Goal: Task Accomplishment & Management: Manage account settings

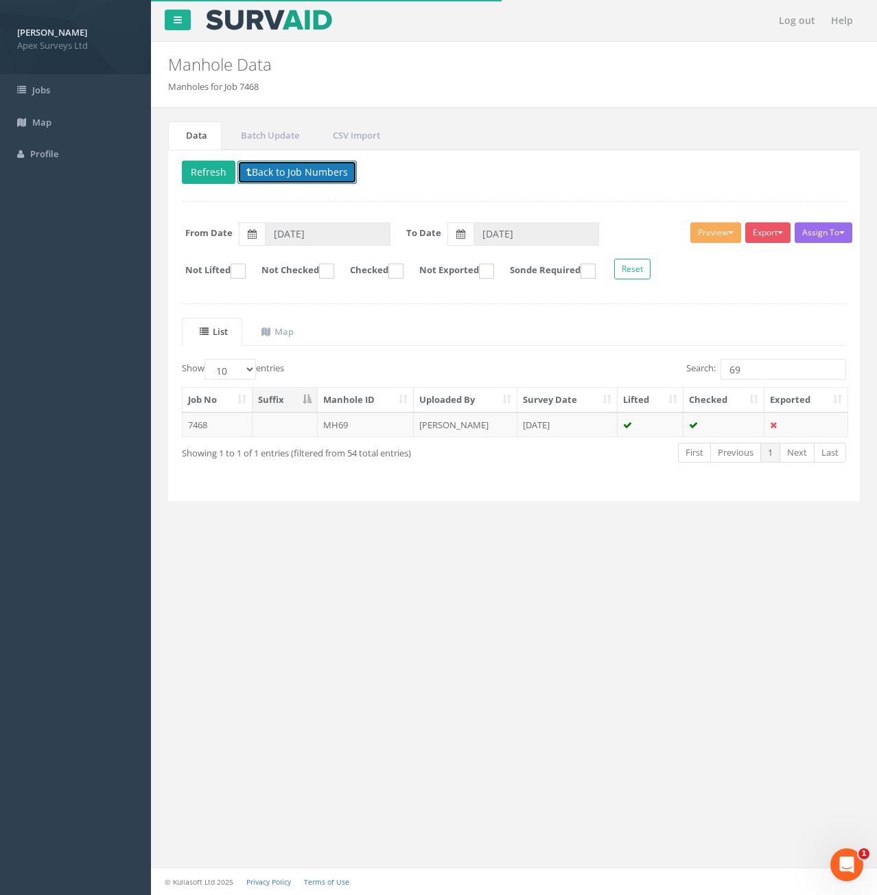
click at [295, 177] on button "Back to Job Numbers" at bounding box center [296, 172] width 119 height 23
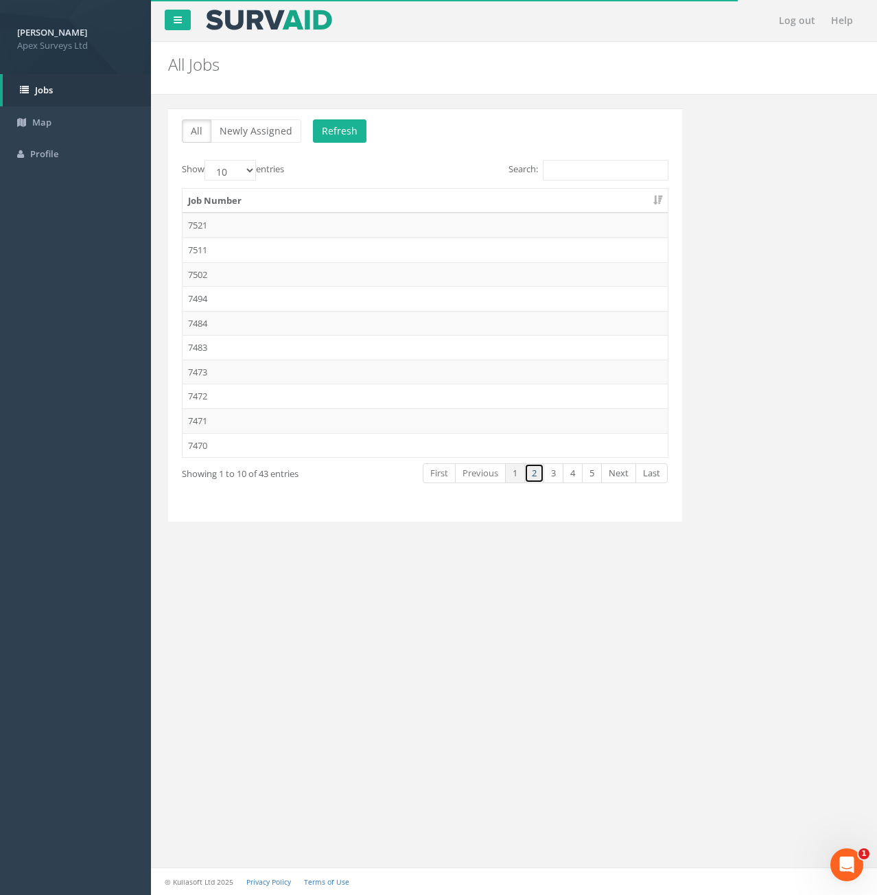
click at [537, 476] on link "2" at bounding box center [534, 473] width 20 height 20
click at [544, 474] on link "3" at bounding box center [554, 473] width 20 height 20
click at [206, 229] on td "7450" at bounding box center [425, 225] width 485 height 25
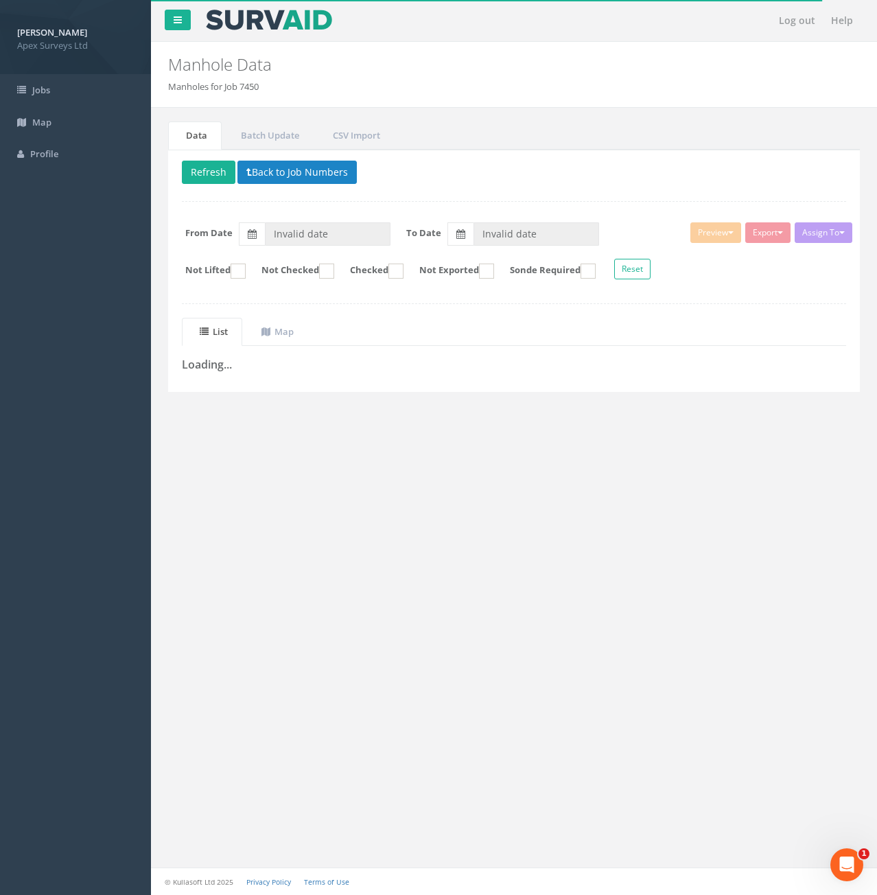
type input "[DATE]"
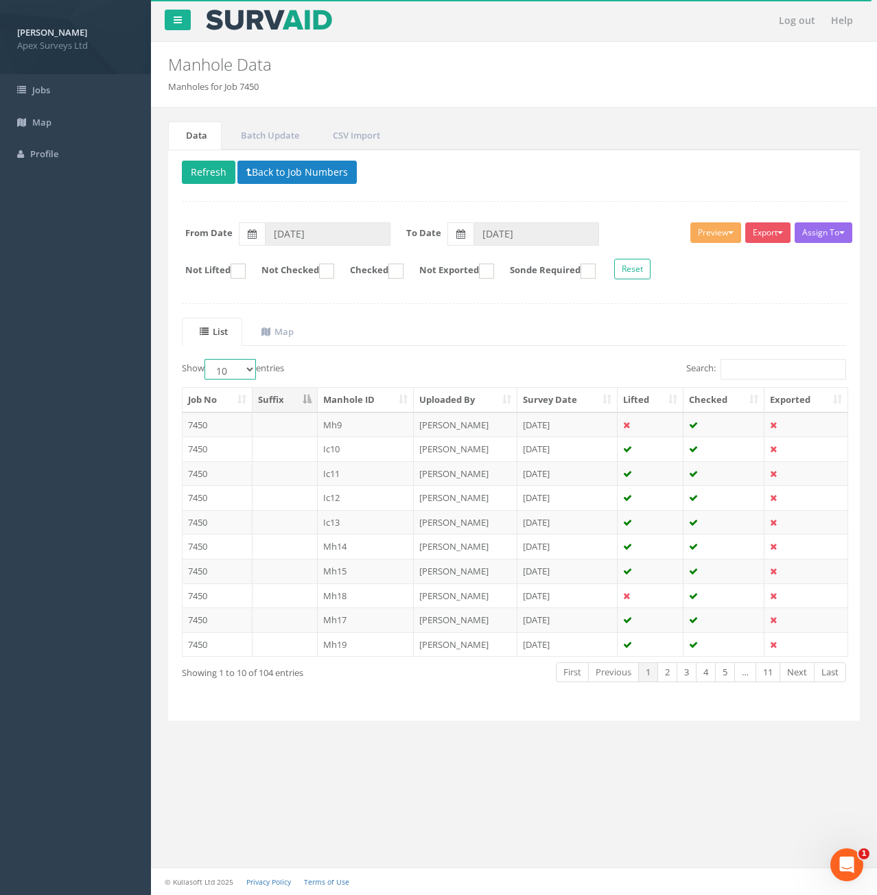
click at [255, 369] on select "10 25 50 100" at bounding box center [230, 369] width 51 height 21
select select "100"
click at [207, 359] on select "10 25 50 100" at bounding box center [230, 369] width 51 height 21
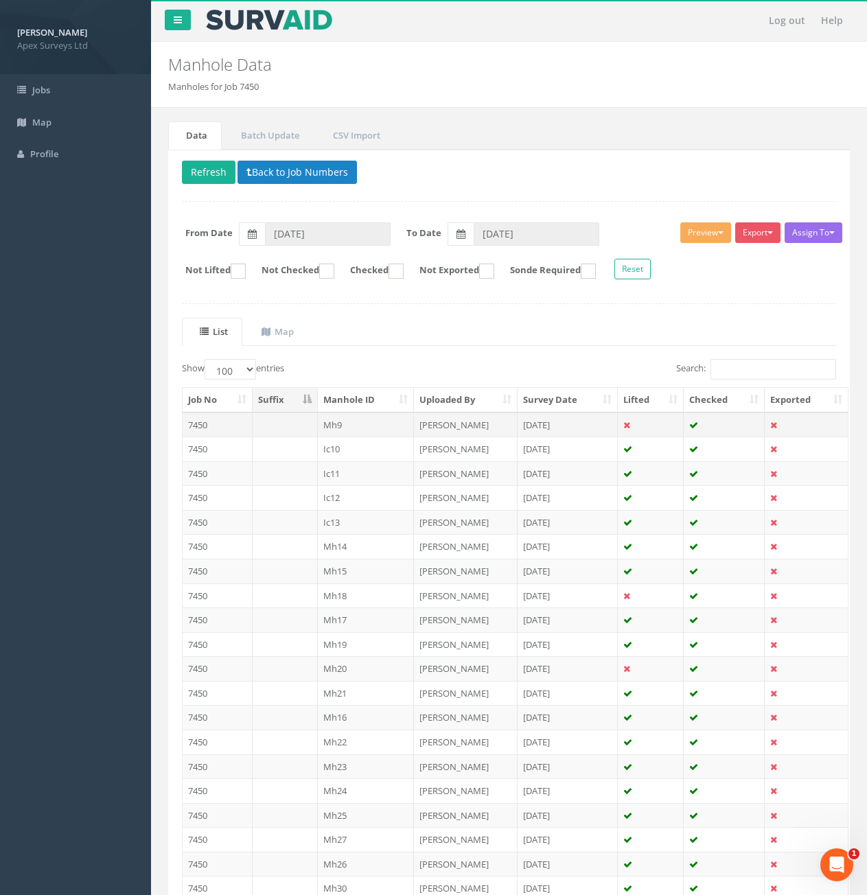
click at [283, 426] on td at bounding box center [285, 424] width 65 height 25
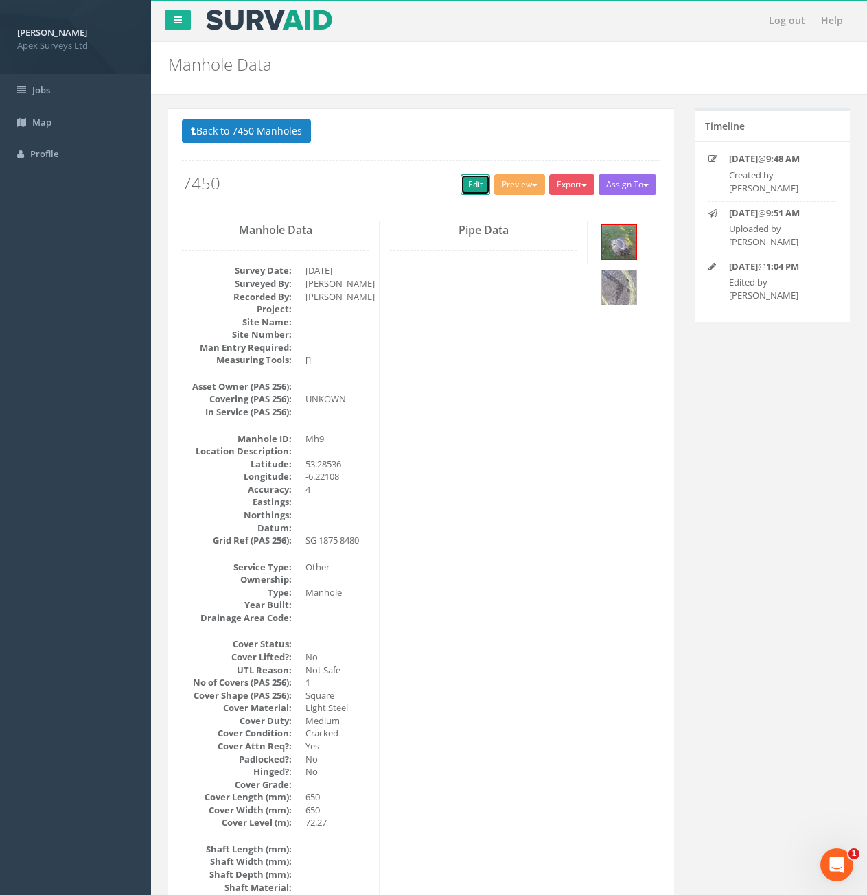
click at [466, 189] on link "Edit" at bounding box center [476, 184] width 30 height 21
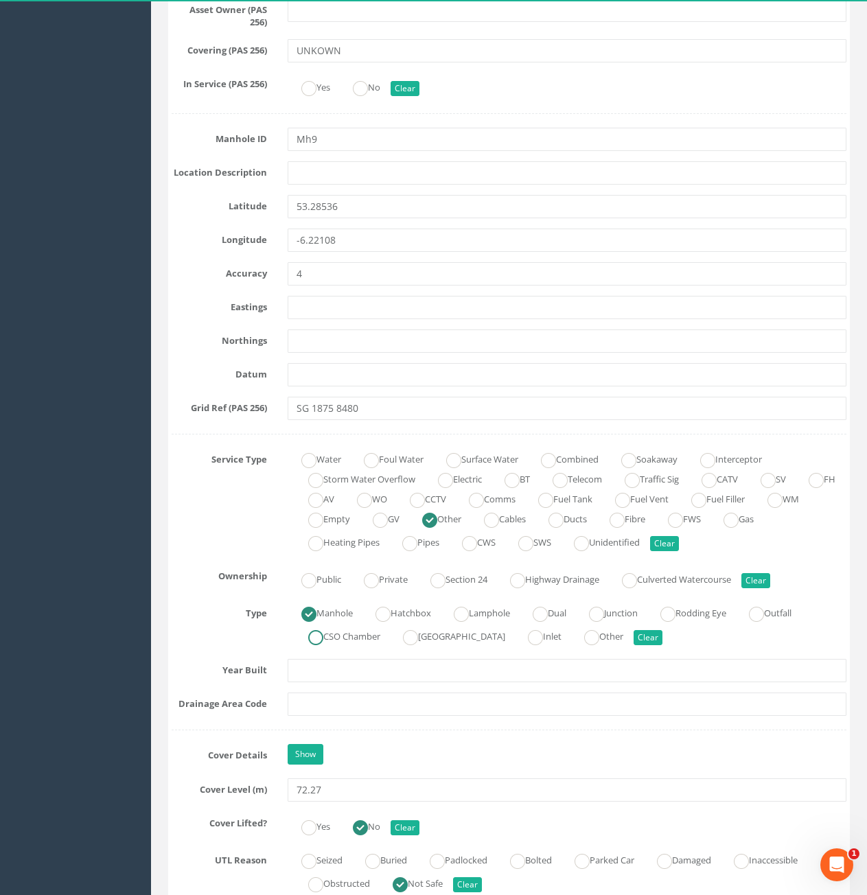
scroll to position [755, 0]
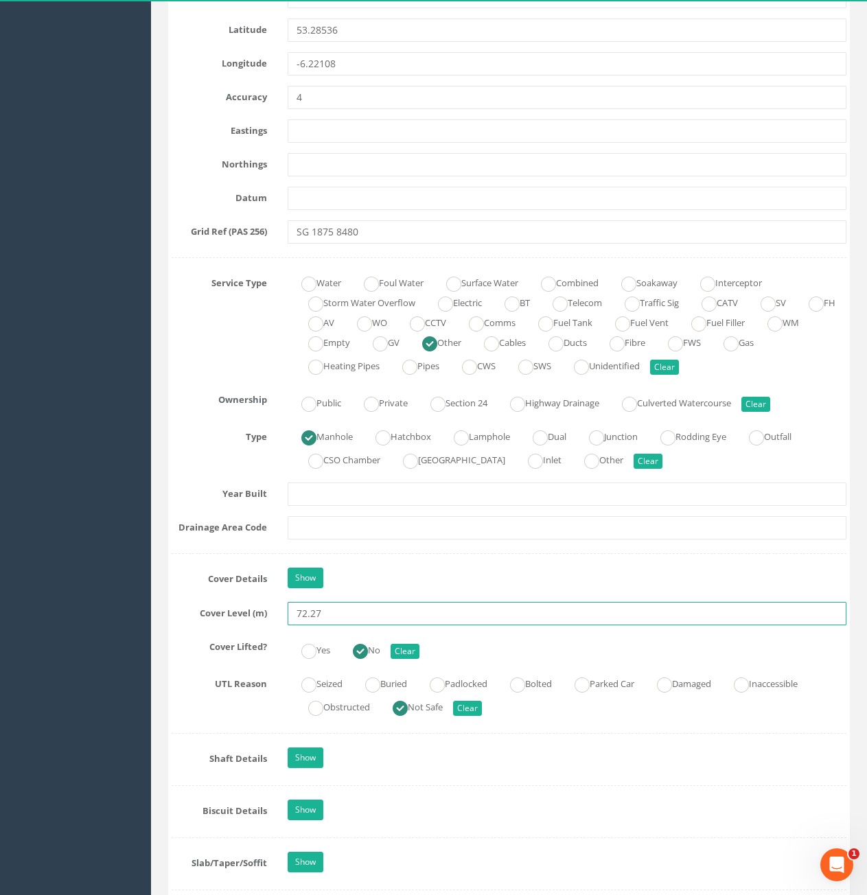
click at [332, 618] on input "72.27" at bounding box center [567, 613] width 559 height 23
drag, startPoint x: 311, startPoint y: 614, endPoint x: 324, endPoint y: 615, distance: 13.1
click at [324, 615] on input "72.27" at bounding box center [567, 613] width 559 height 23
type input "72.31"
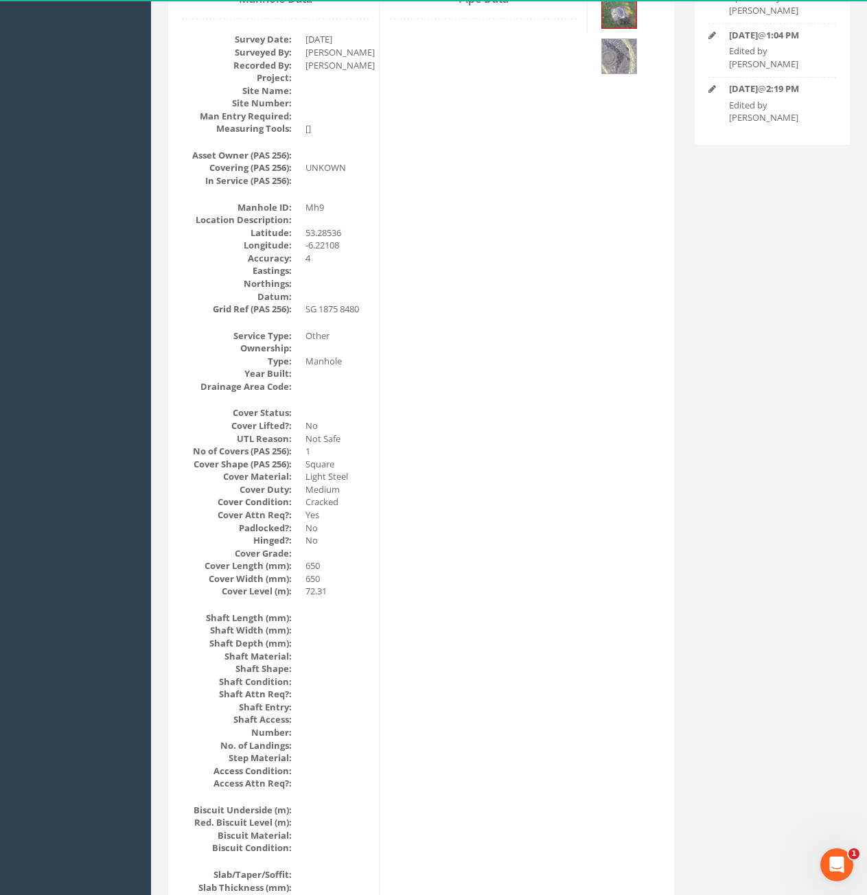
scroll to position [0, 0]
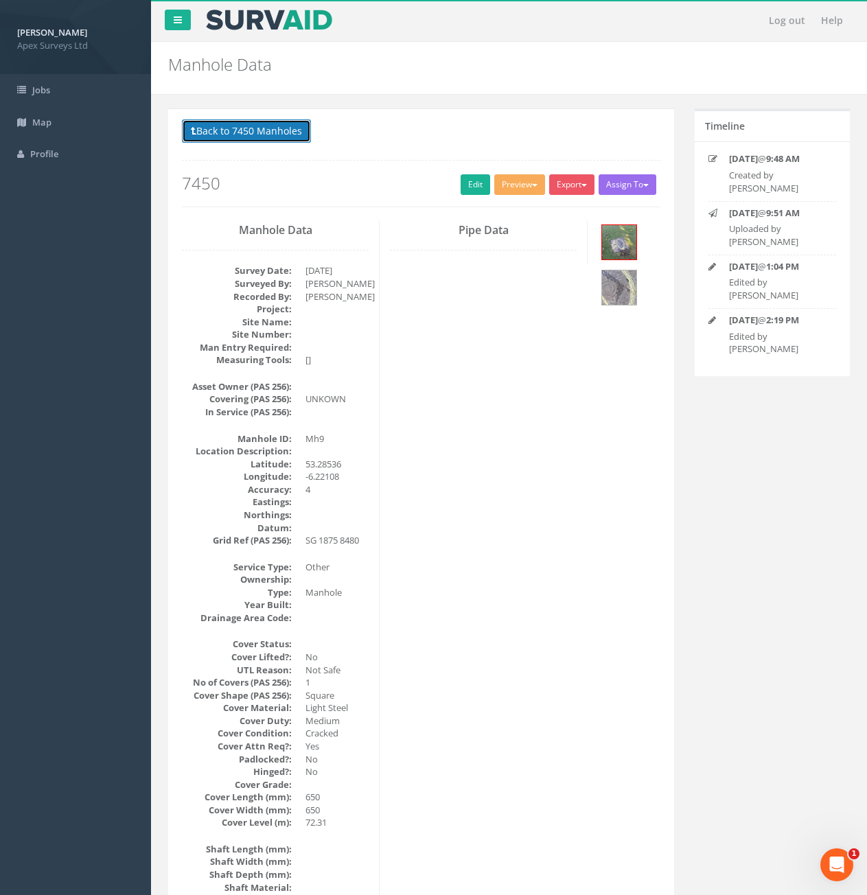
click at [251, 135] on button "Back to 7450 Manholes" at bounding box center [246, 130] width 129 height 23
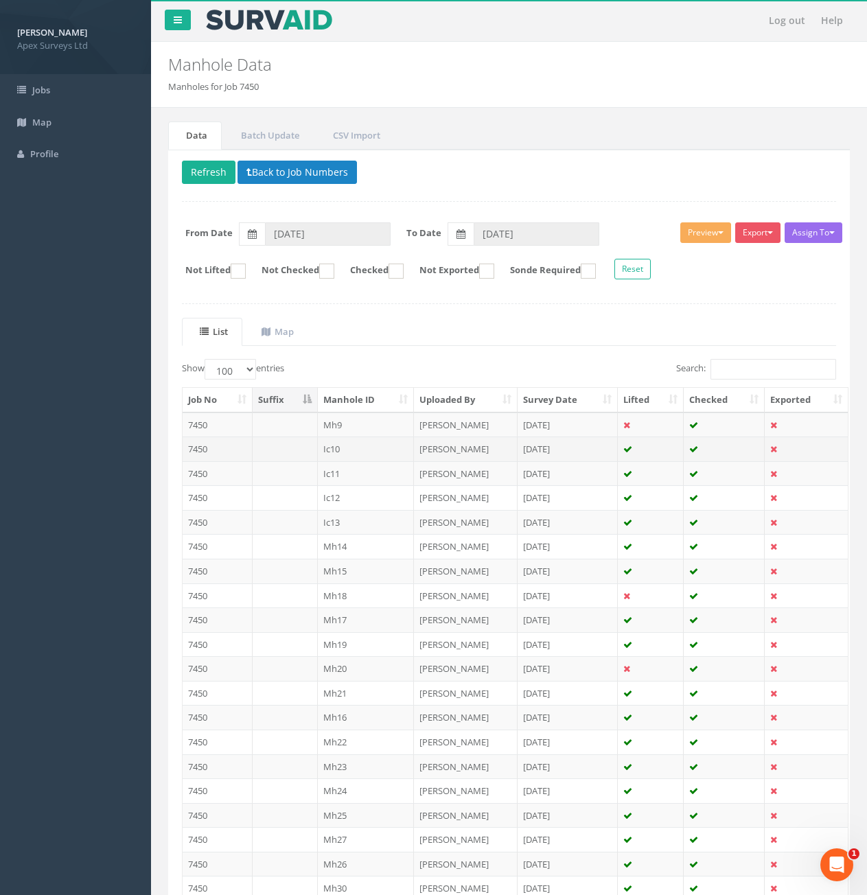
click at [370, 449] on td "Ic10" at bounding box center [366, 449] width 97 height 25
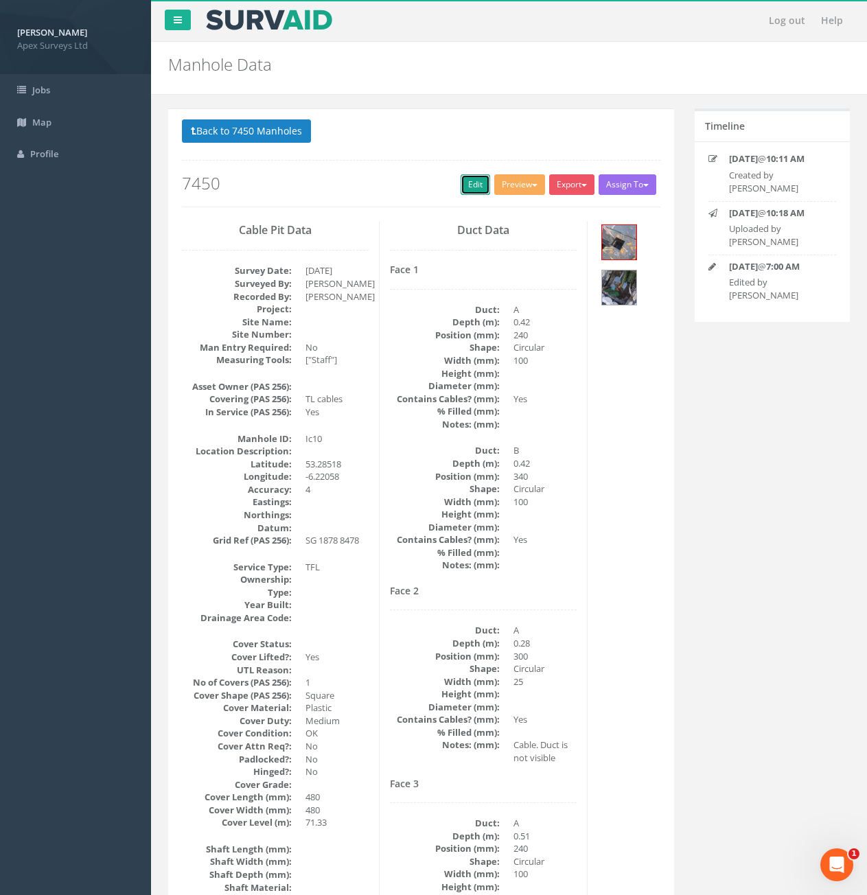
click at [475, 177] on link "Edit" at bounding box center [476, 184] width 30 height 21
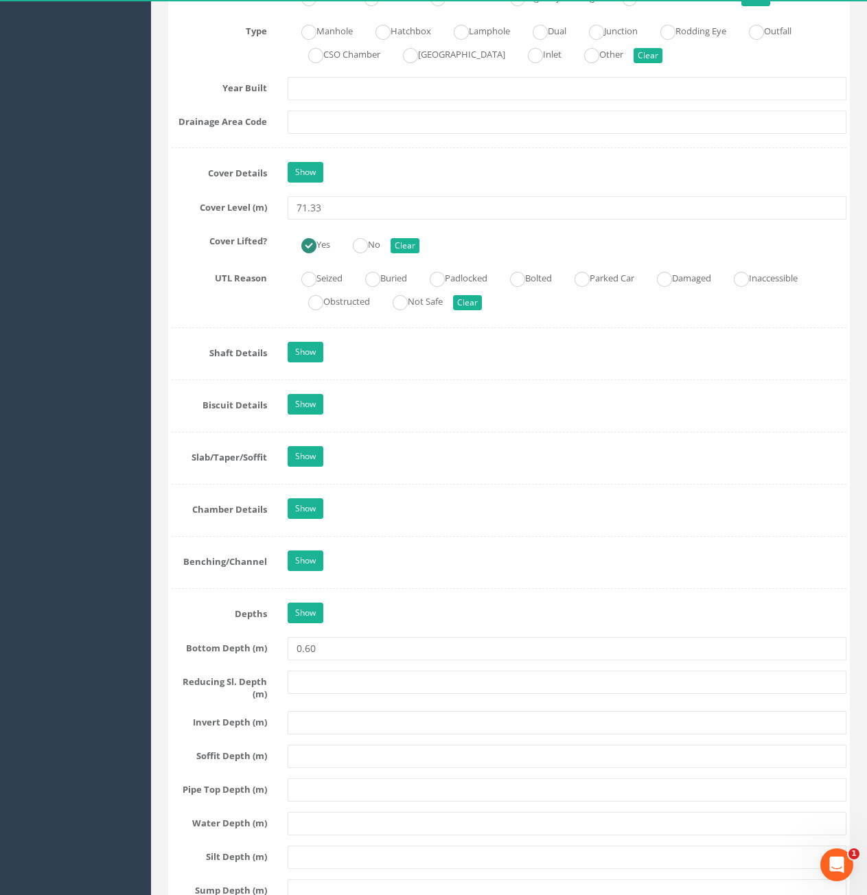
scroll to position [1167, 0]
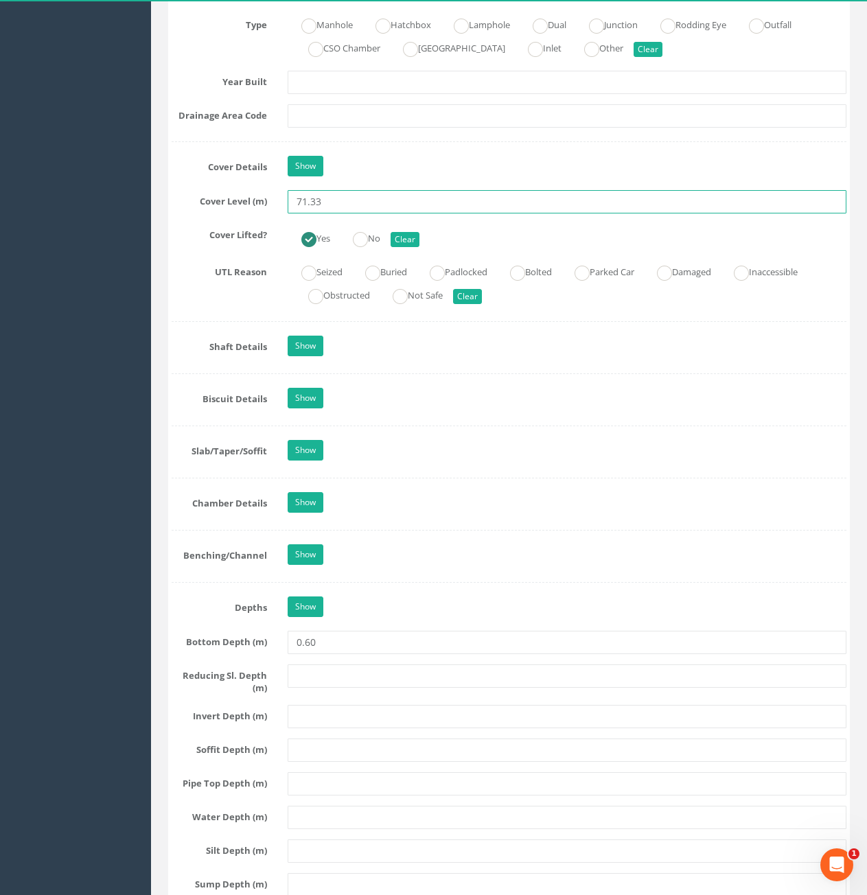
click at [329, 205] on input "71.33" at bounding box center [567, 201] width 559 height 23
type input "71.38"
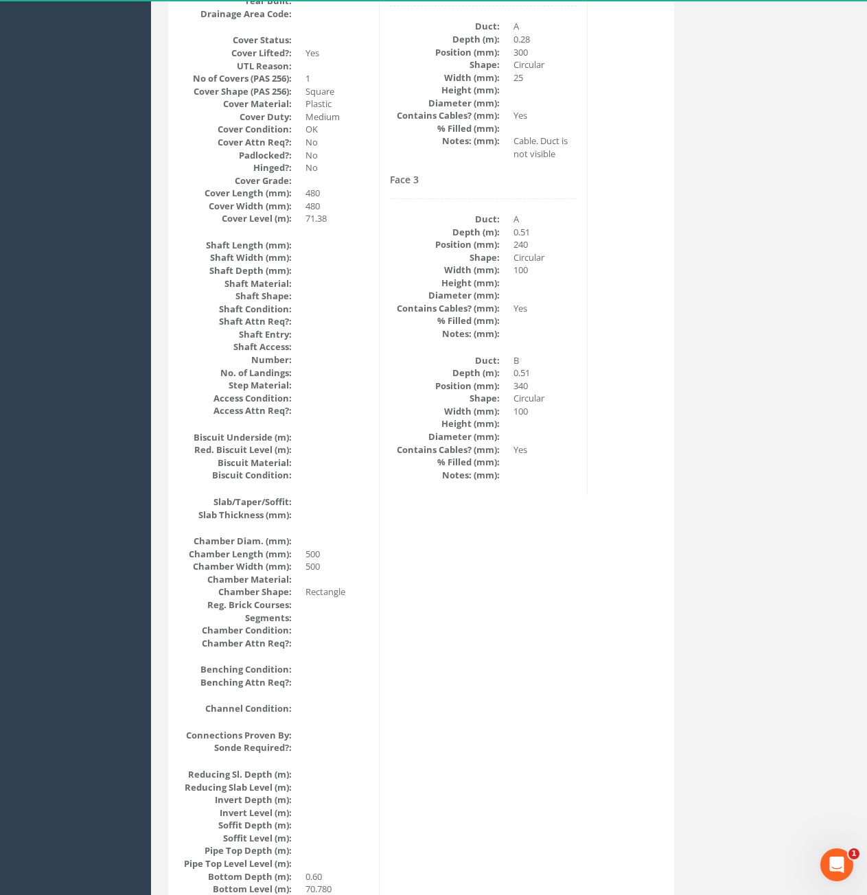
scroll to position [0, 0]
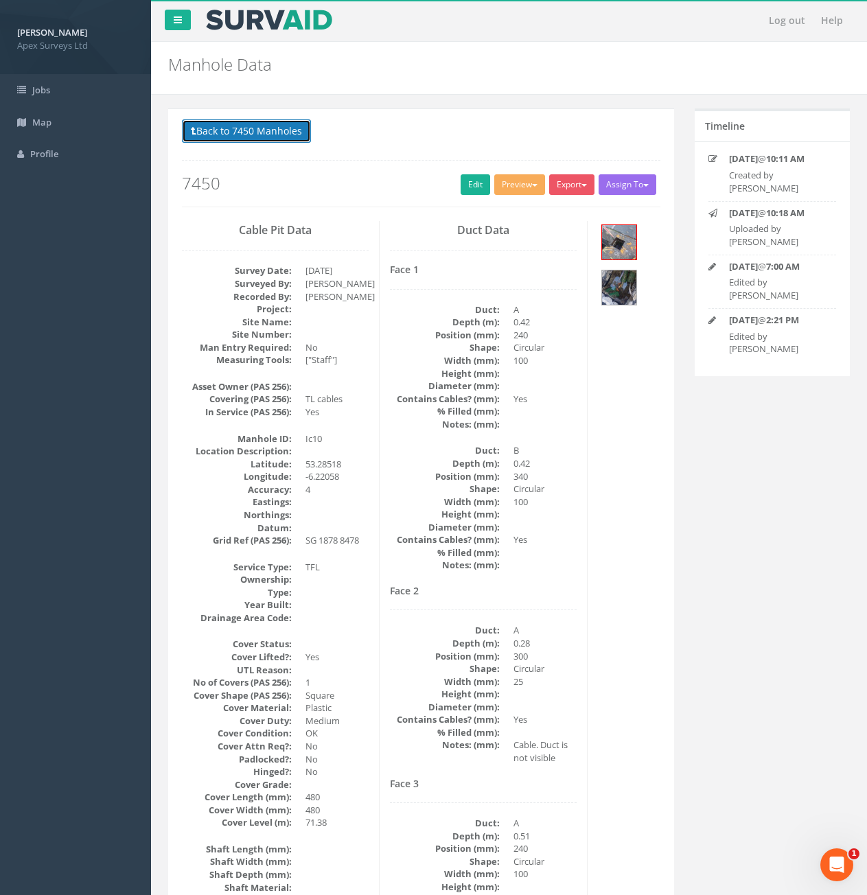
click at [264, 136] on button "Back to 7450 Manholes" at bounding box center [246, 130] width 129 height 23
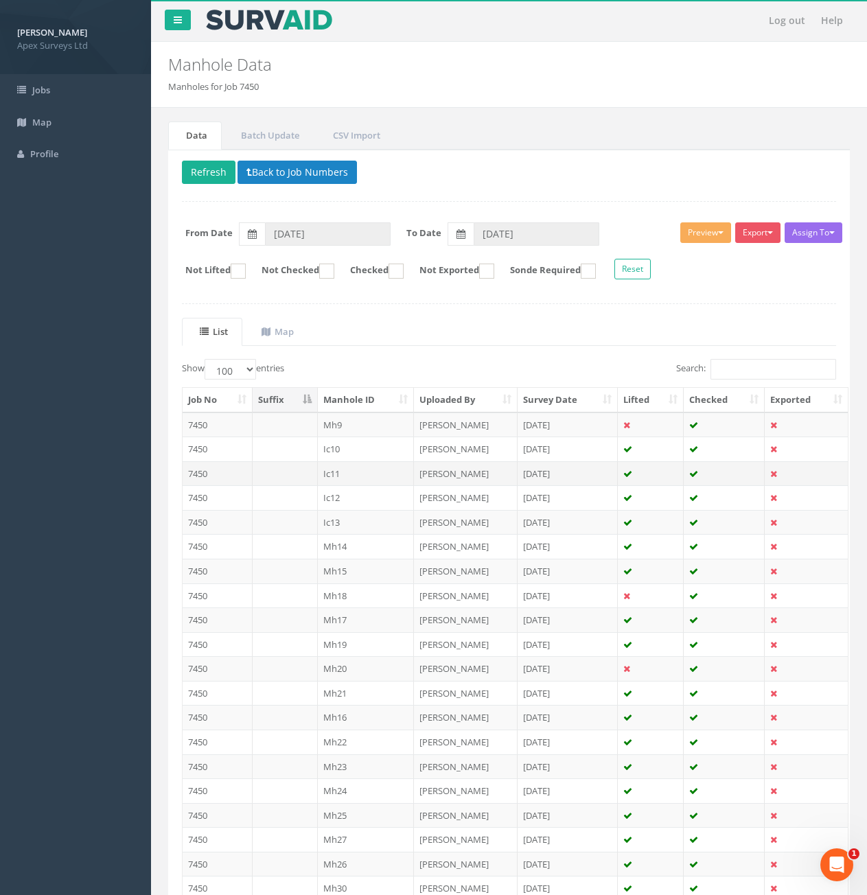
click at [288, 477] on td at bounding box center [285, 473] width 65 height 25
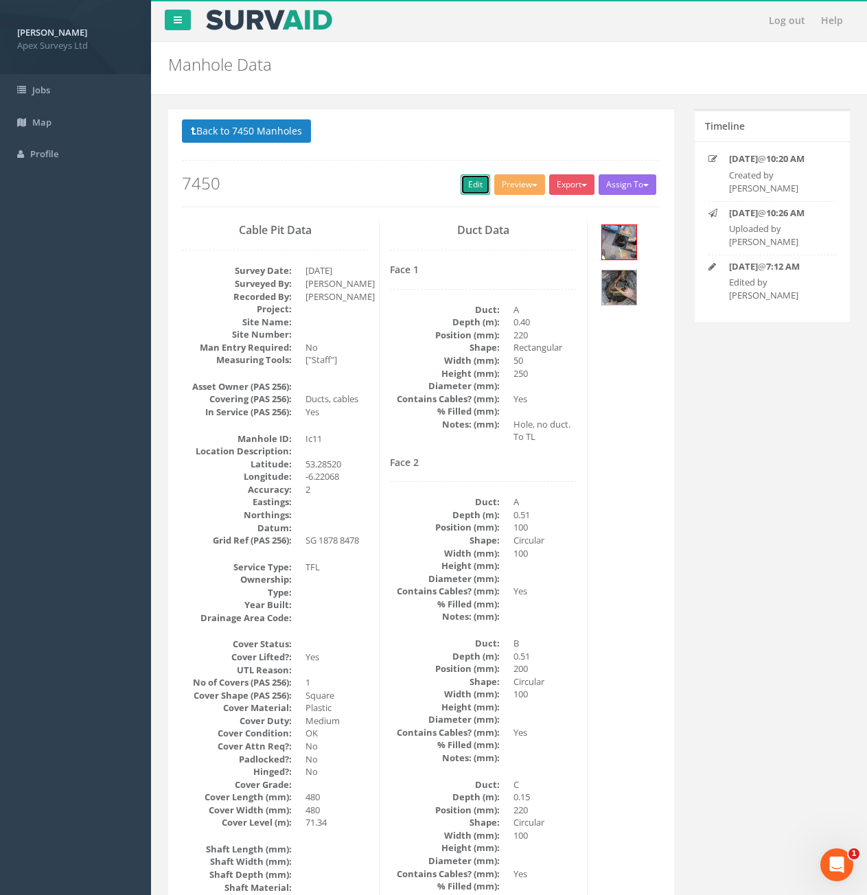
click at [461, 187] on link "Edit" at bounding box center [476, 184] width 30 height 21
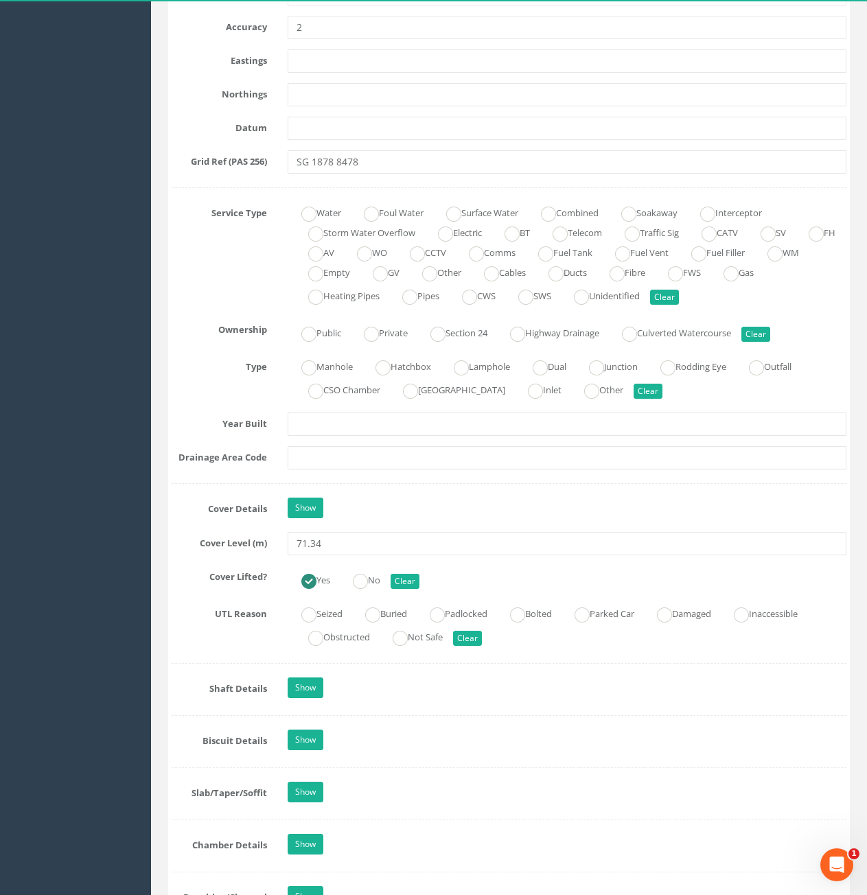
scroll to position [824, 0]
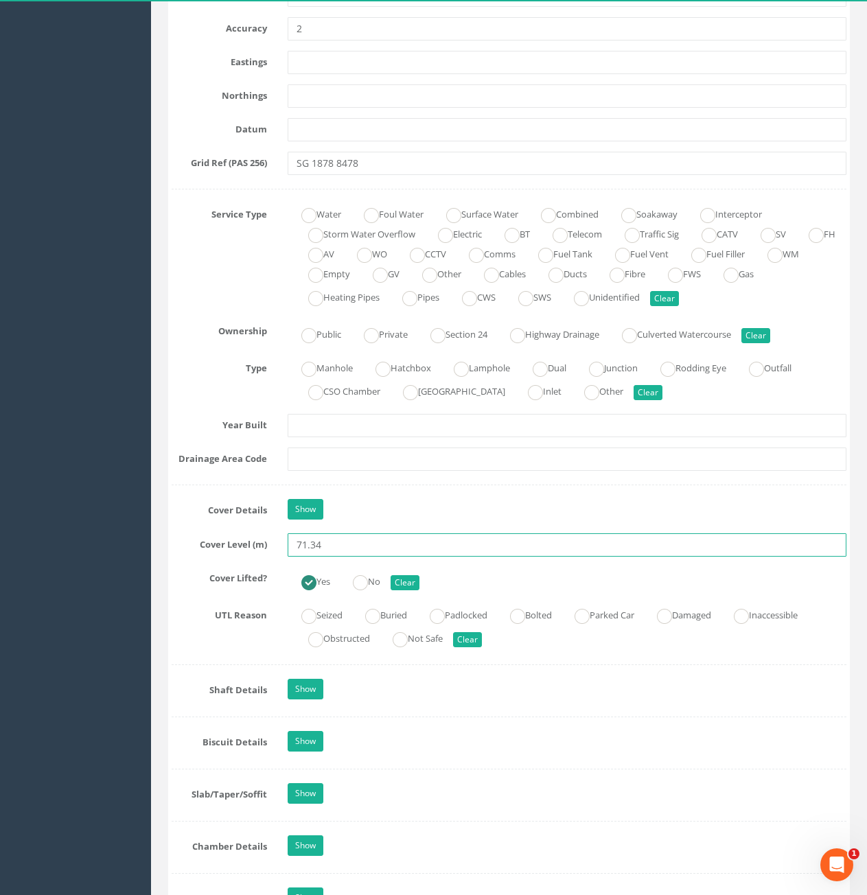
click at [343, 549] on input "71.34" at bounding box center [567, 544] width 559 height 23
type input "71.37"
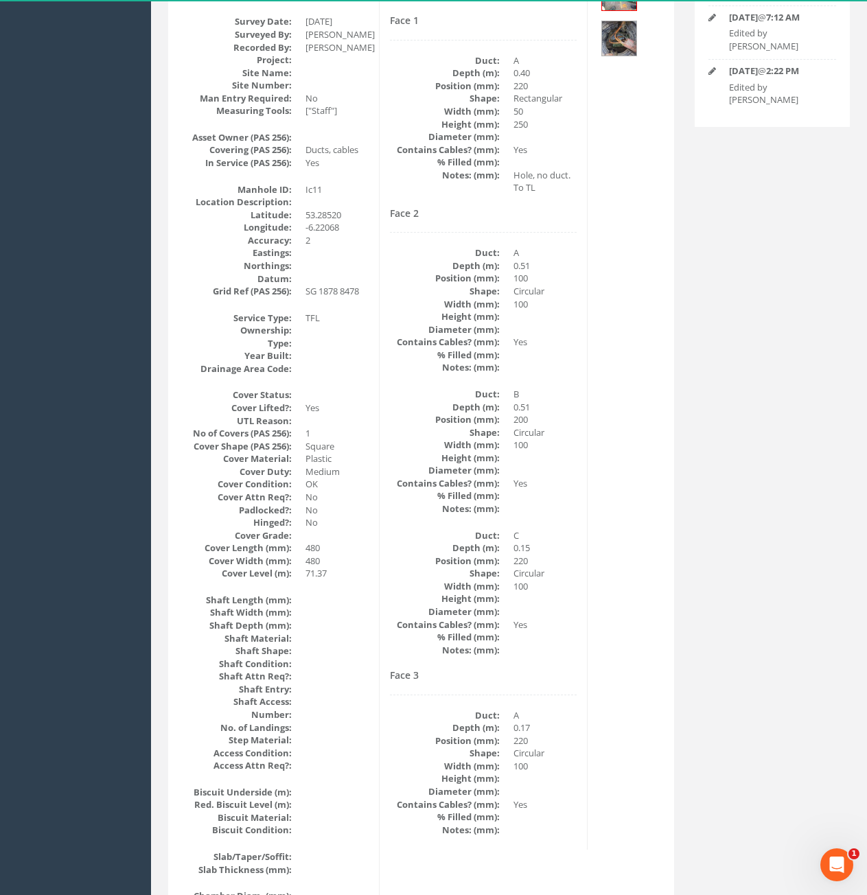
scroll to position [0, 0]
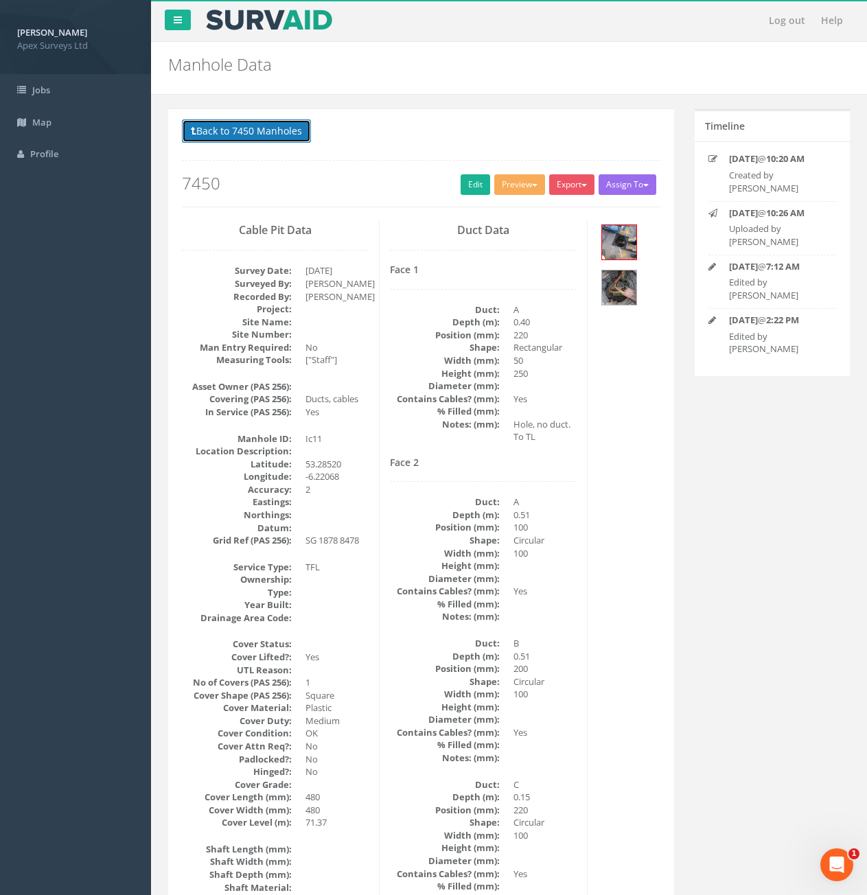
drag, startPoint x: 259, startPoint y: 130, endPoint x: 272, endPoint y: 130, distance: 12.4
click at [259, 130] on button "Back to 7450 Manholes" at bounding box center [246, 130] width 129 height 23
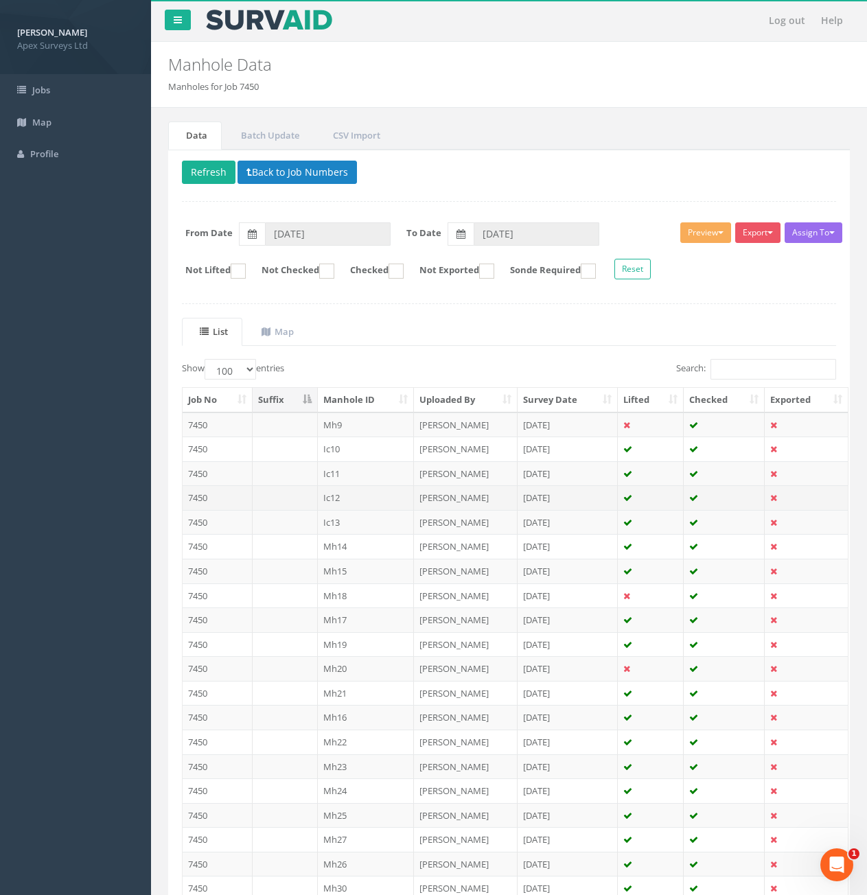
click at [291, 499] on td at bounding box center [285, 497] width 65 height 25
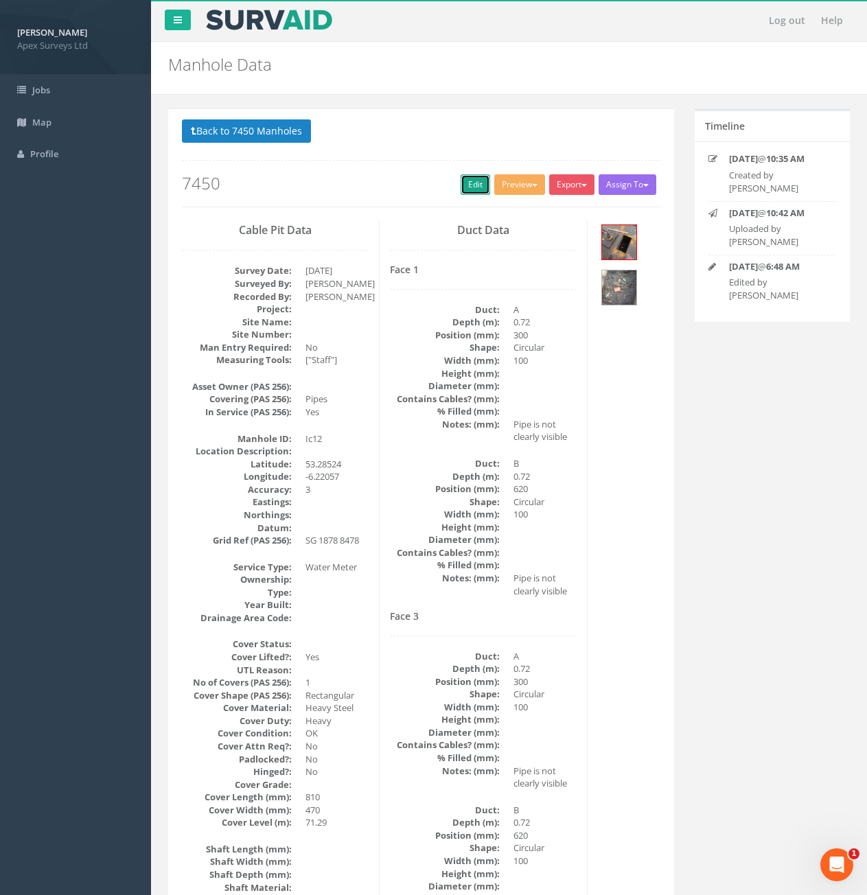
click at [476, 189] on link "Edit" at bounding box center [476, 184] width 30 height 21
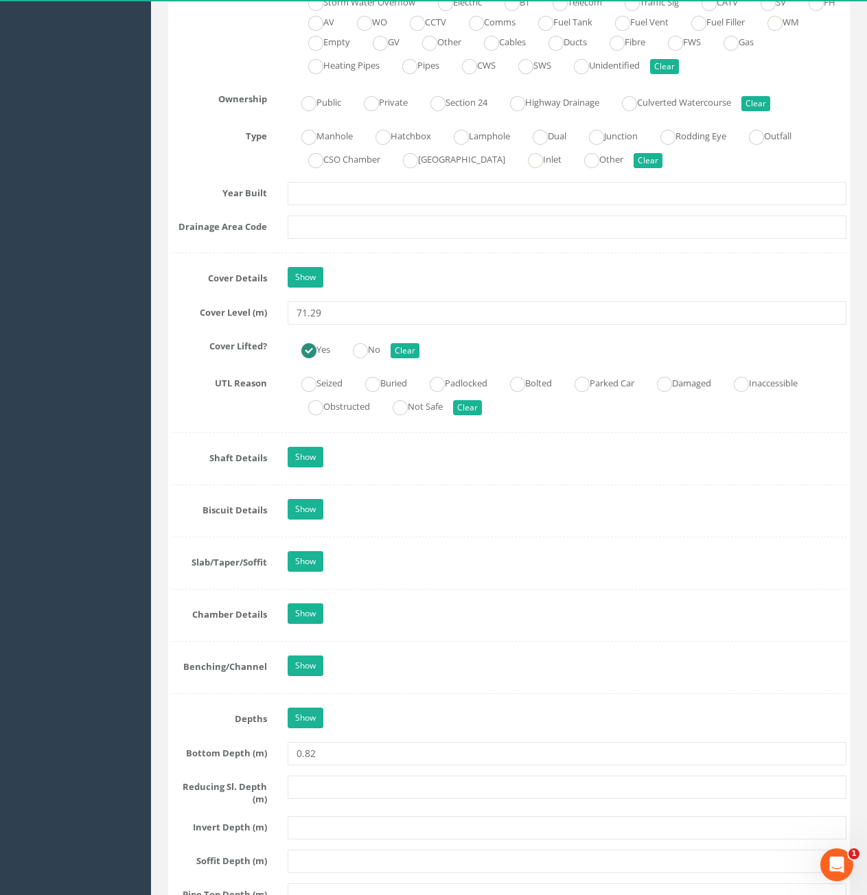
scroll to position [1030, 0]
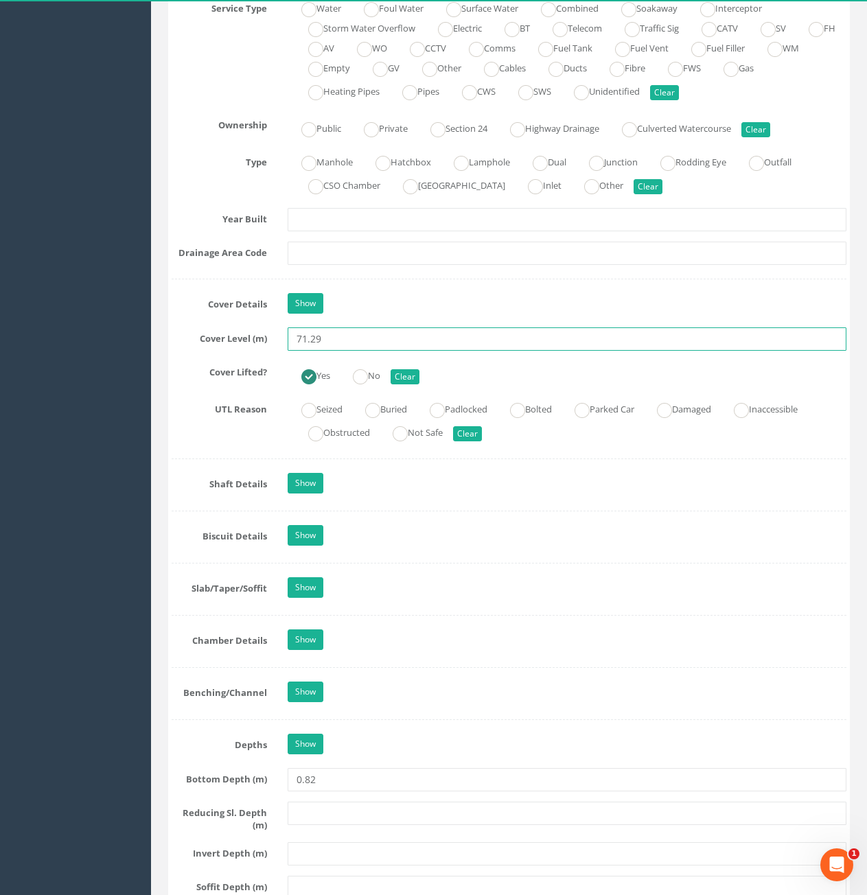
drag, startPoint x: 325, startPoint y: 340, endPoint x: 310, endPoint y: 347, distance: 17.2
click at [310, 347] on input "71.29" at bounding box center [567, 338] width 559 height 23
type input "71.25"
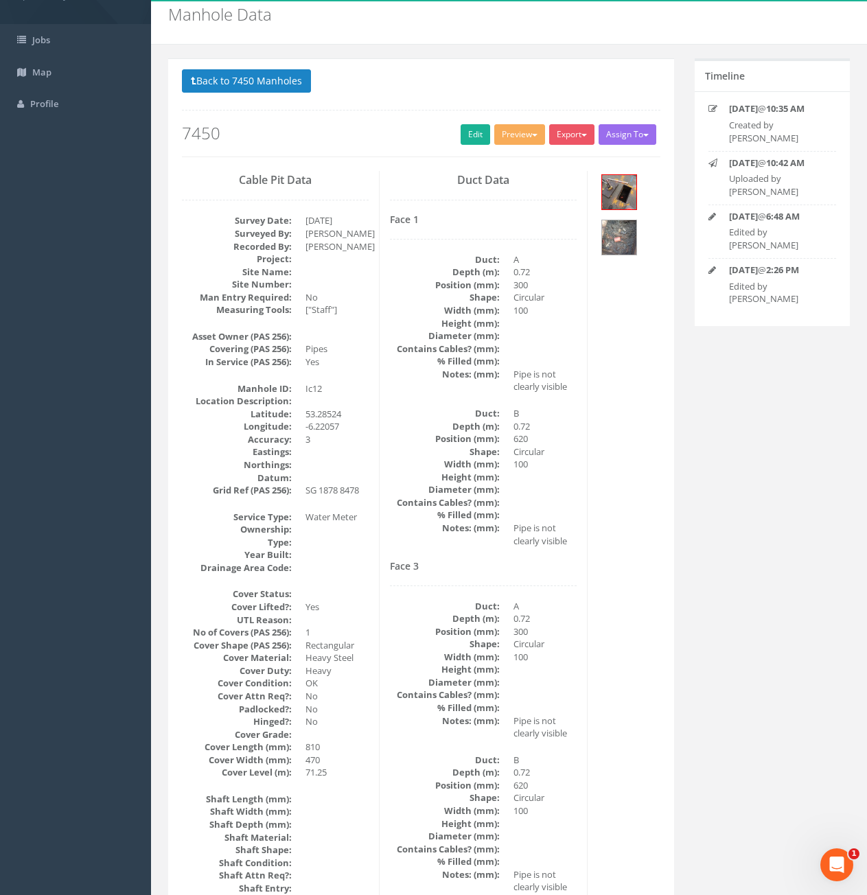
scroll to position [0, 0]
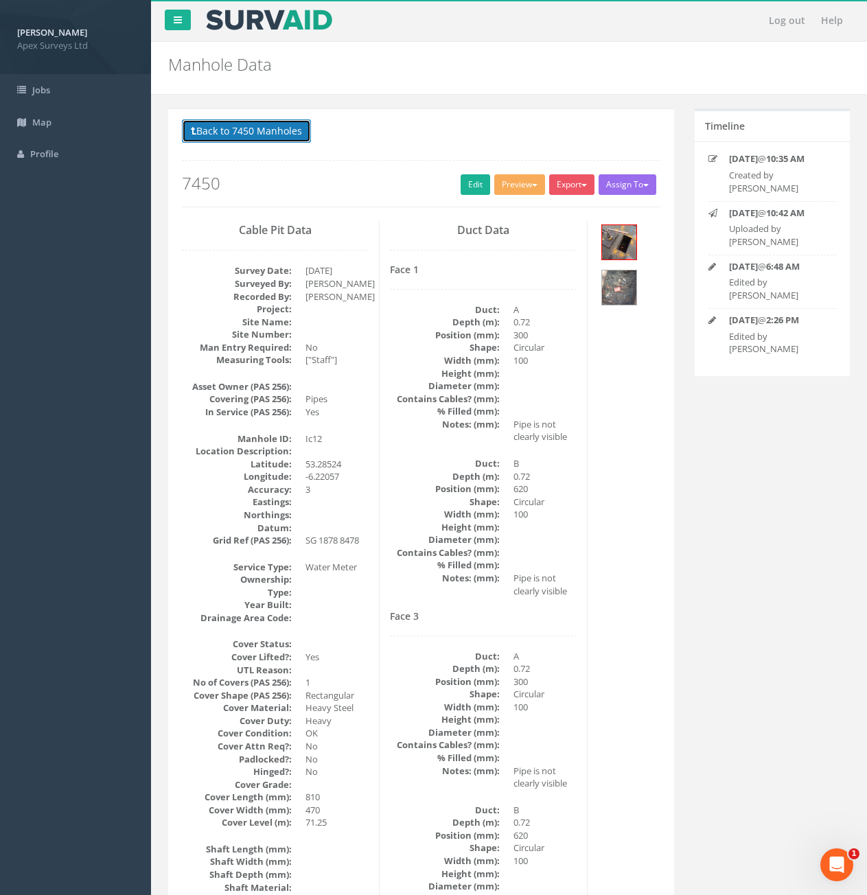
click at [236, 123] on button "Back to 7450 Manholes" at bounding box center [246, 130] width 129 height 23
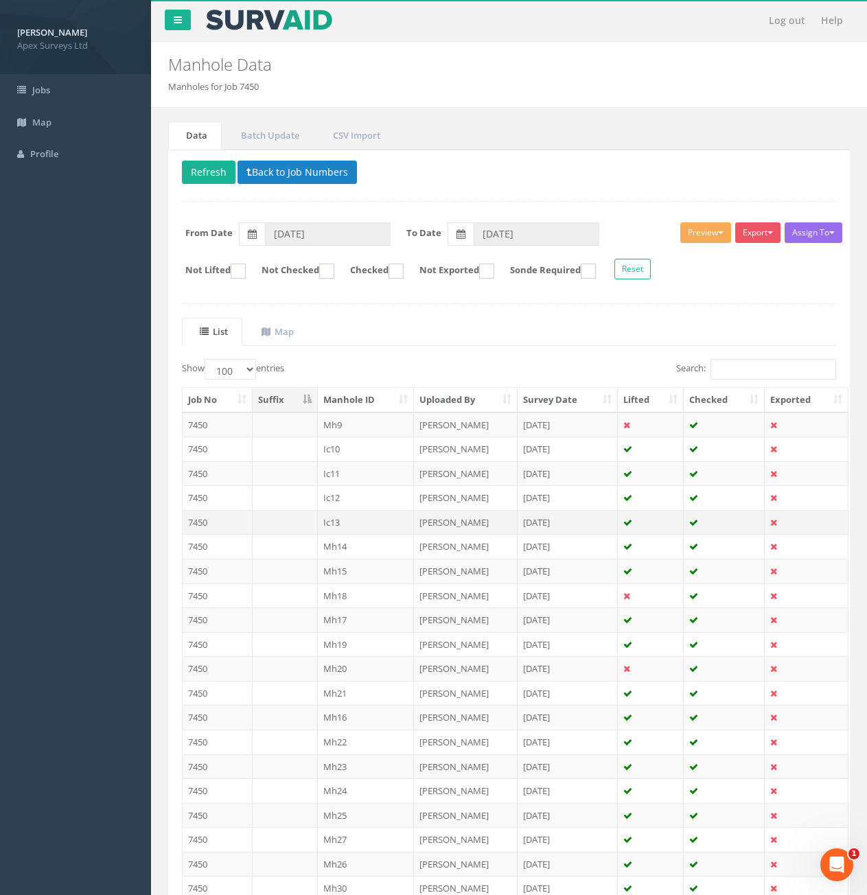
click at [301, 524] on td at bounding box center [285, 522] width 65 height 25
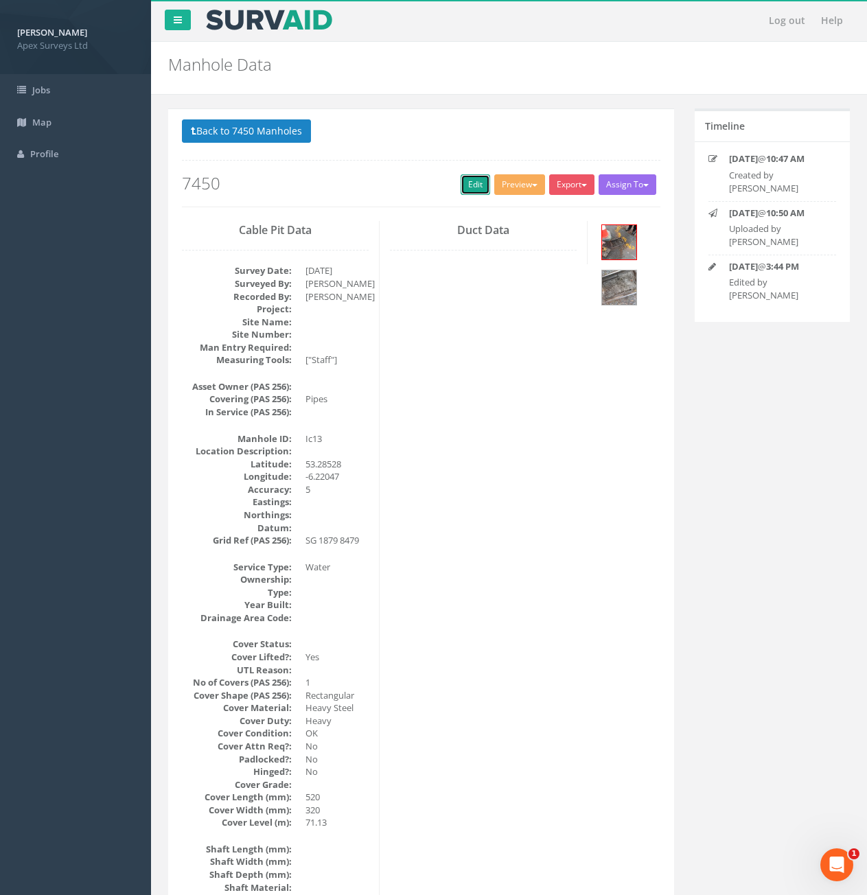
click at [471, 191] on link "Edit" at bounding box center [476, 184] width 30 height 21
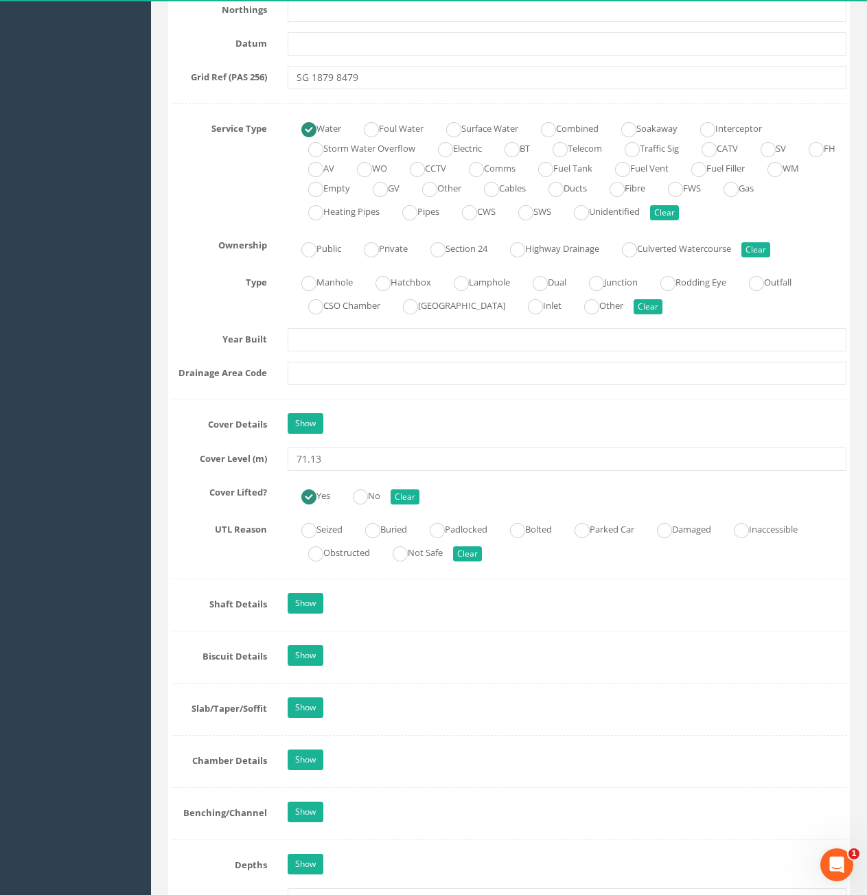
scroll to position [892, 0]
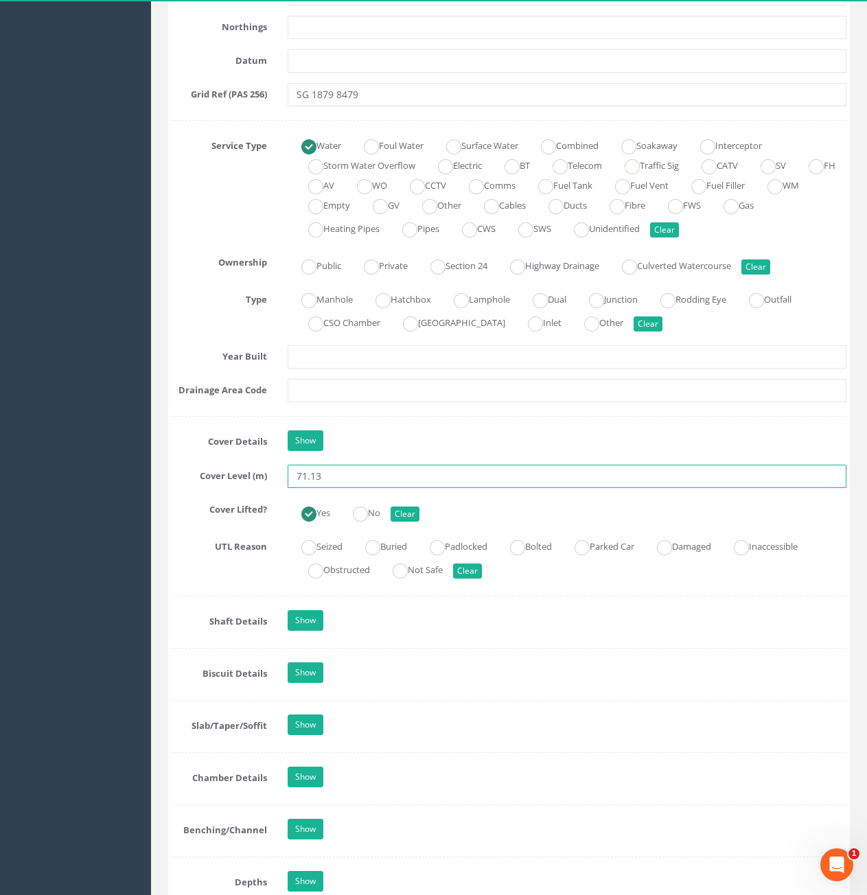
click at [358, 478] on input "71.13" at bounding box center [567, 476] width 559 height 23
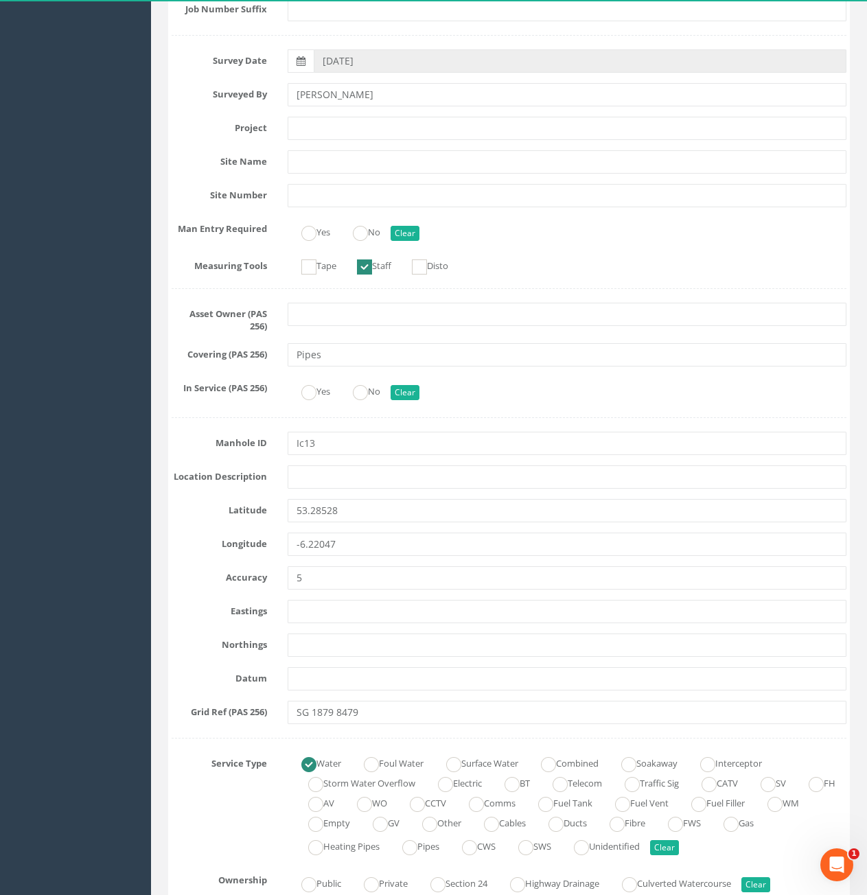
scroll to position [0, 0]
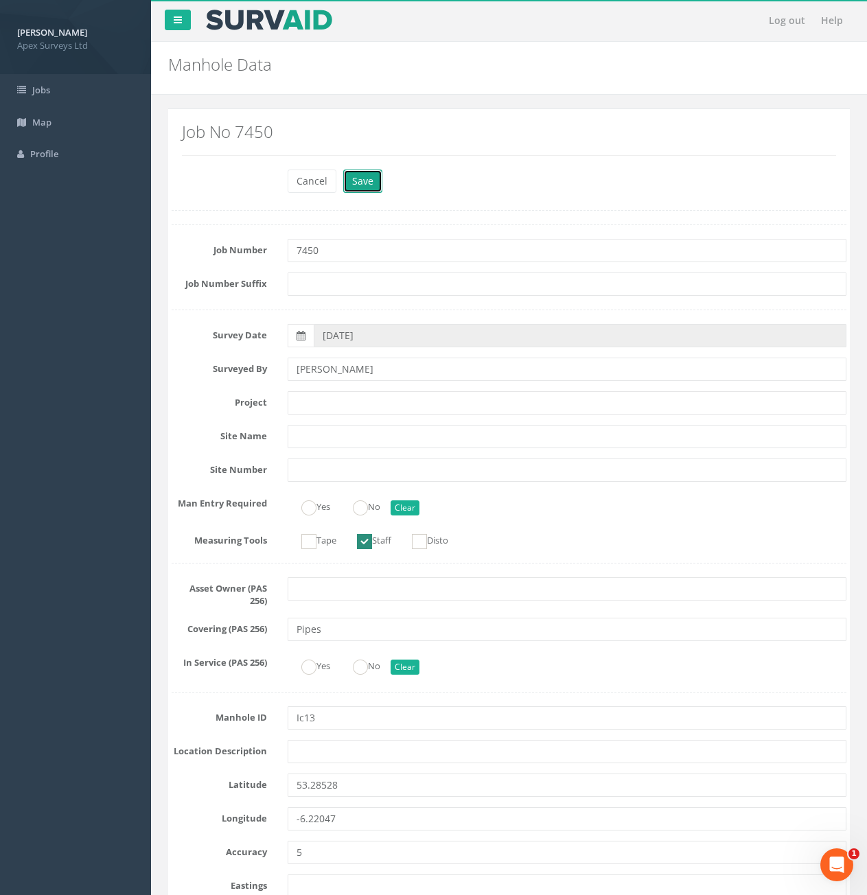
click at [361, 185] on button "Save" at bounding box center [362, 181] width 39 height 23
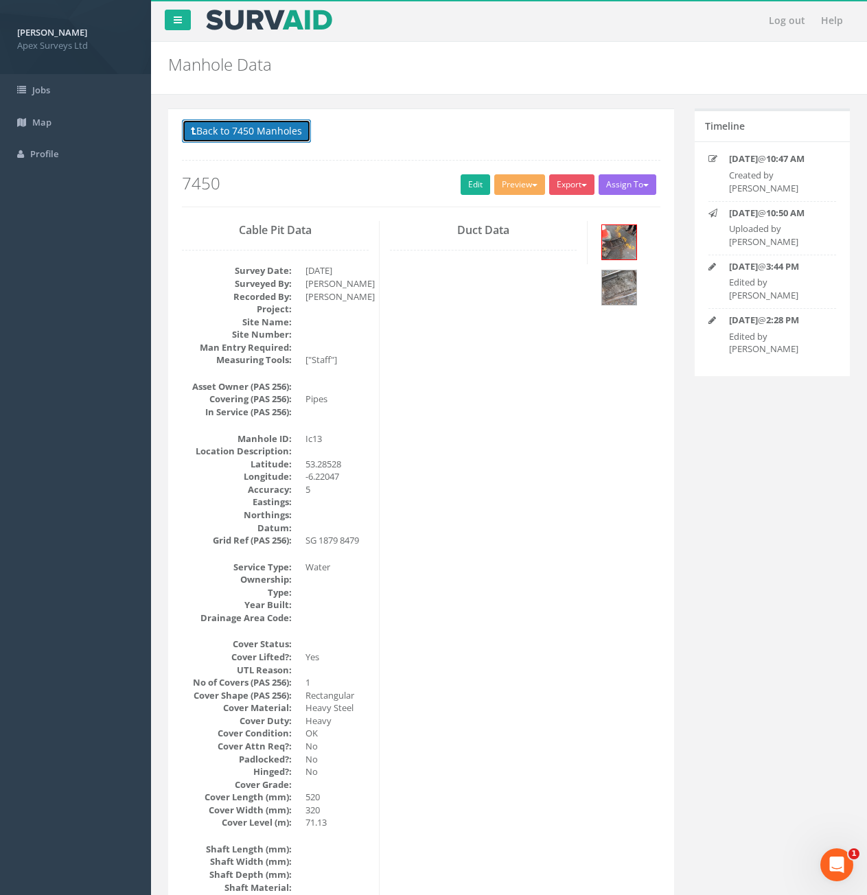
click at [266, 139] on button "Back to 7450 Manholes" at bounding box center [246, 130] width 129 height 23
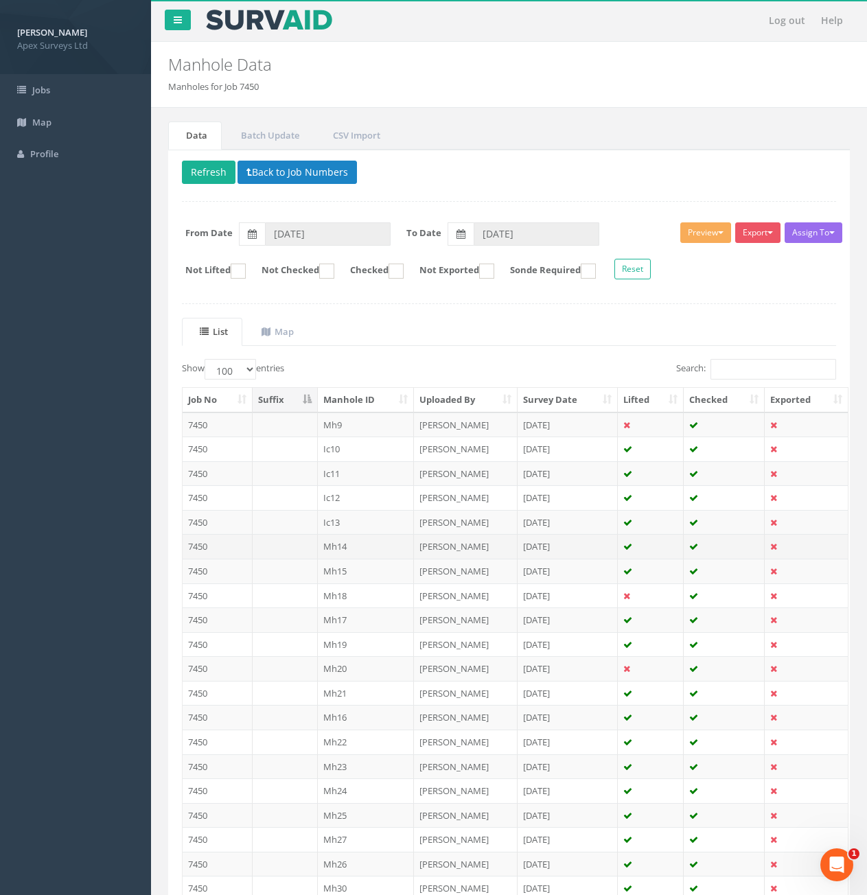
click at [283, 546] on td at bounding box center [285, 546] width 65 height 25
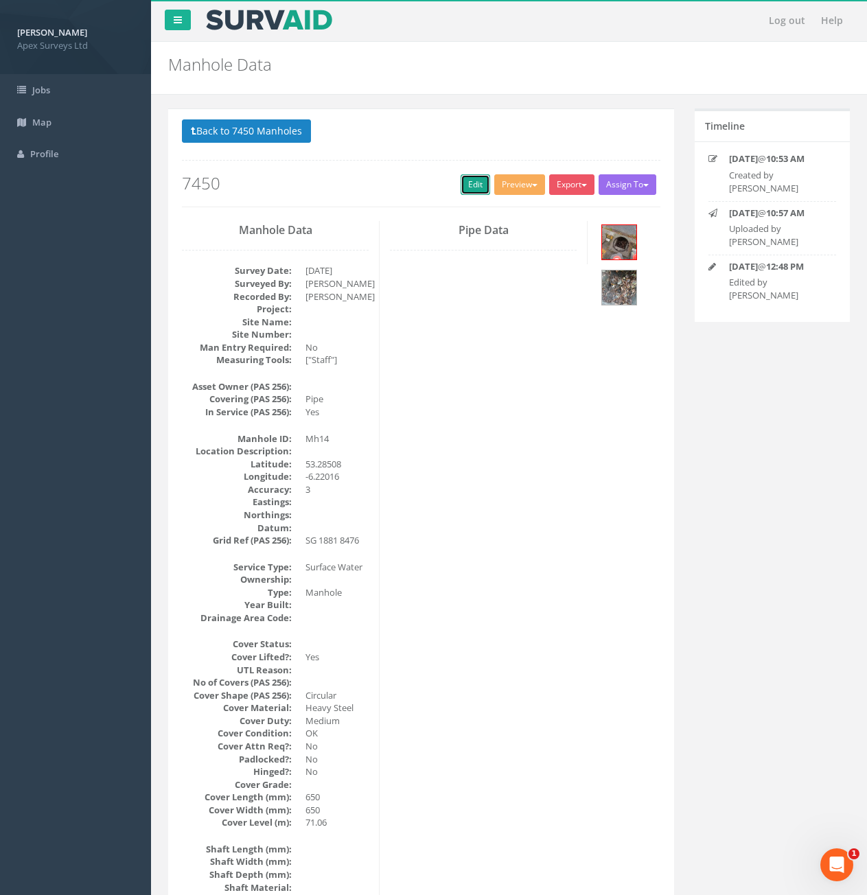
click at [474, 187] on link "Edit" at bounding box center [476, 184] width 30 height 21
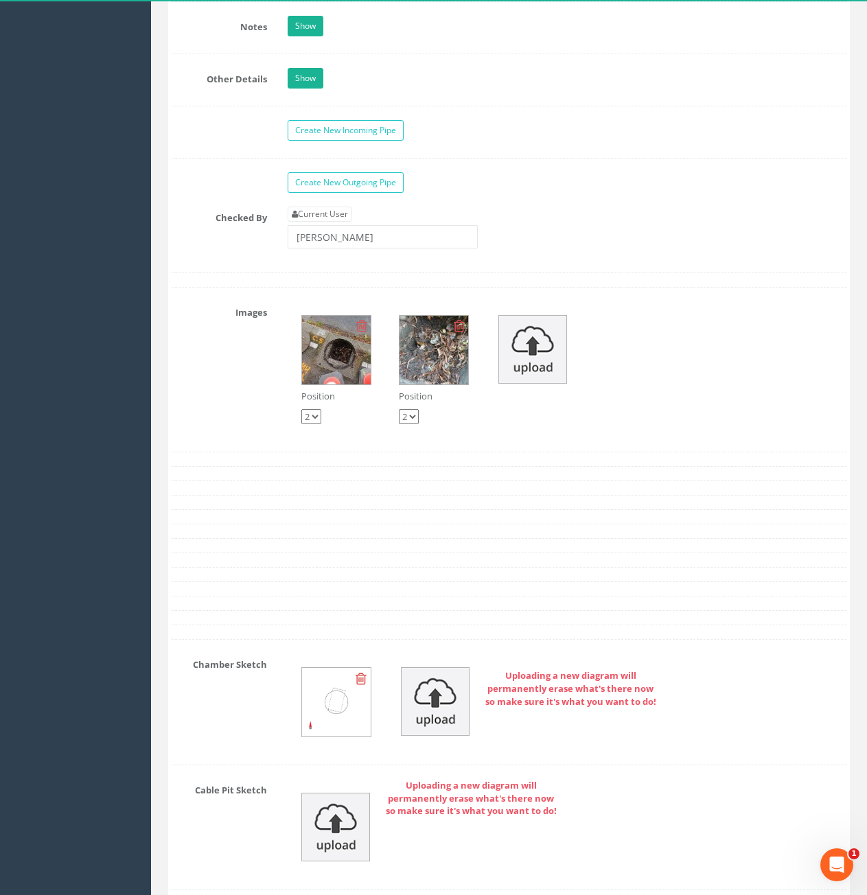
scroll to position [2265, 0]
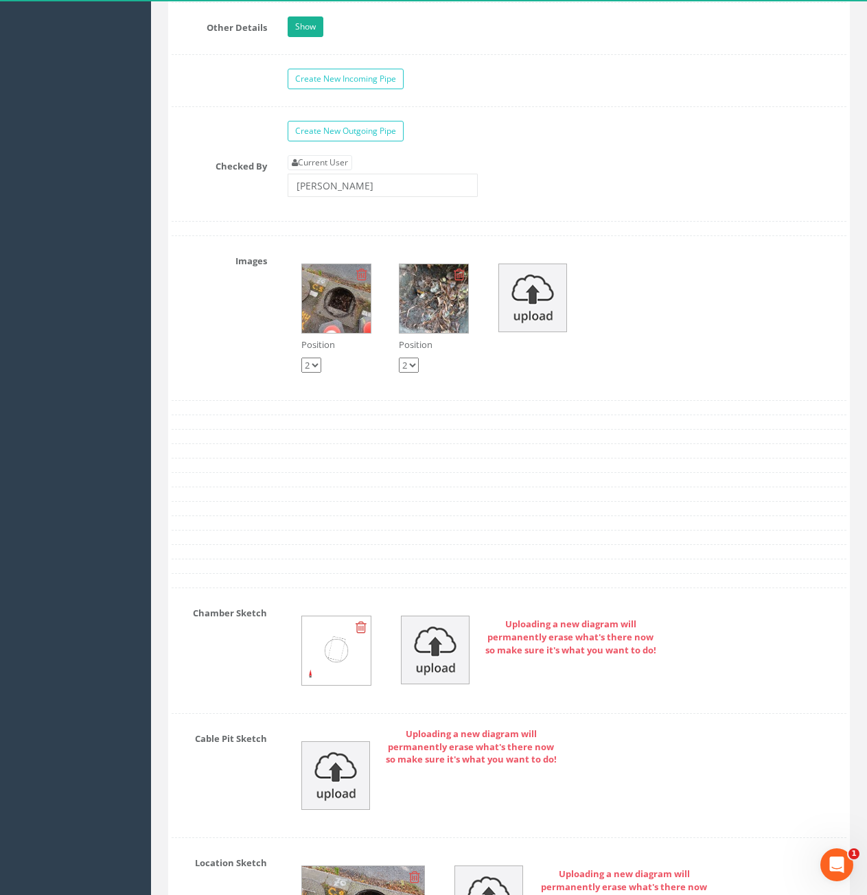
click at [353, 300] on img at bounding box center [336, 298] width 69 height 69
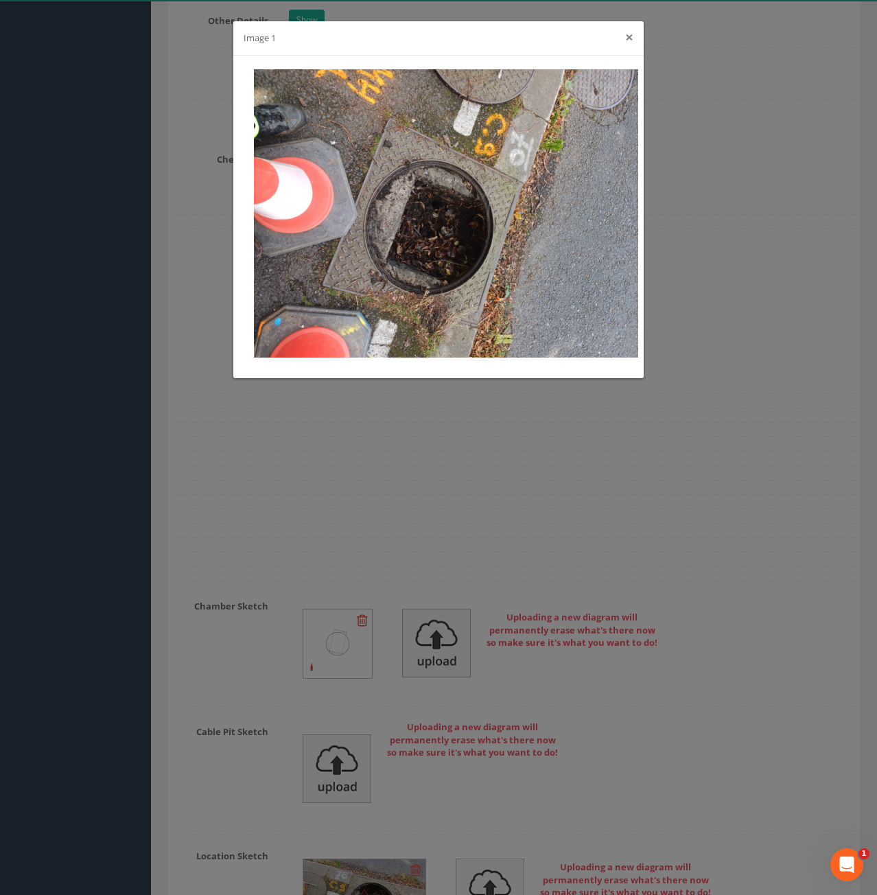
click at [629, 40] on button "×" at bounding box center [629, 37] width 8 height 14
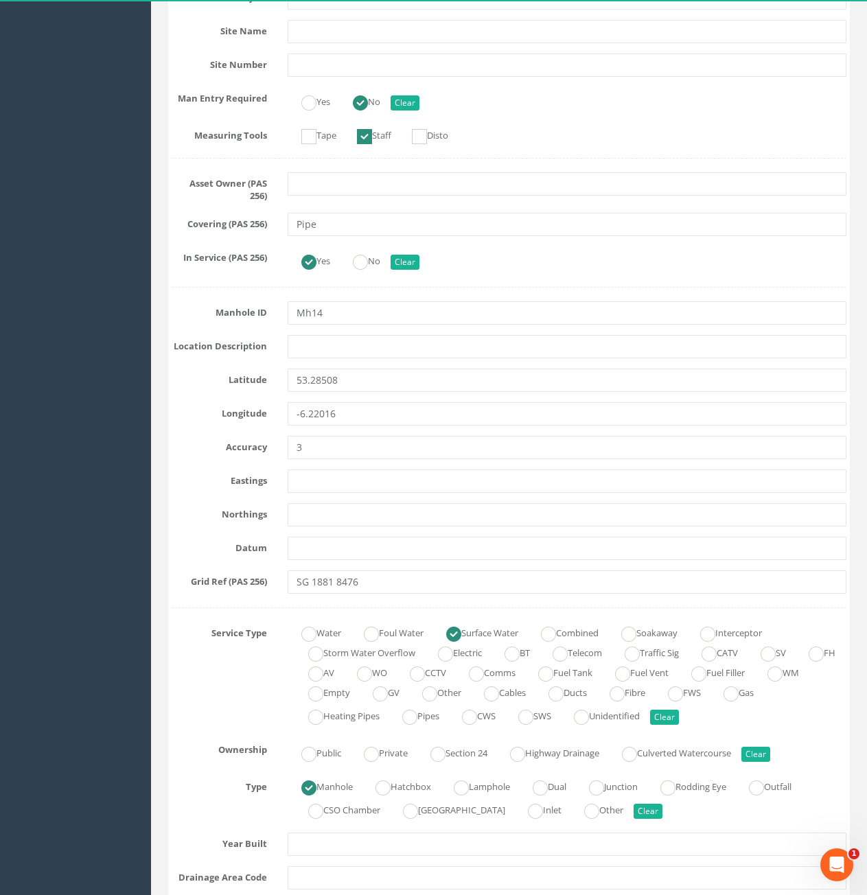
scroll to position [137, 0]
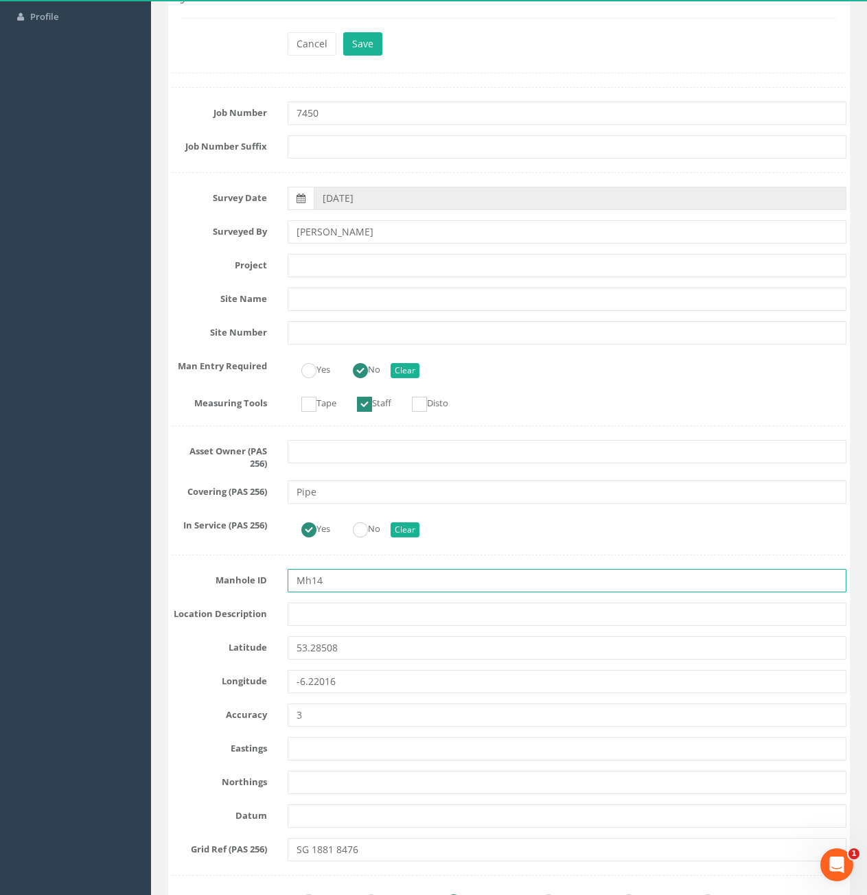
click at [410, 581] on input "Mh14" at bounding box center [567, 580] width 559 height 23
click at [343, 32] on button "Save" at bounding box center [362, 43] width 39 height 23
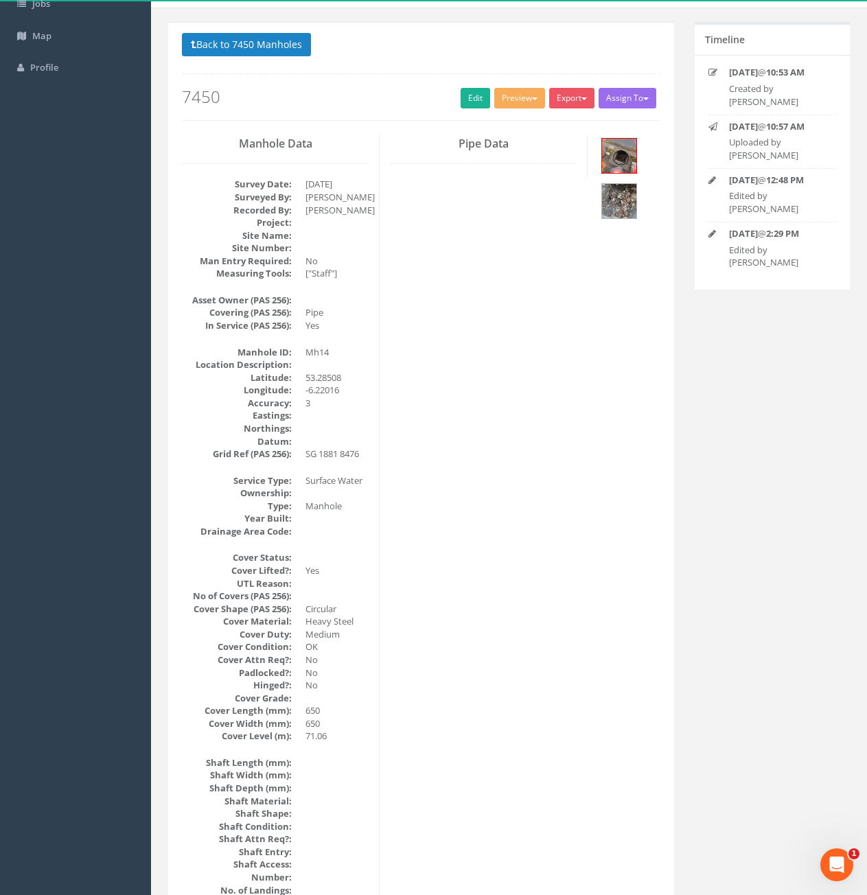
scroll to position [0, 0]
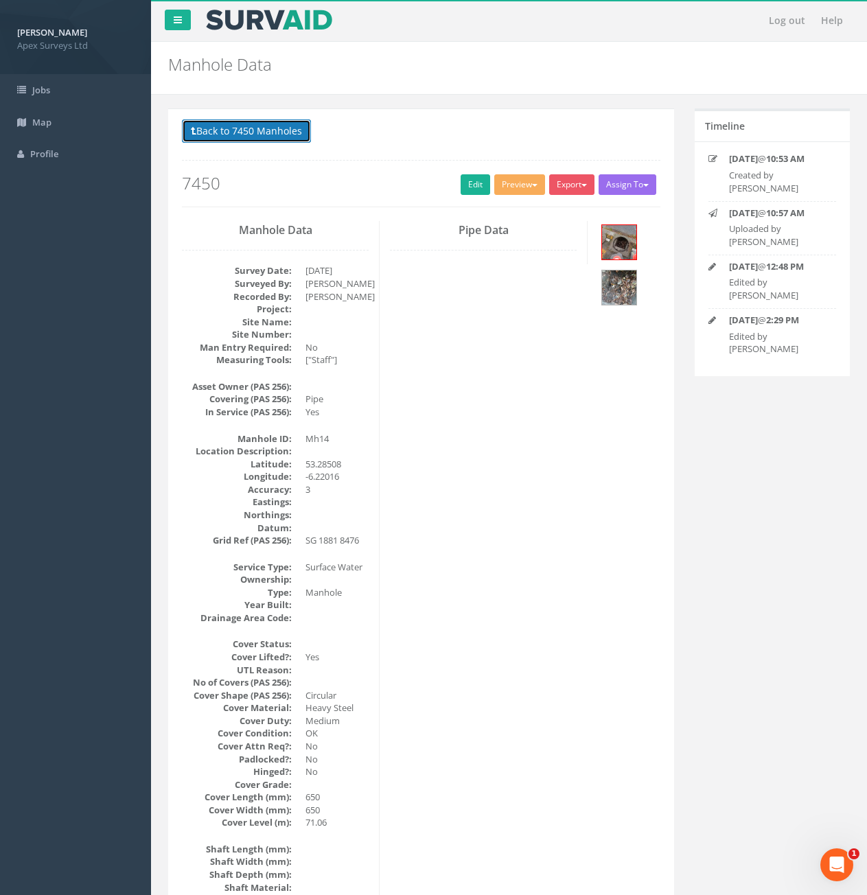
click at [286, 140] on button "Back to 7450 Manholes" at bounding box center [246, 130] width 129 height 23
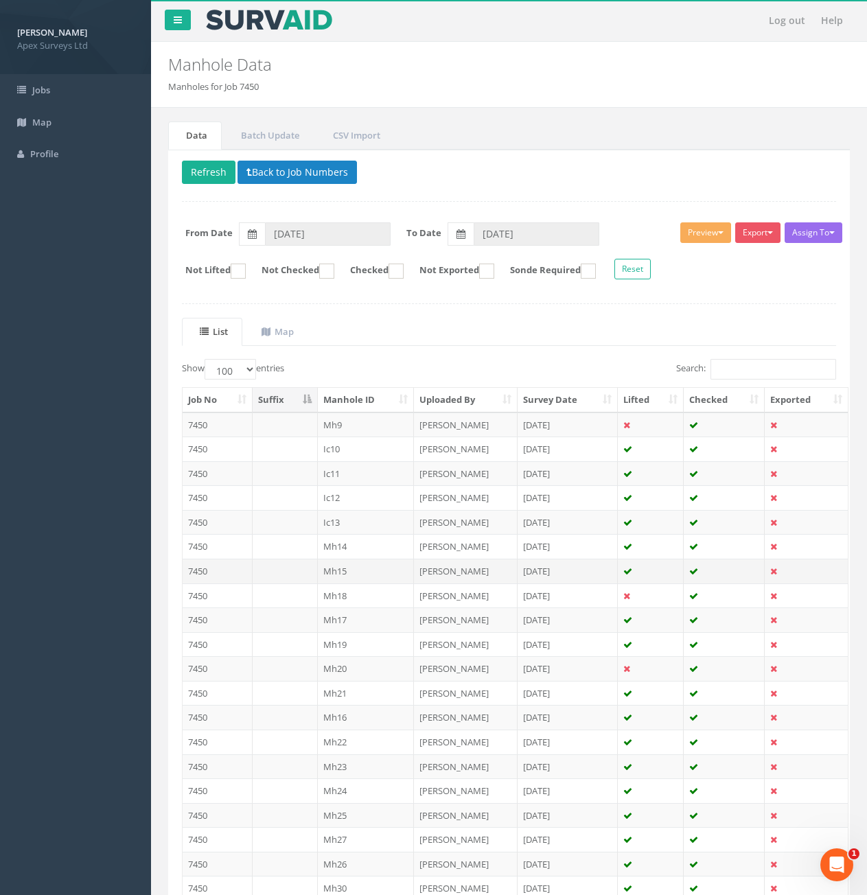
click at [369, 570] on td "Mh15" at bounding box center [366, 571] width 97 height 25
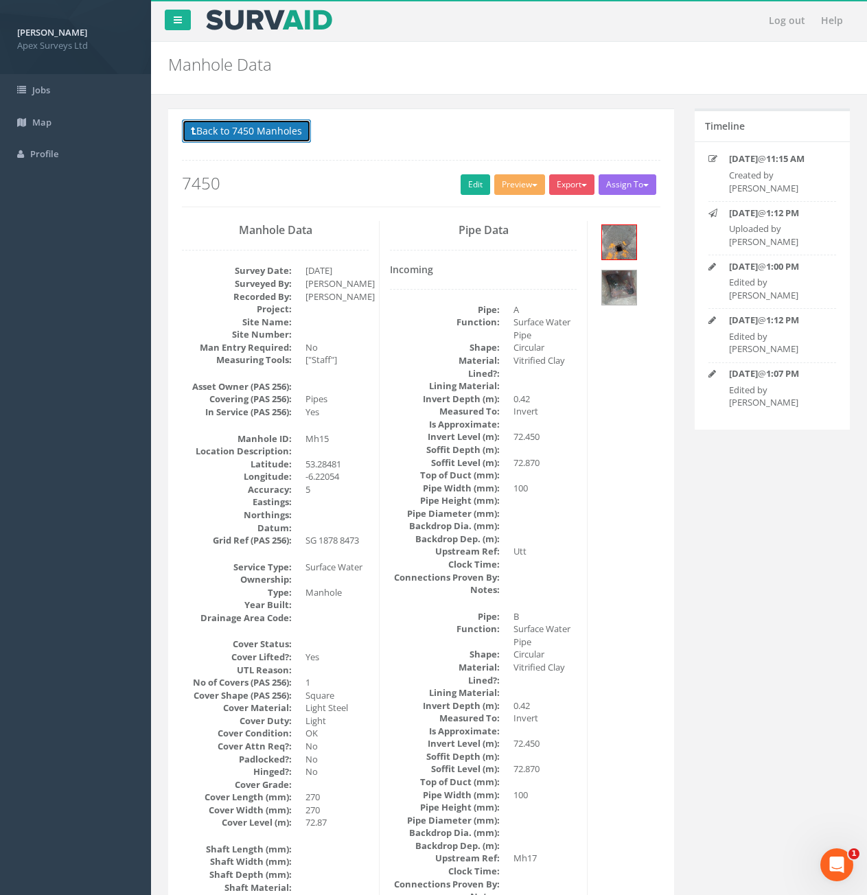
click at [236, 137] on button "Back to 7450 Manholes" at bounding box center [246, 130] width 129 height 23
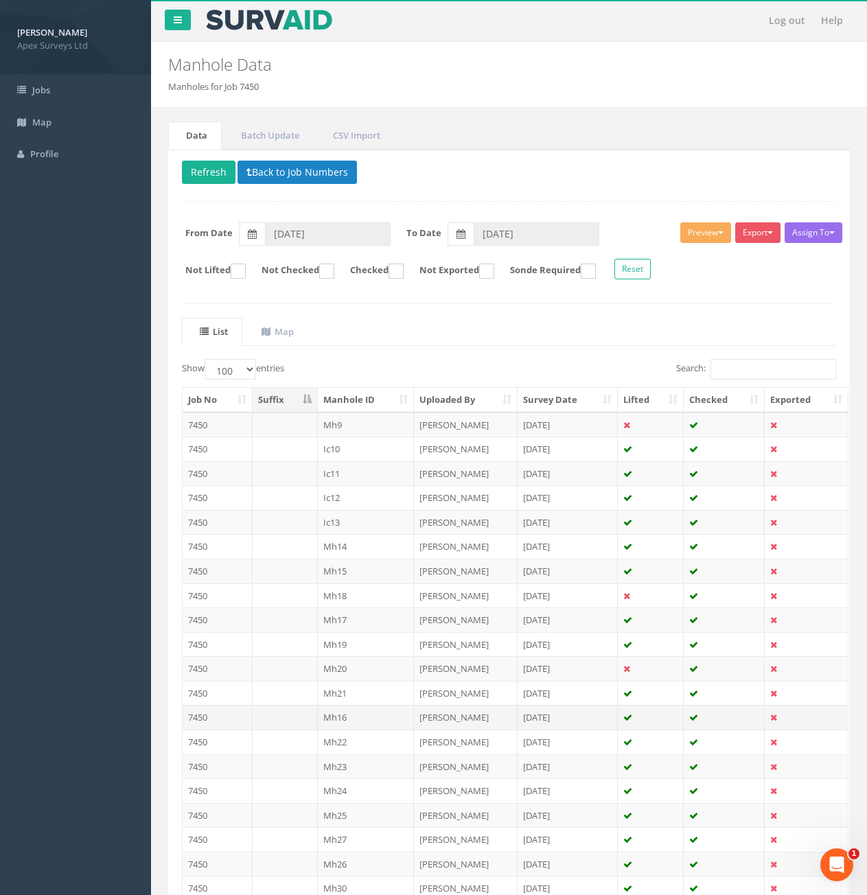
click at [294, 714] on td at bounding box center [285, 717] width 65 height 25
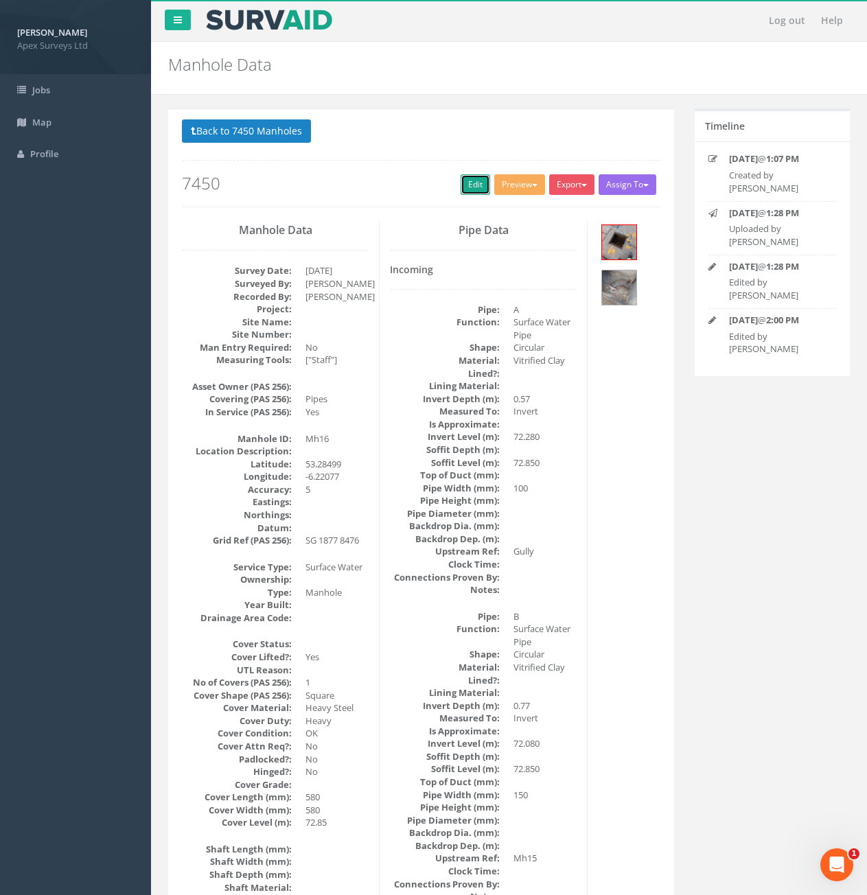
click at [473, 181] on link "Edit" at bounding box center [476, 184] width 30 height 21
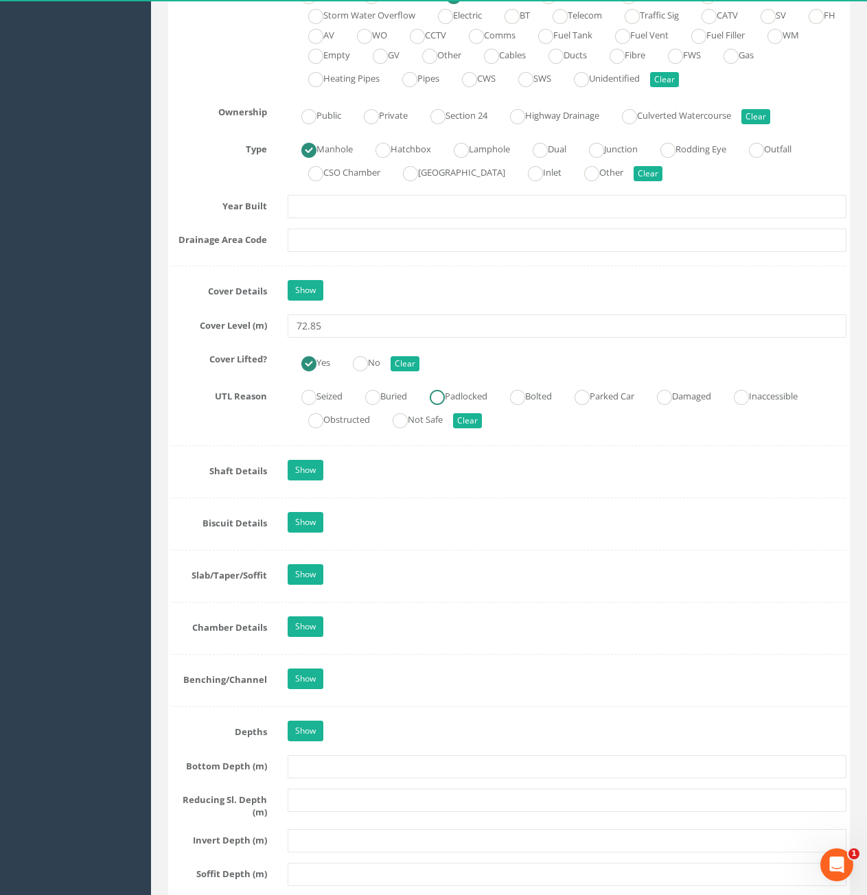
scroll to position [1030, 0]
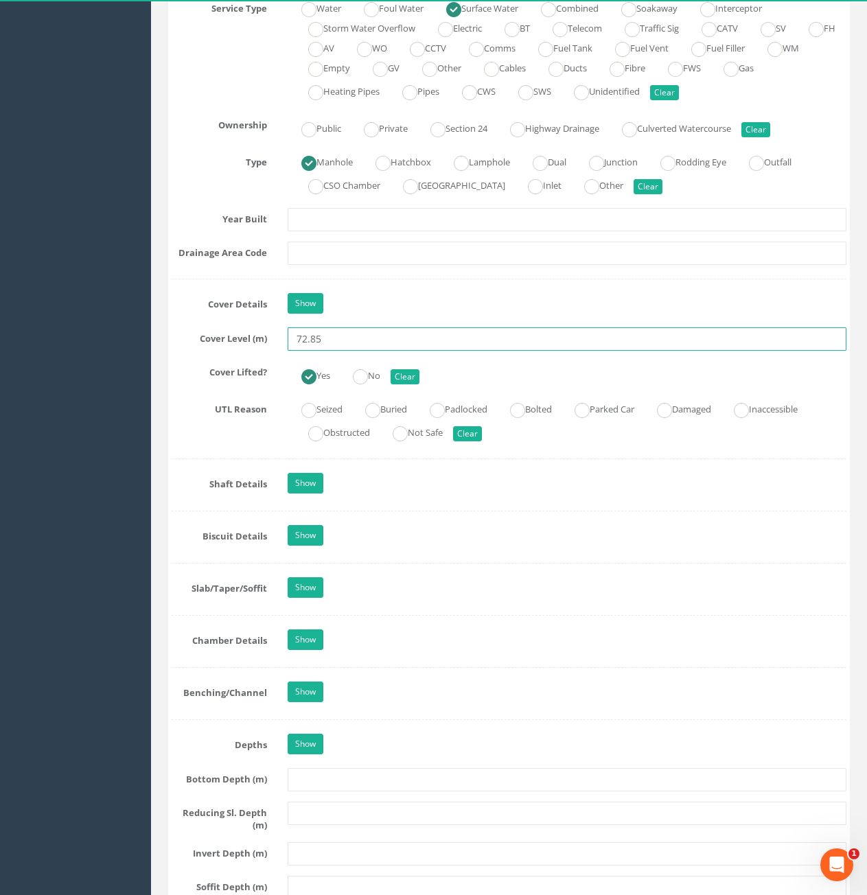
click at [339, 350] on input "72.85" at bounding box center [567, 338] width 559 height 23
type input "73.37"
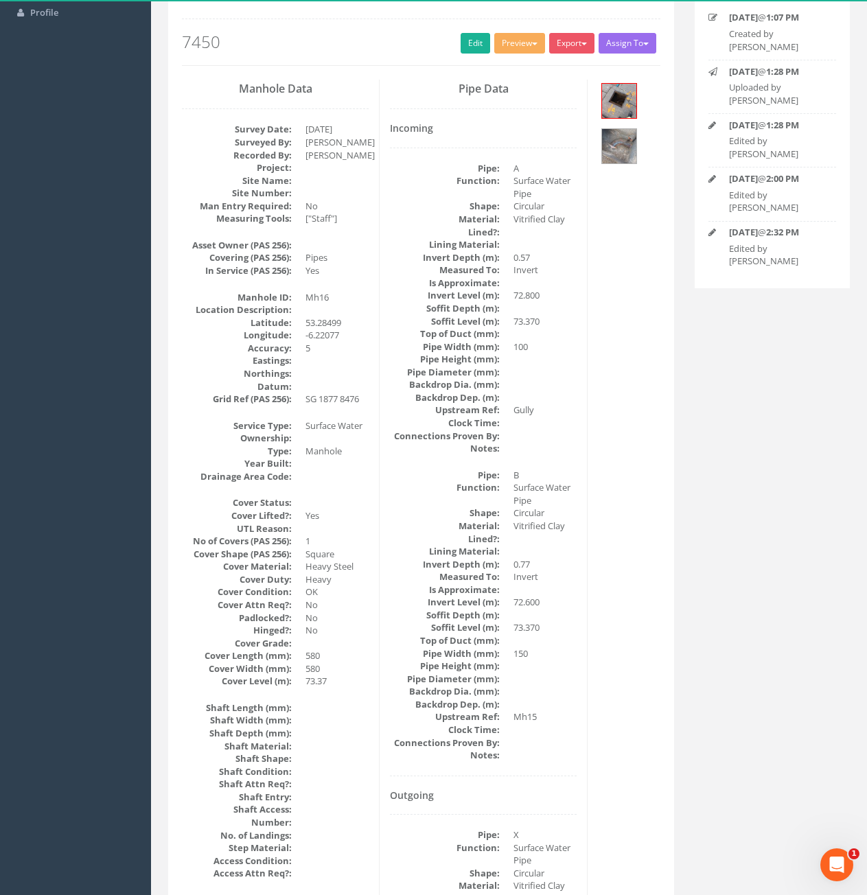
scroll to position [0, 0]
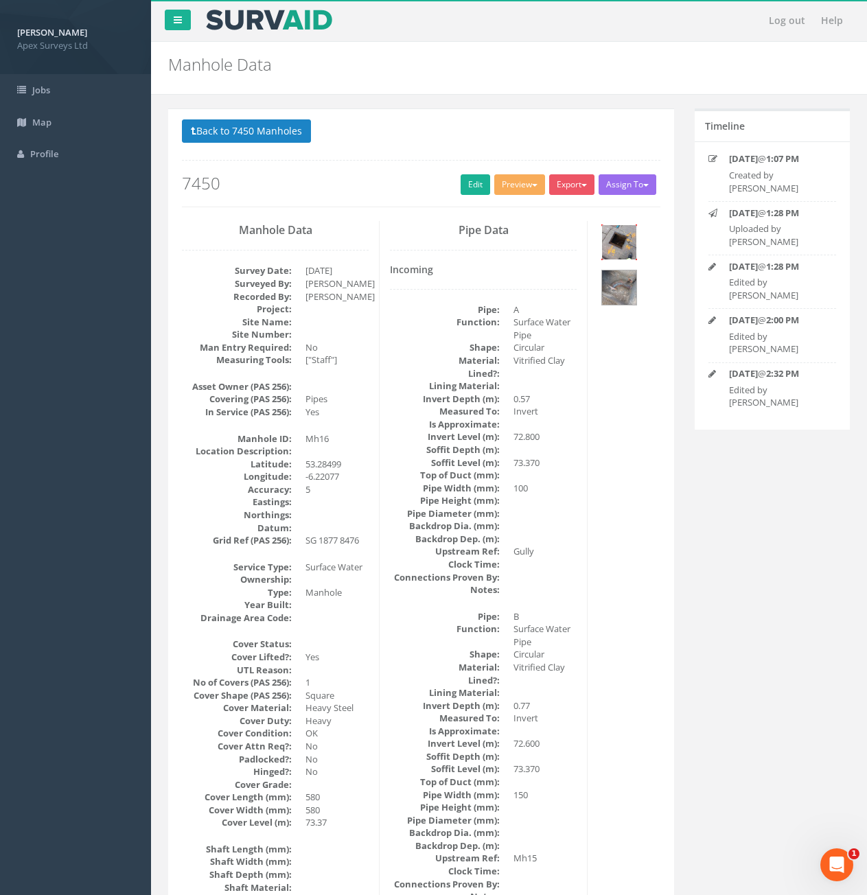
click at [618, 246] on img at bounding box center [619, 242] width 34 height 34
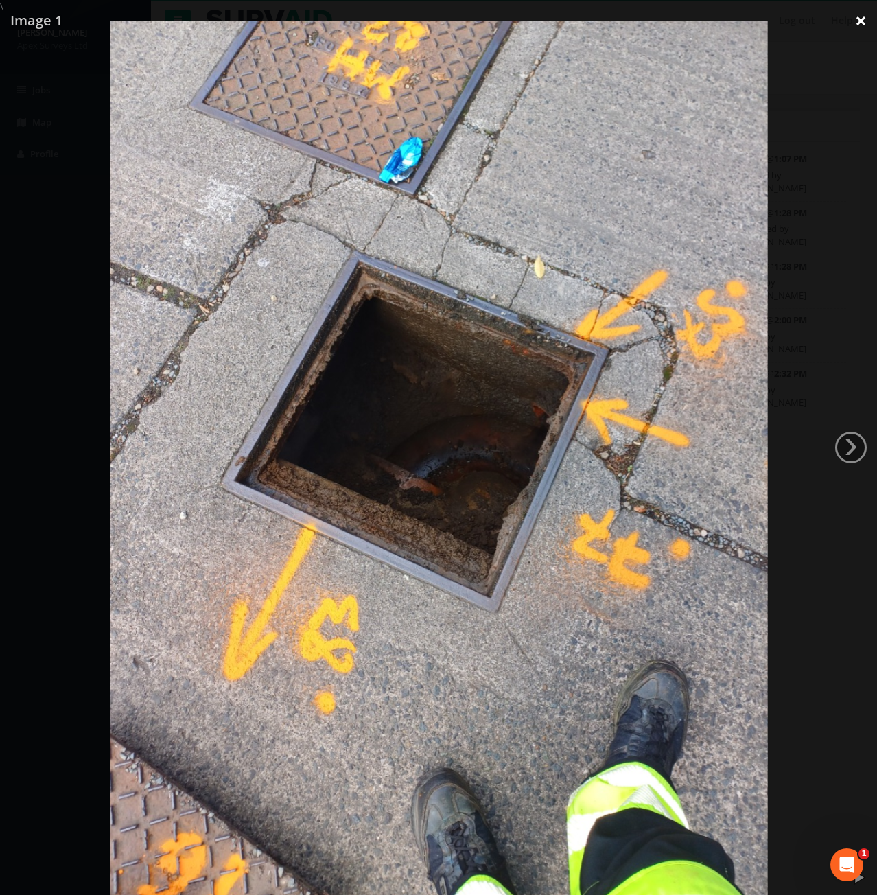
click at [852, 25] on link "×" at bounding box center [861, 20] width 32 height 41
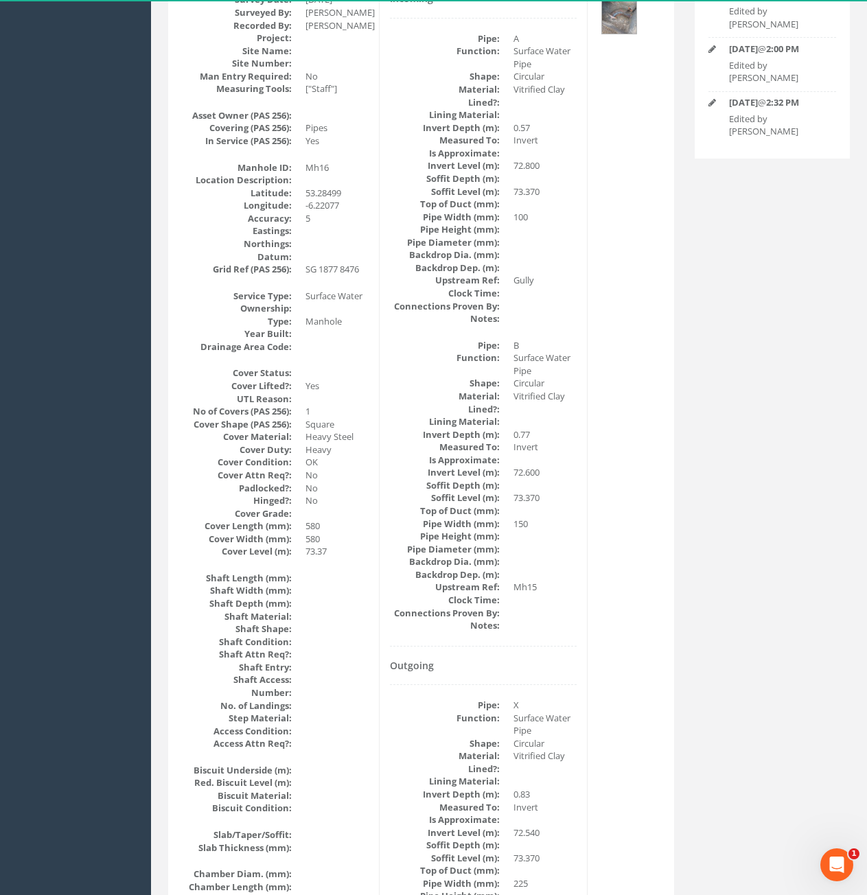
scroll to position [124, 0]
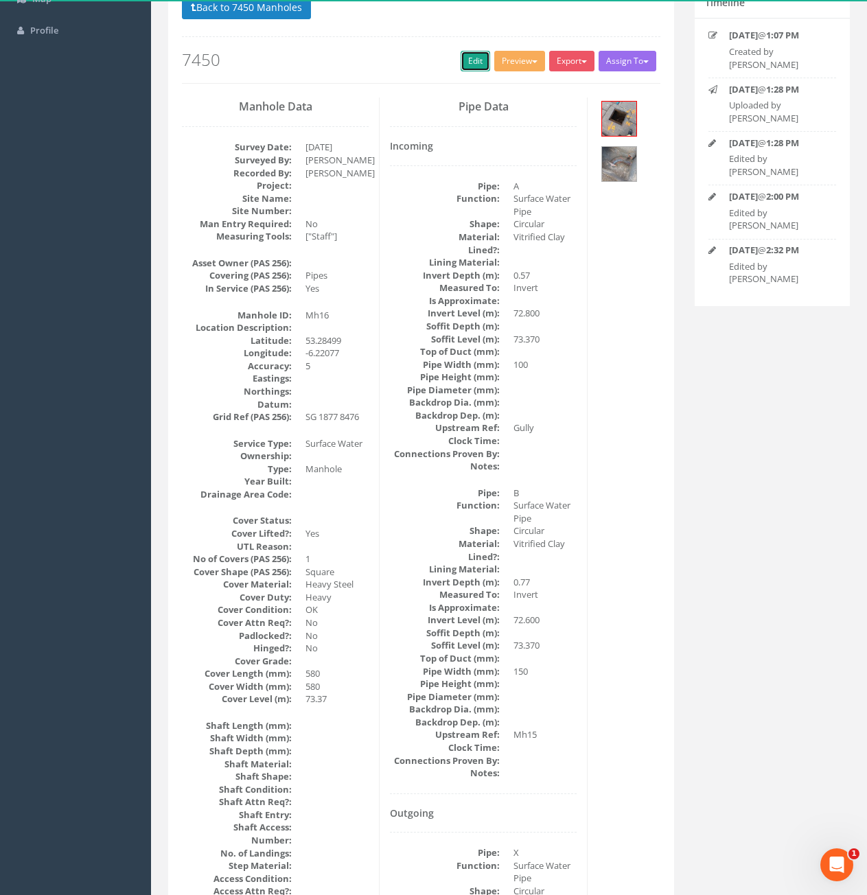
click at [469, 64] on link "Edit" at bounding box center [476, 61] width 30 height 21
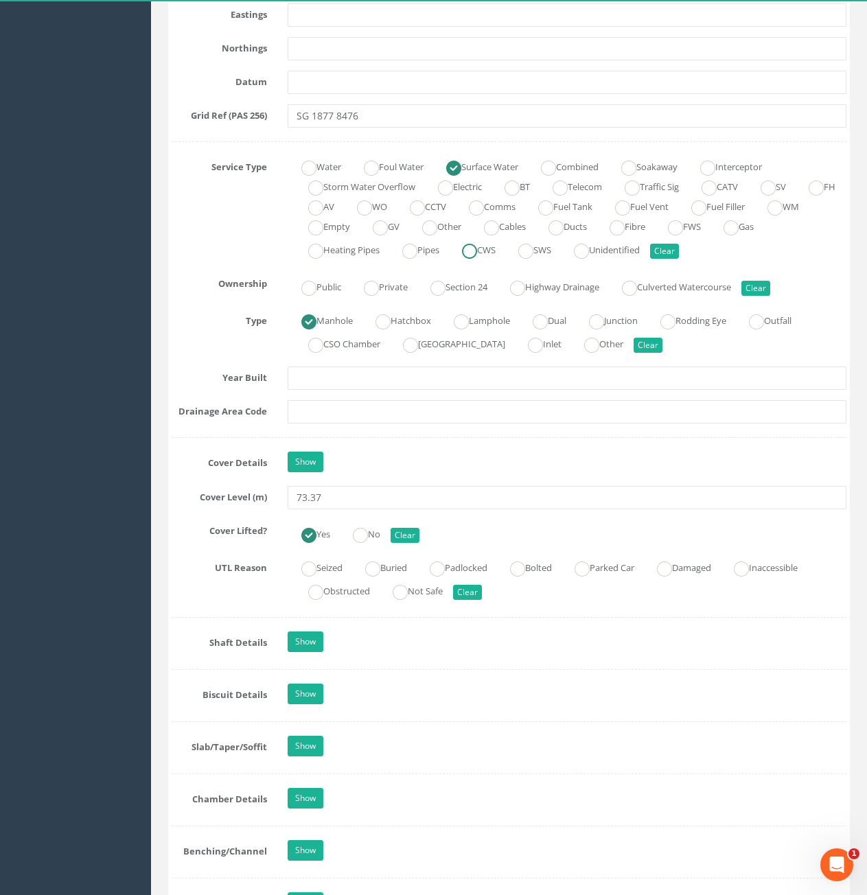
scroll to position [879, 0]
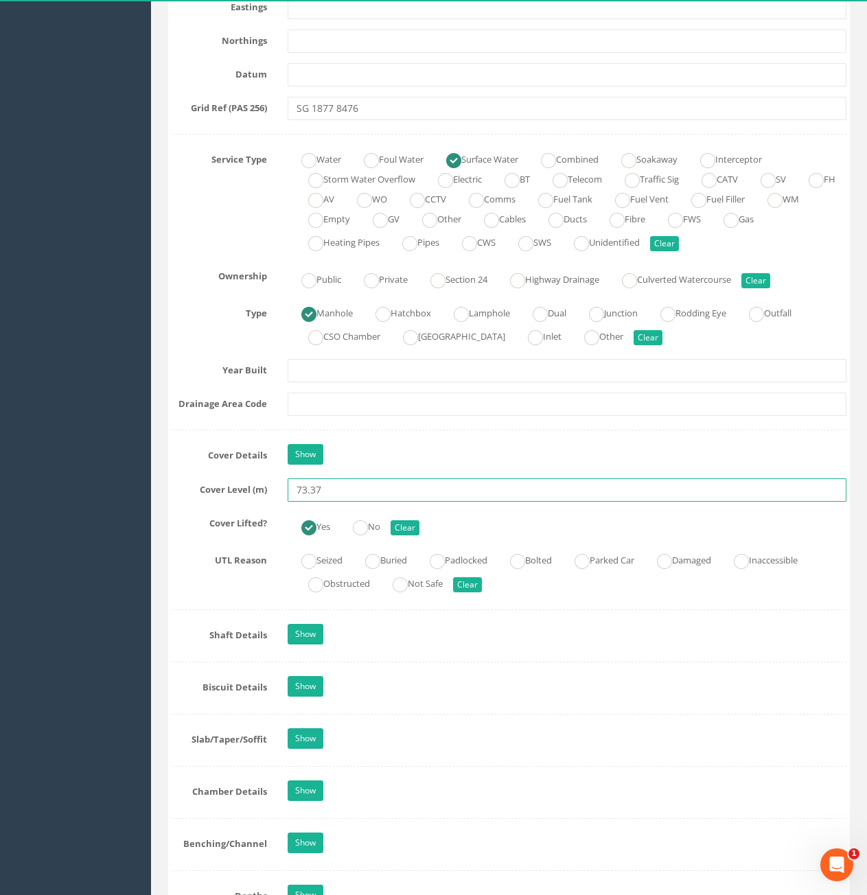
click at [332, 495] on input "73.37" at bounding box center [567, 489] width 559 height 23
type input "72.85"
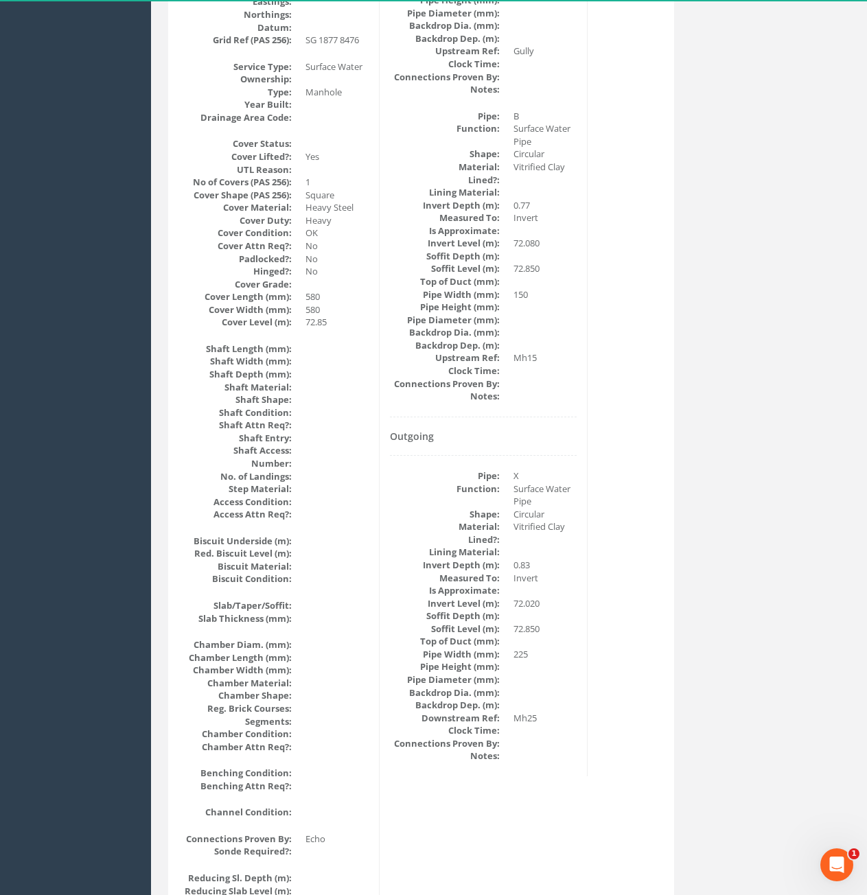
scroll to position [0, 0]
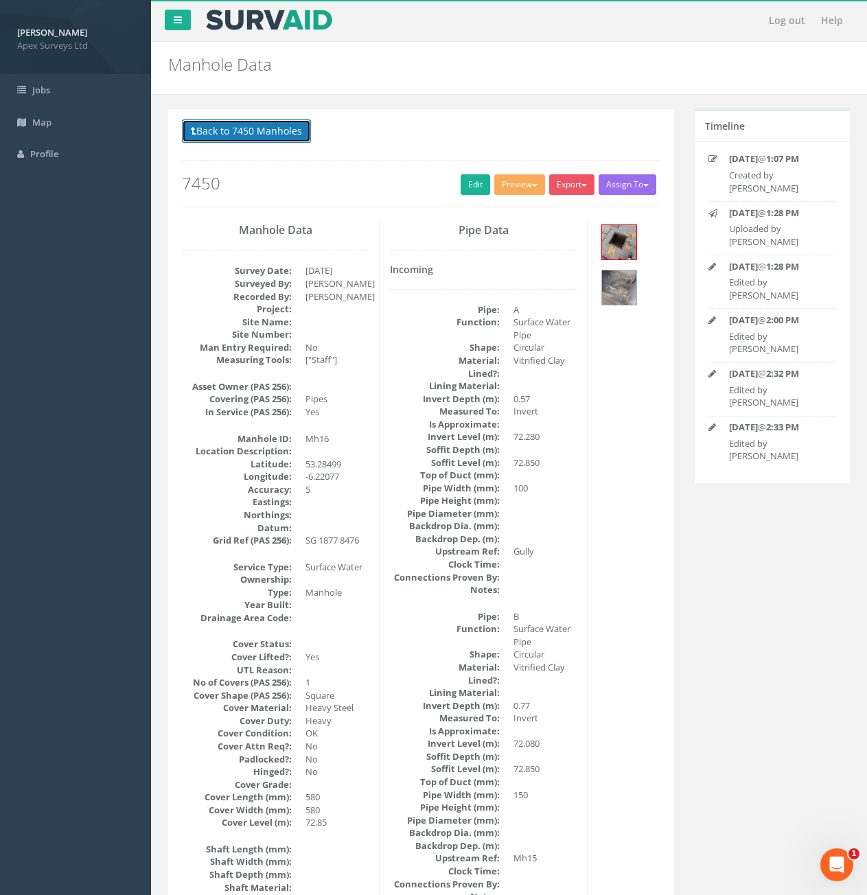
click at [252, 130] on button "Back to 7450 Manholes" at bounding box center [246, 130] width 129 height 23
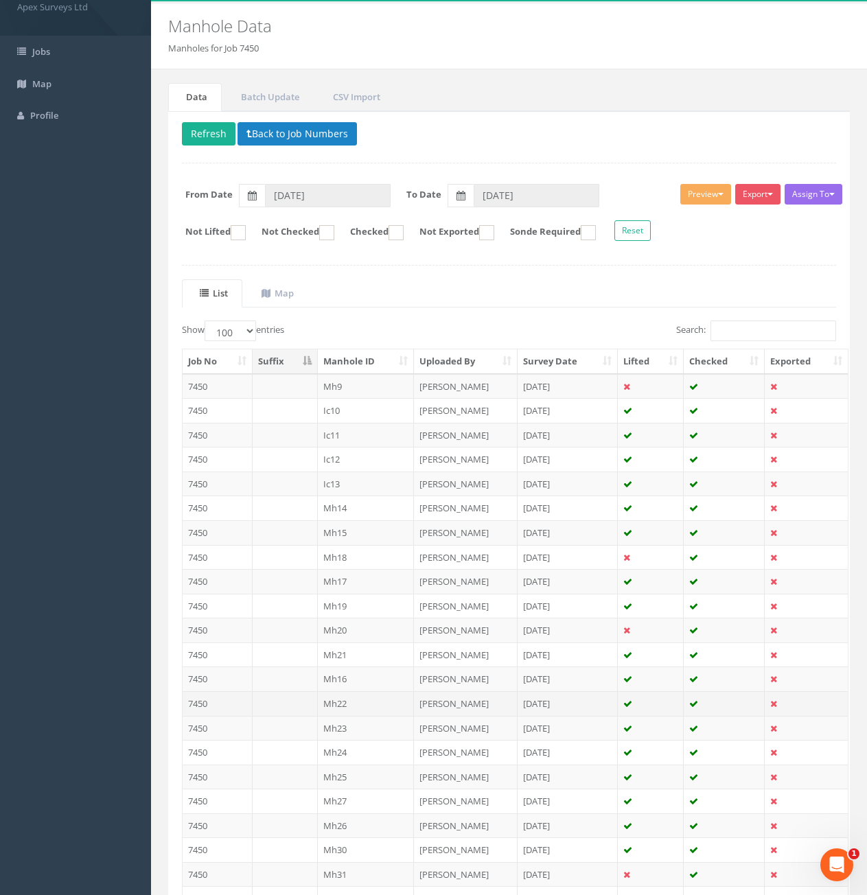
scroll to position [69, 0]
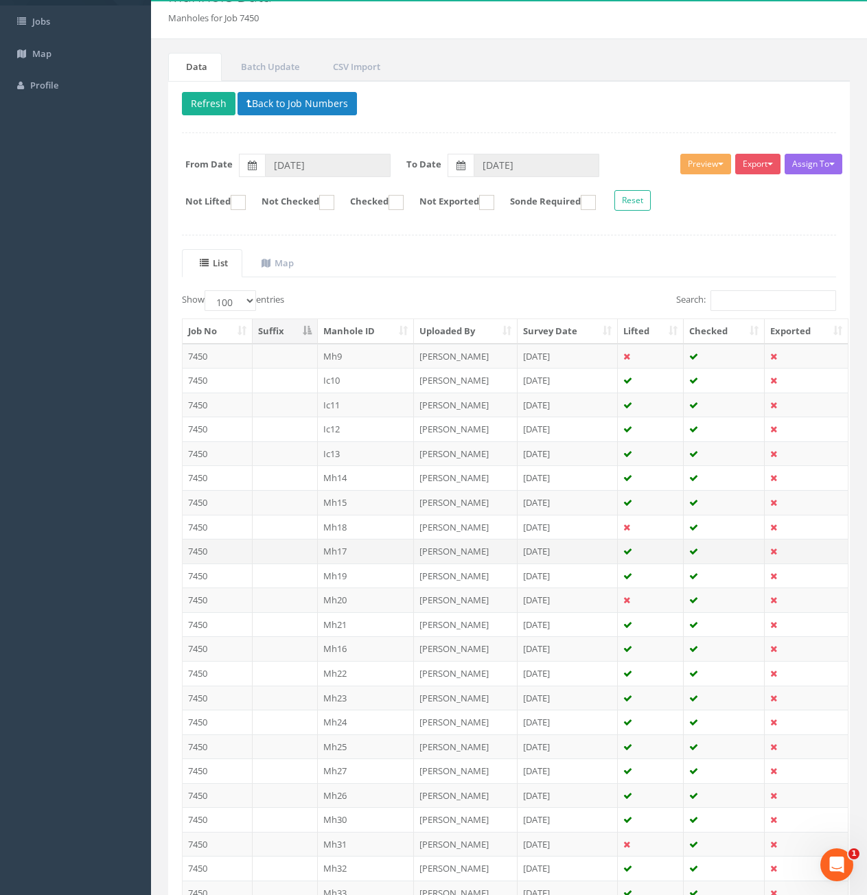
click at [297, 557] on td at bounding box center [285, 551] width 65 height 25
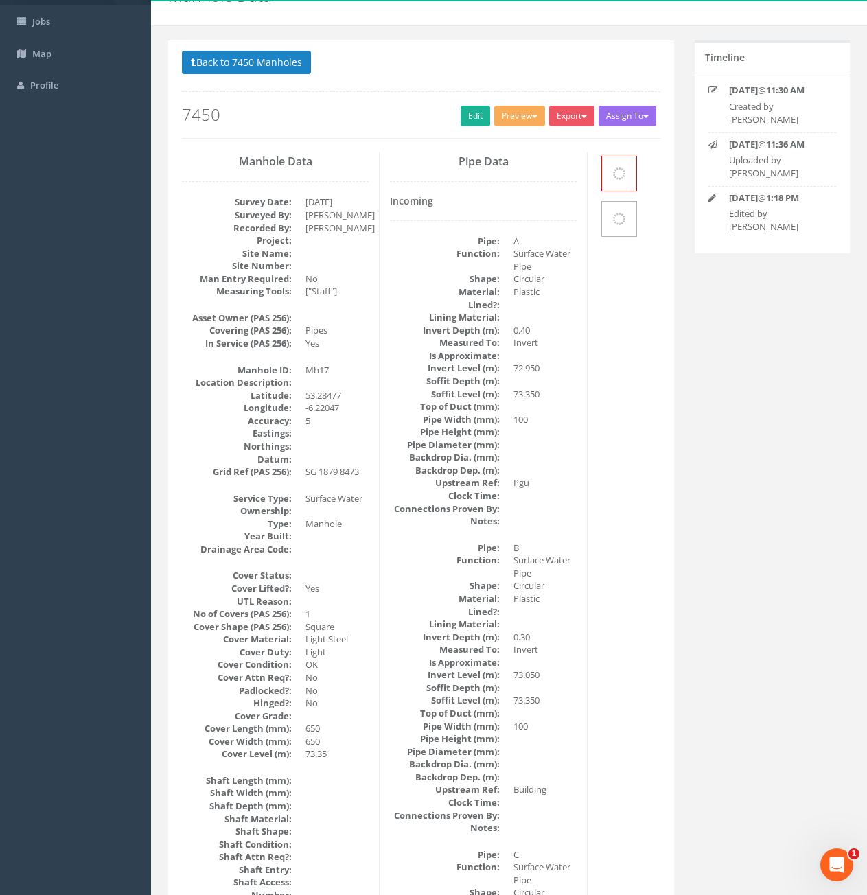
scroll to position [0, 0]
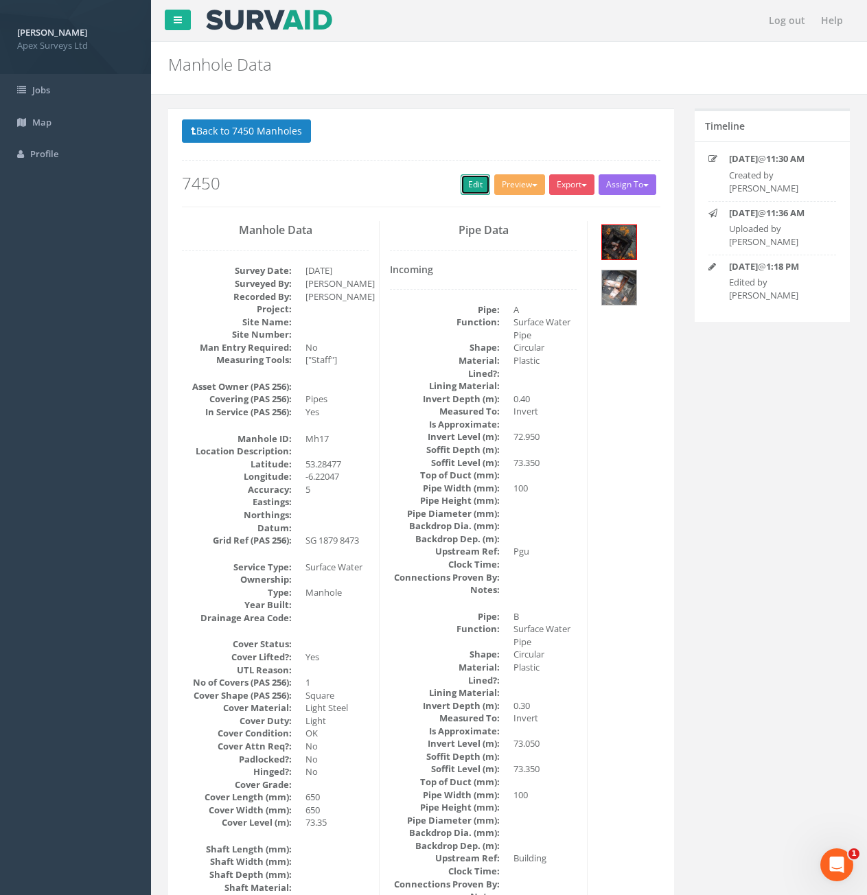
click at [476, 186] on link "Edit" at bounding box center [476, 184] width 30 height 21
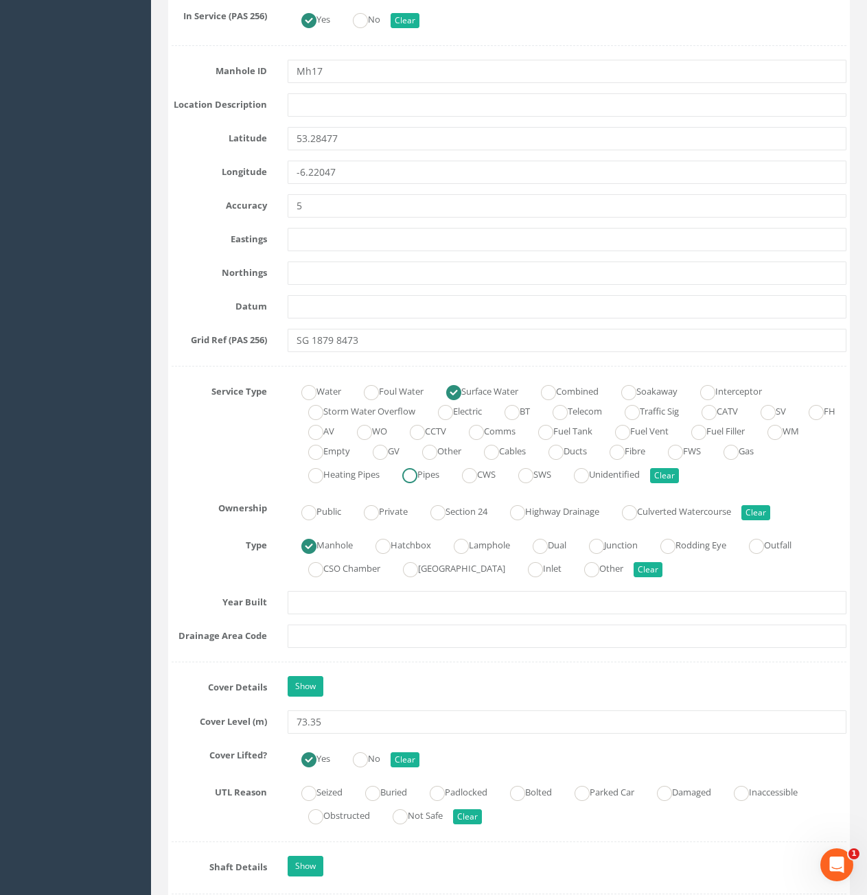
scroll to position [824, 0]
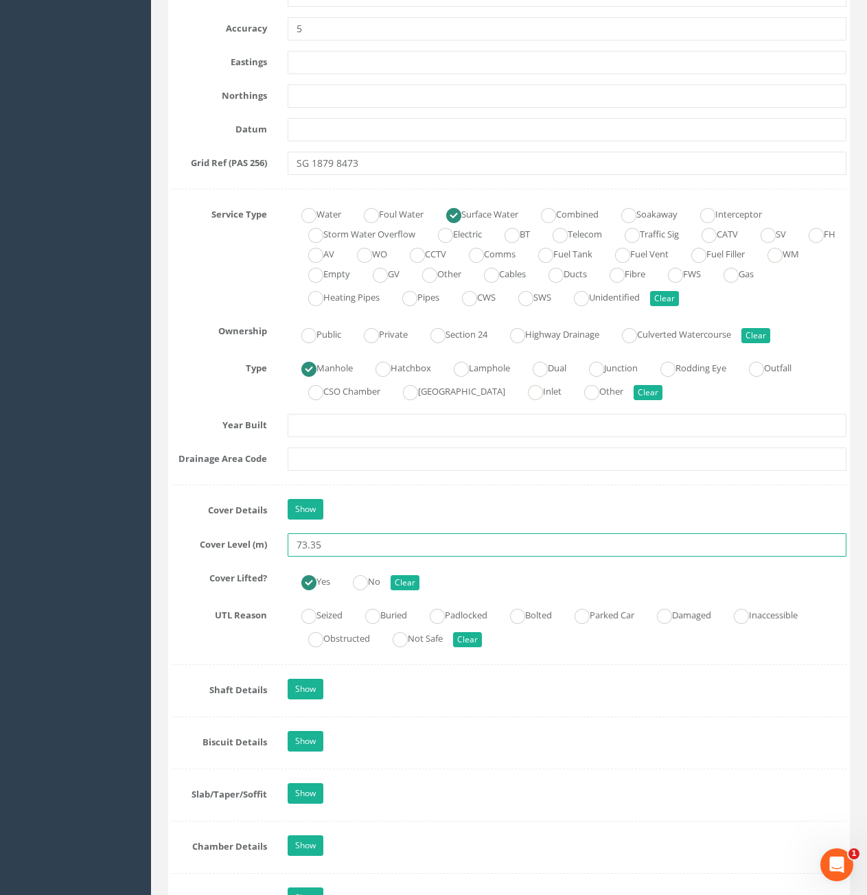
click at [353, 538] on input "73.35" at bounding box center [567, 544] width 559 height 23
type input "73.37"
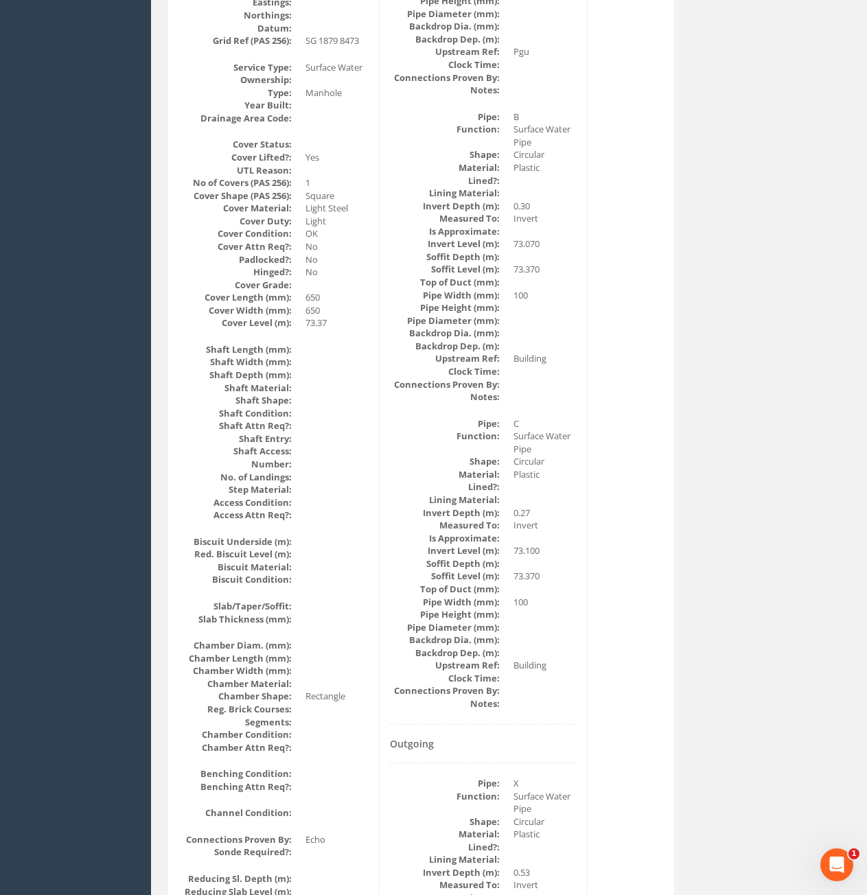
scroll to position [0, 0]
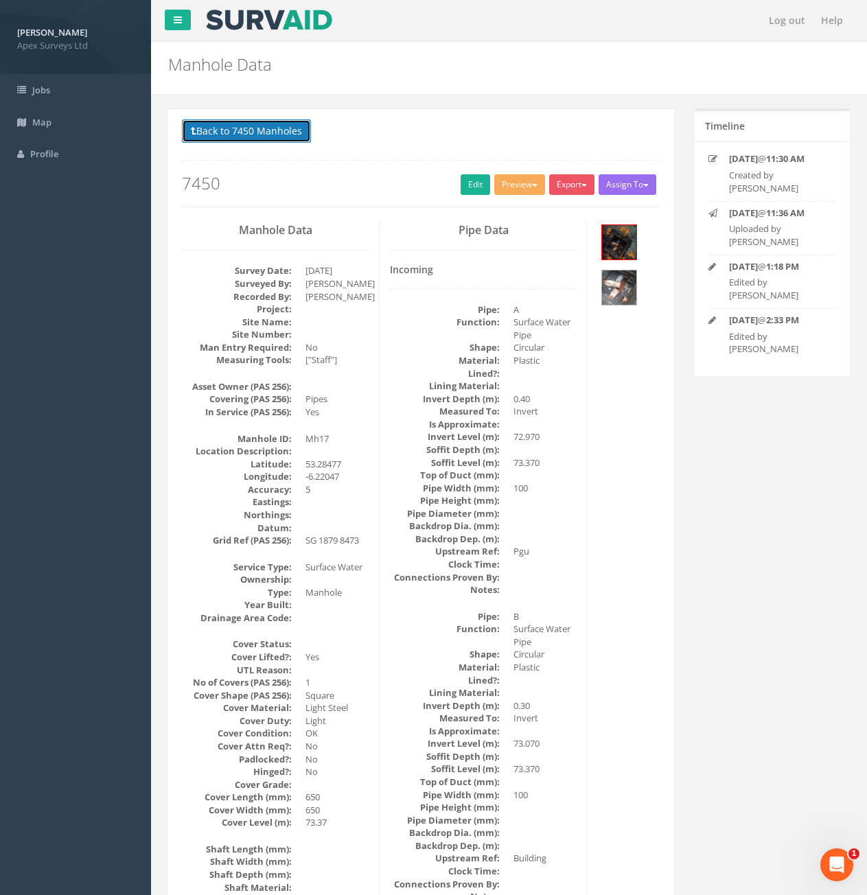
click at [257, 136] on button "Back to 7450 Manholes" at bounding box center [246, 130] width 129 height 23
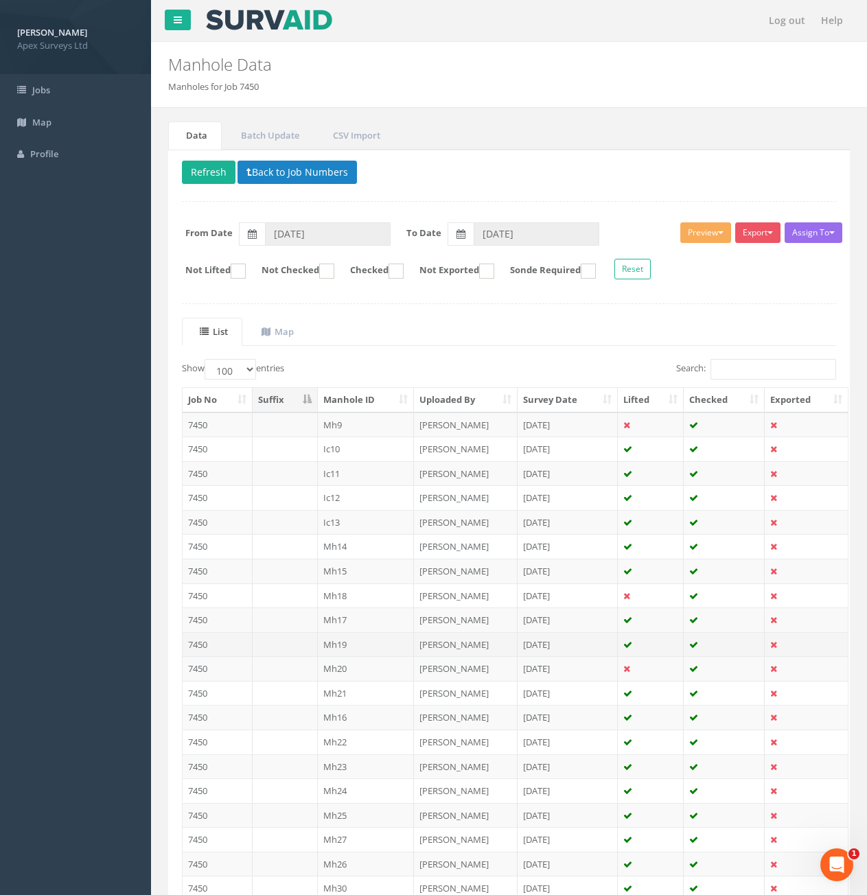
click at [295, 642] on td at bounding box center [285, 644] width 65 height 25
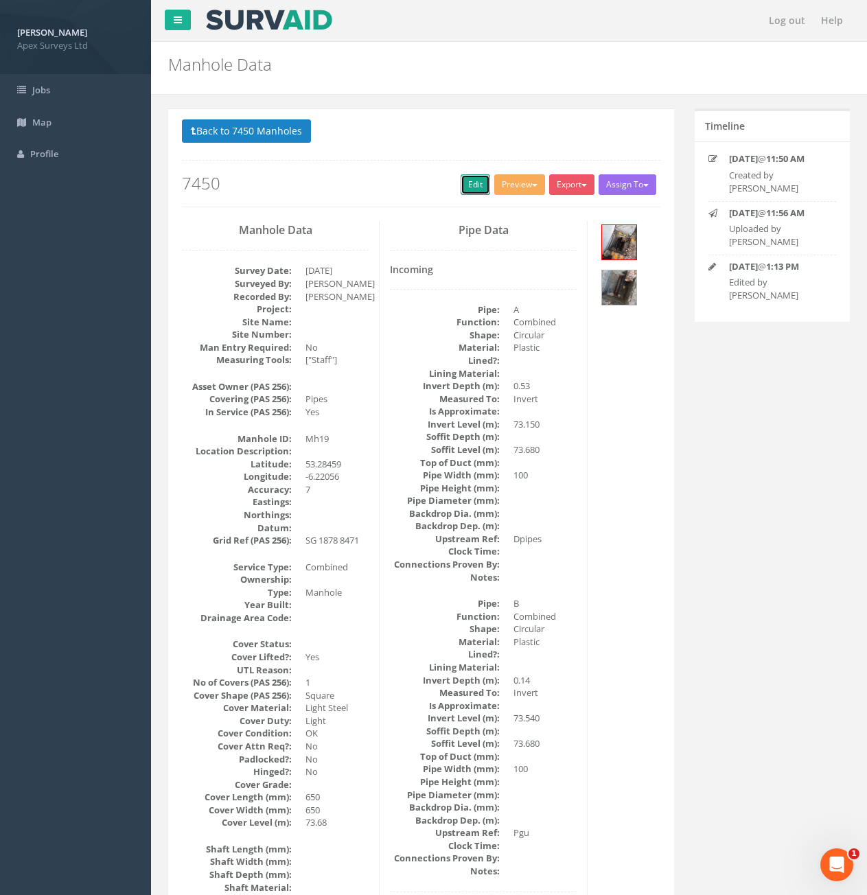
click at [473, 194] on link "Edit" at bounding box center [476, 184] width 30 height 21
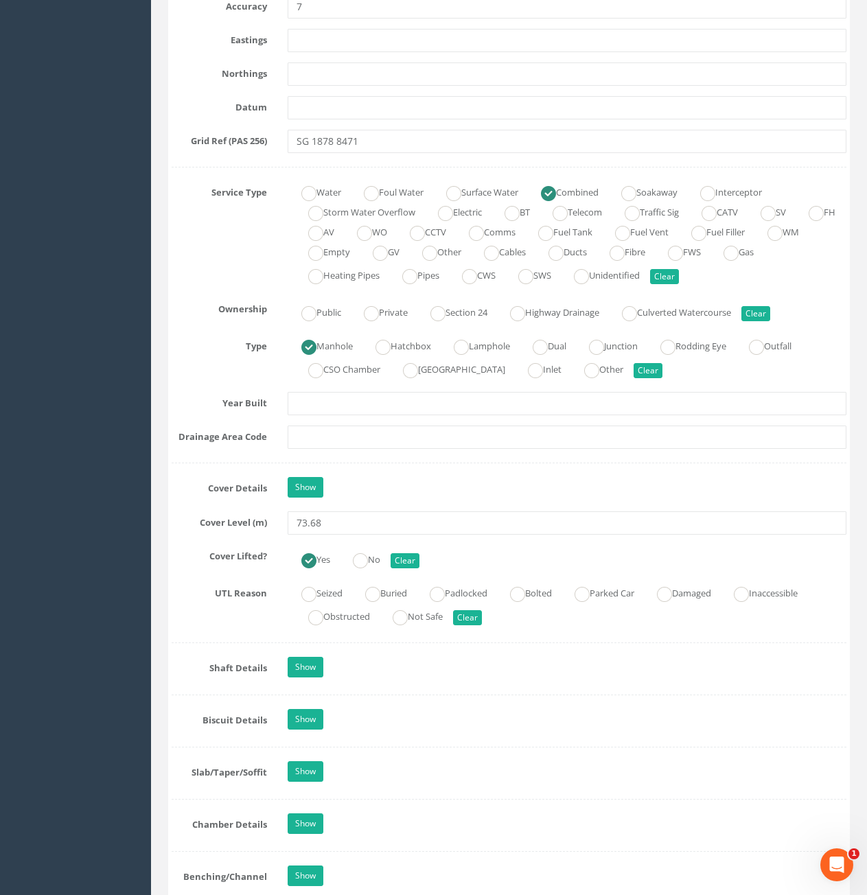
scroll to position [892, 0]
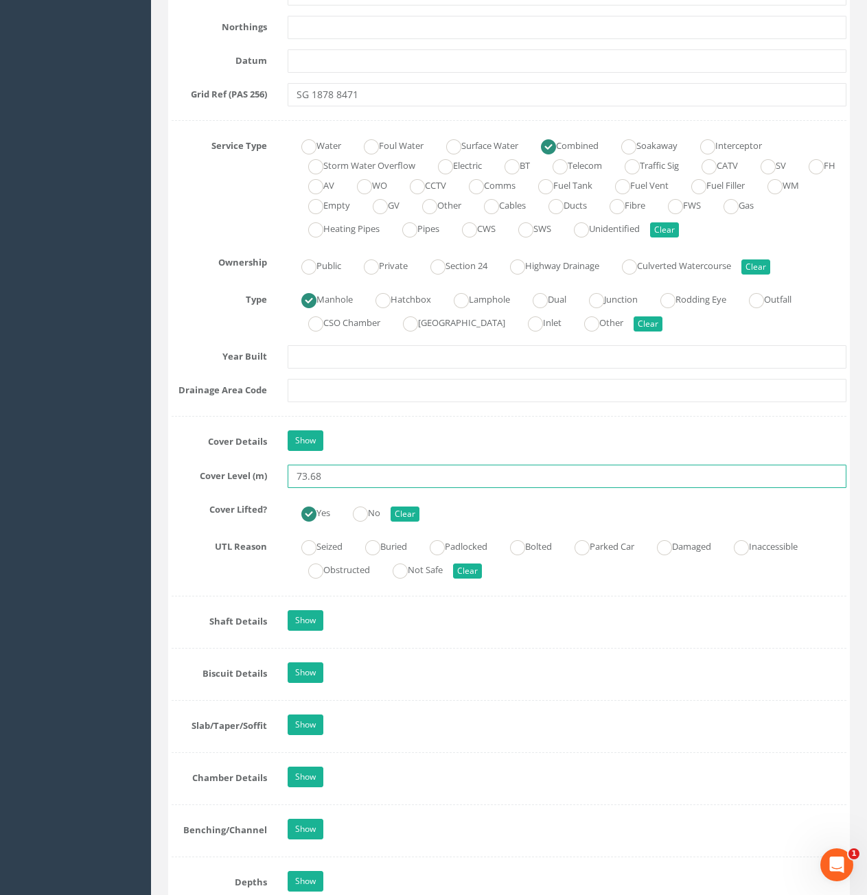
click at [349, 478] on input "73.68" at bounding box center [567, 476] width 559 height 23
type input "73.70"
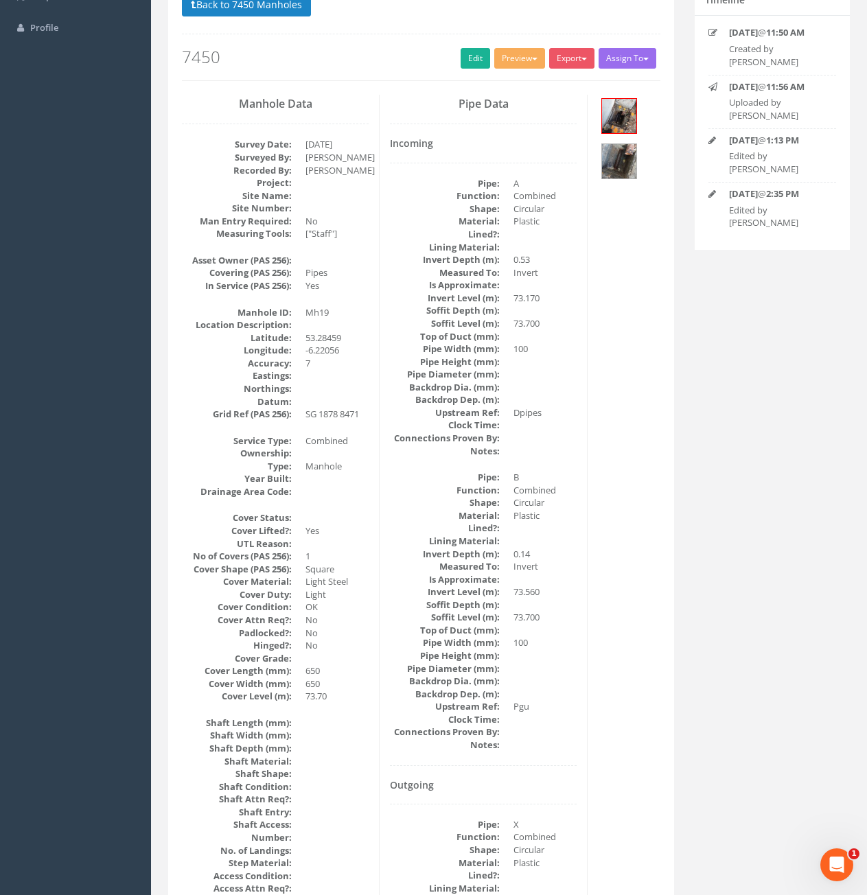
scroll to position [0, 0]
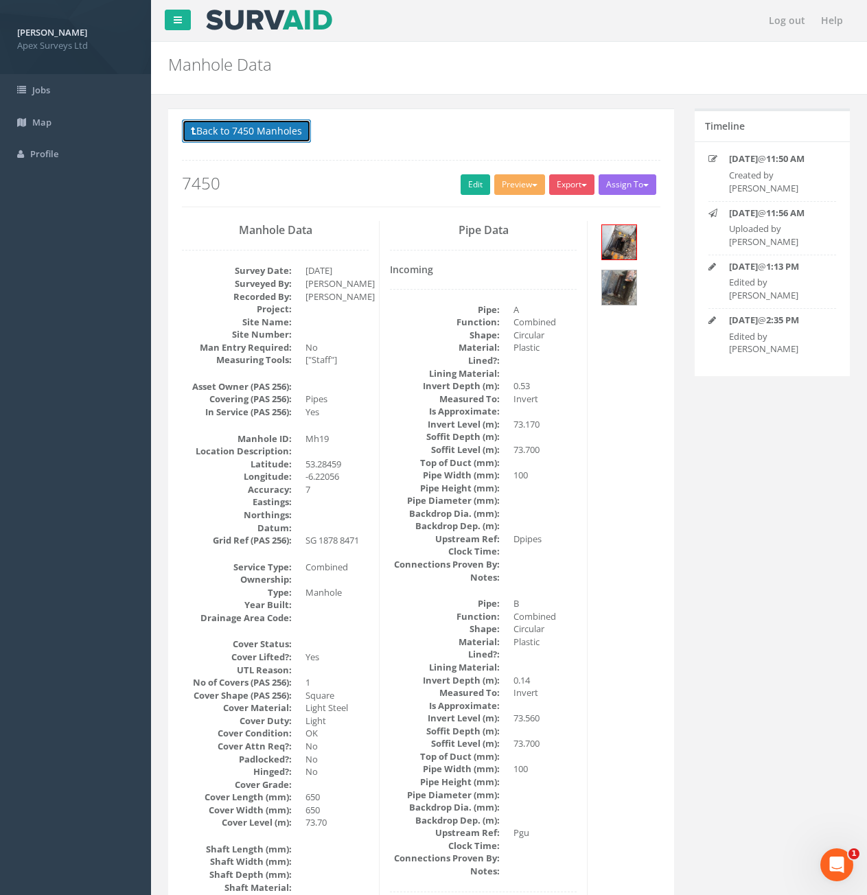
drag, startPoint x: 257, startPoint y: 139, endPoint x: 281, endPoint y: 140, distance: 24.0
click at [257, 139] on button "Back to 7450 Manholes" at bounding box center [246, 130] width 129 height 23
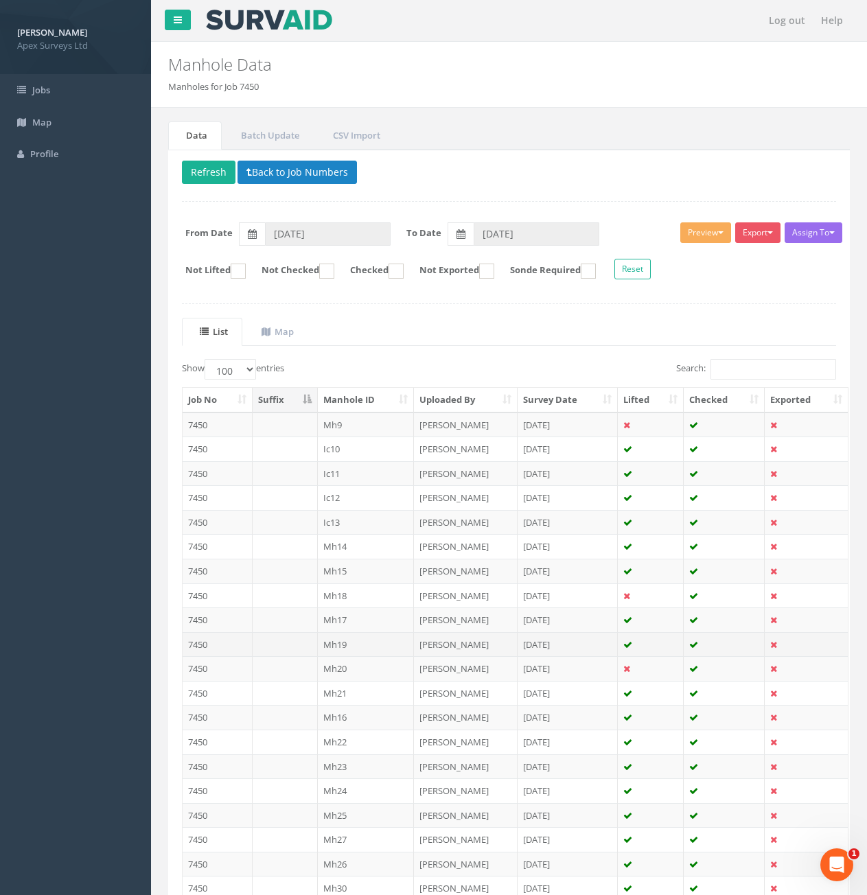
click at [360, 645] on td "Mh19" at bounding box center [366, 644] width 97 height 25
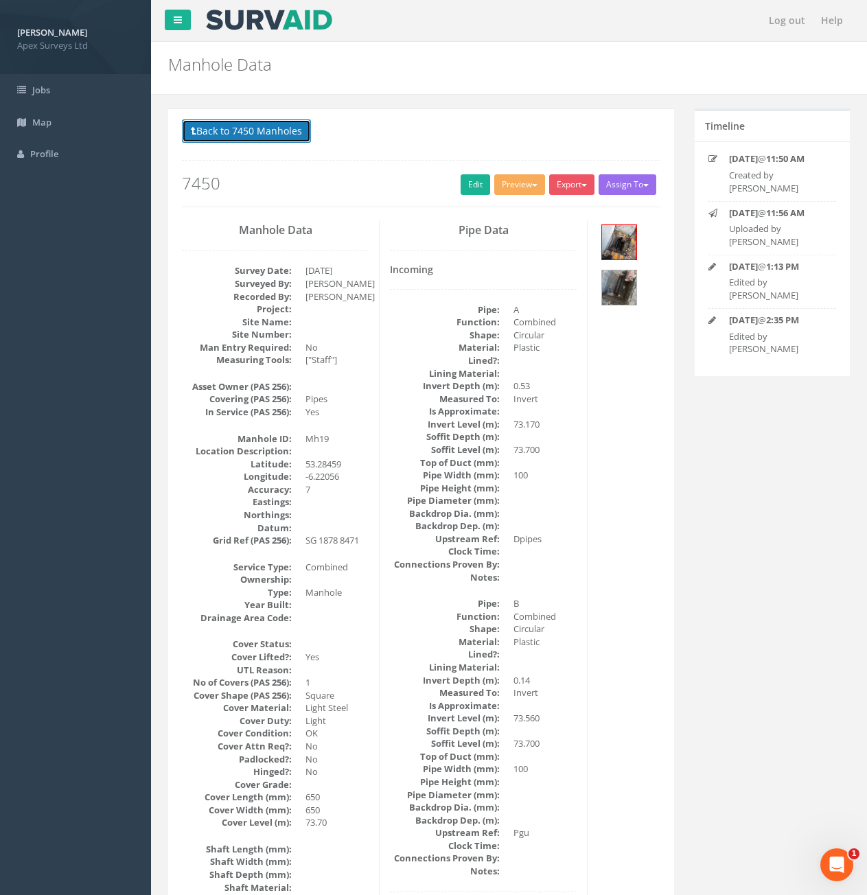
click at [281, 133] on button "Back to 7450 Manholes" at bounding box center [246, 130] width 129 height 23
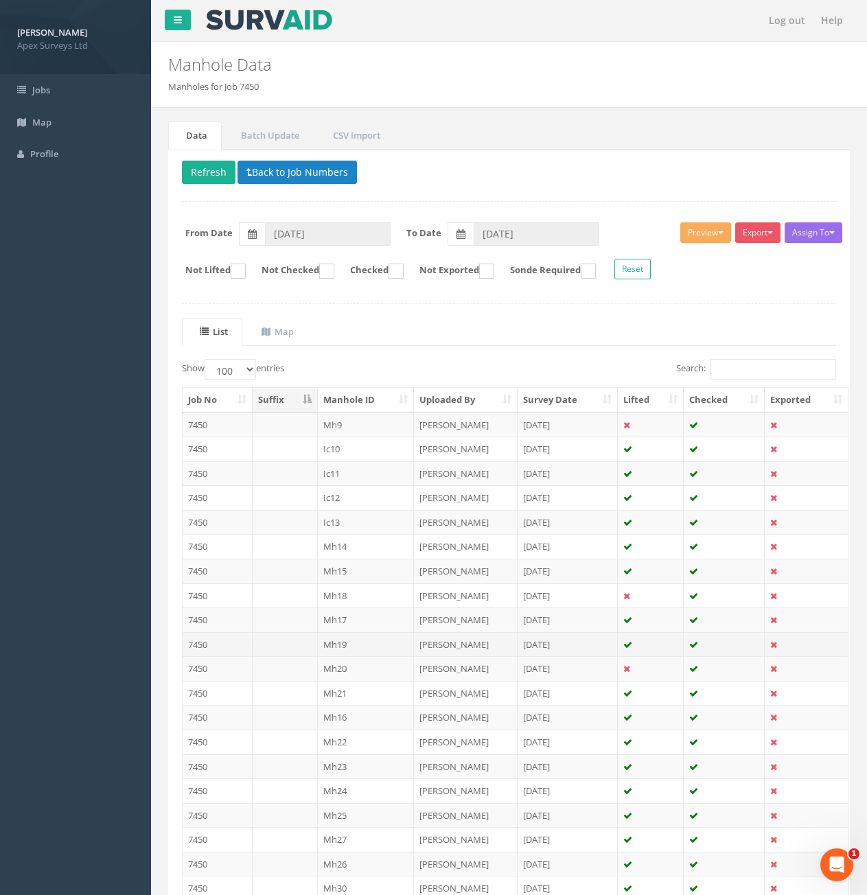
click at [344, 646] on td "Mh19" at bounding box center [366, 644] width 97 height 25
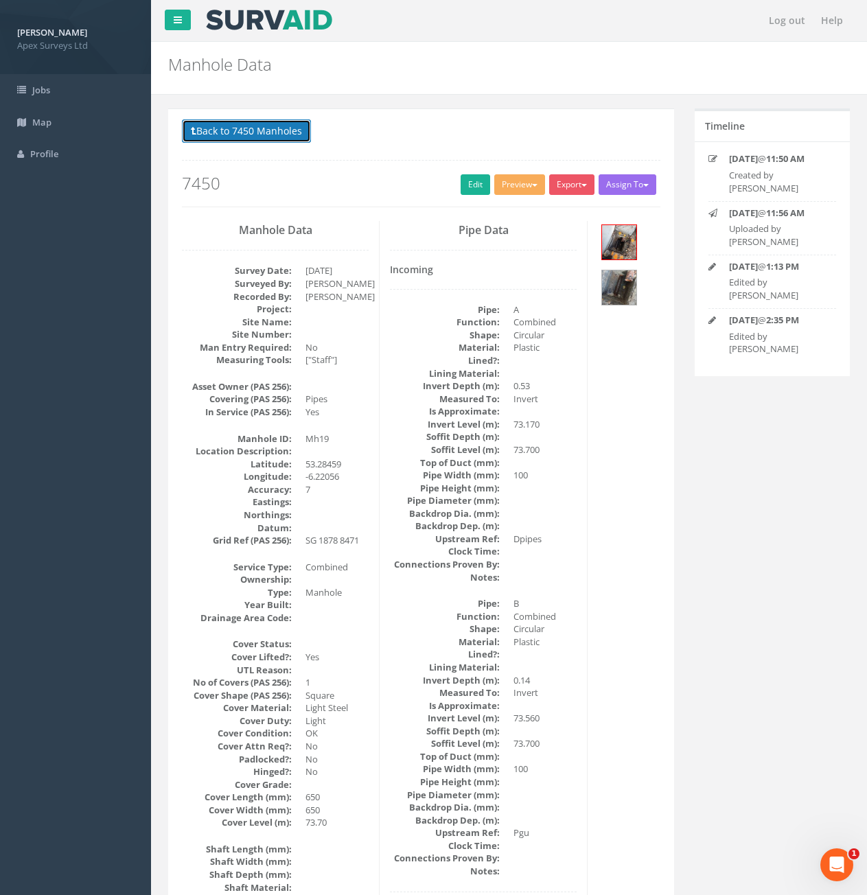
click at [282, 143] on button "Back to 7450 Manholes" at bounding box center [246, 130] width 129 height 23
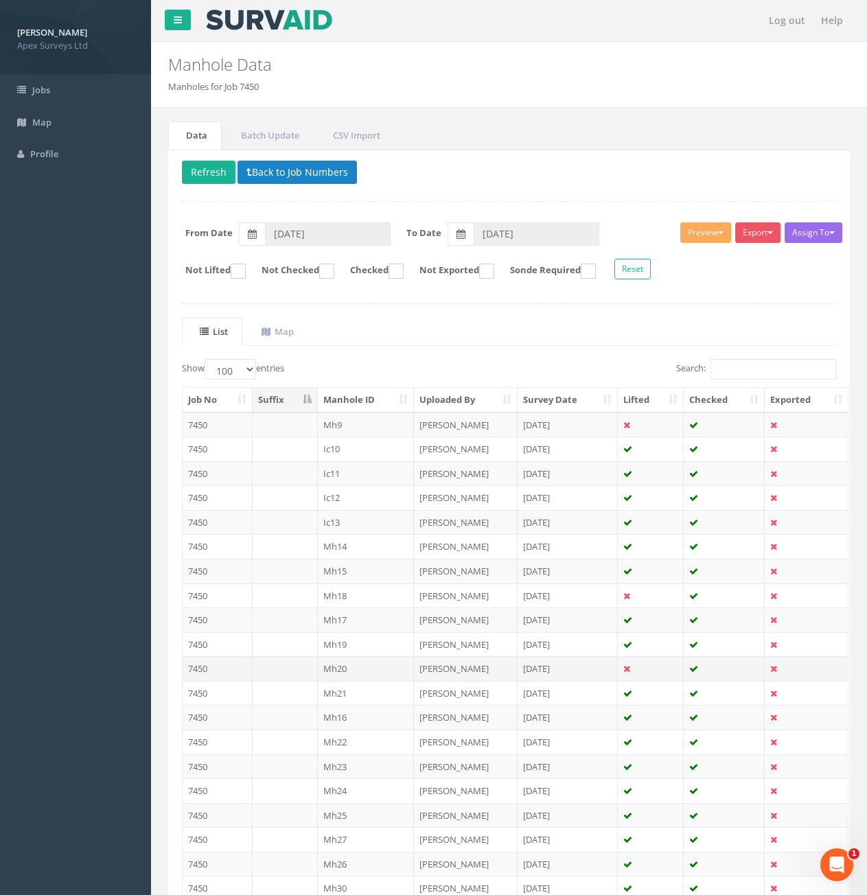
click at [371, 662] on td "Mh20" at bounding box center [366, 668] width 97 height 25
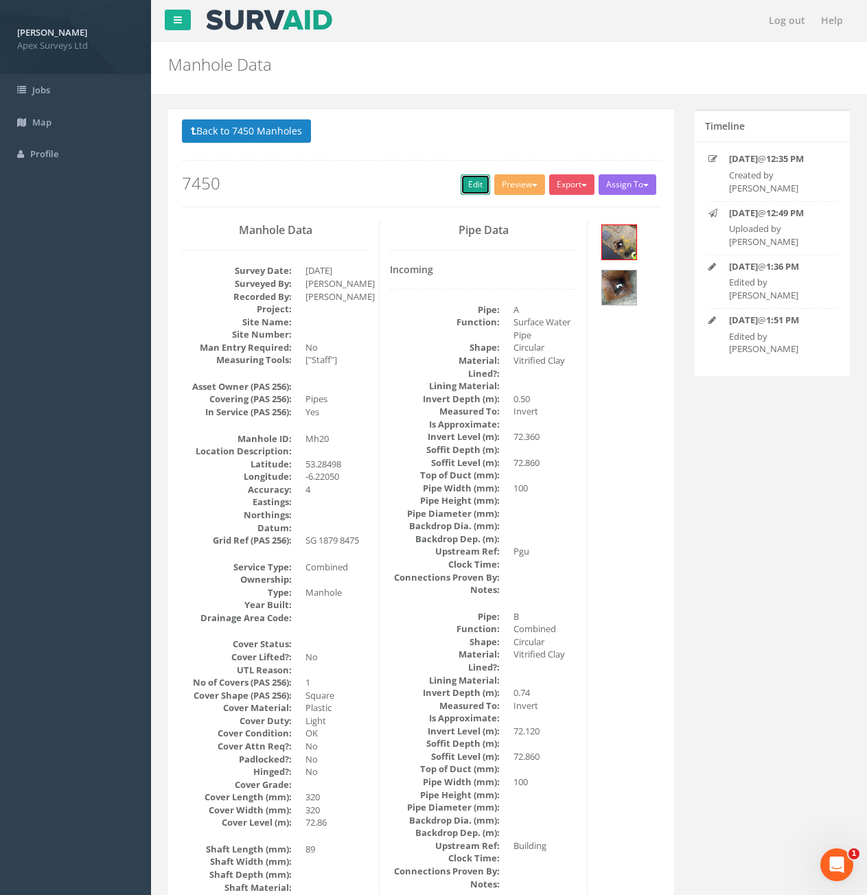
click at [472, 185] on link "Edit" at bounding box center [476, 184] width 30 height 21
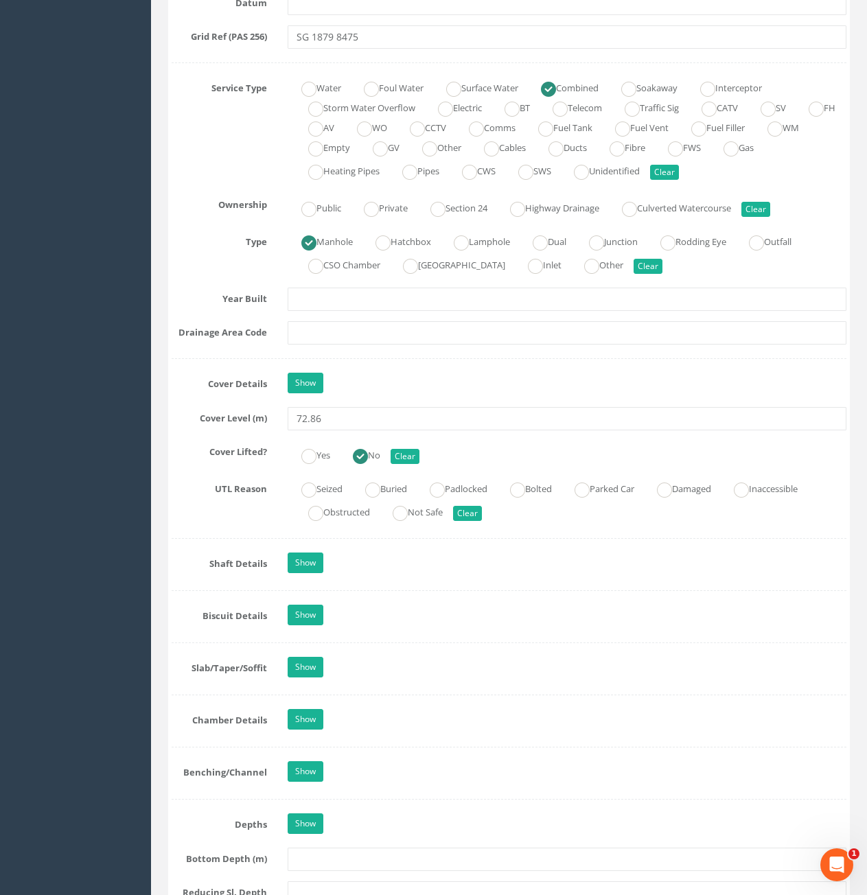
scroll to position [961, 0]
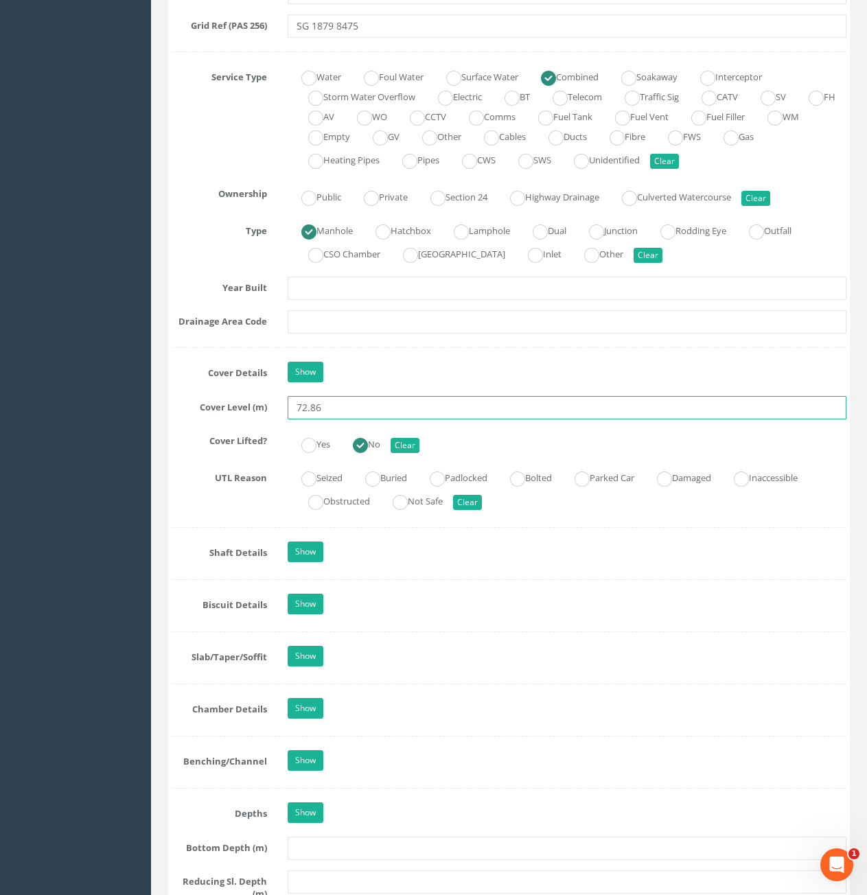
click at [372, 417] on input "72.86" at bounding box center [567, 407] width 559 height 23
type input "72.87"
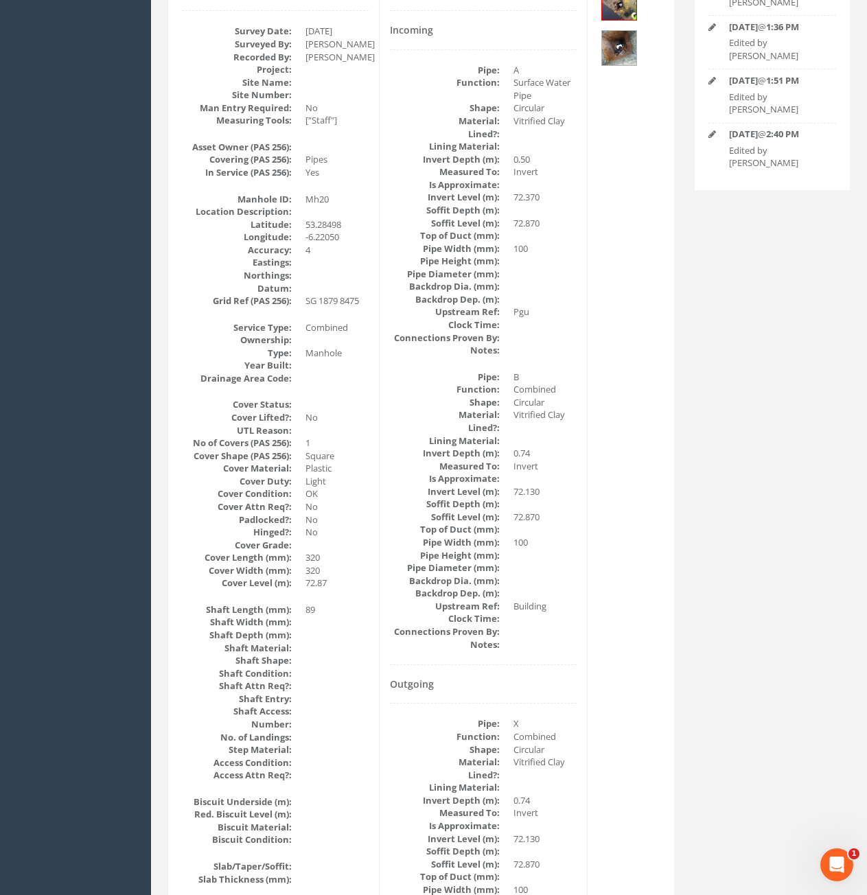
scroll to position [0, 0]
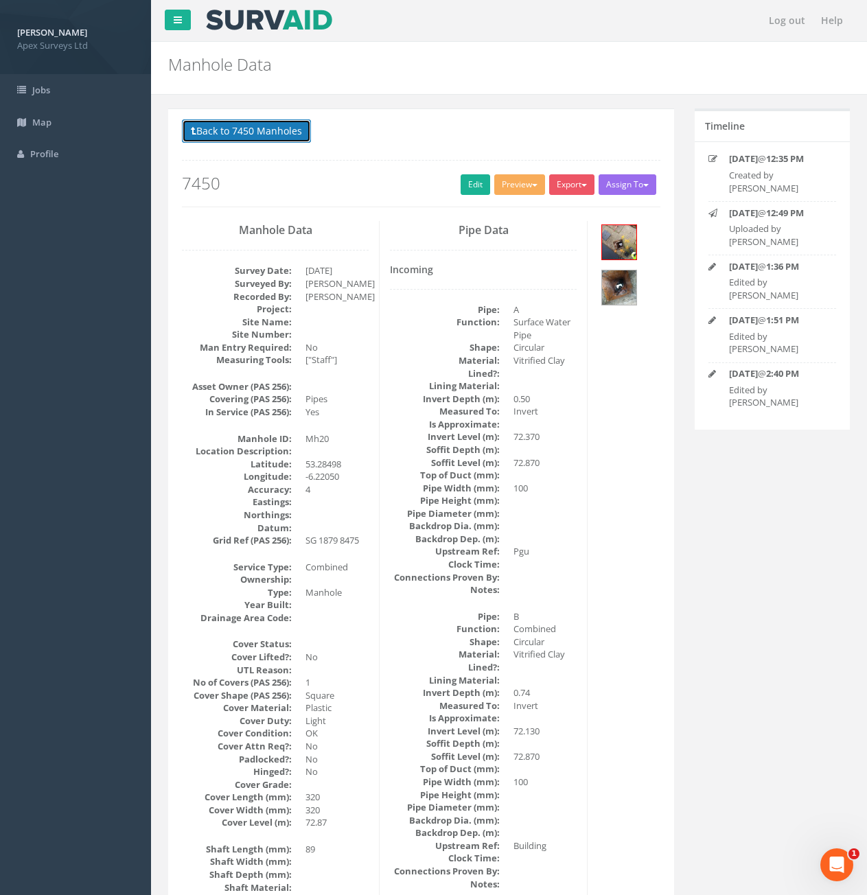
click at [230, 130] on button "Back to 7450 Manholes" at bounding box center [246, 130] width 129 height 23
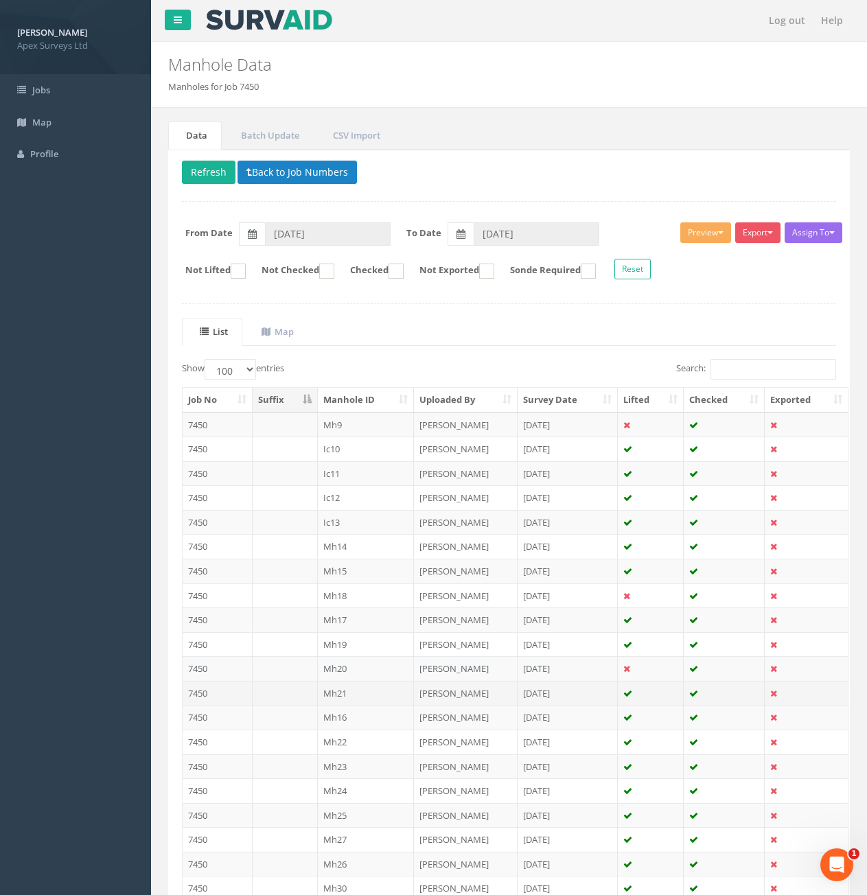
click at [359, 693] on td "Mh21" at bounding box center [366, 693] width 97 height 25
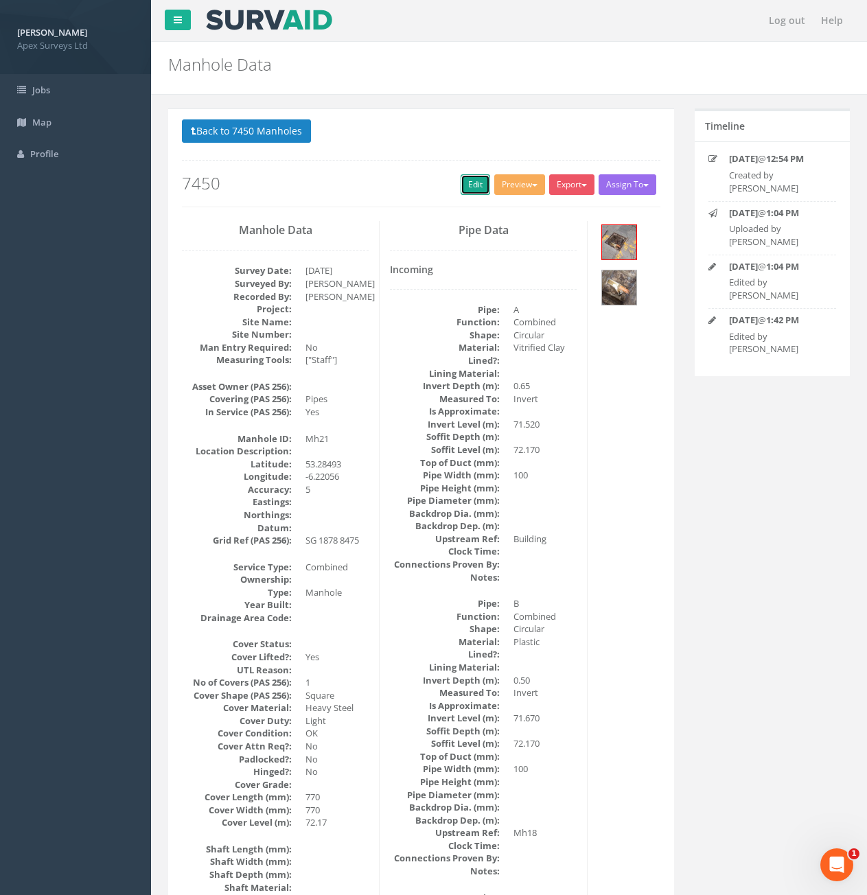
click at [466, 181] on link "Edit" at bounding box center [476, 184] width 30 height 21
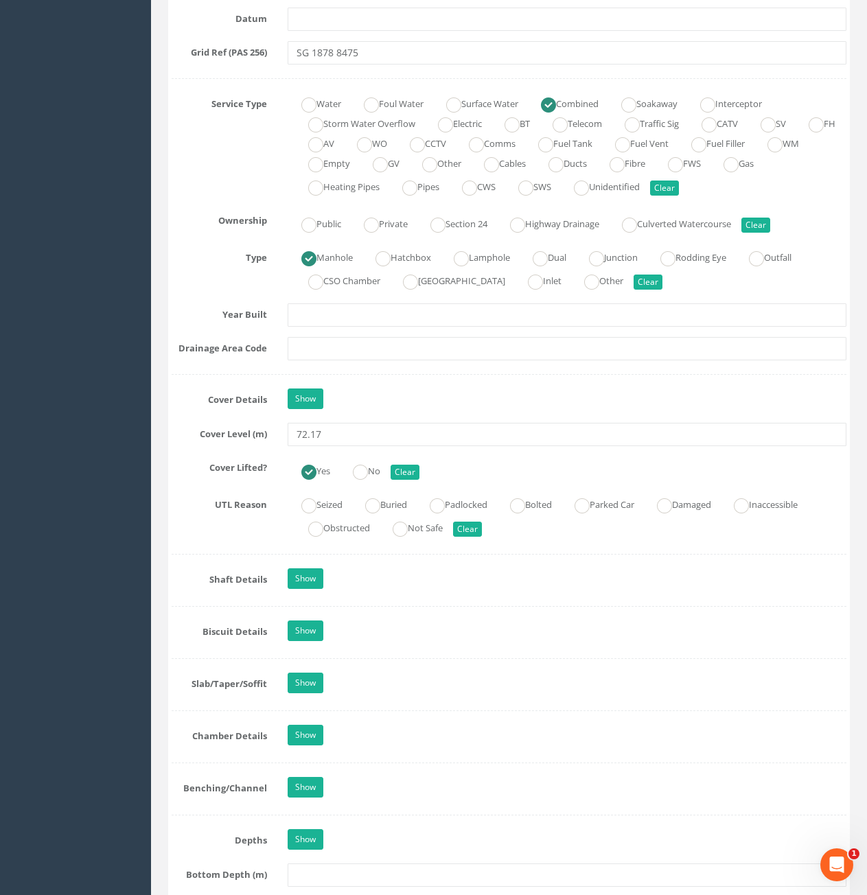
scroll to position [961, 0]
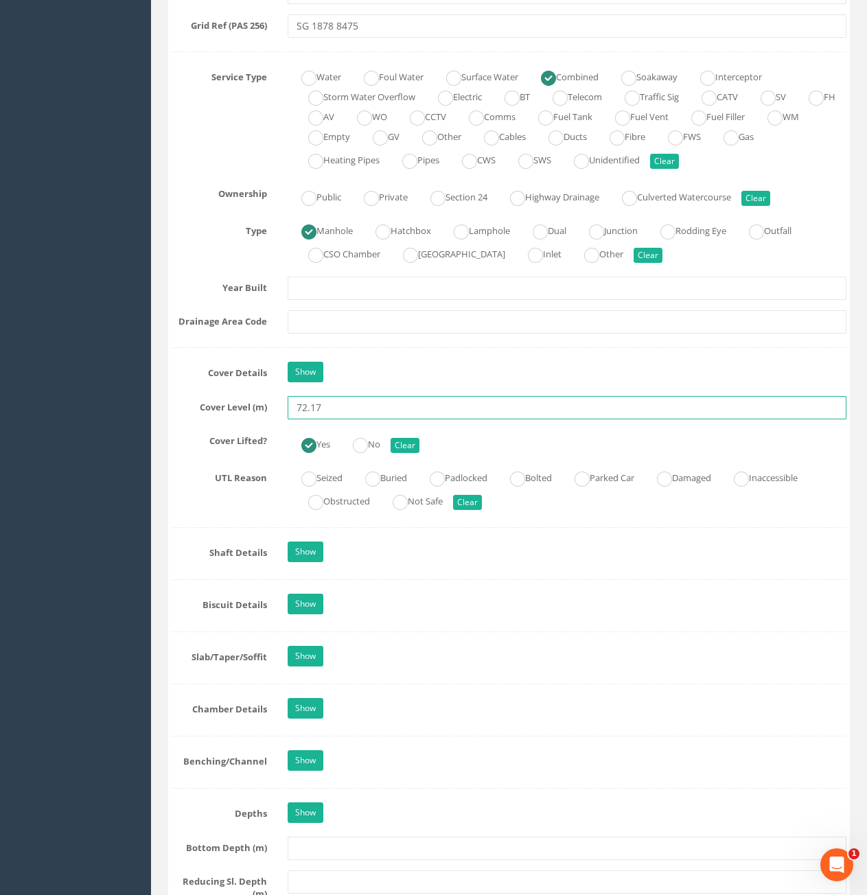
click at [471, 402] on input "72.17" at bounding box center [567, 407] width 559 height 23
type input "72.81"
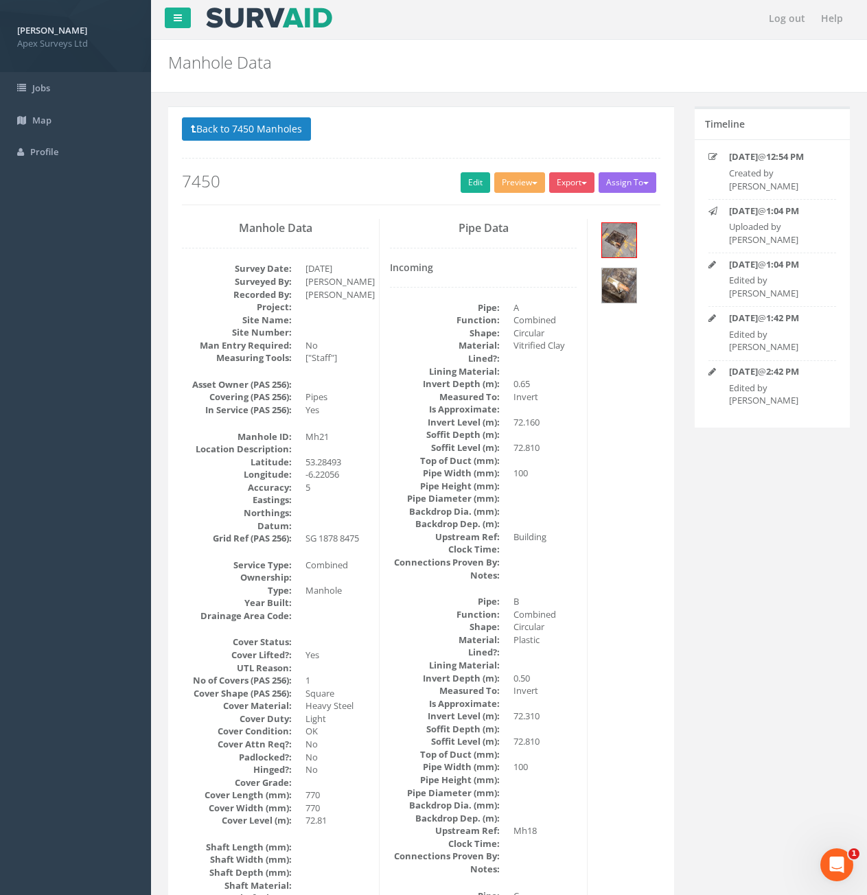
scroll to position [0, 0]
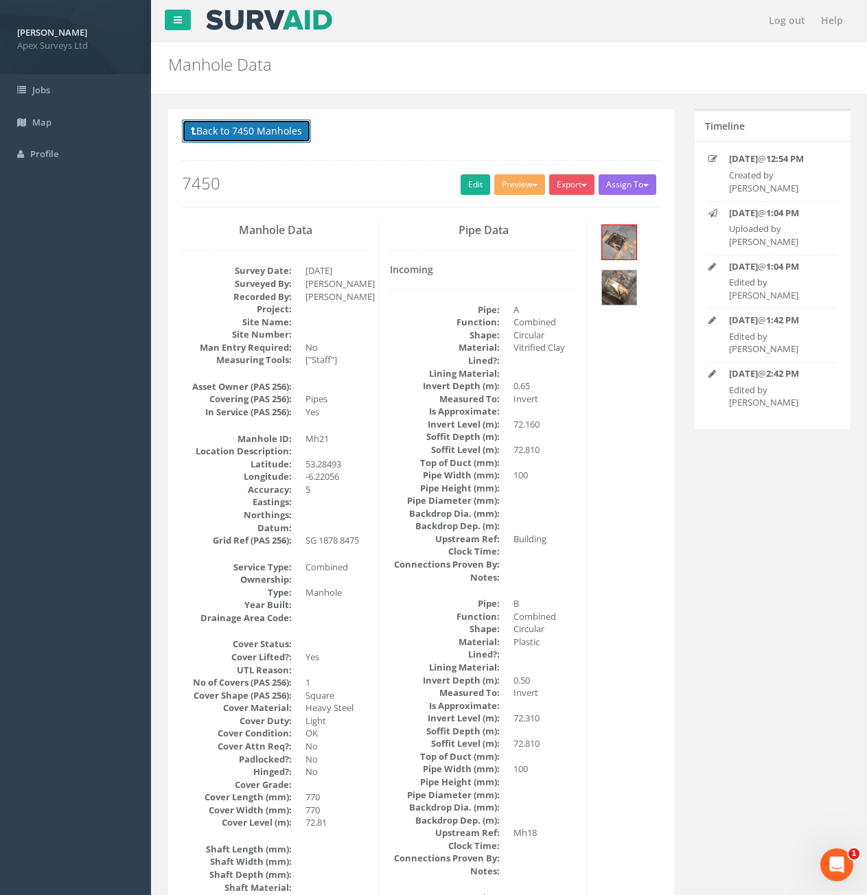
click at [259, 139] on button "Back to 7450 Manholes" at bounding box center [246, 130] width 129 height 23
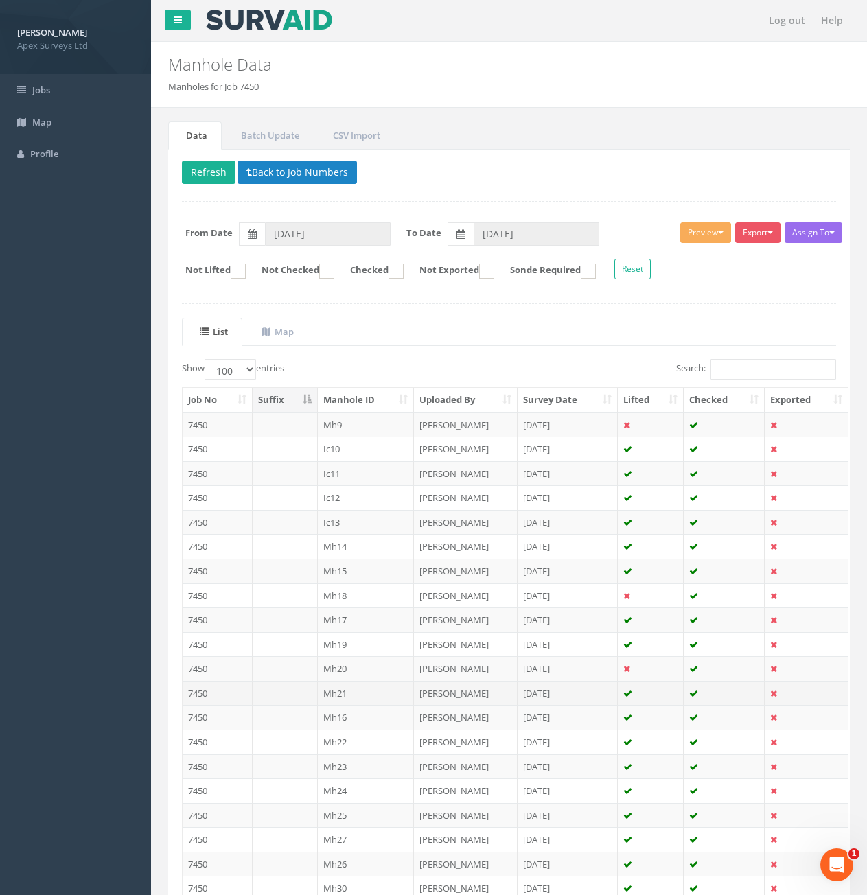
click at [353, 696] on td "Mh21" at bounding box center [366, 693] width 97 height 25
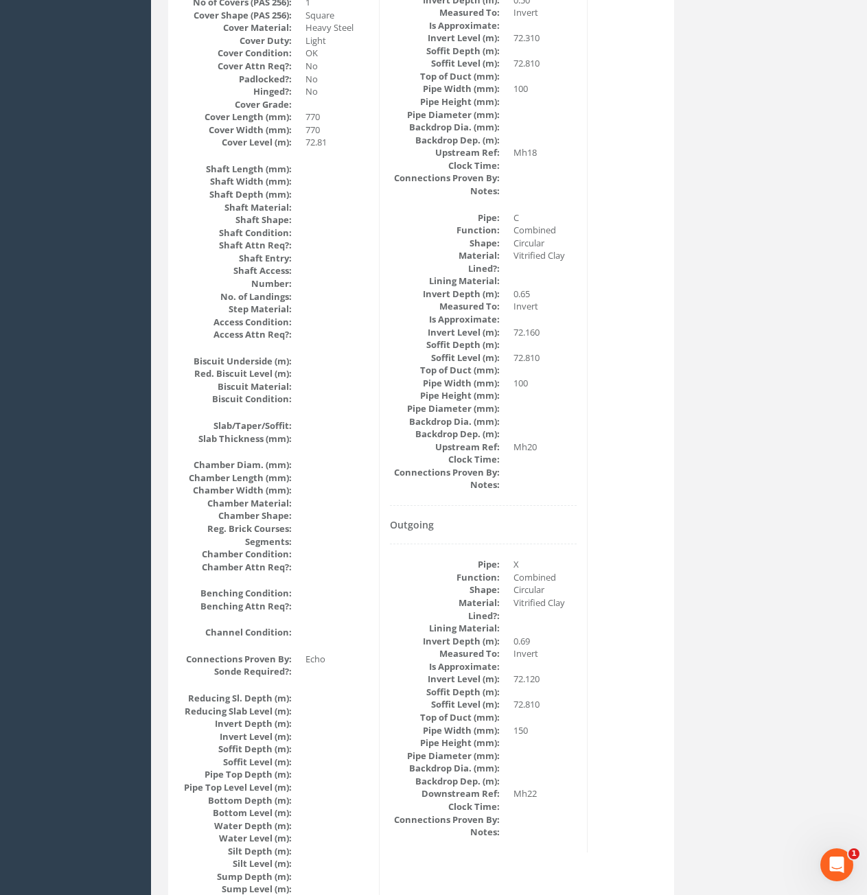
scroll to position [69, 0]
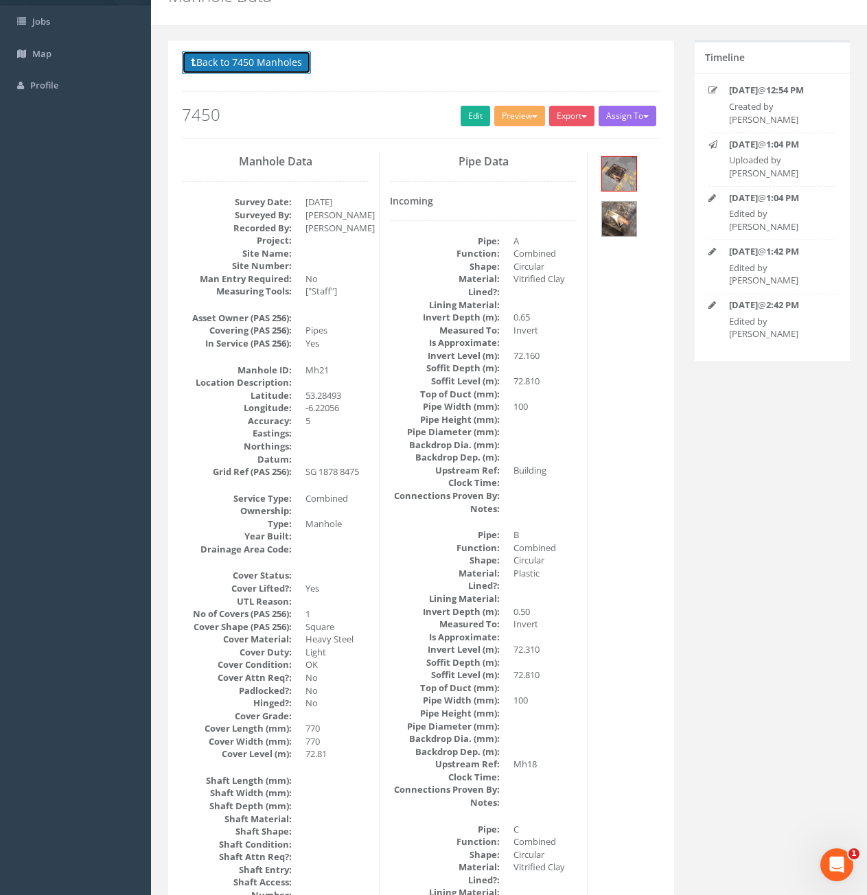
drag, startPoint x: 257, startPoint y: 63, endPoint x: 312, endPoint y: 115, distance: 75.8
click at [257, 62] on button "Back to 7450 Manholes" at bounding box center [246, 62] width 129 height 23
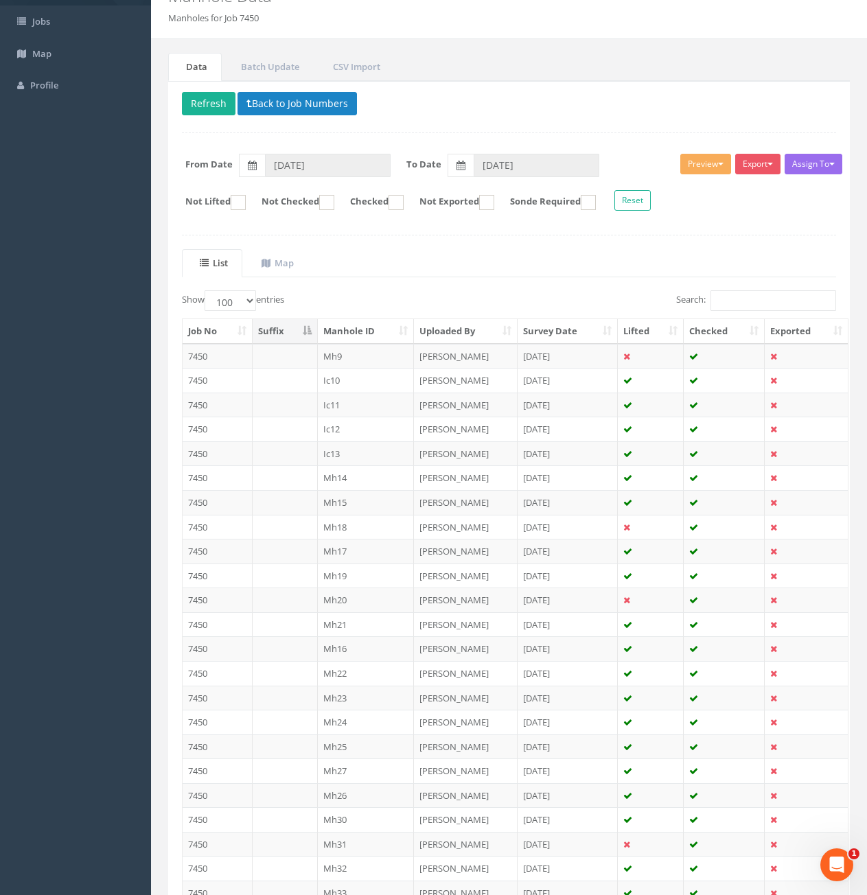
drag, startPoint x: 362, startPoint y: 701, endPoint x: 466, endPoint y: 695, distance: 104.5
click at [362, 701] on td "Mh23" at bounding box center [366, 698] width 97 height 25
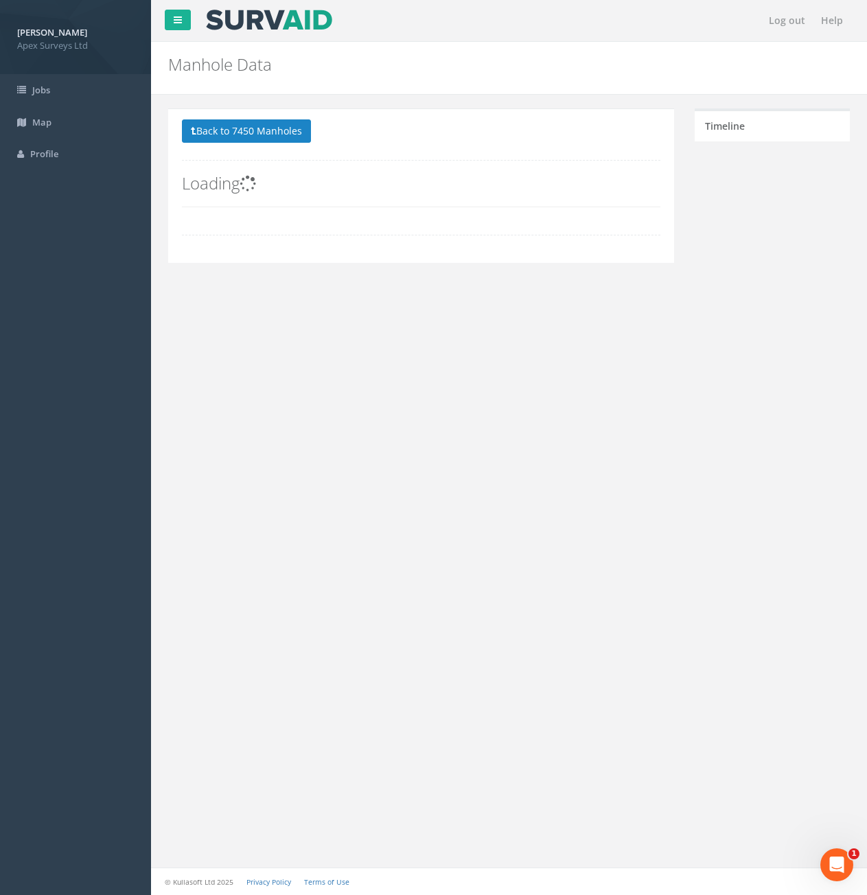
scroll to position [0, 0]
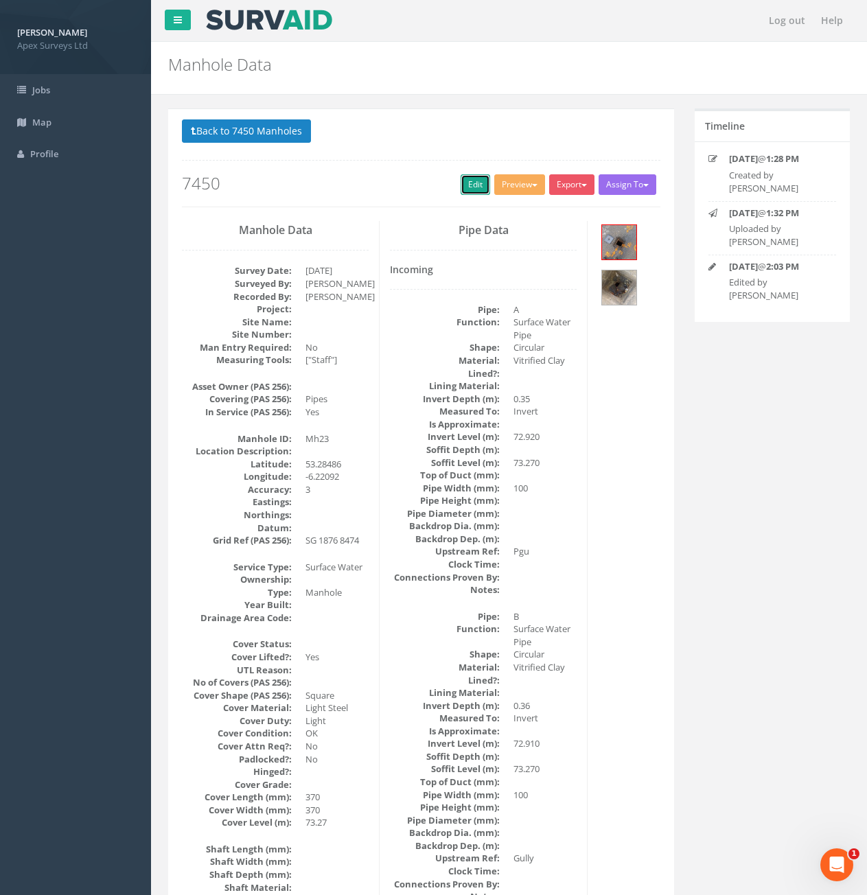
click at [467, 187] on link "Edit" at bounding box center [476, 184] width 30 height 21
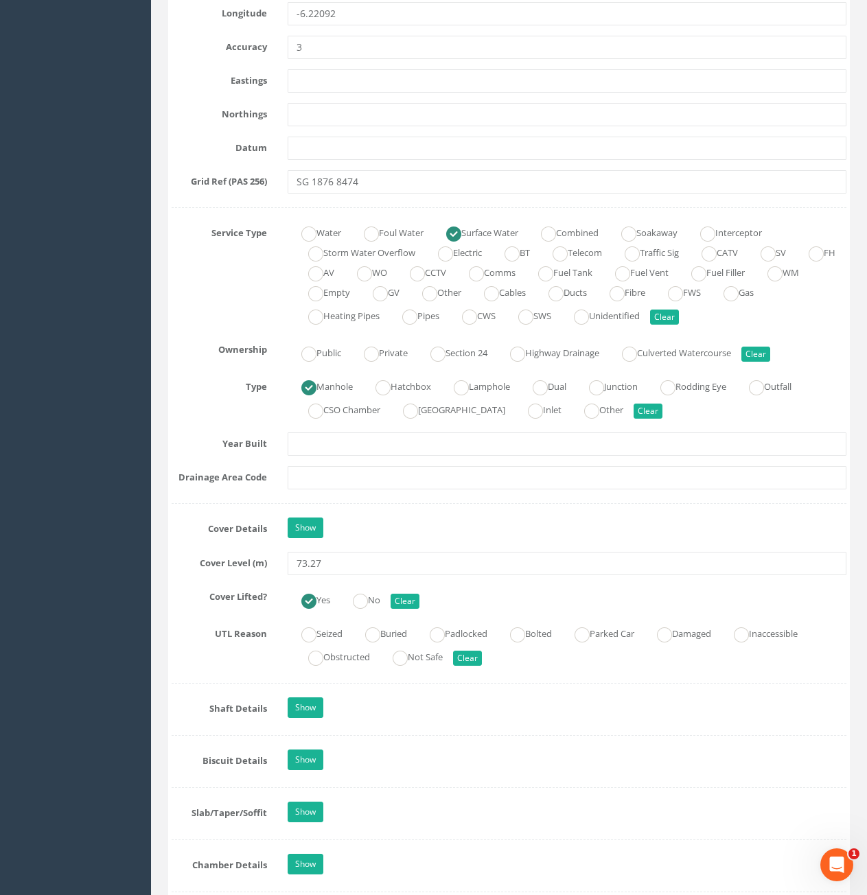
scroll to position [824, 0]
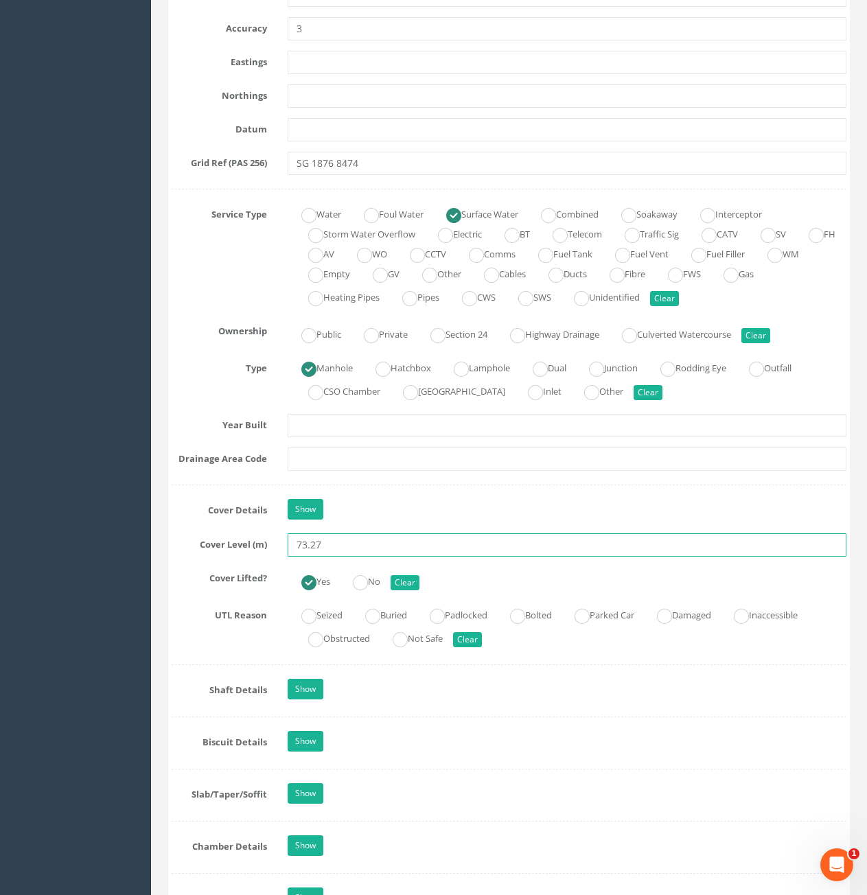
click at [348, 548] on input "73.27" at bounding box center [567, 544] width 559 height 23
type input "73.45"
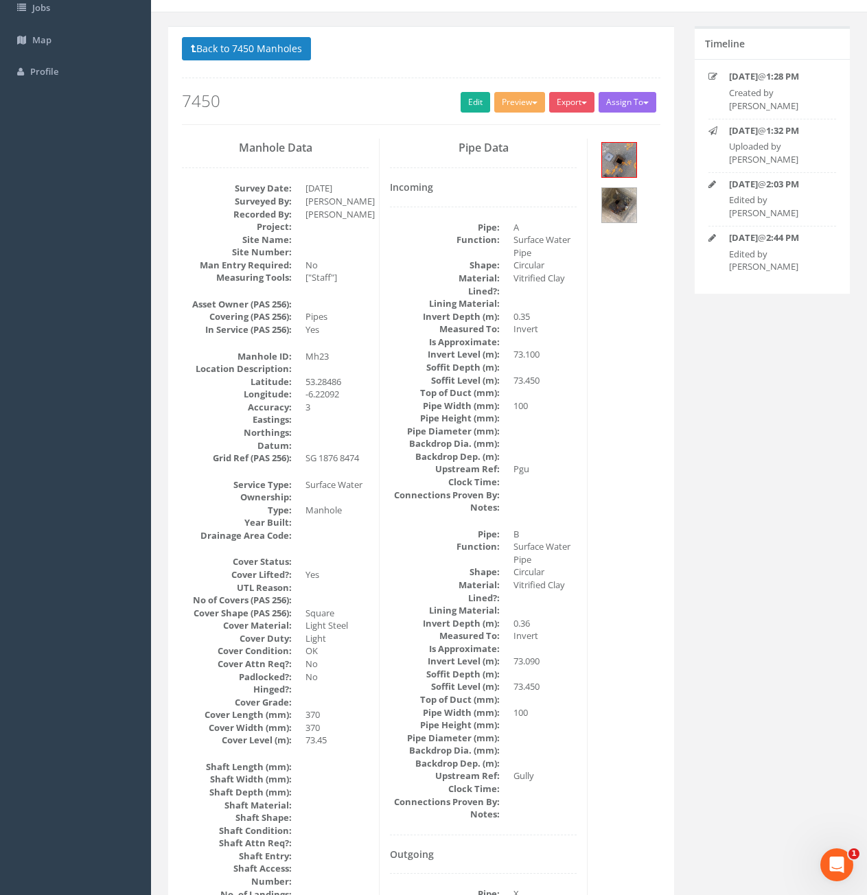
scroll to position [0, 0]
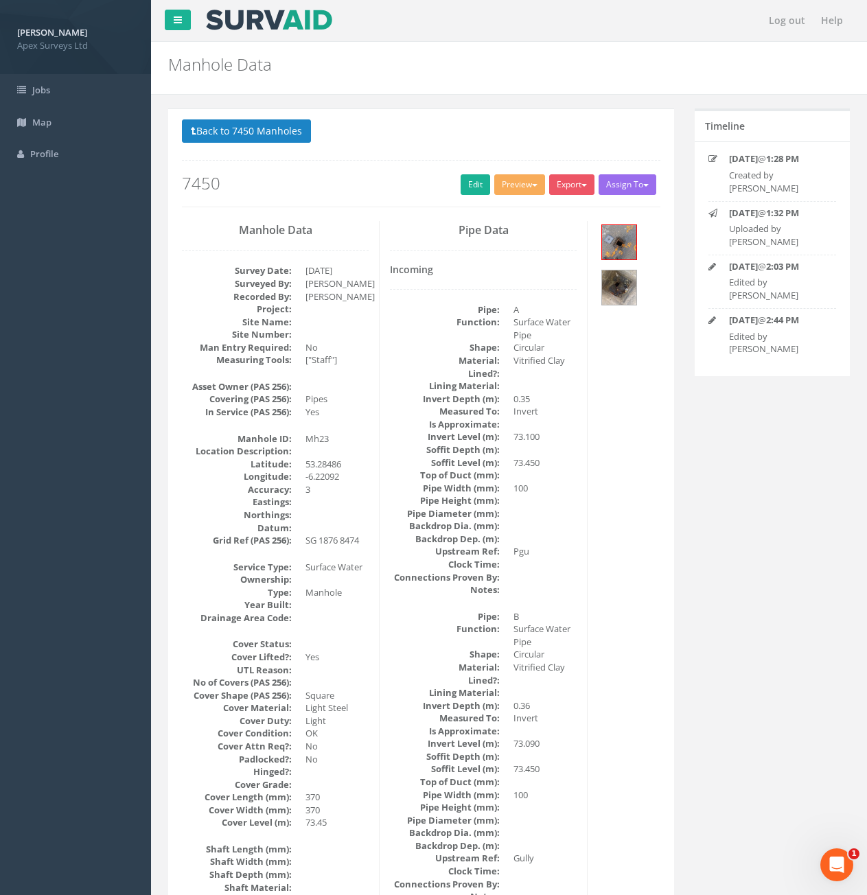
click at [255, 146] on p "Back to 7450 Manholes Back to Map" at bounding box center [421, 132] width 478 height 27
click at [255, 139] on button "Back to 7450 Manholes" at bounding box center [246, 130] width 129 height 23
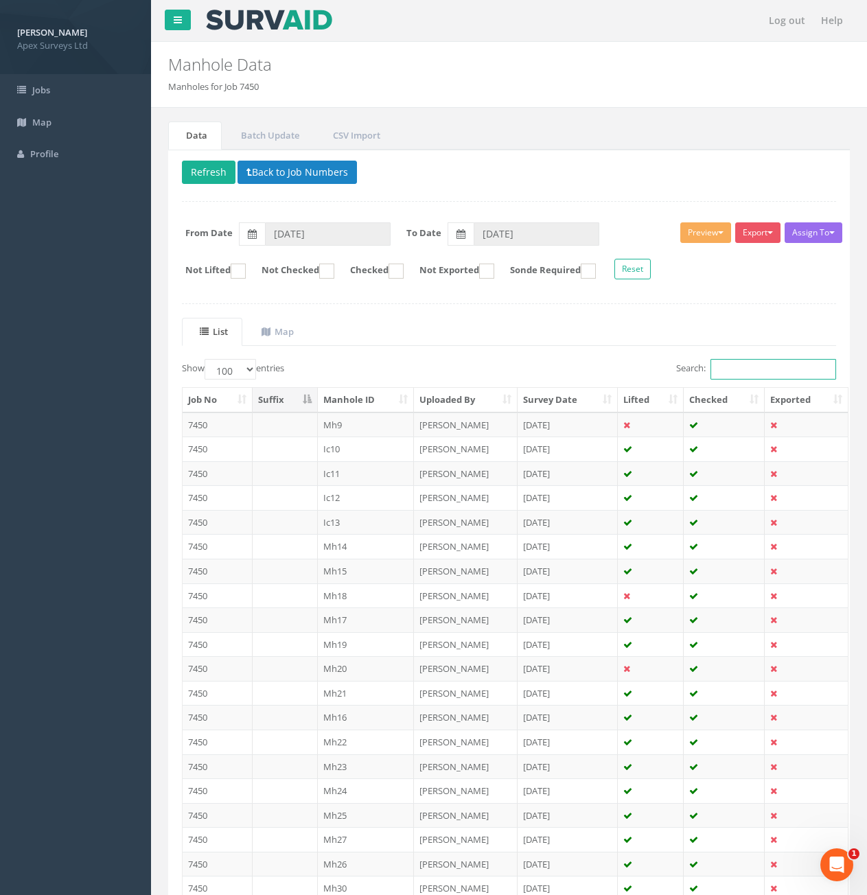
click at [732, 371] on input "Search:" at bounding box center [773, 369] width 126 height 21
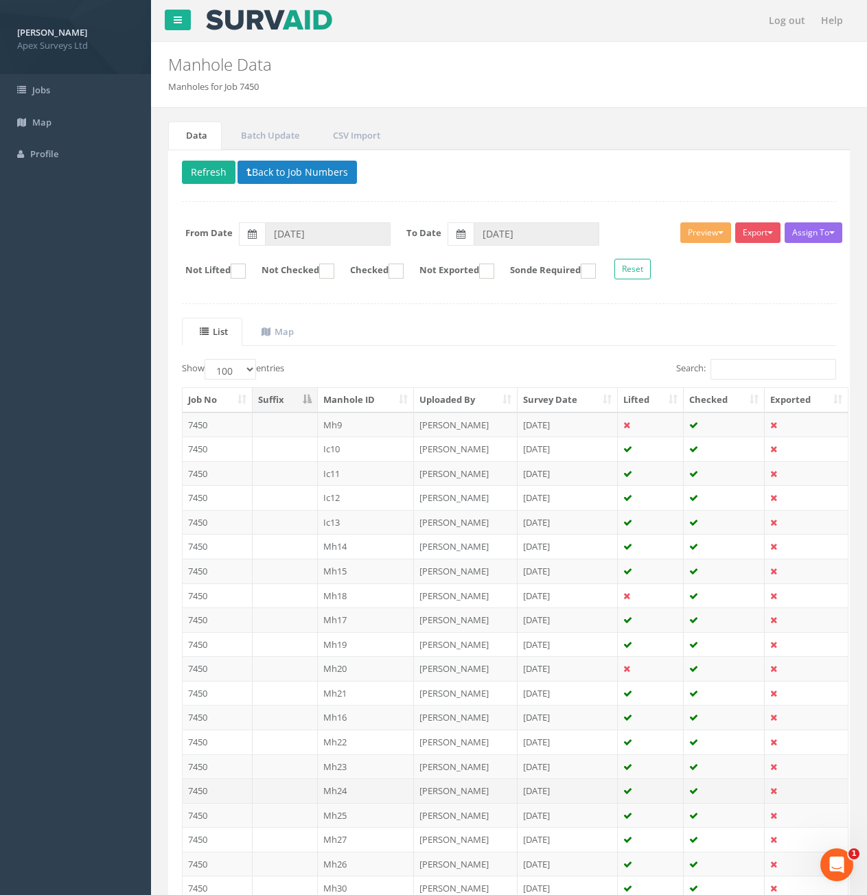
click at [343, 787] on td "Mh24" at bounding box center [366, 790] width 97 height 25
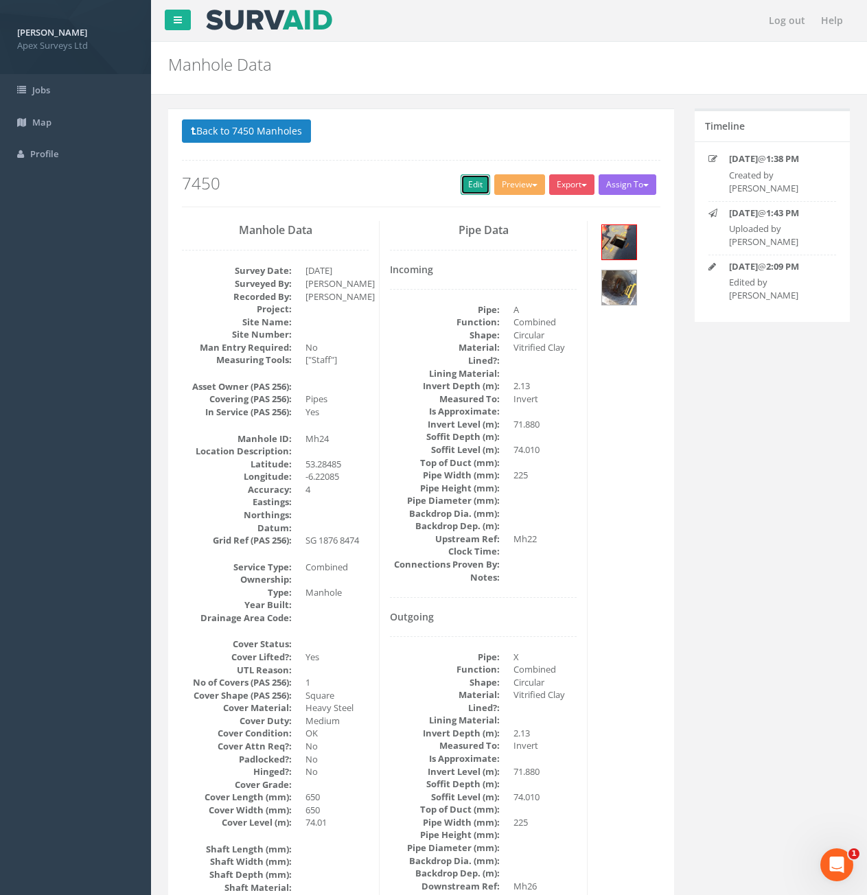
click at [469, 188] on link "Edit" at bounding box center [476, 184] width 30 height 21
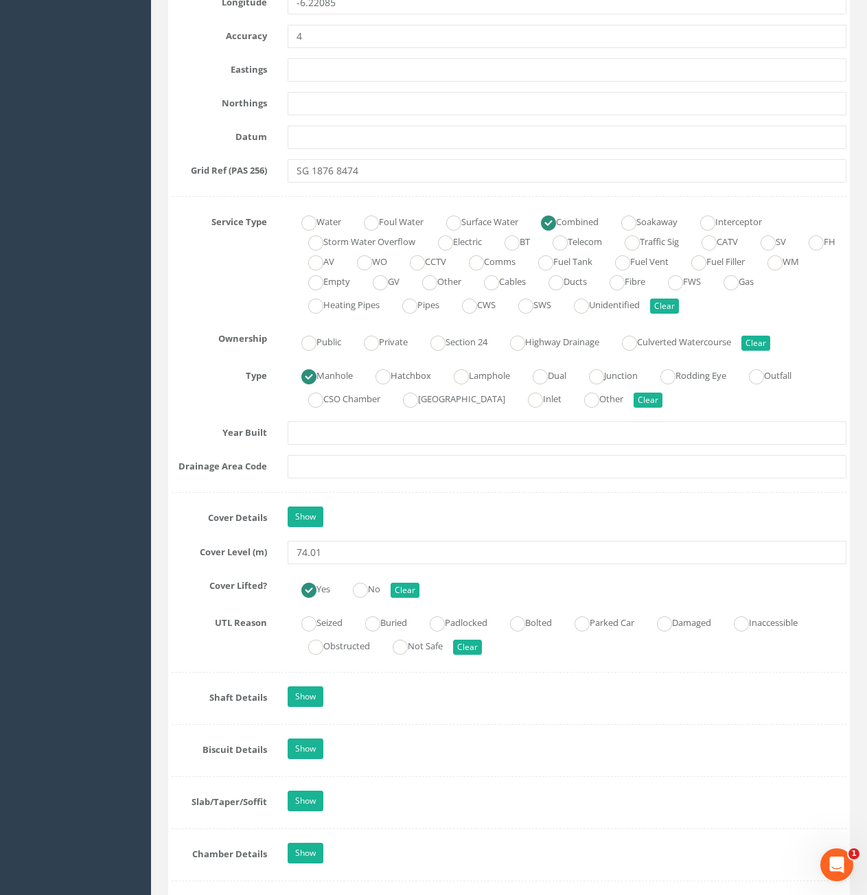
scroll to position [824, 0]
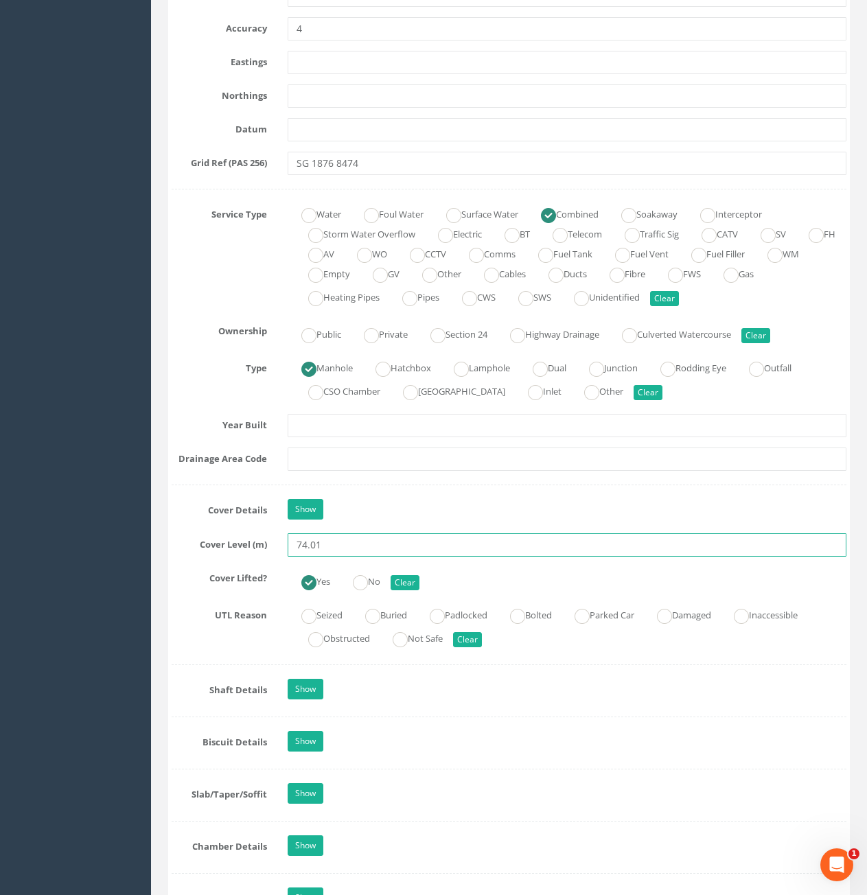
click at [360, 555] on input "74.01" at bounding box center [567, 544] width 559 height 23
type input "74.06"
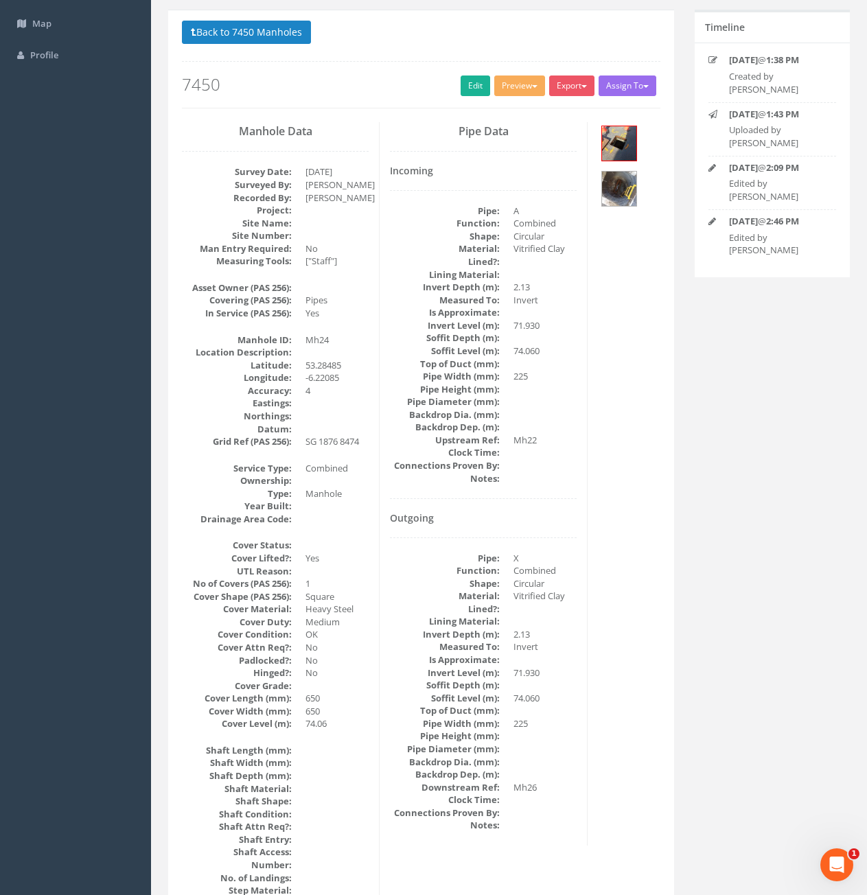
scroll to position [0, 0]
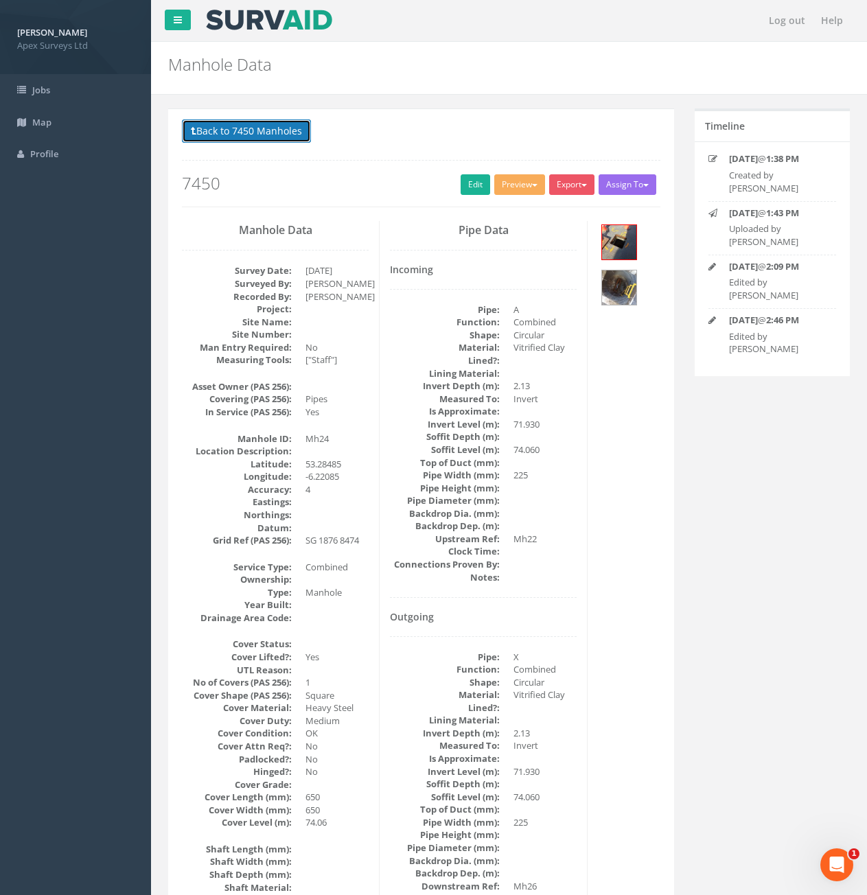
click at [262, 126] on button "Back to 7450 Manholes" at bounding box center [246, 130] width 129 height 23
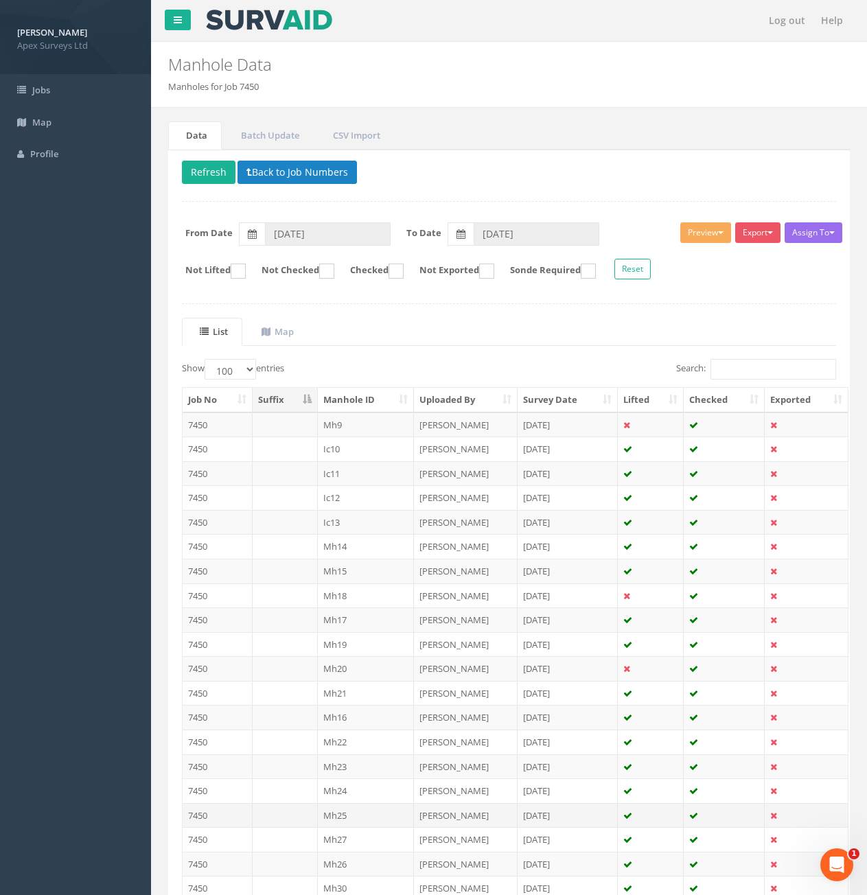
click at [346, 815] on td "Mh25" at bounding box center [366, 815] width 97 height 25
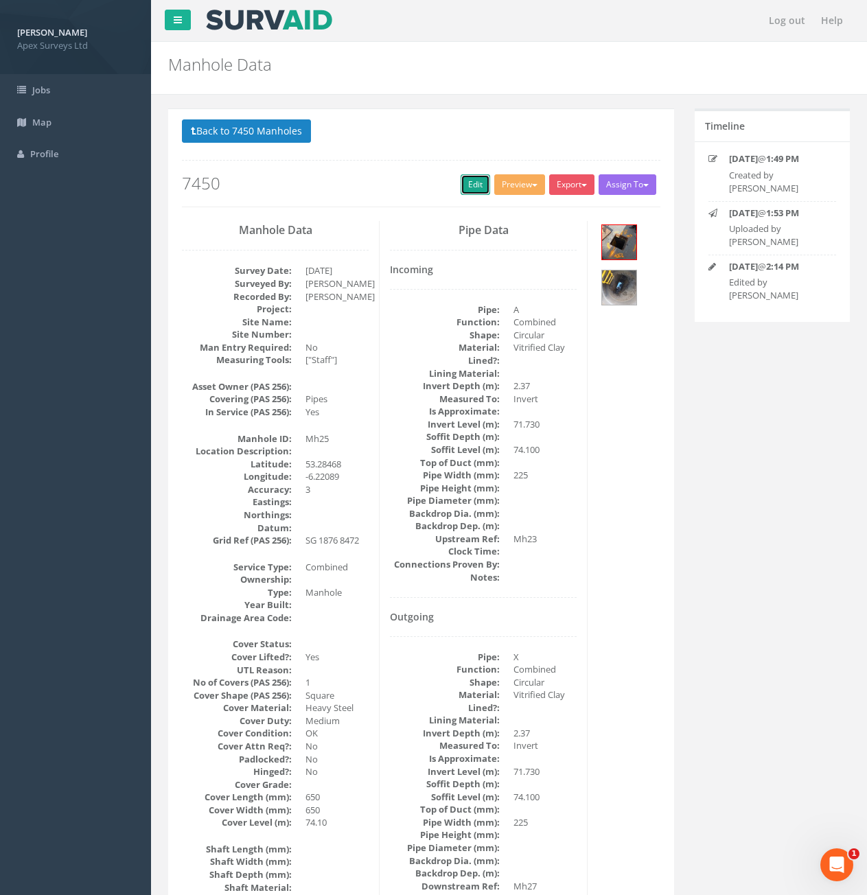
click at [472, 184] on link "Edit" at bounding box center [476, 184] width 30 height 21
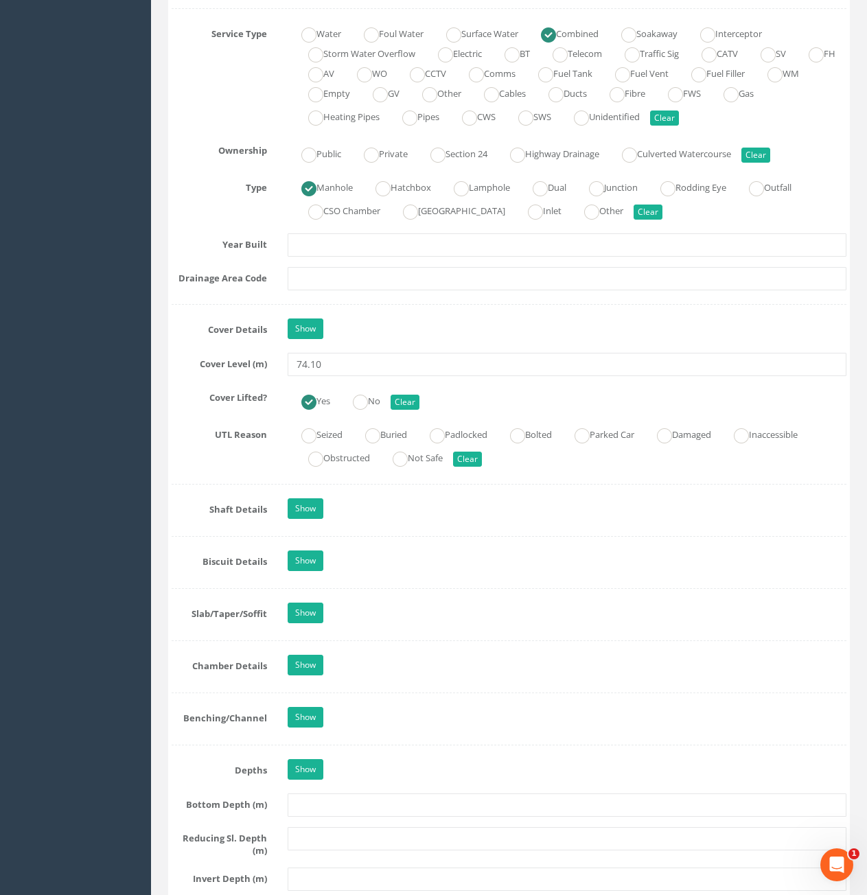
scroll to position [1098, 0]
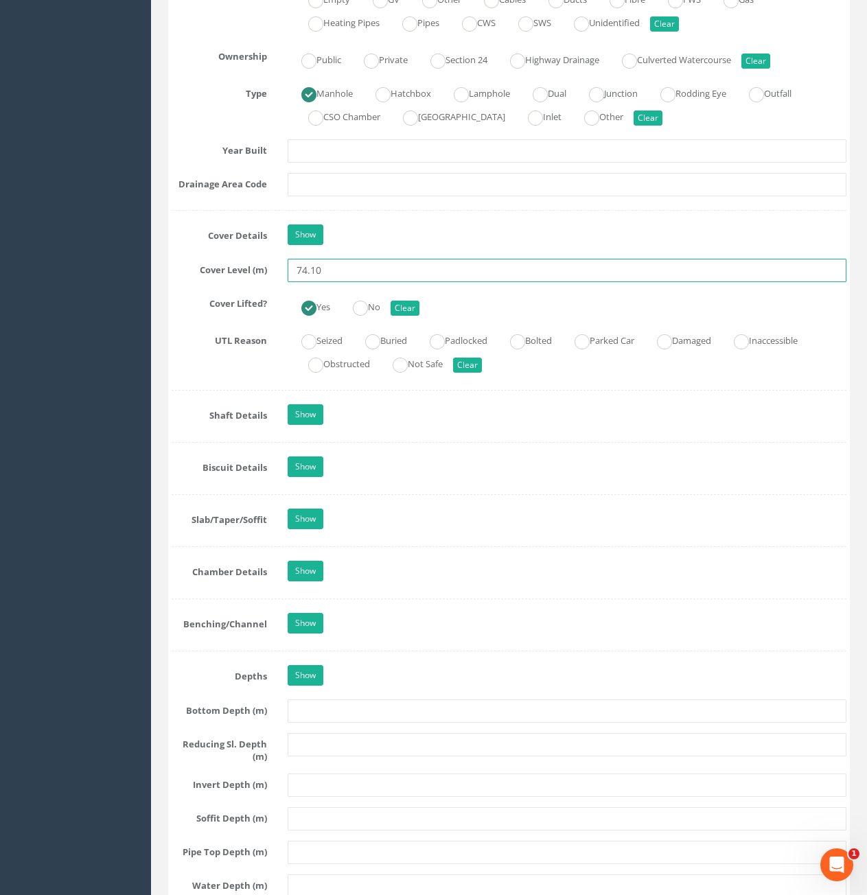
click at [349, 270] on input "74.10" at bounding box center [567, 270] width 559 height 23
type input "74.16"
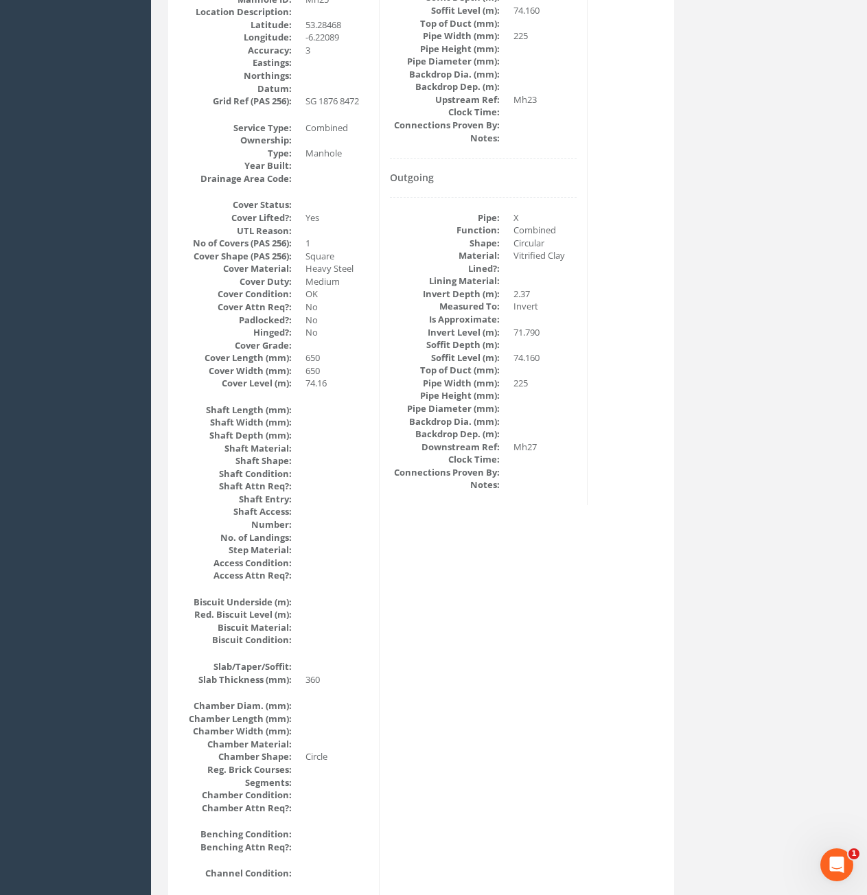
scroll to position [55, 0]
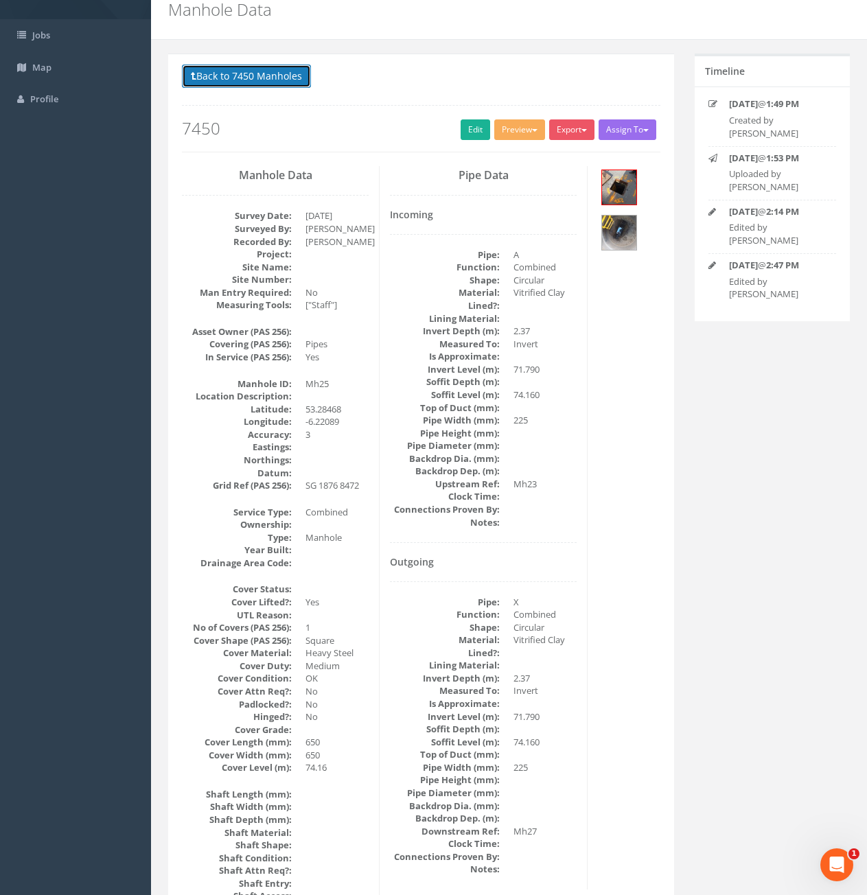
click at [248, 75] on button "Back to 7450 Manholes" at bounding box center [246, 76] width 129 height 23
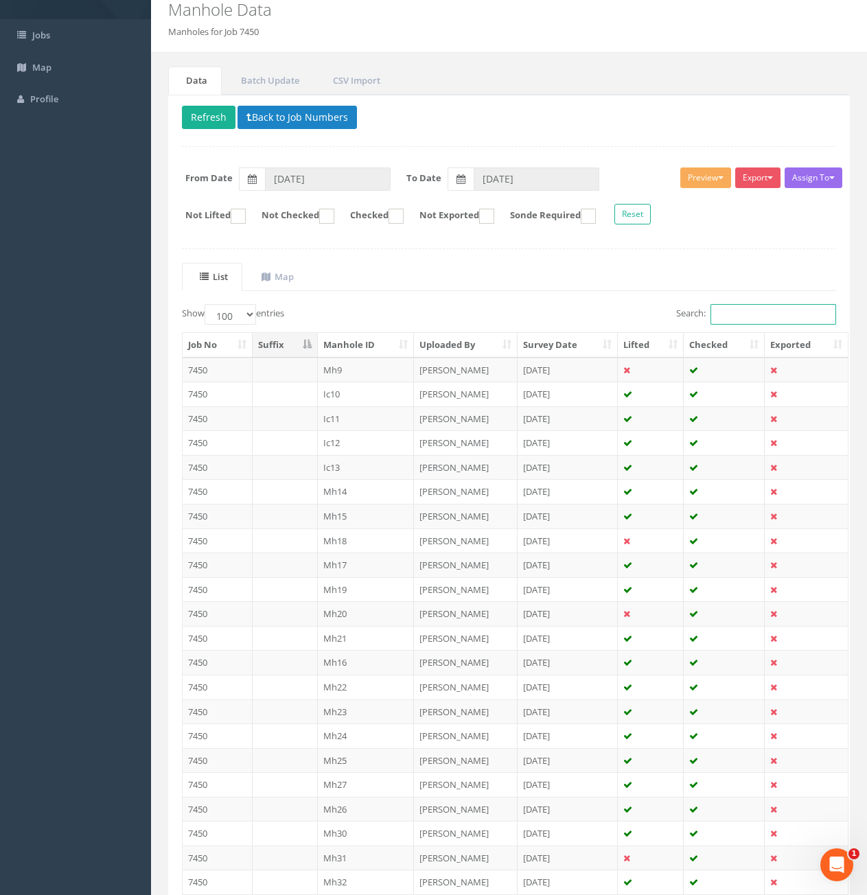
click at [749, 314] on input "Search:" at bounding box center [773, 314] width 126 height 21
click at [302, 812] on td at bounding box center [285, 809] width 65 height 25
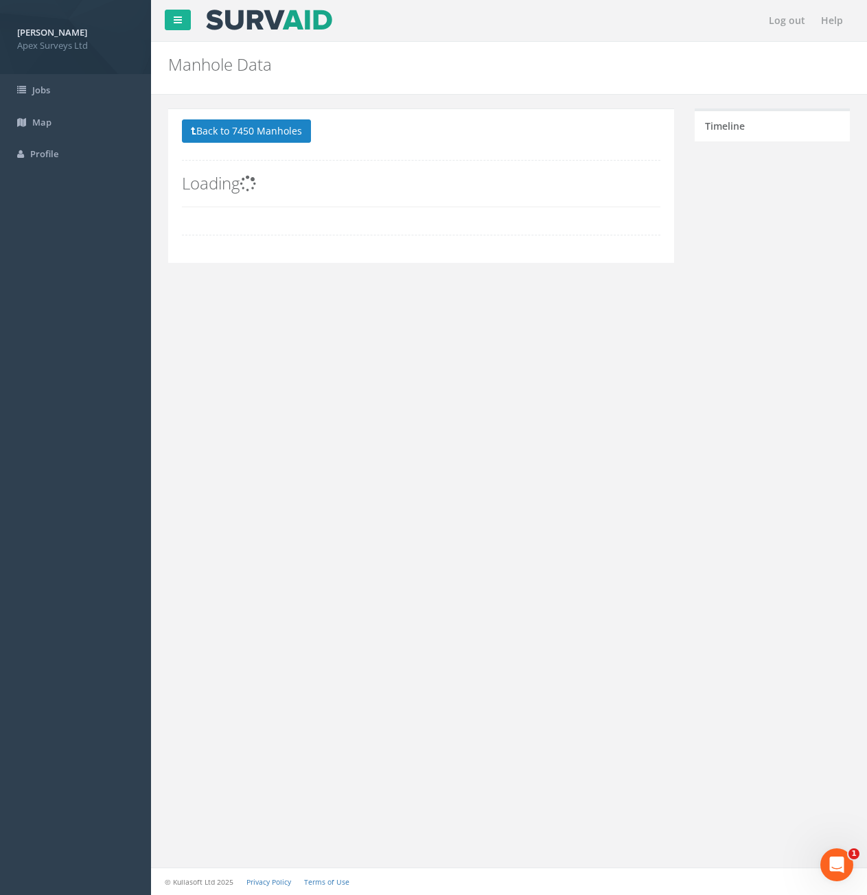
scroll to position [0, 0]
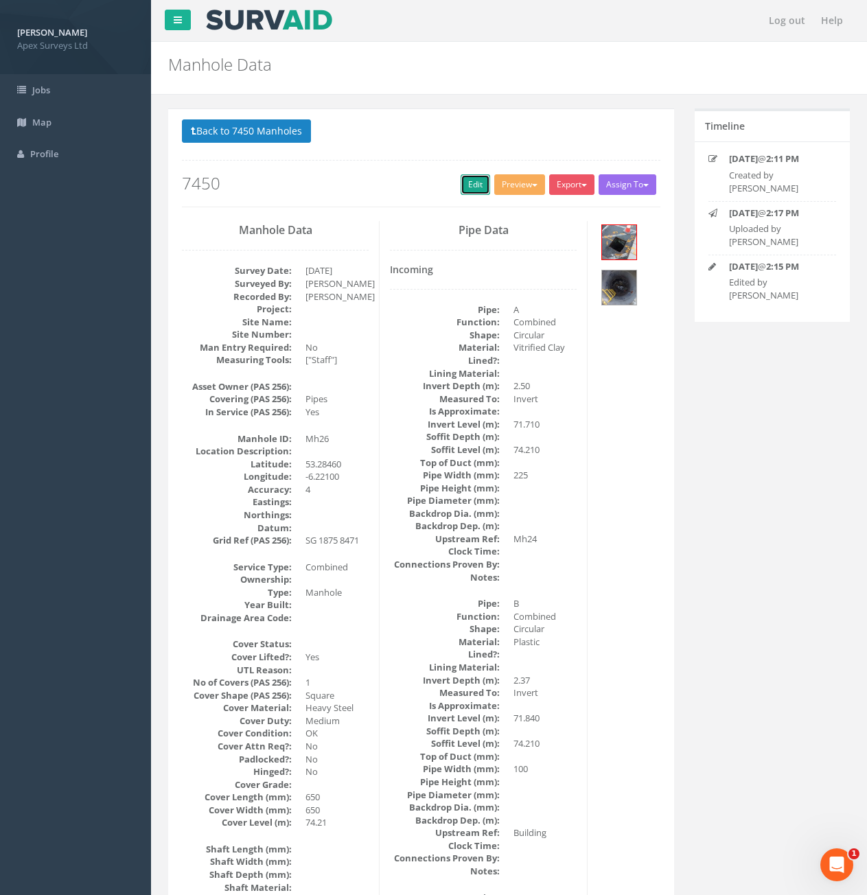
click at [463, 187] on link "Edit" at bounding box center [476, 184] width 30 height 21
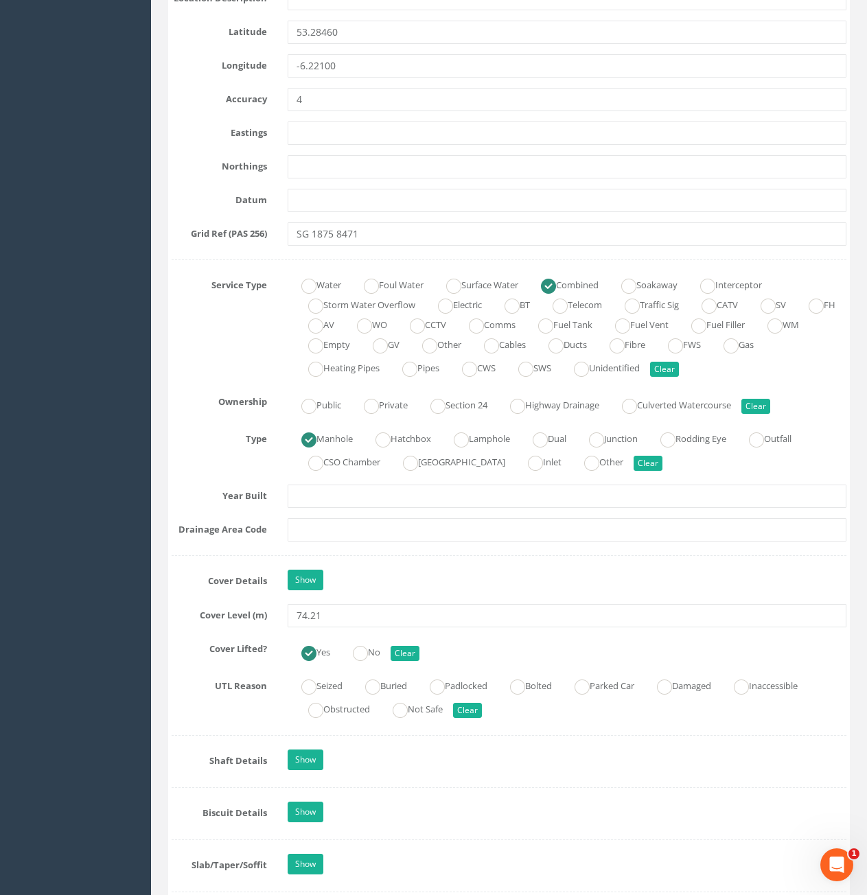
scroll to position [824, 0]
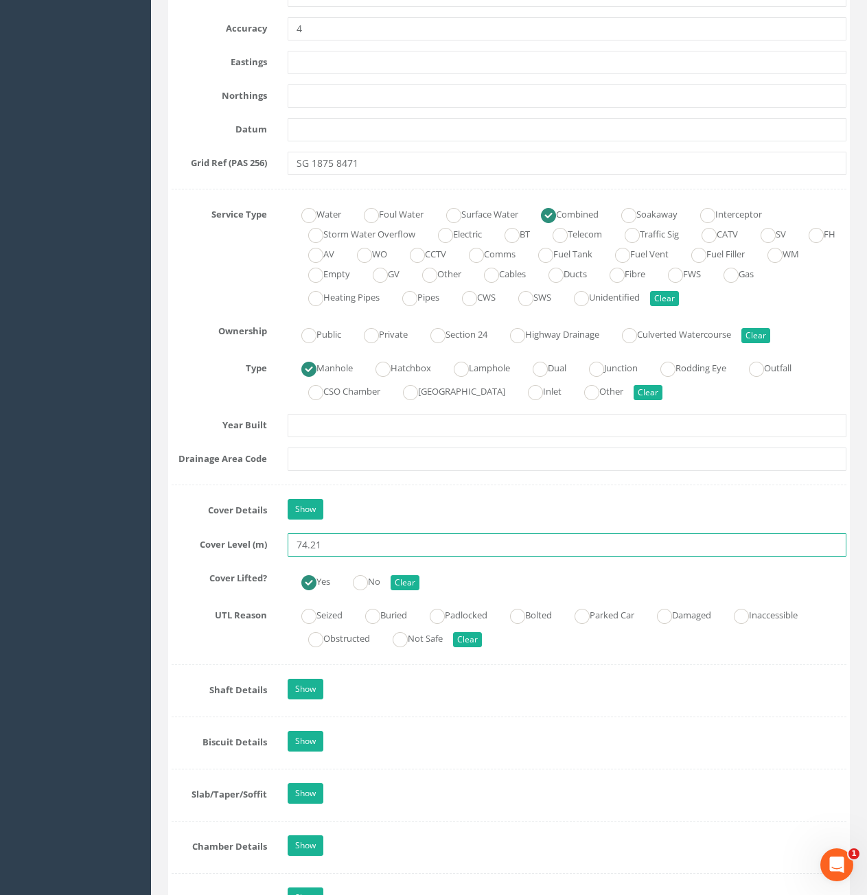
click at [362, 542] on input "74.21" at bounding box center [567, 544] width 559 height 23
type input "74.27"
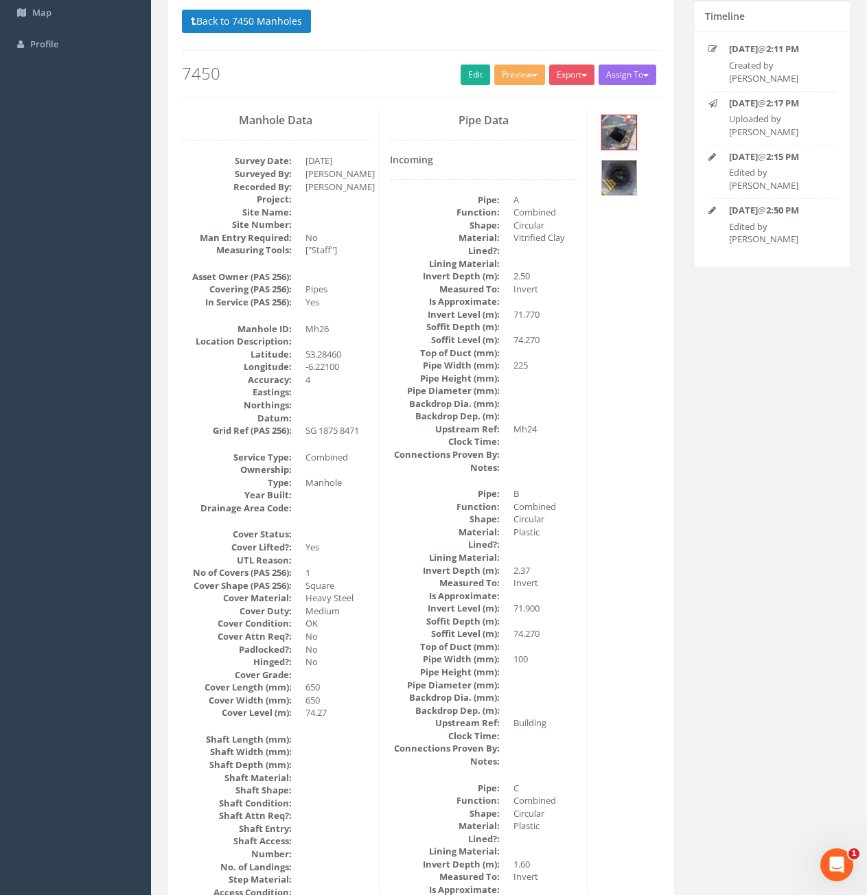
scroll to position [0, 0]
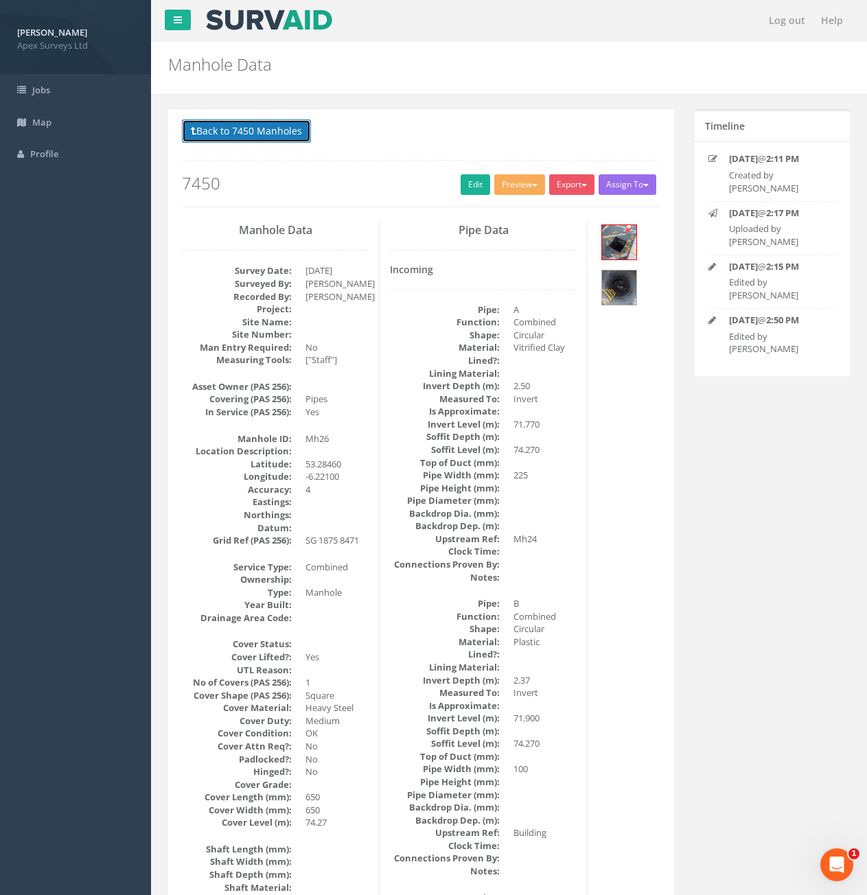
click at [218, 132] on button "Back to 7450 Manholes" at bounding box center [246, 130] width 129 height 23
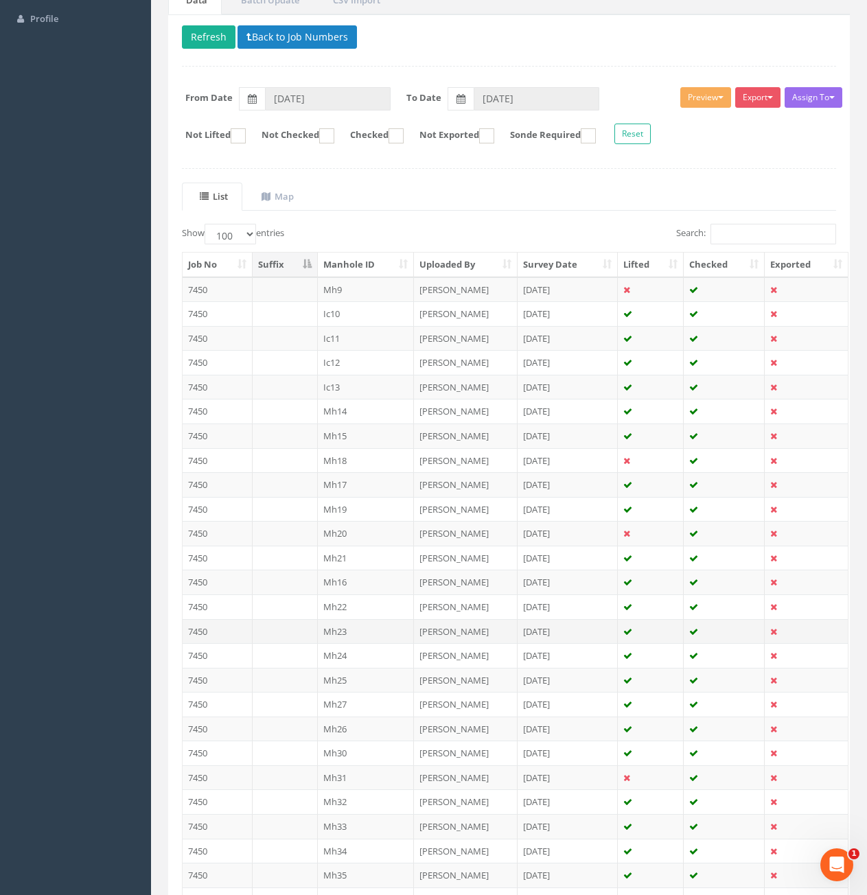
scroll to position [137, 0]
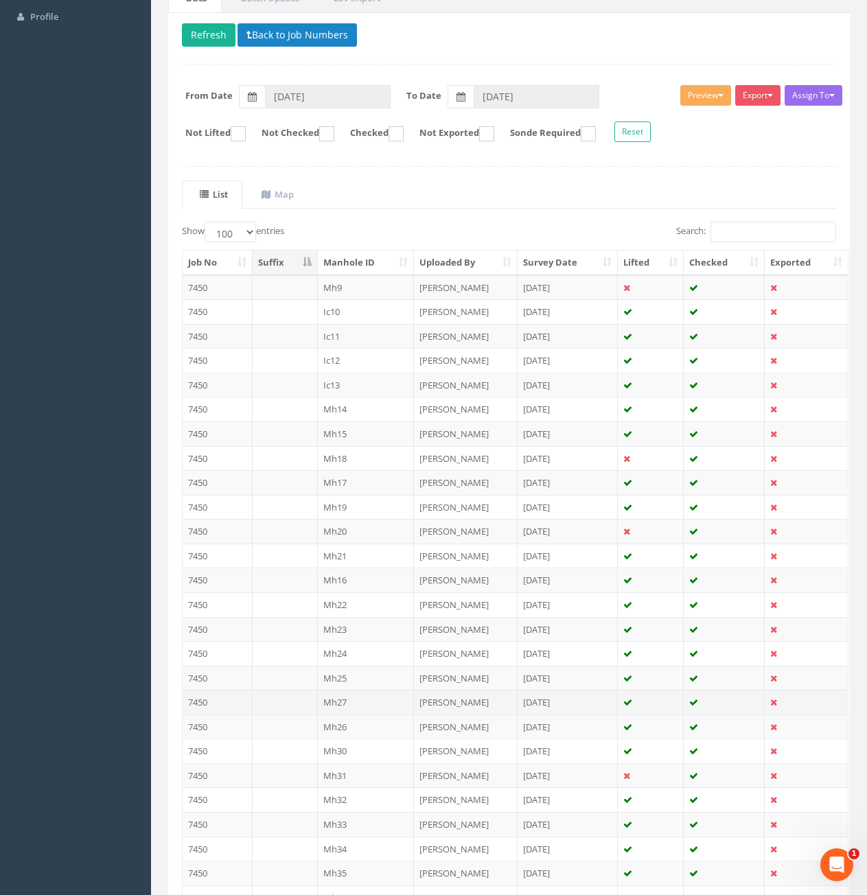
click at [356, 696] on td "Mh27" at bounding box center [366, 702] width 97 height 25
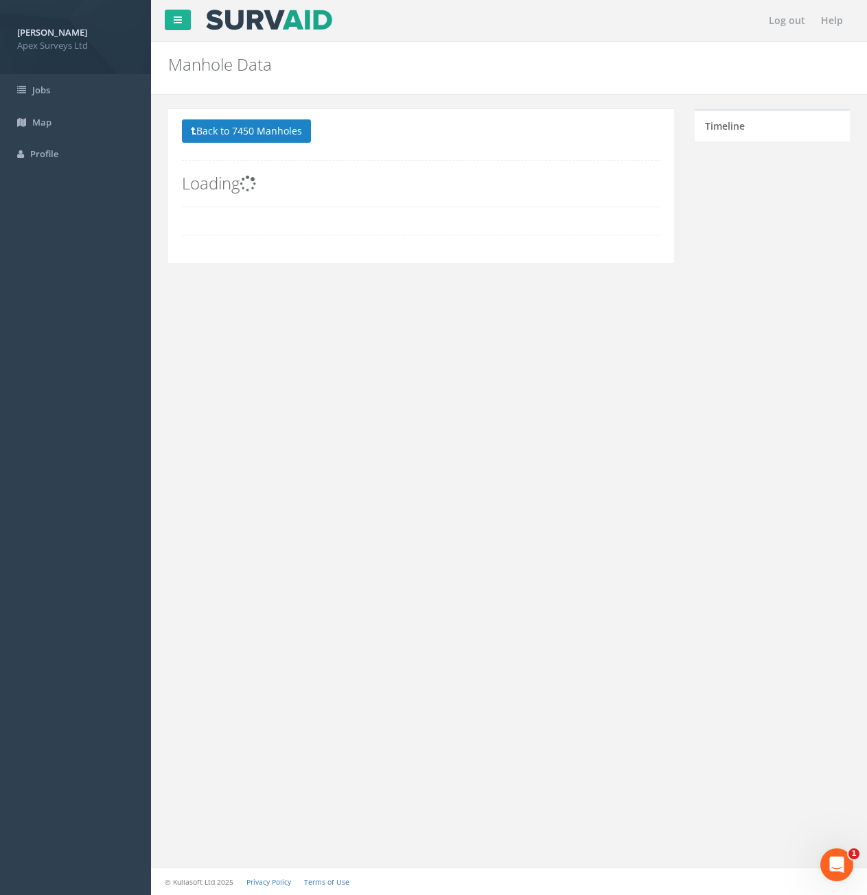
scroll to position [0, 0]
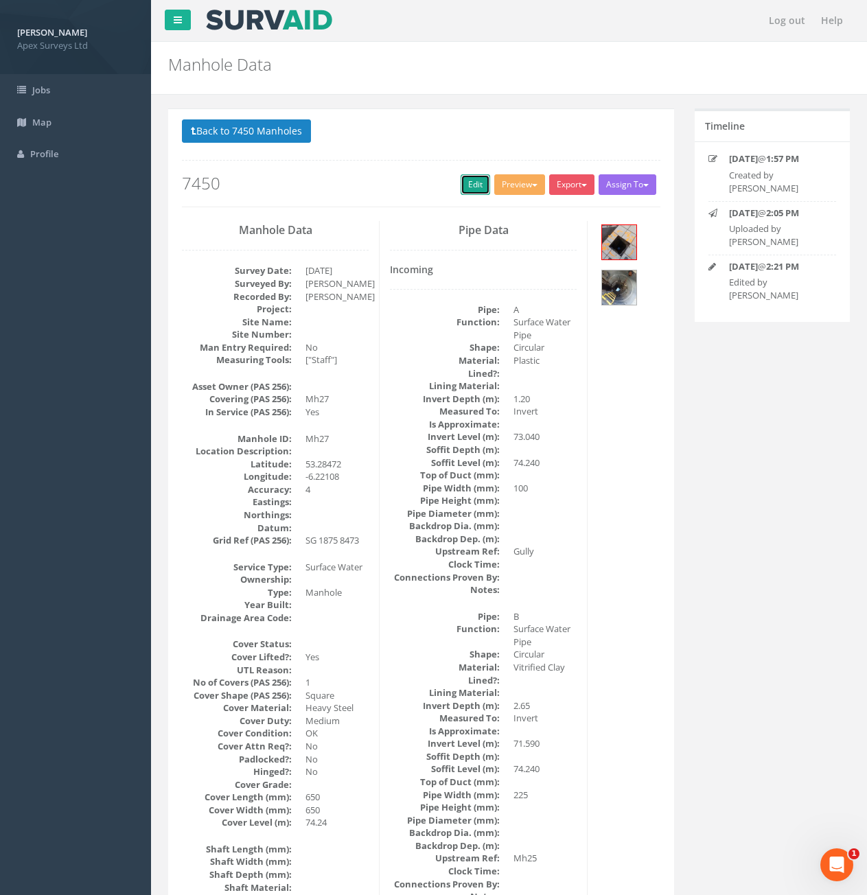
click at [474, 190] on link "Edit" at bounding box center [476, 184] width 30 height 21
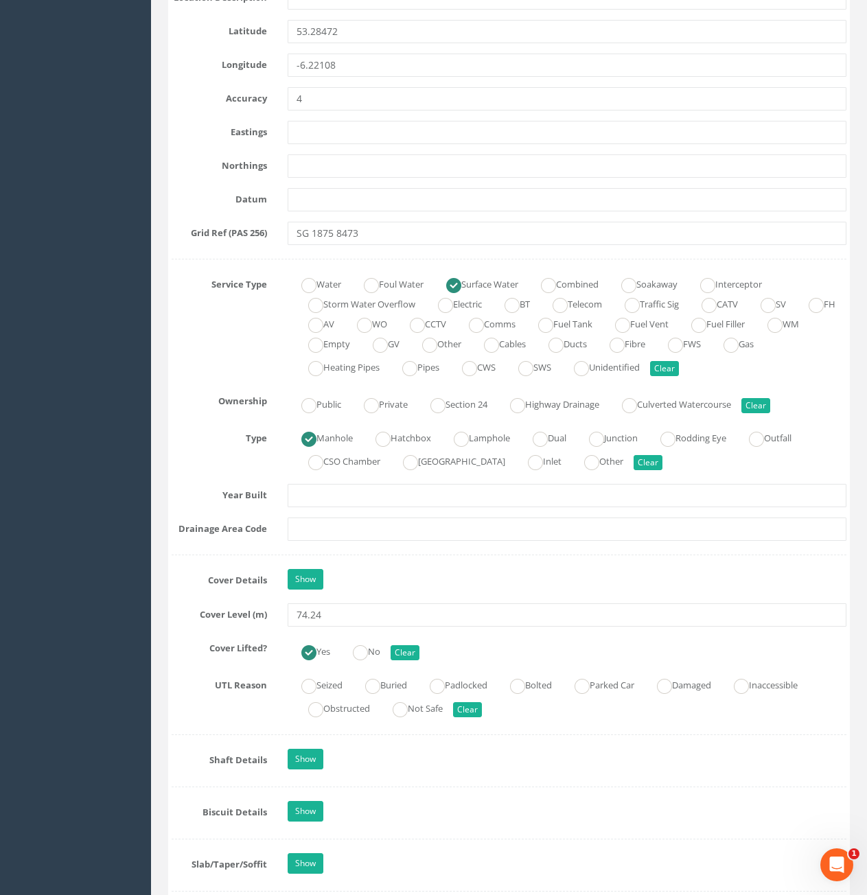
scroll to position [824, 0]
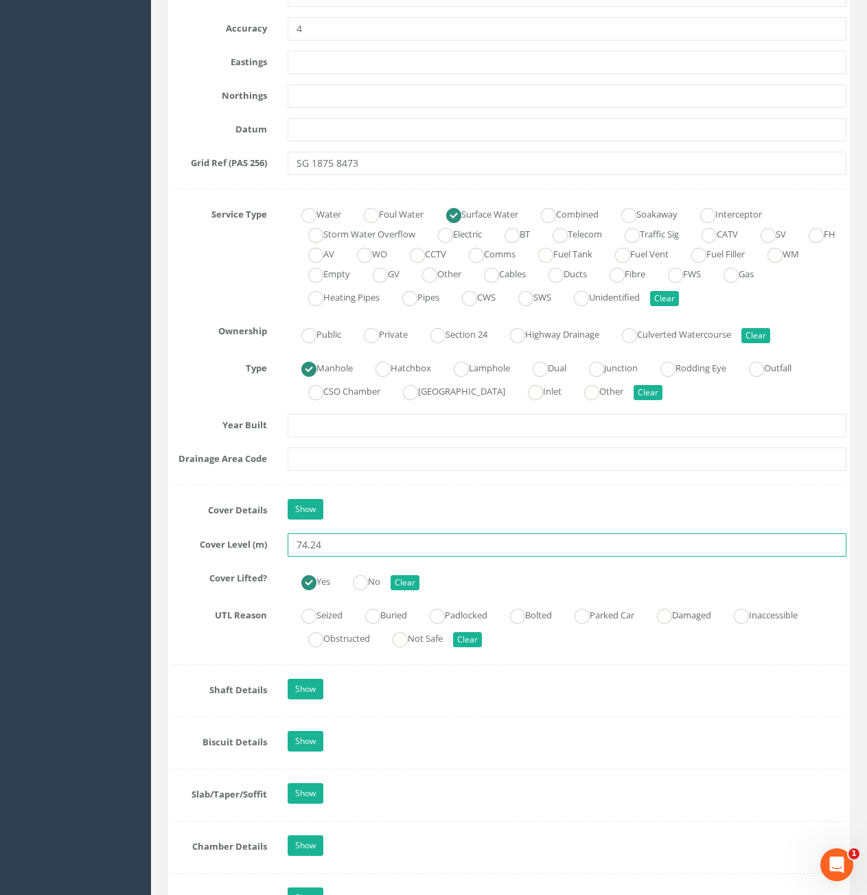
click at [366, 548] on input "74.24" at bounding box center [567, 544] width 559 height 23
type input "74.31"
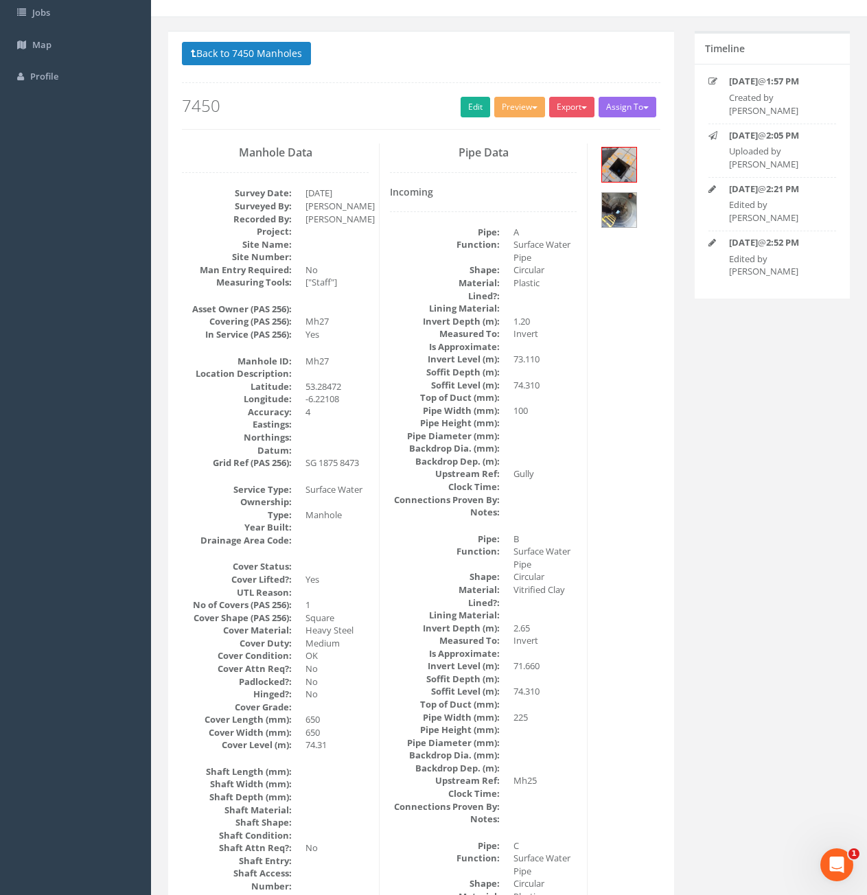
scroll to position [0, 0]
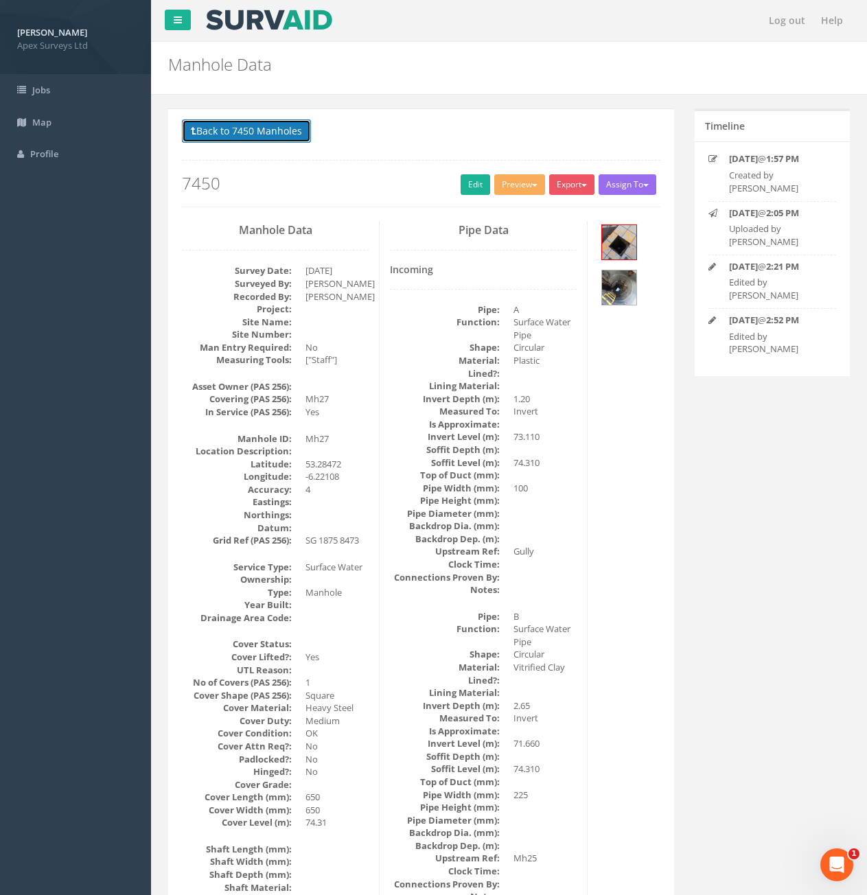
click at [230, 136] on button "Back to 7450 Manholes" at bounding box center [246, 130] width 129 height 23
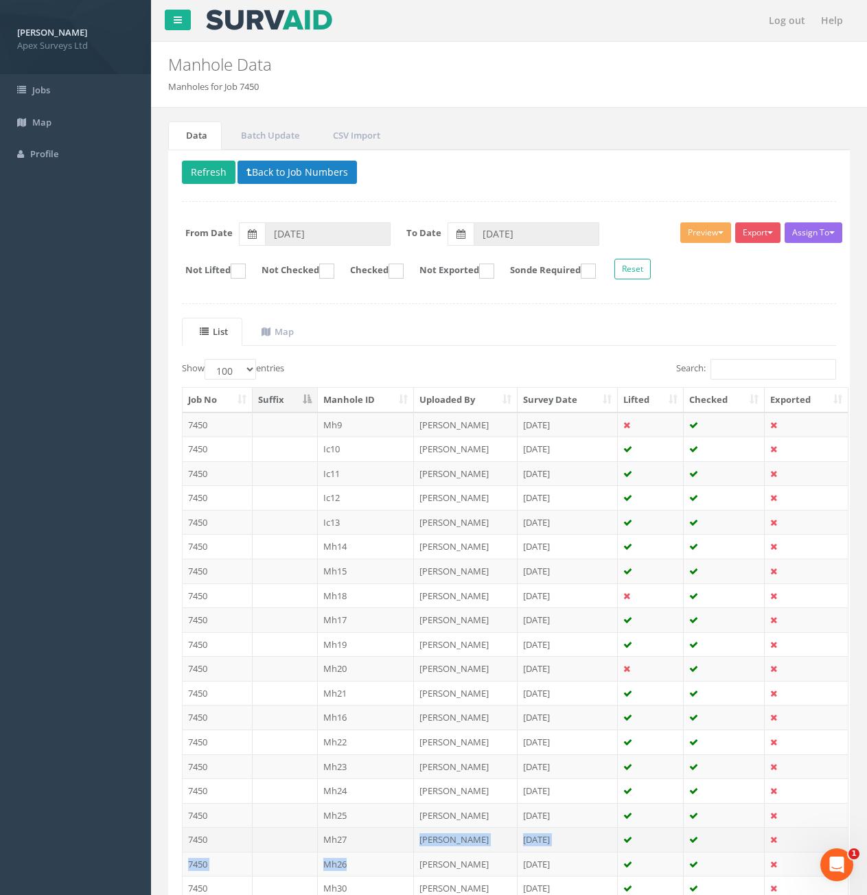
drag, startPoint x: 357, startPoint y: 859, endPoint x: 361, endPoint y: 835, distance: 25.0
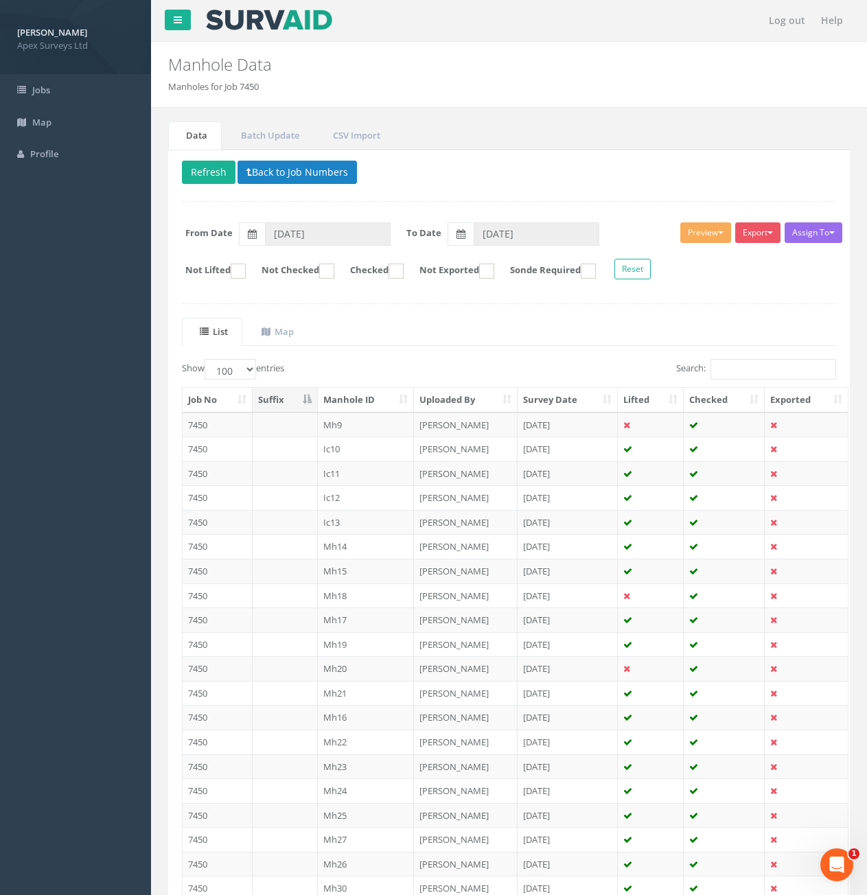
click at [667, 321] on ul "List Map" at bounding box center [509, 332] width 654 height 28
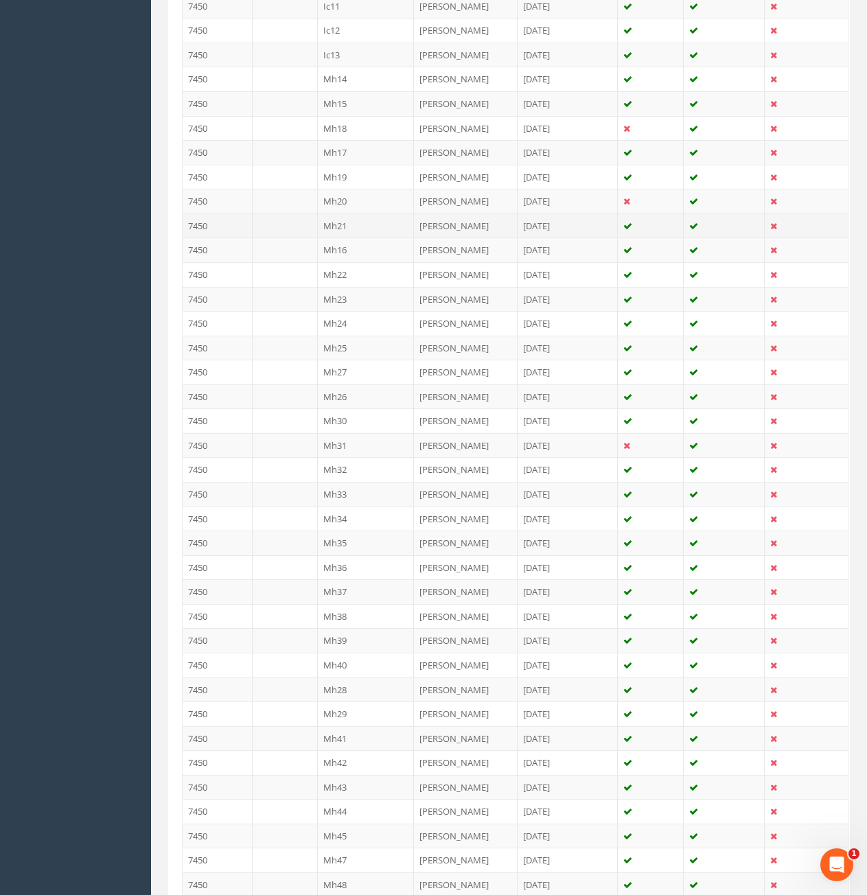
scroll to position [480, 0]
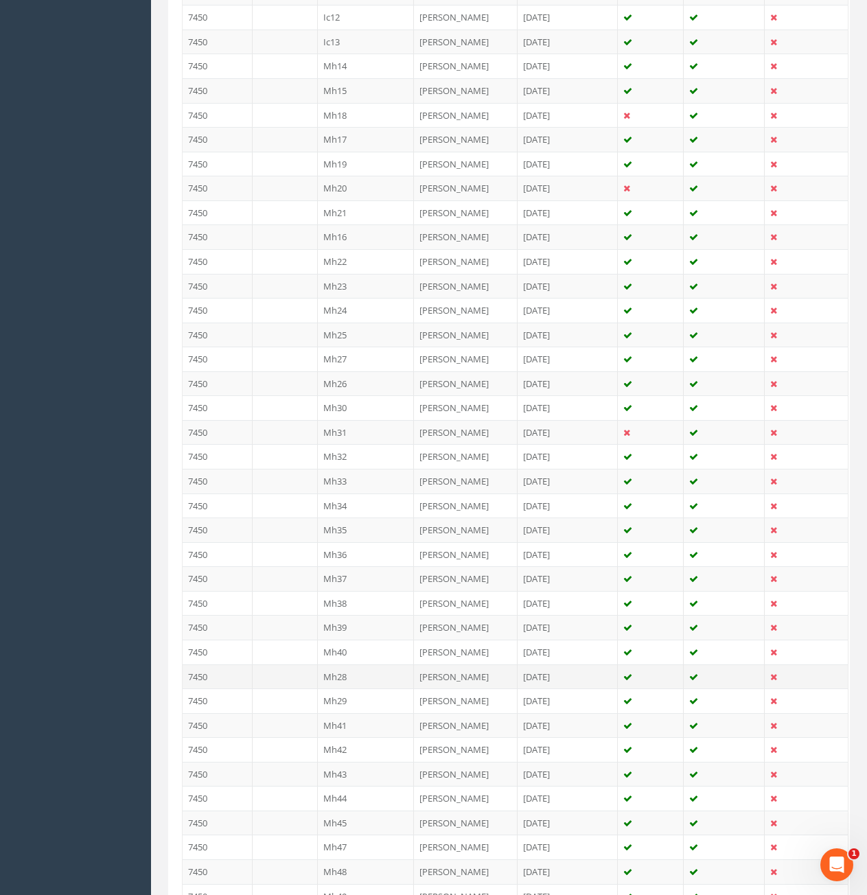
click at [369, 680] on td "Mh28" at bounding box center [366, 676] width 97 height 25
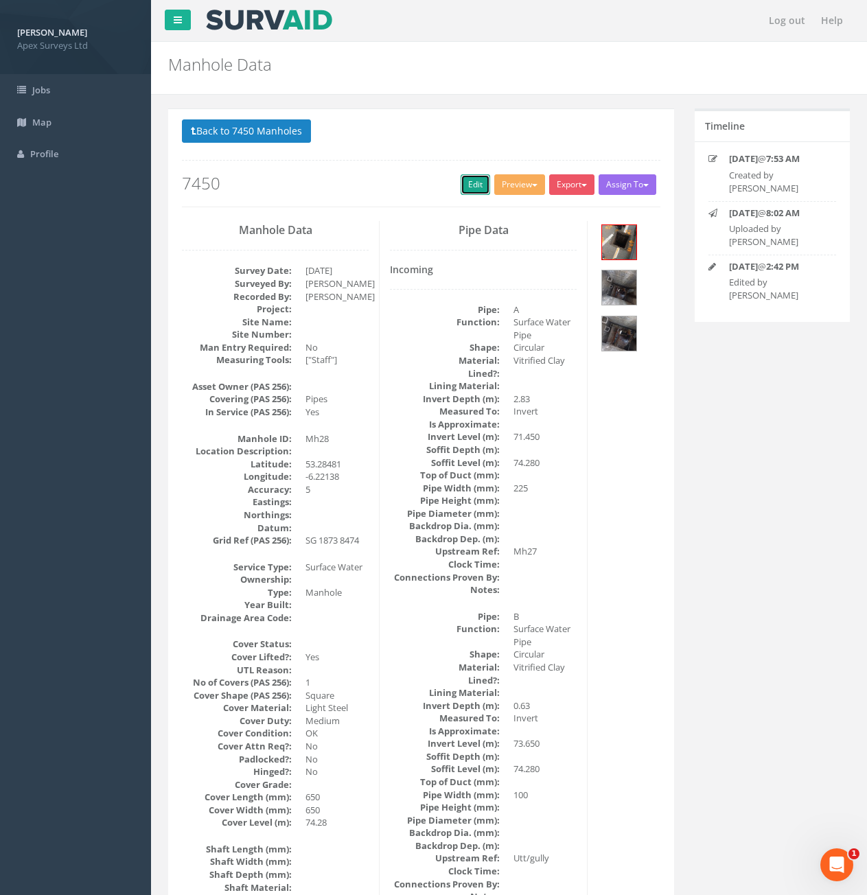
click at [469, 187] on link "Edit" at bounding box center [476, 184] width 30 height 21
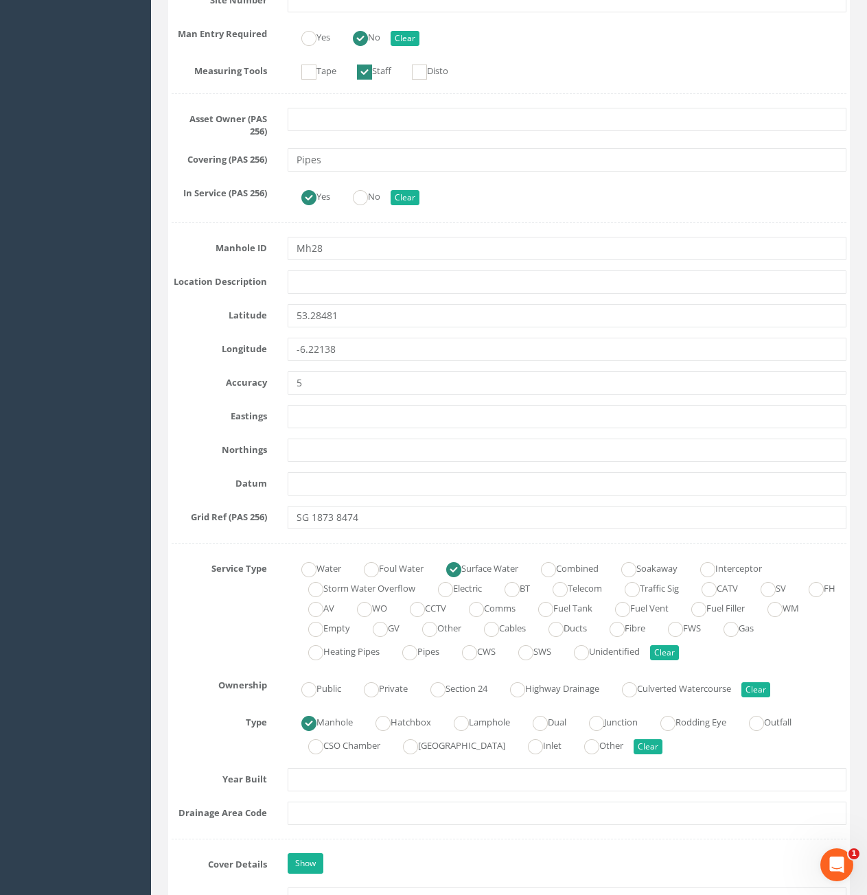
scroll to position [824, 0]
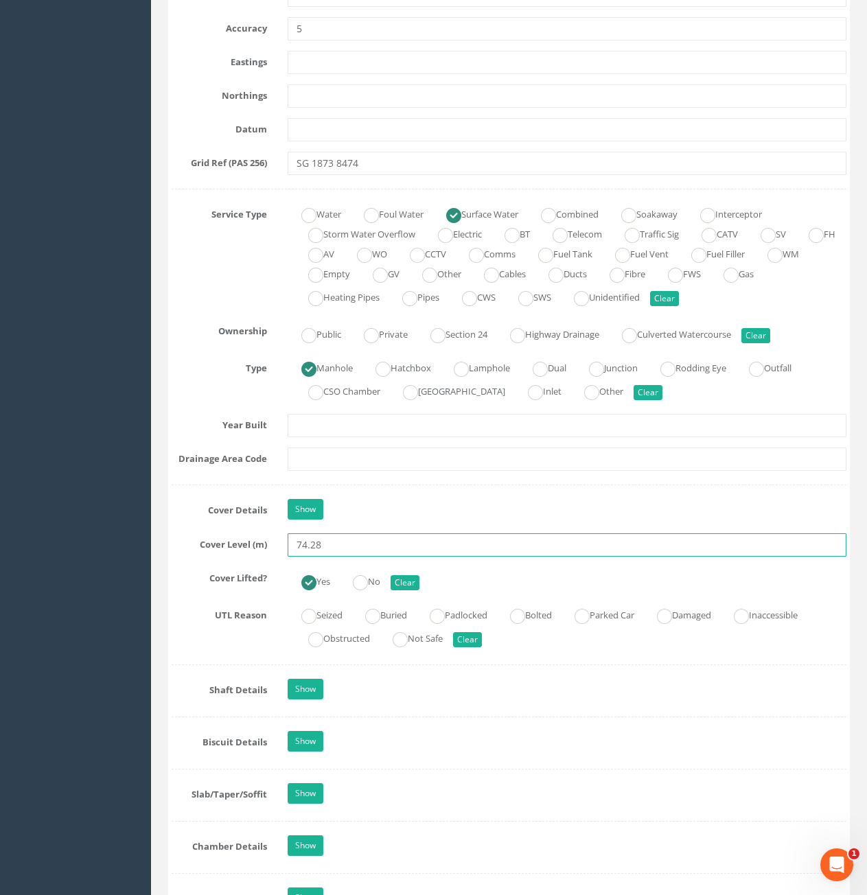
click at [363, 548] on input "74.28" at bounding box center [567, 544] width 559 height 23
type input "74.27"
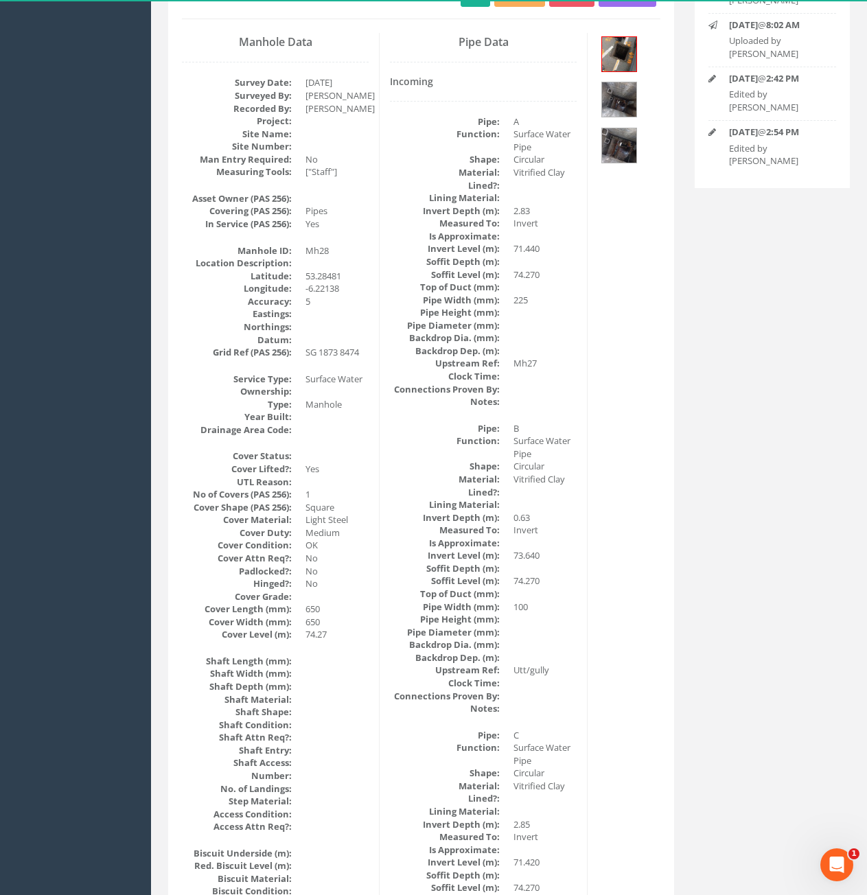
scroll to position [0, 0]
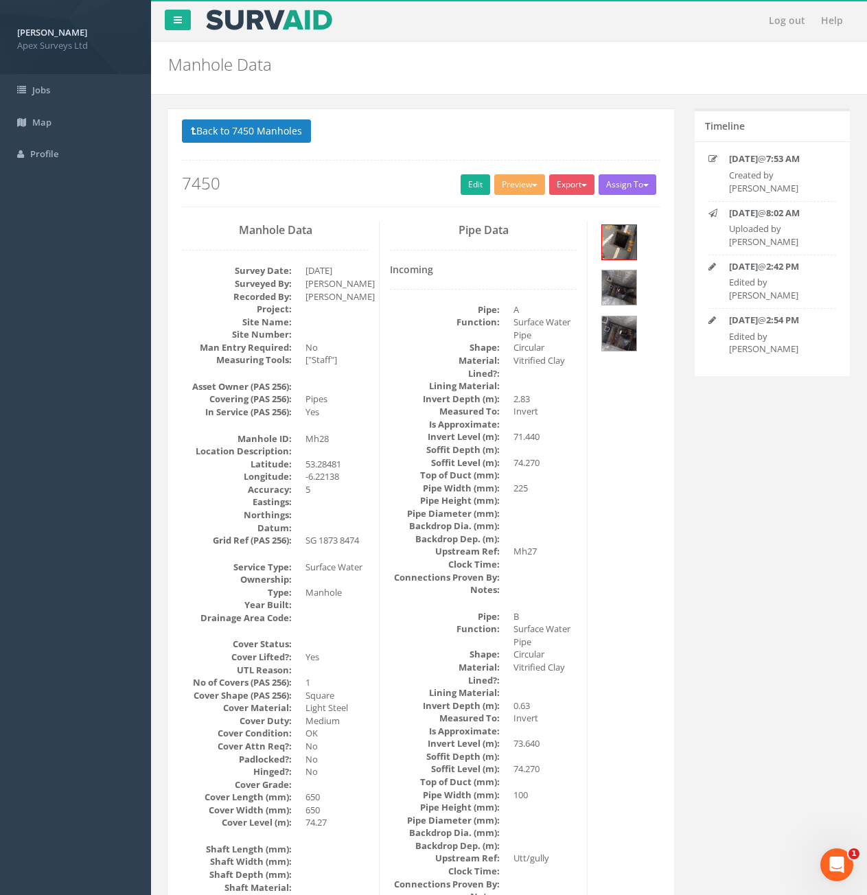
click at [242, 127] on button "Back to 7450 Manholes" at bounding box center [246, 130] width 129 height 23
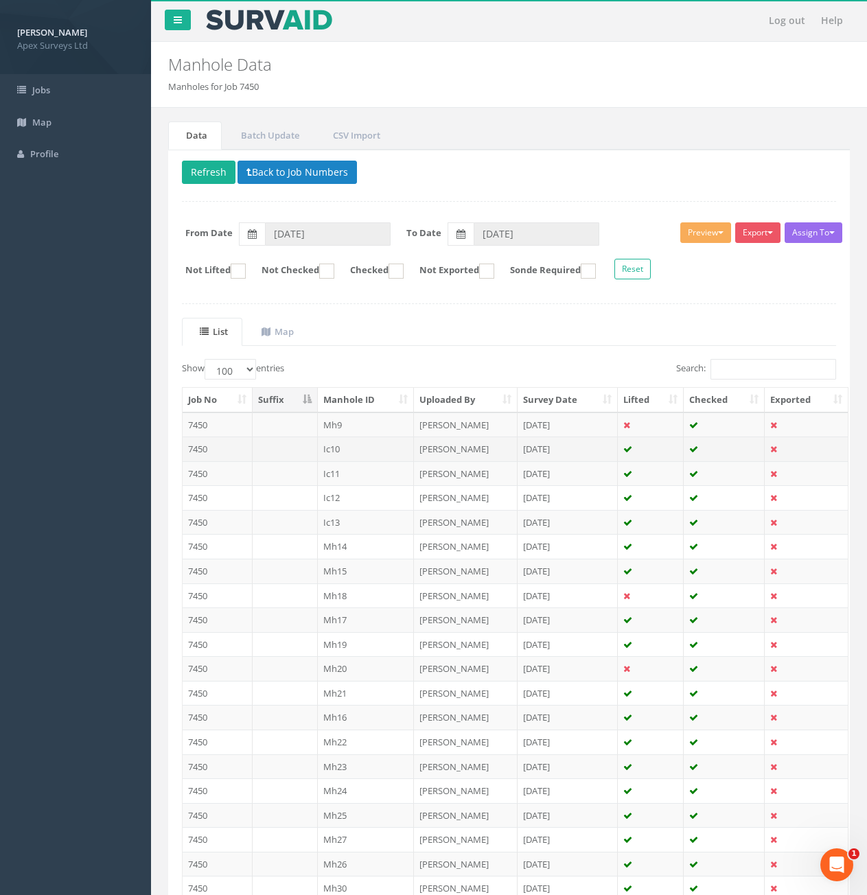
click at [351, 450] on td "Ic10" at bounding box center [366, 449] width 97 height 25
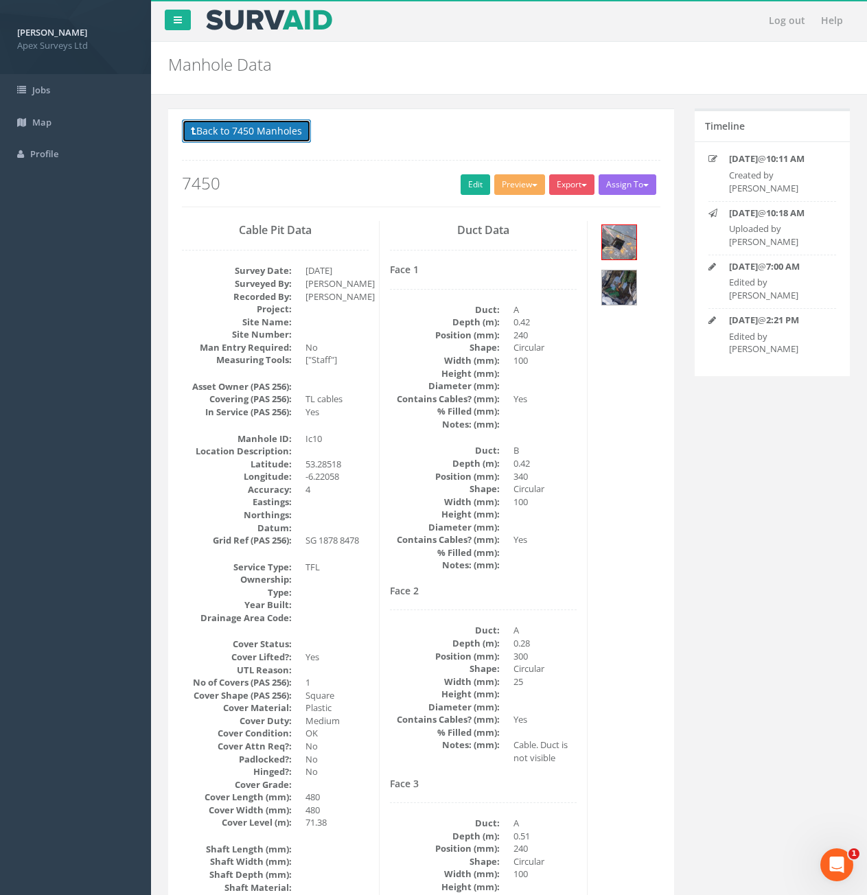
click at [288, 131] on button "Back to 7450 Manholes" at bounding box center [246, 130] width 129 height 23
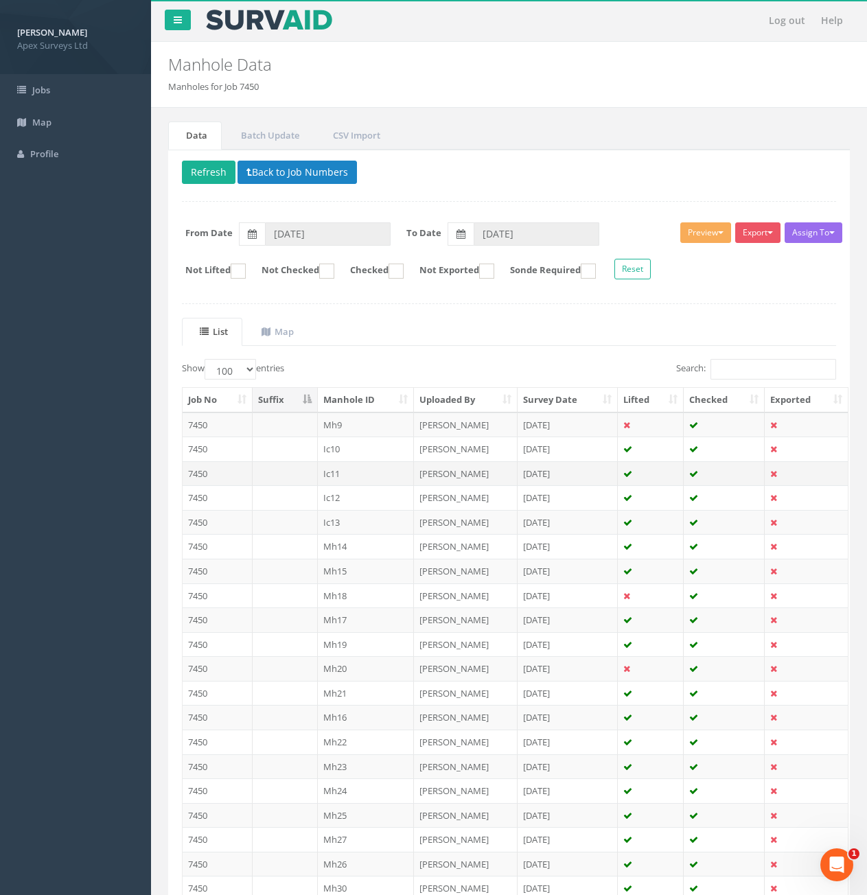
click at [345, 478] on td "Ic11" at bounding box center [366, 473] width 97 height 25
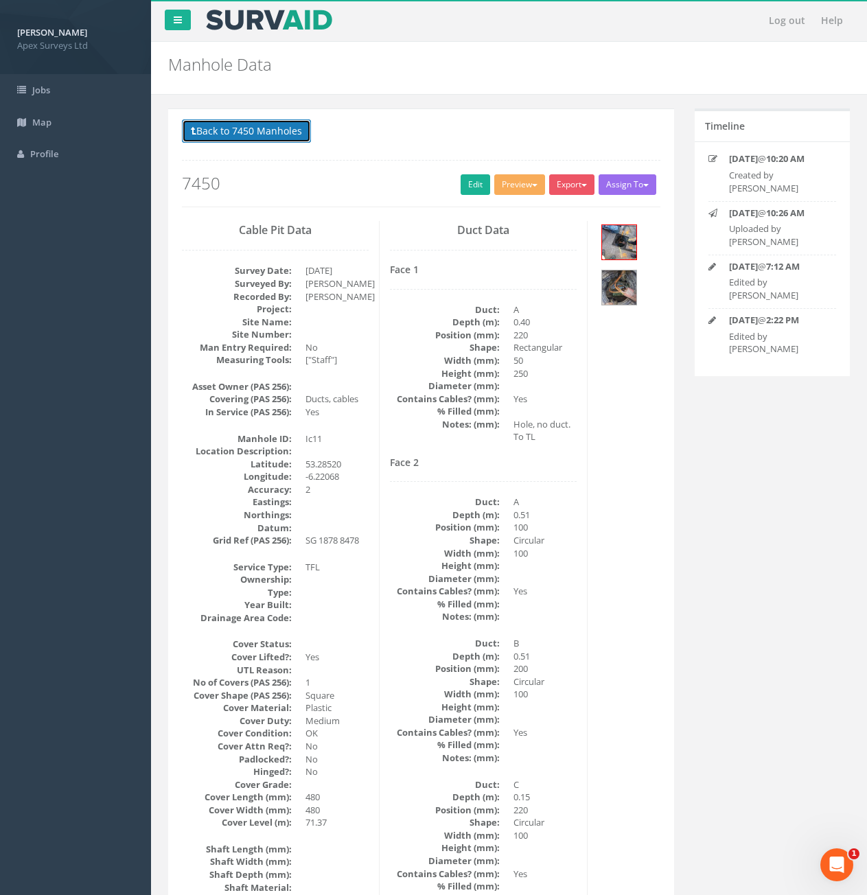
click at [289, 135] on button "Back to 7450 Manholes" at bounding box center [246, 130] width 129 height 23
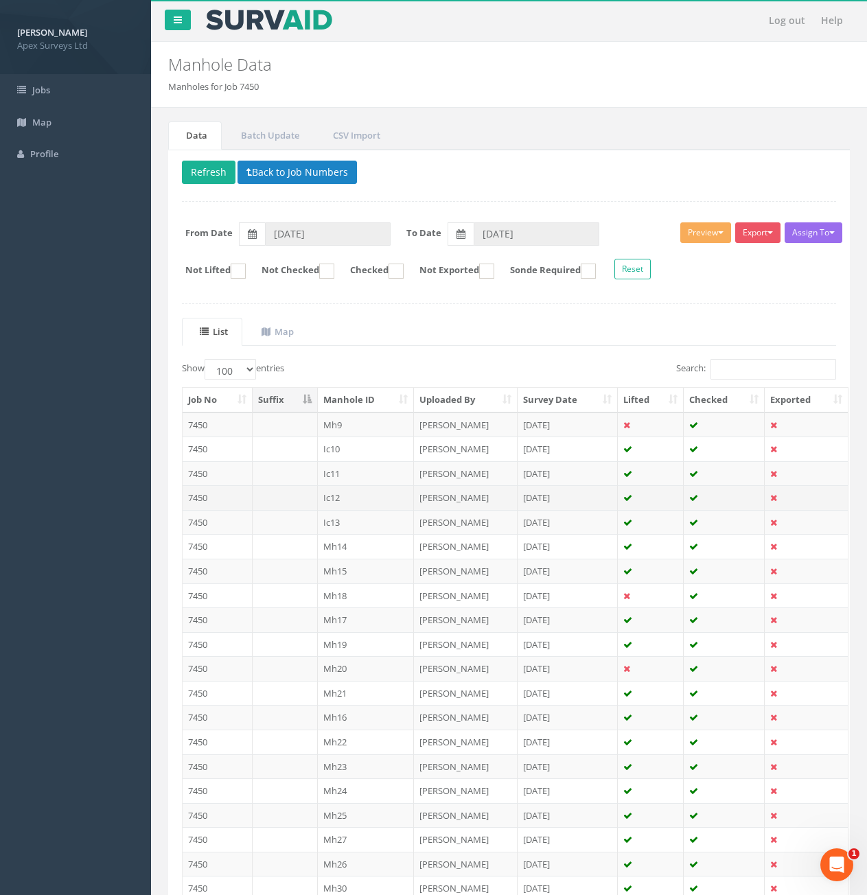
click at [349, 497] on td "Ic12" at bounding box center [366, 497] width 97 height 25
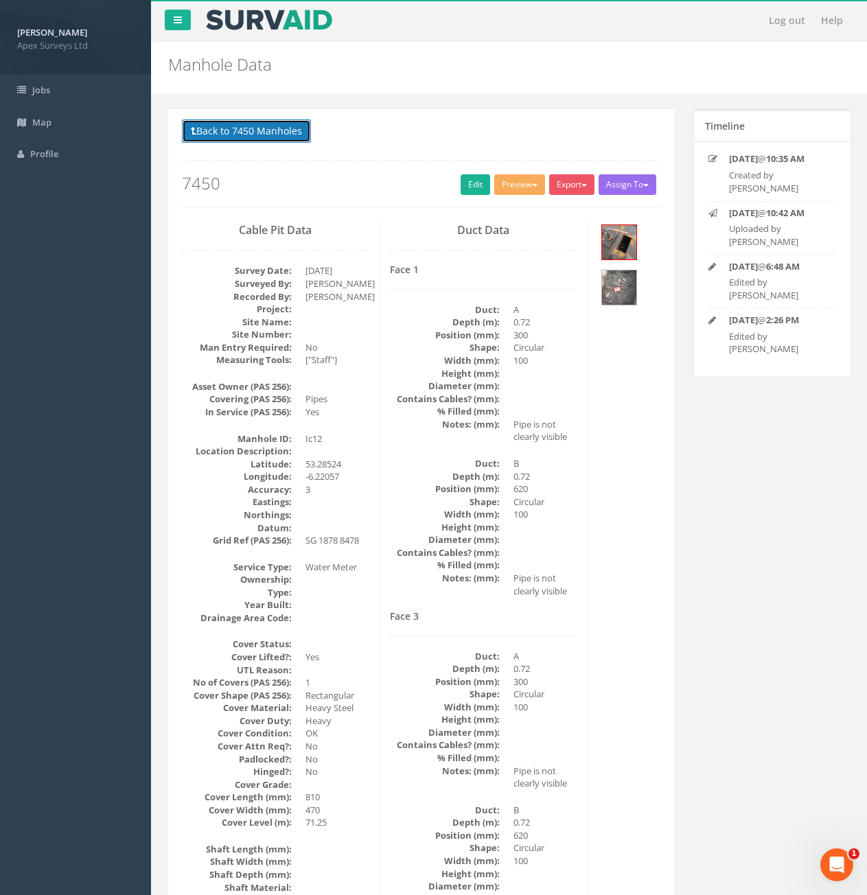
drag, startPoint x: 243, startPoint y: 135, endPoint x: 252, endPoint y: 143, distance: 11.7
click at [243, 135] on button "Back to 7450 Manholes" at bounding box center [246, 130] width 129 height 23
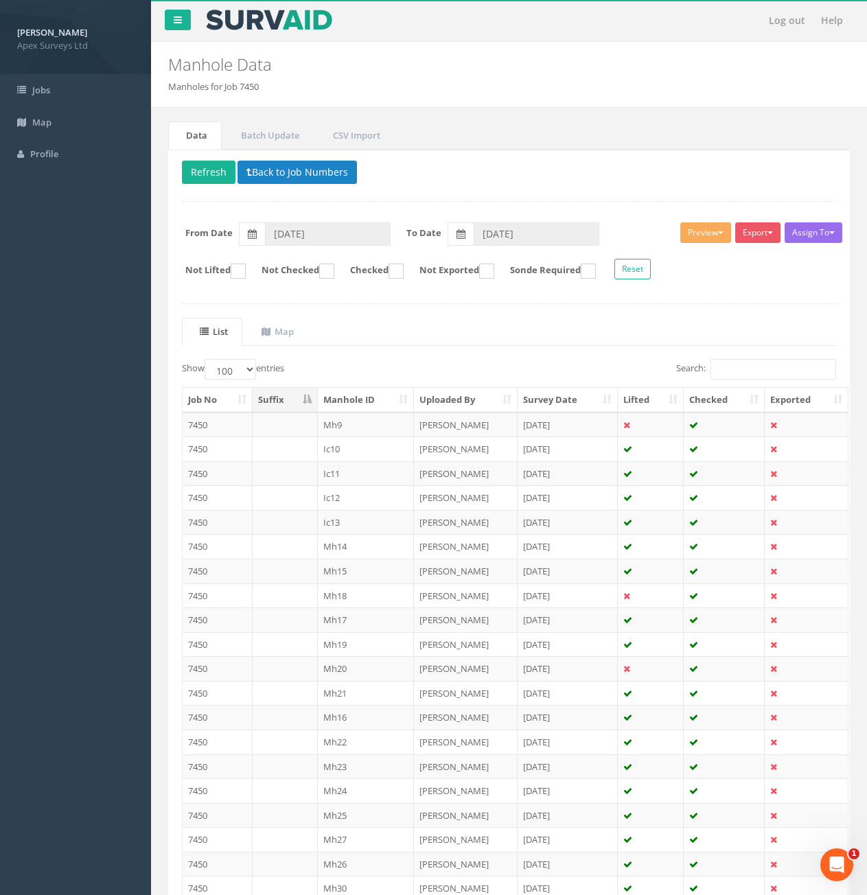
drag, startPoint x: 362, startPoint y: 548, endPoint x: 497, endPoint y: 548, distance: 134.5
click at [362, 548] on td "Mh14" at bounding box center [366, 546] width 97 height 25
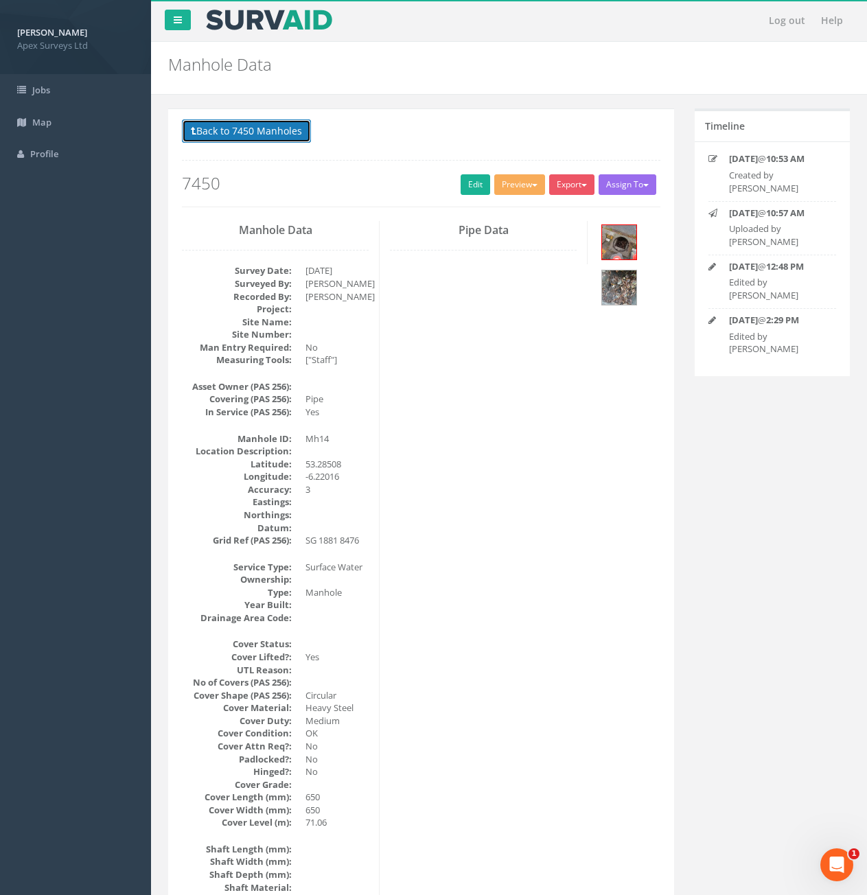
click at [238, 125] on button "Back to 7450 Manholes" at bounding box center [246, 130] width 129 height 23
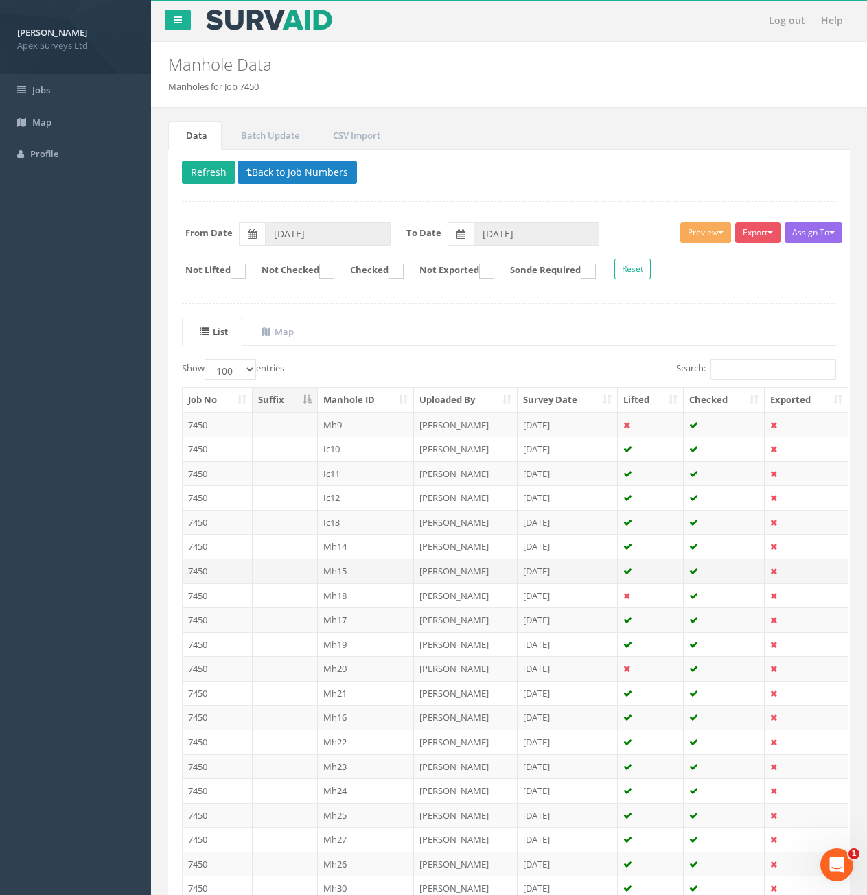
click at [303, 571] on td at bounding box center [285, 571] width 65 height 25
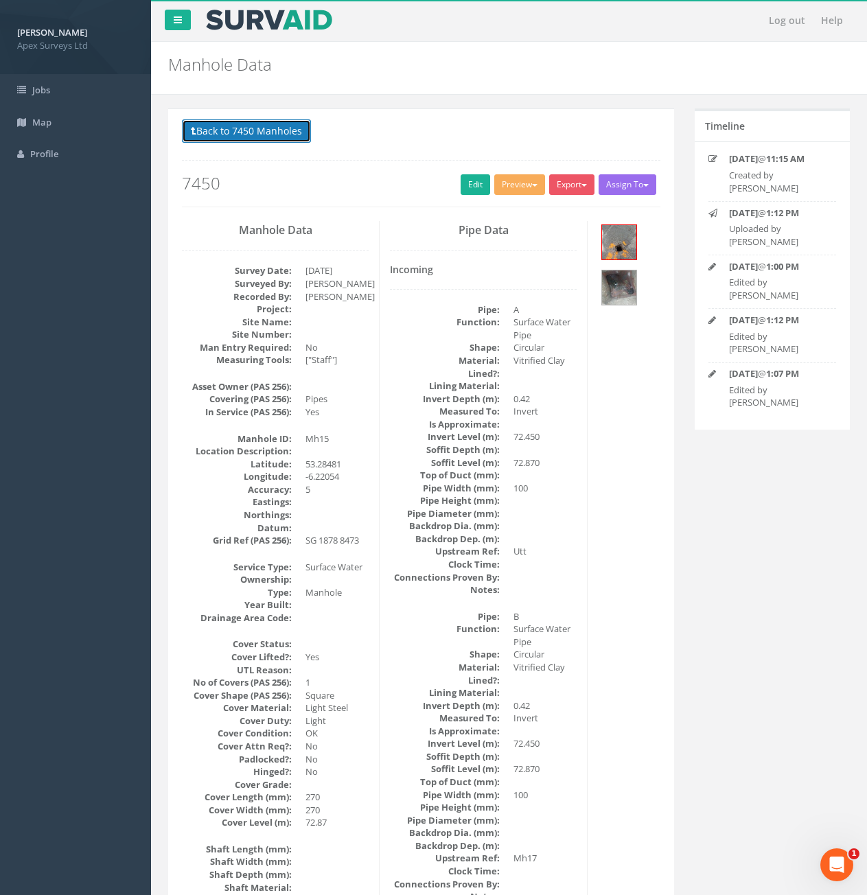
click at [216, 134] on button "Back to 7450 Manholes" at bounding box center [246, 130] width 129 height 23
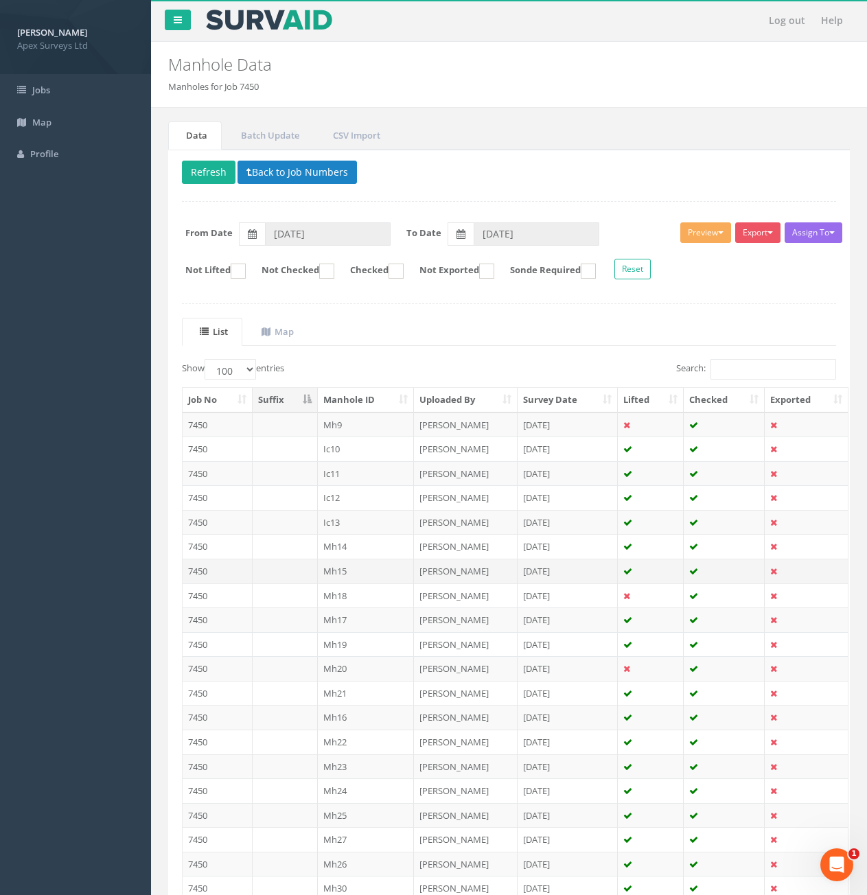
click at [335, 572] on td "Mh15" at bounding box center [366, 571] width 97 height 25
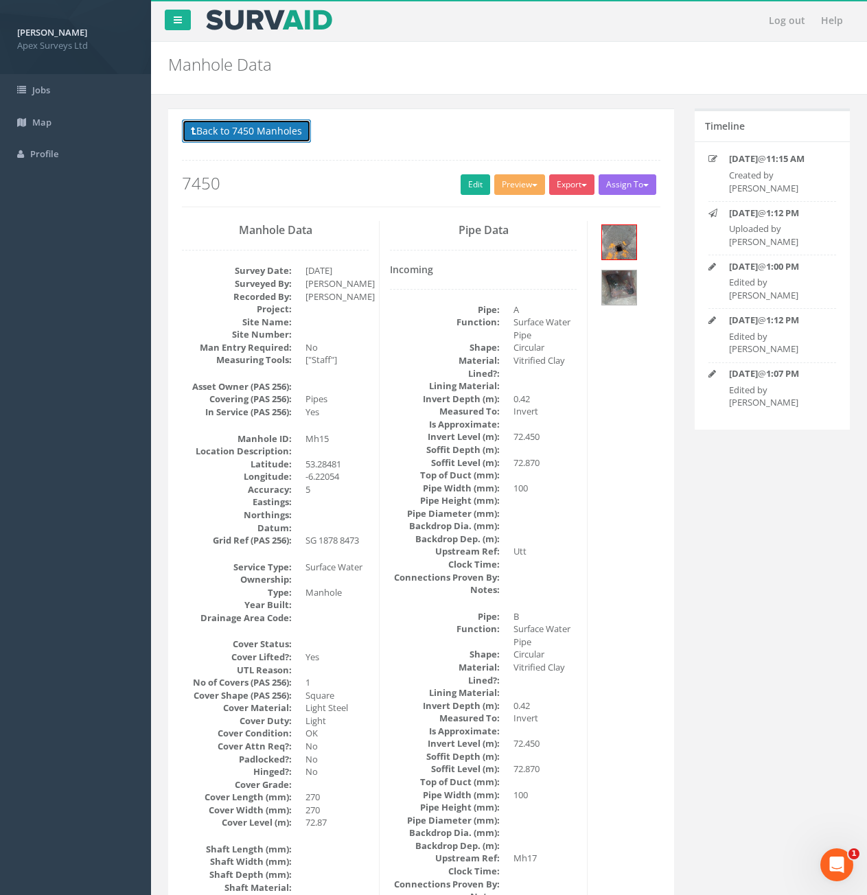
click at [243, 128] on button "Back to 7450 Manholes" at bounding box center [246, 130] width 129 height 23
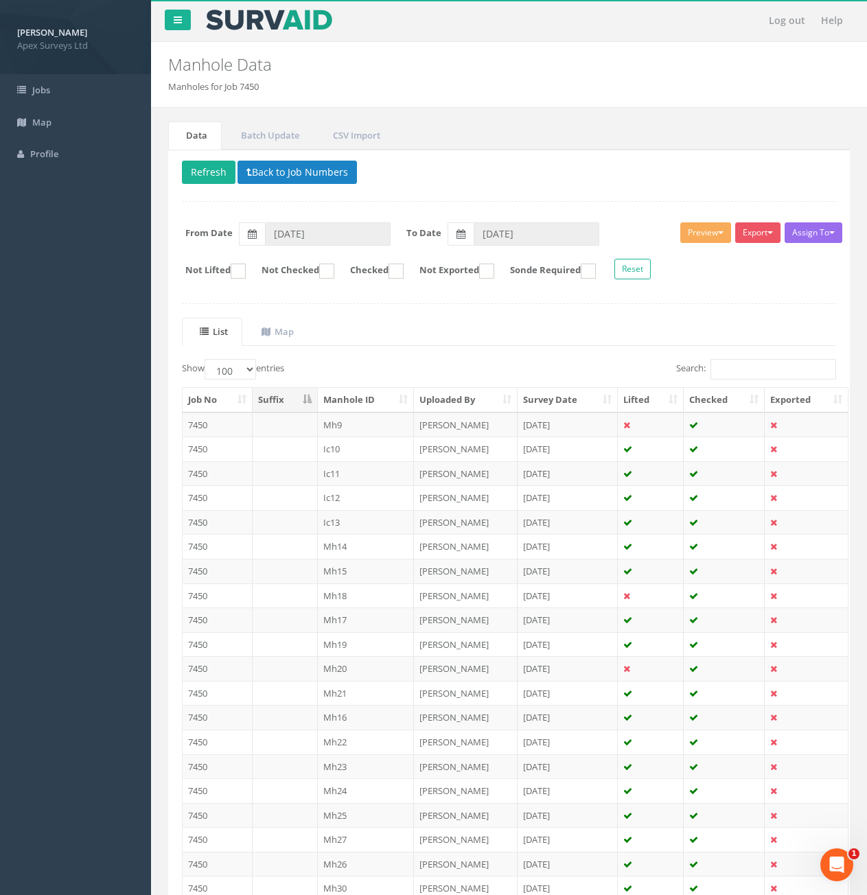
click at [345, 644] on td "Mh19" at bounding box center [366, 644] width 97 height 25
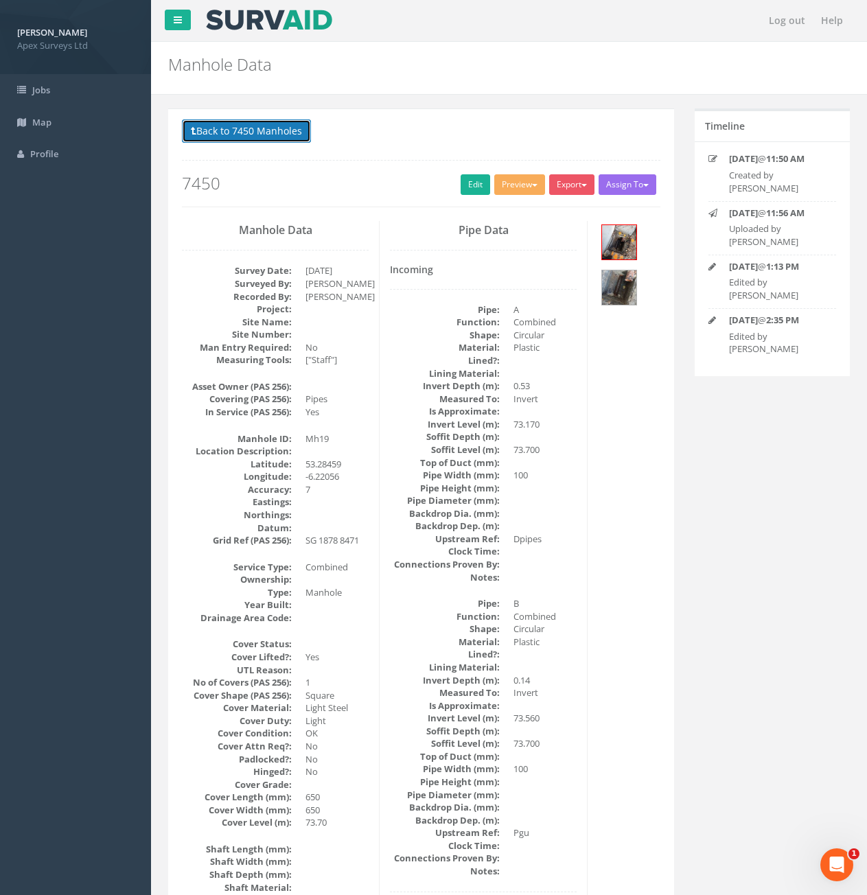
click at [247, 141] on button "Back to 7450 Manholes" at bounding box center [246, 130] width 129 height 23
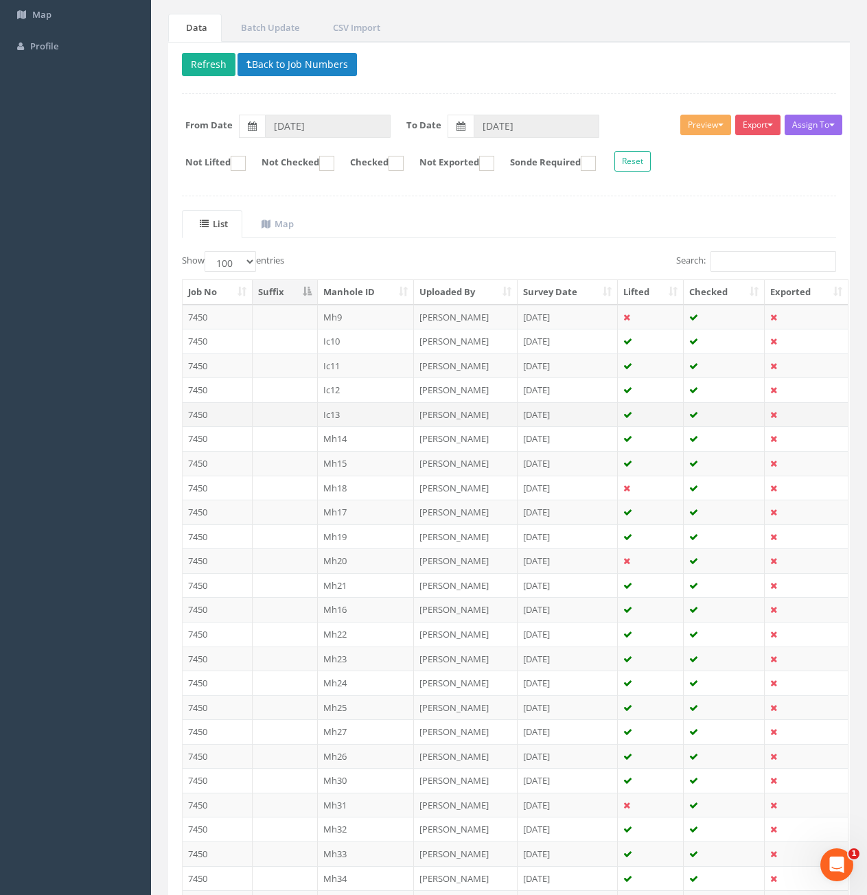
scroll to position [137, 0]
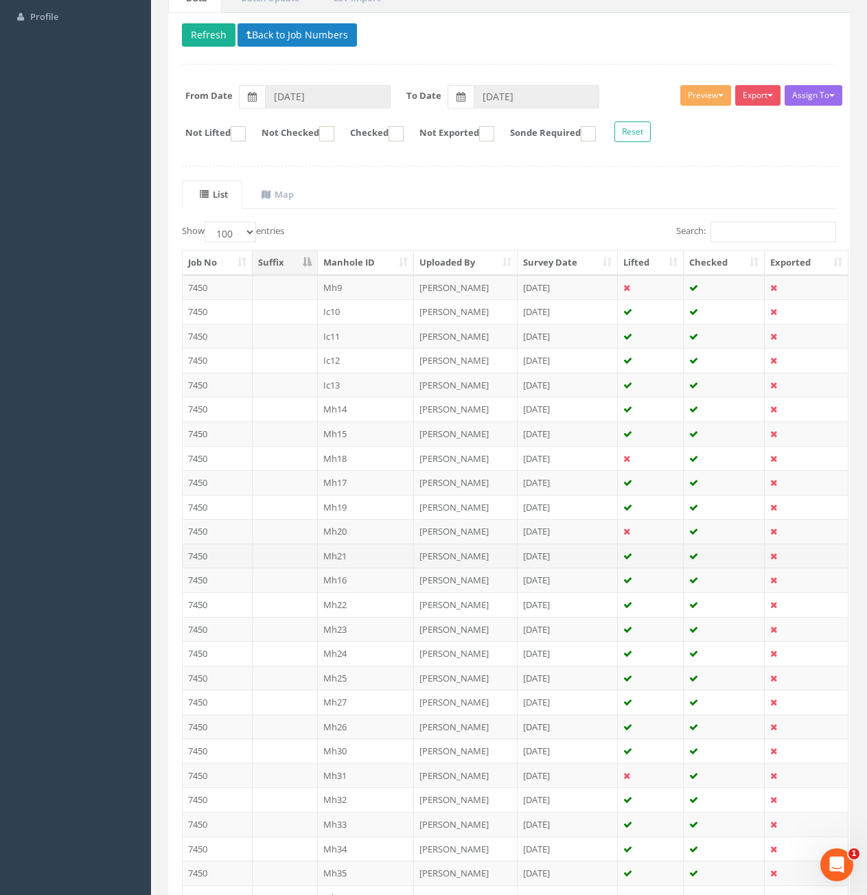
click at [362, 559] on td "Mh21" at bounding box center [366, 556] width 97 height 25
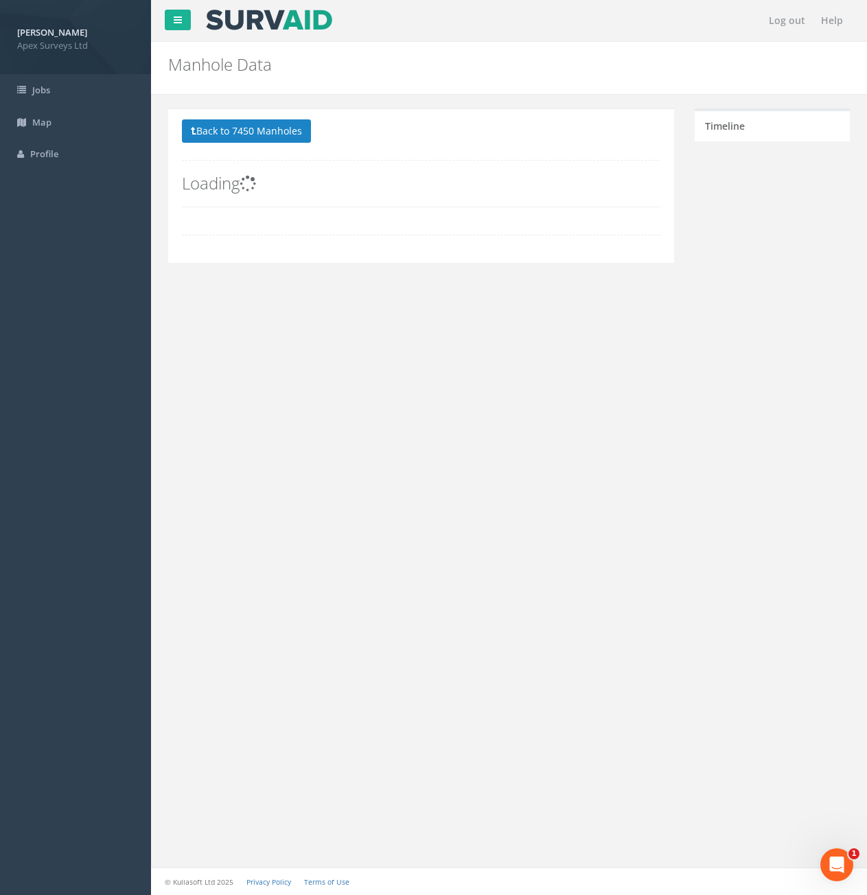
scroll to position [0, 0]
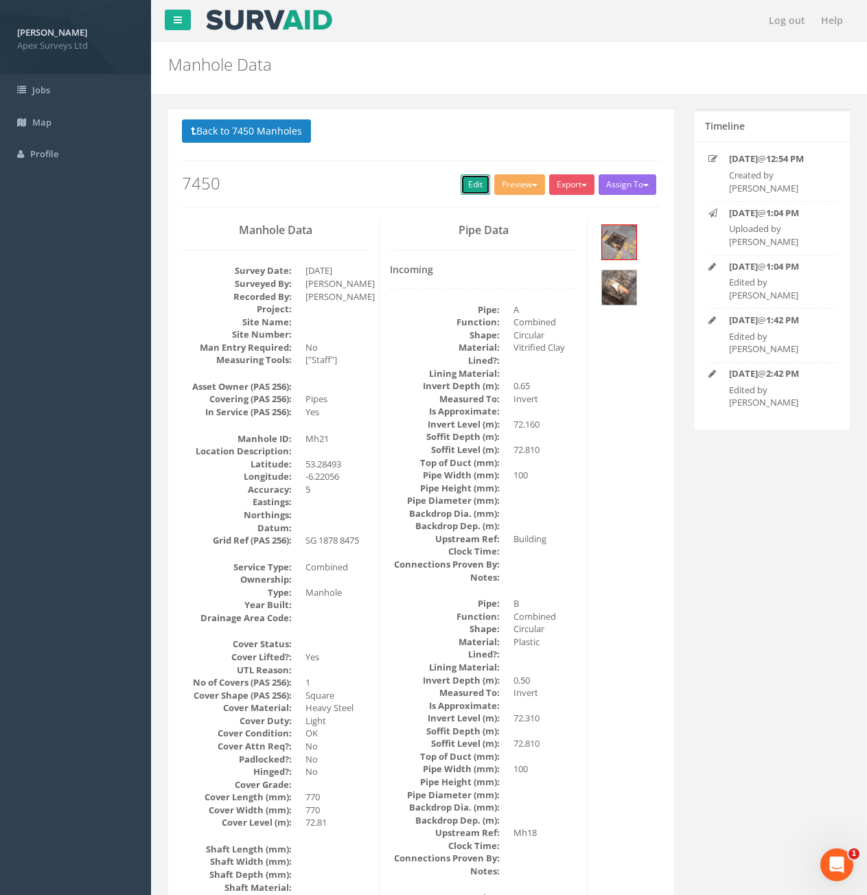
click at [468, 188] on link "Edit" at bounding box center [476, 184] width 30 height 21
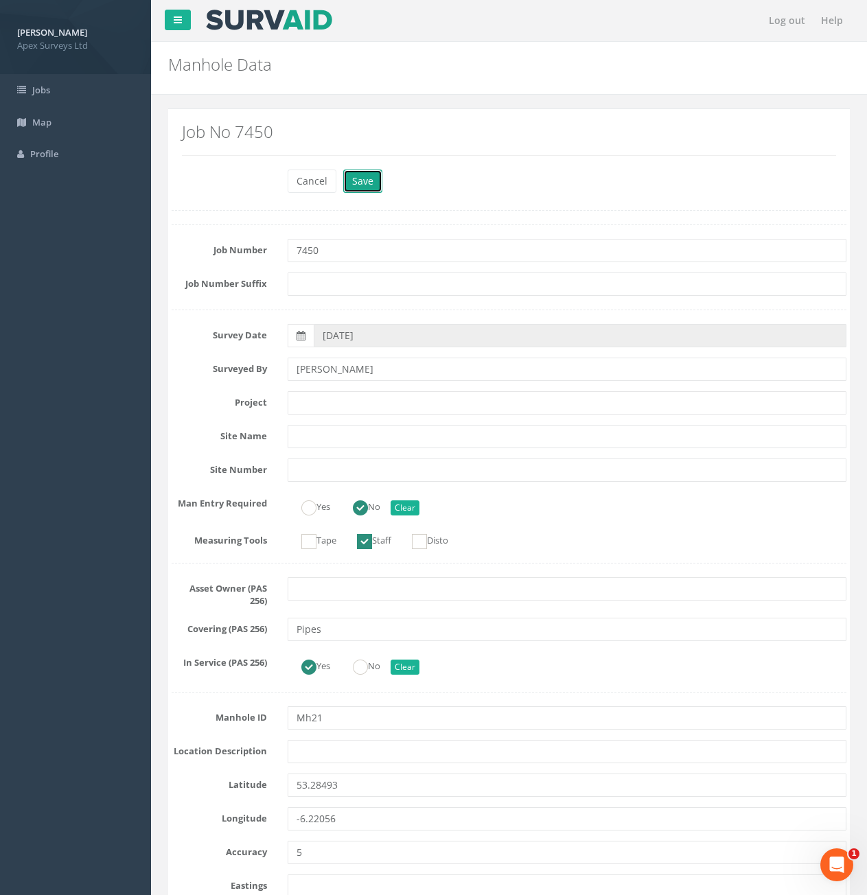
click at [363, 182] on button "Save" at bounding box center [362, 181] width 39 height 23
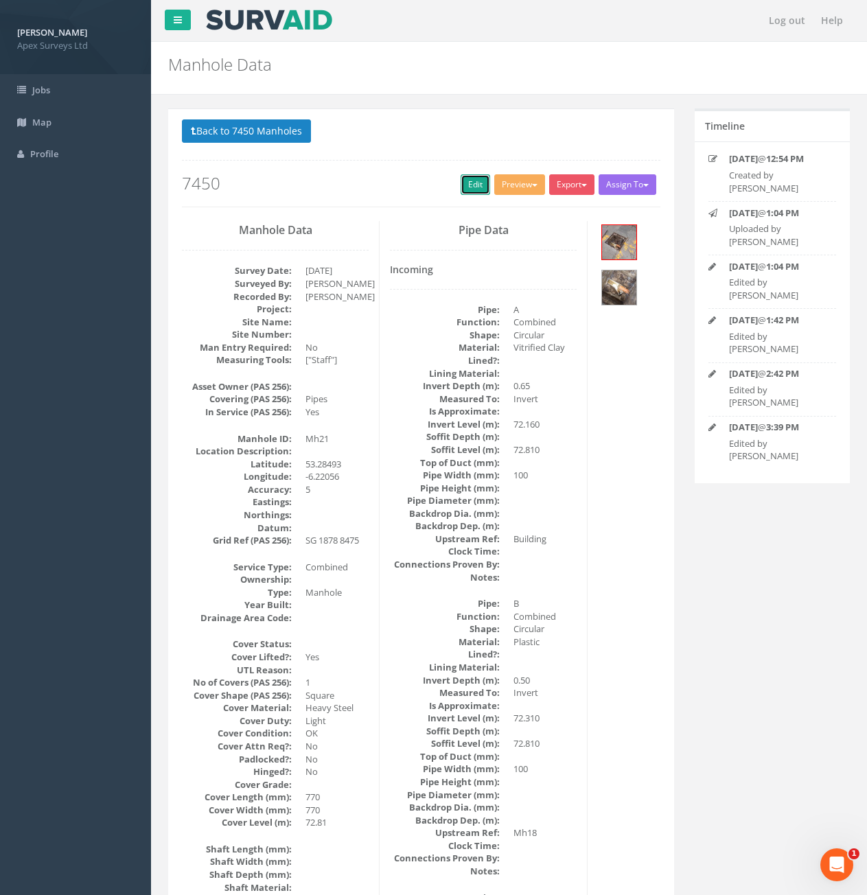
click at [462, 188] on link "Edit" at bounding box center [476, 184] width 30 height 21
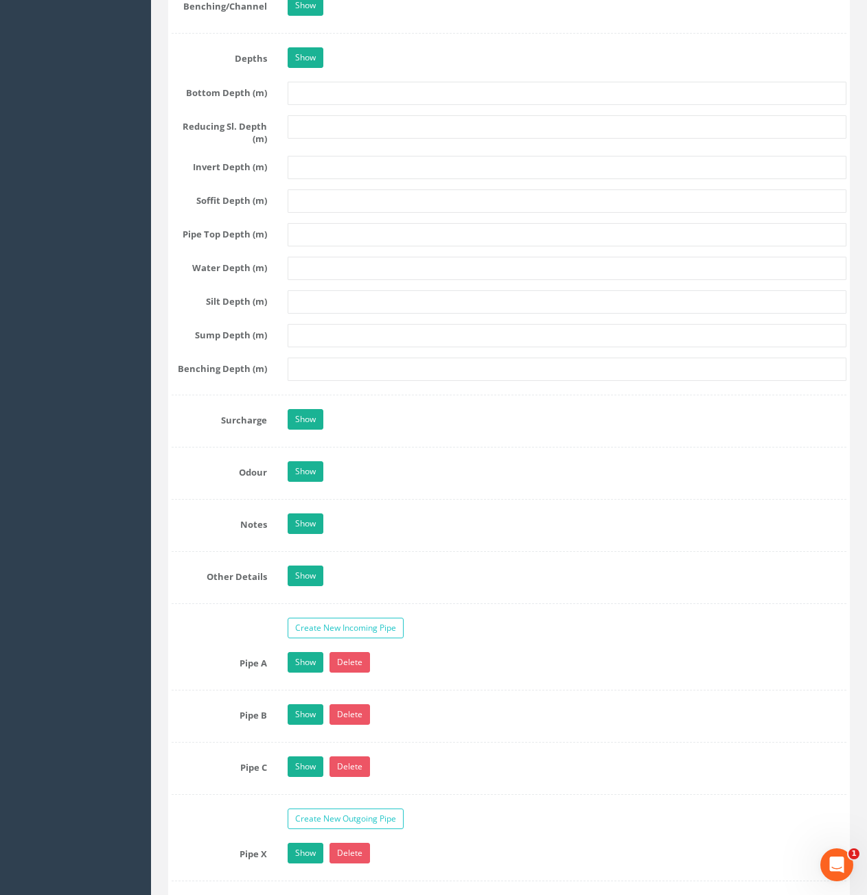
scroll to position [2128, 0]
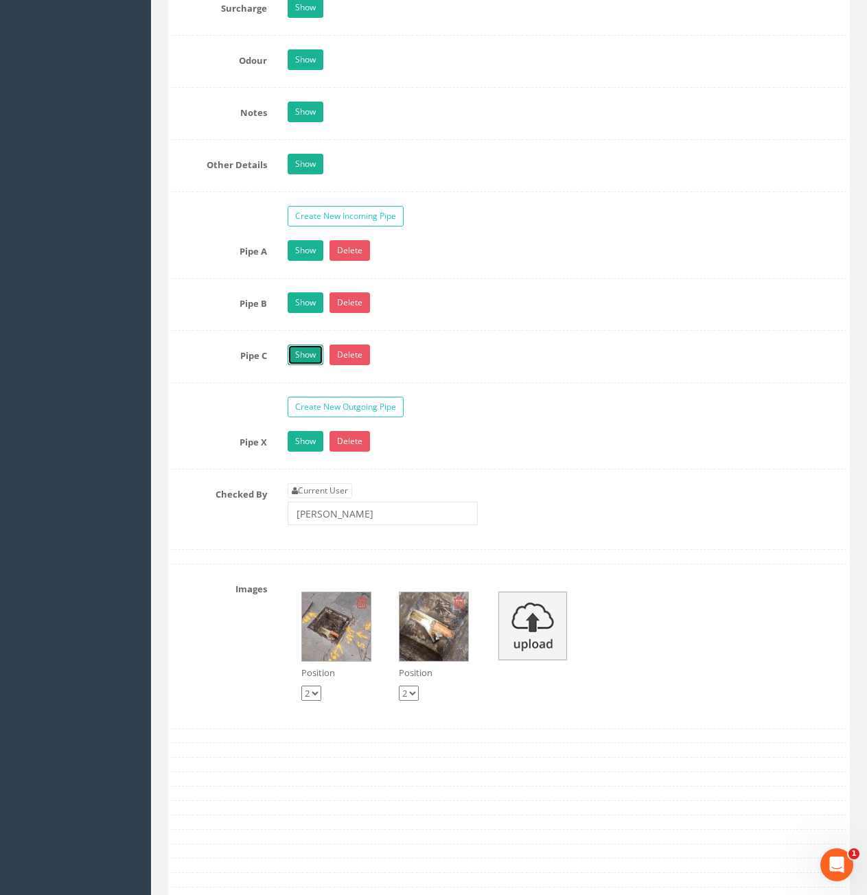
click at [299, 350] on link "Show" at bounding box center [306, 355] width 36 height 21
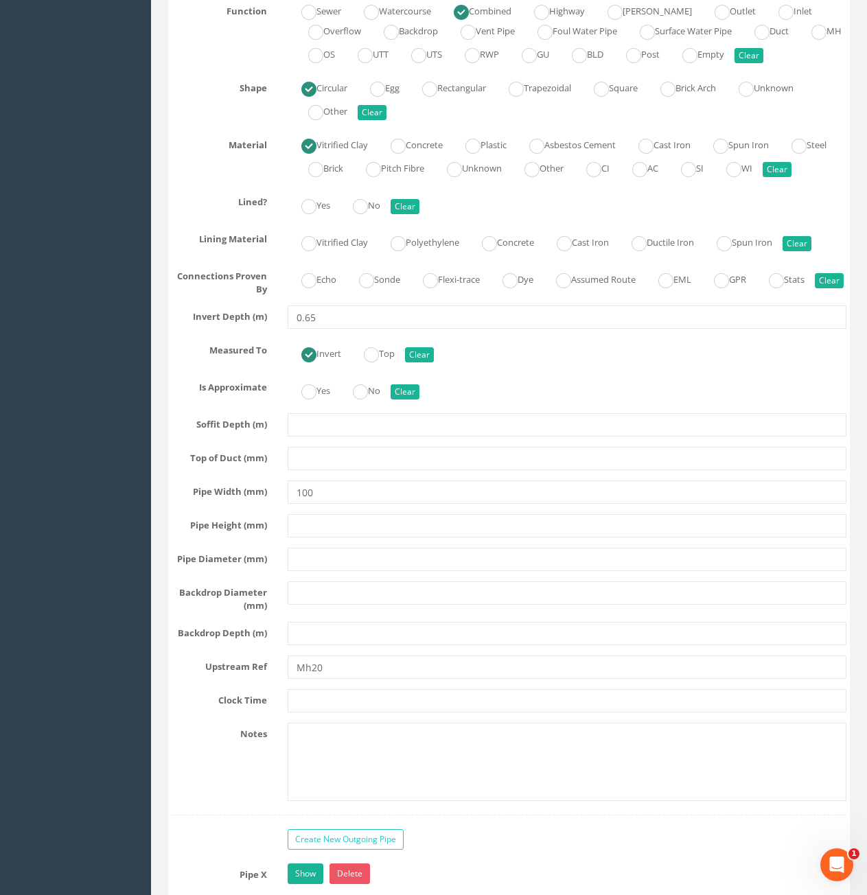
scroll to position [2608, 0]
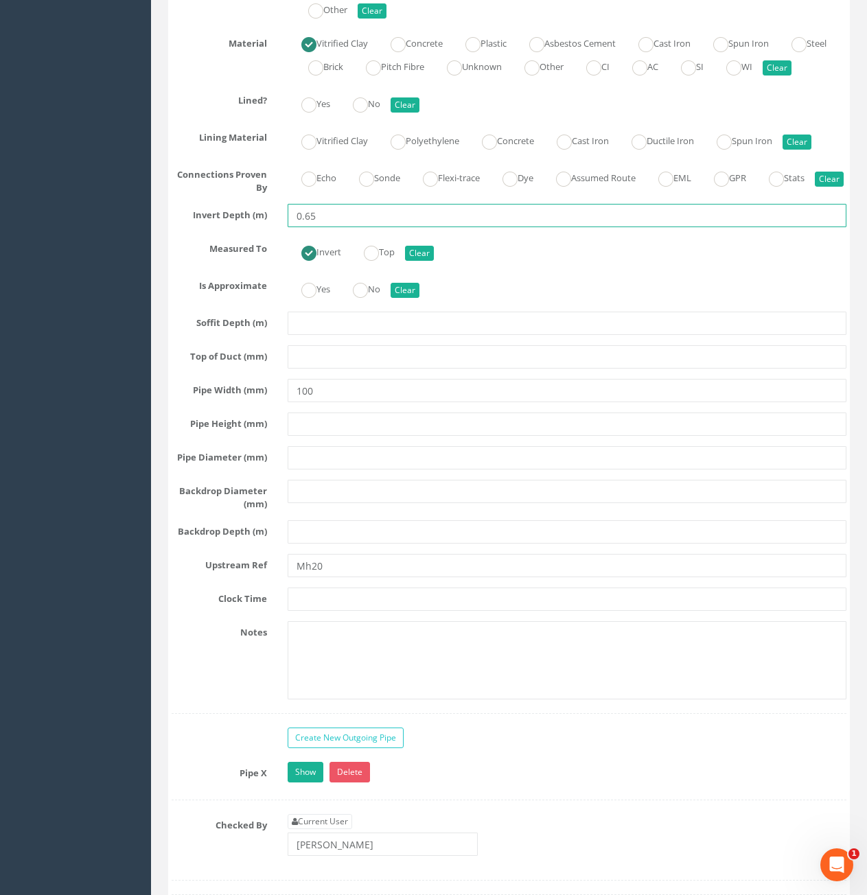
click at [337, 227] on input "0.65" at bounding box center [567, 215] width 559 height 23
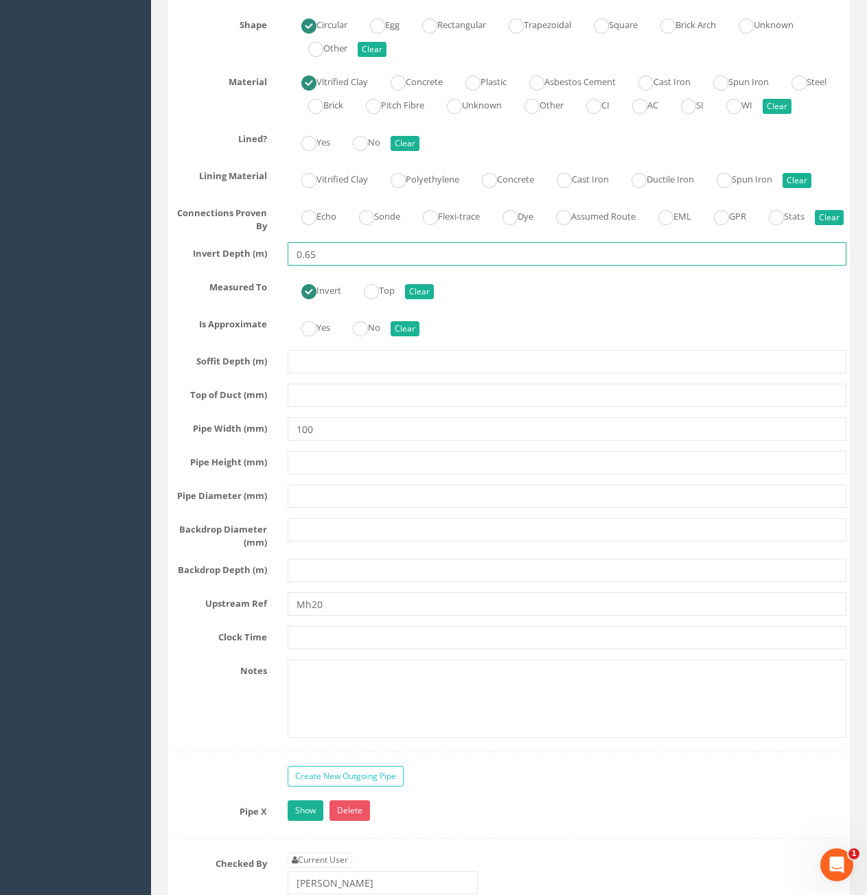
scroll to position [2540, 0]
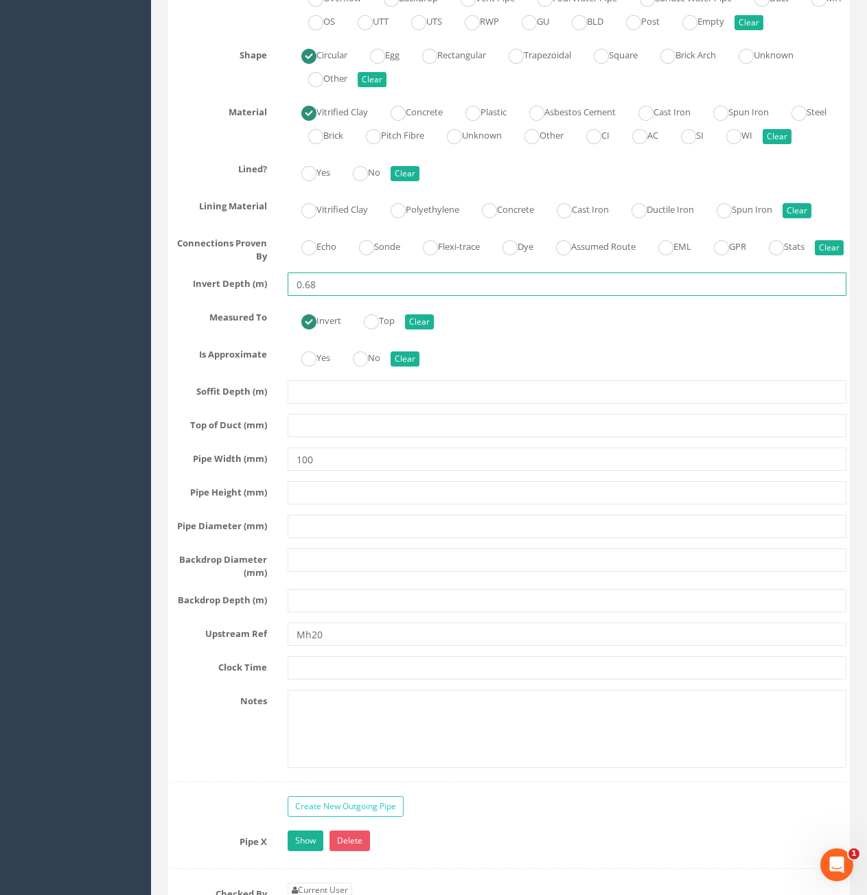
type input "0.68"
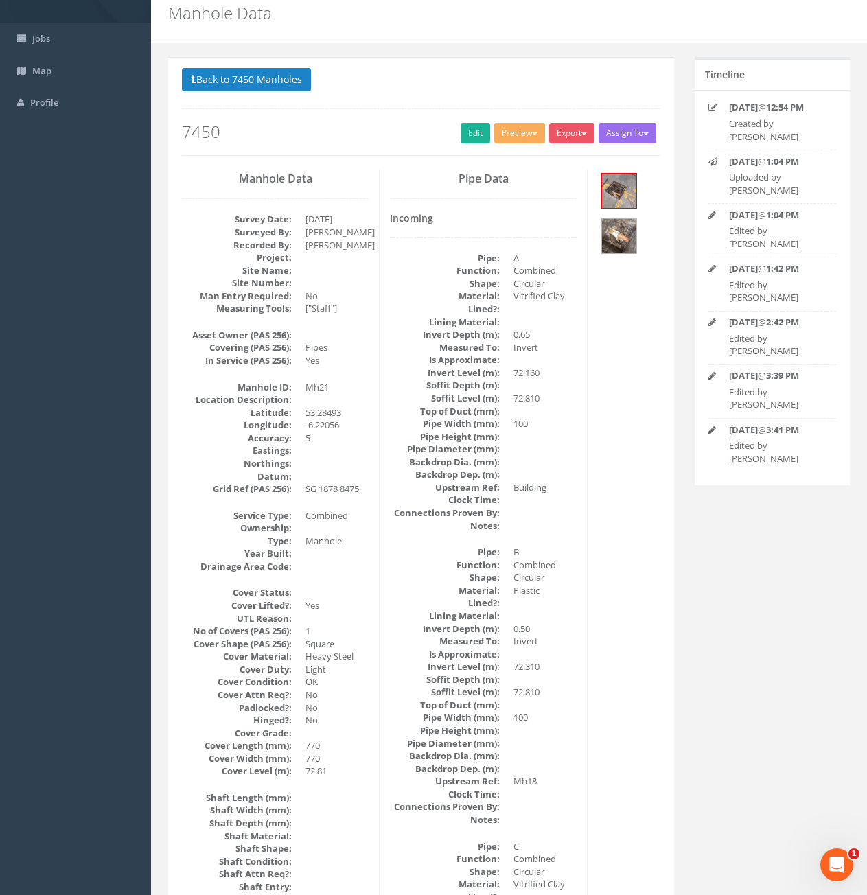
scroll to position [0, 0]
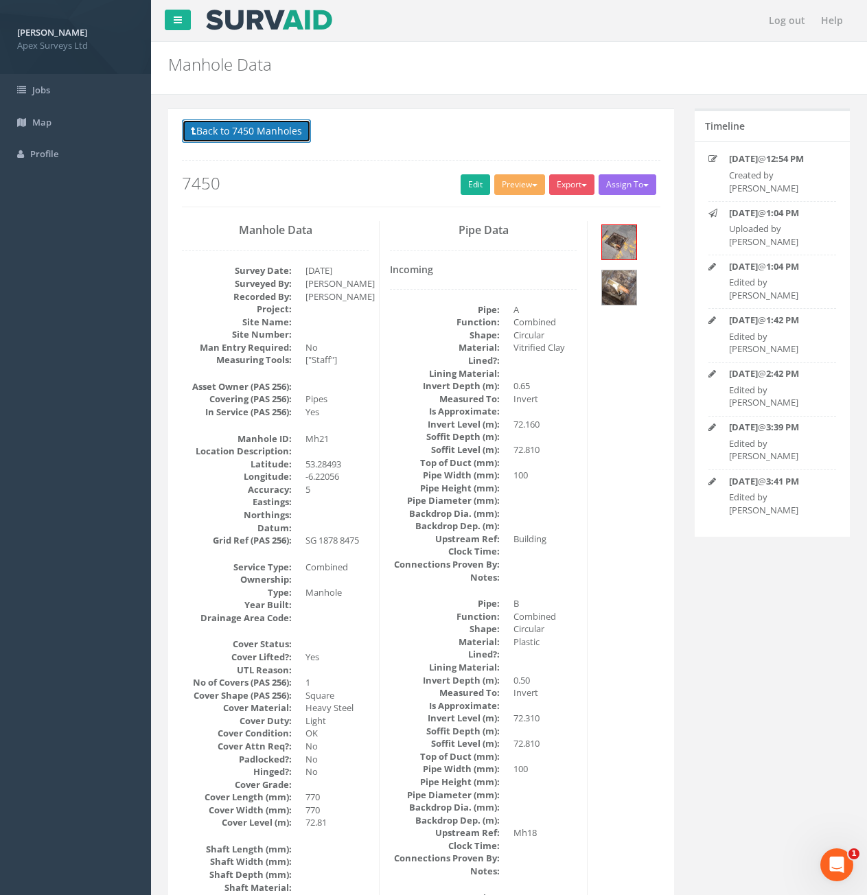
click at [264, 124] on button "Back to 7450 Manholes" at bounding box center [246, 130] width 129 height 23
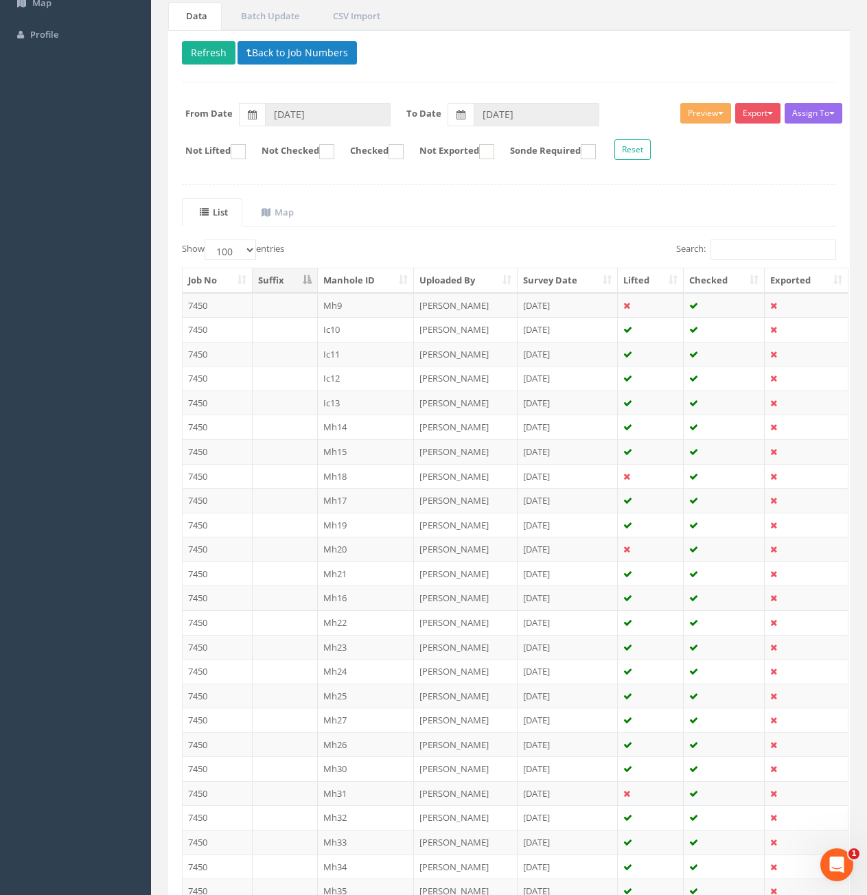
scroll to position [137, 0]
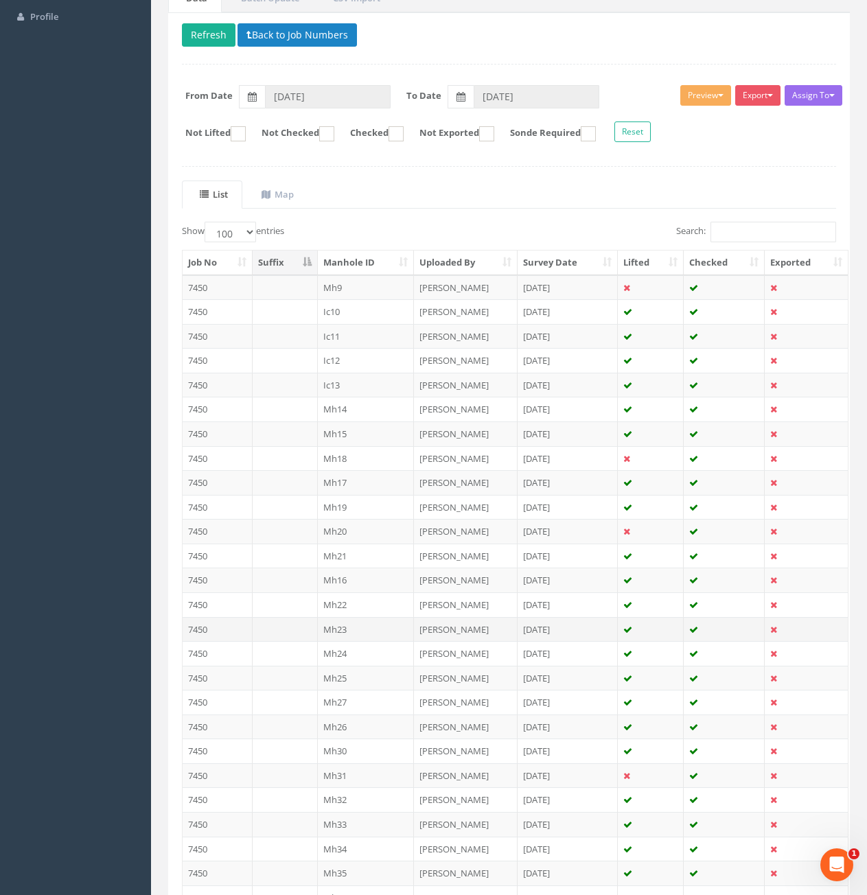
click at [362, 629] on td "Mh23" at bounding box center [366, 629] width 97 height 25
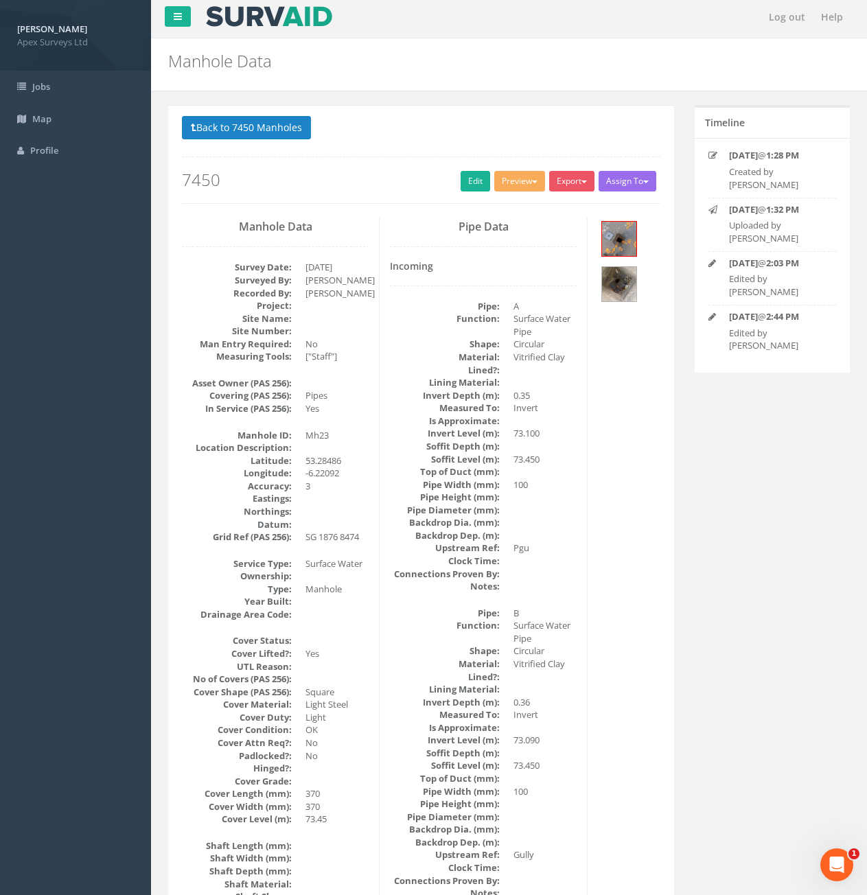
scroll to position [0, 0]
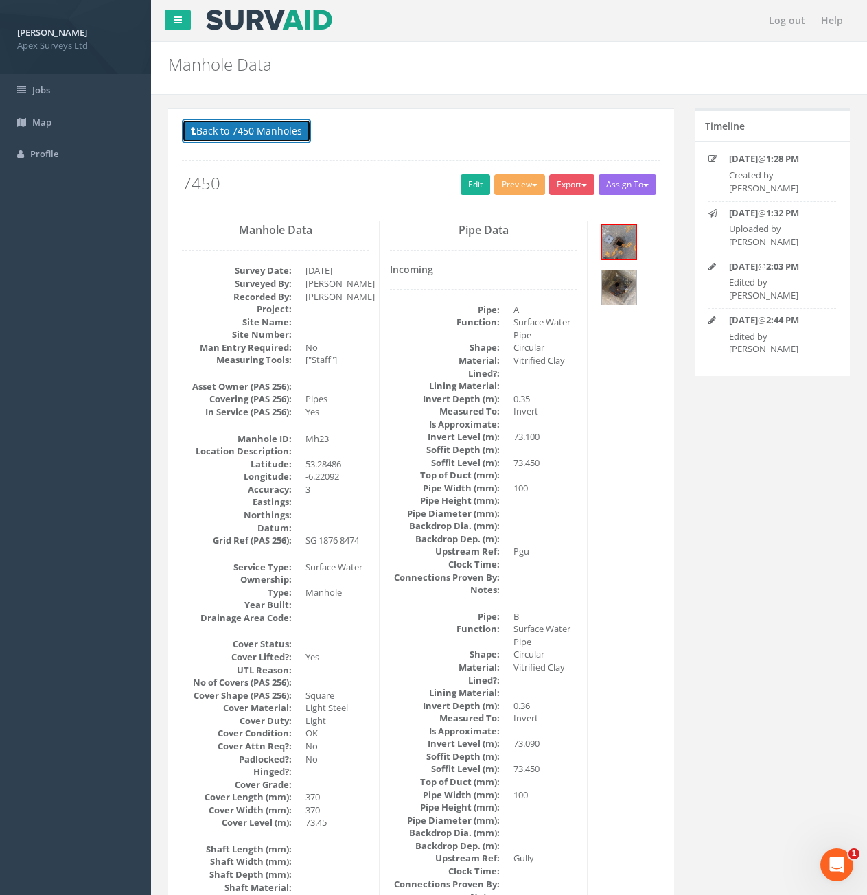
click at [260, 139] on button "Back to 7450 Manholes" at bounding box center [246, 130] width 129 height 23
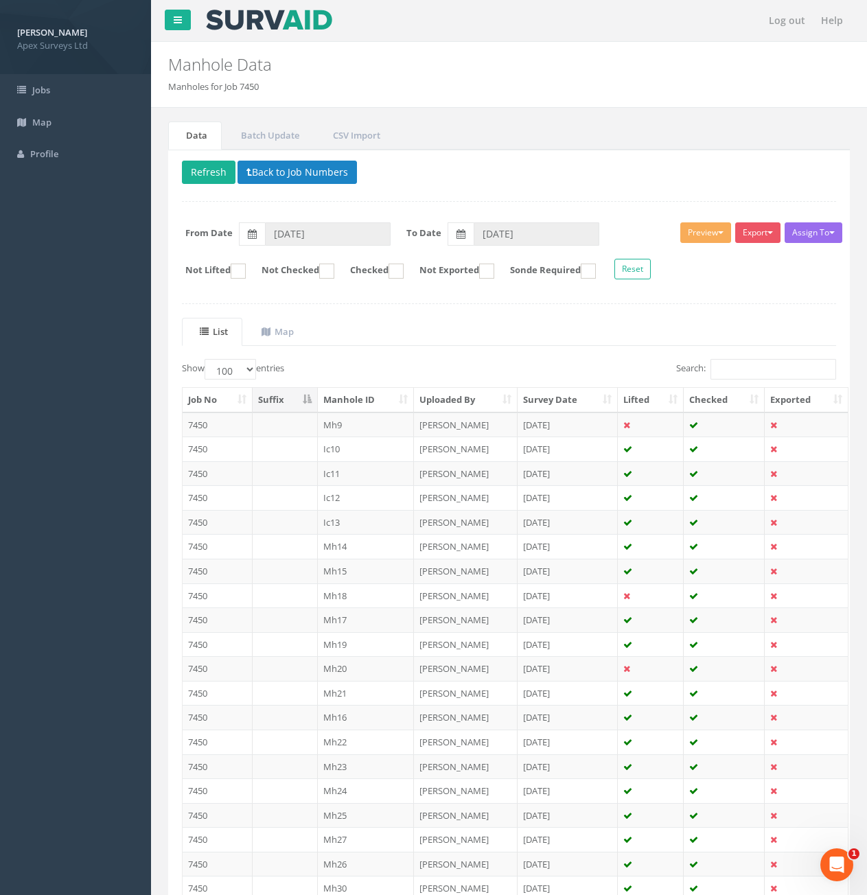
click at [358, 784] on td "Mh24" at bounding box center [366, 790] width 97 height 25
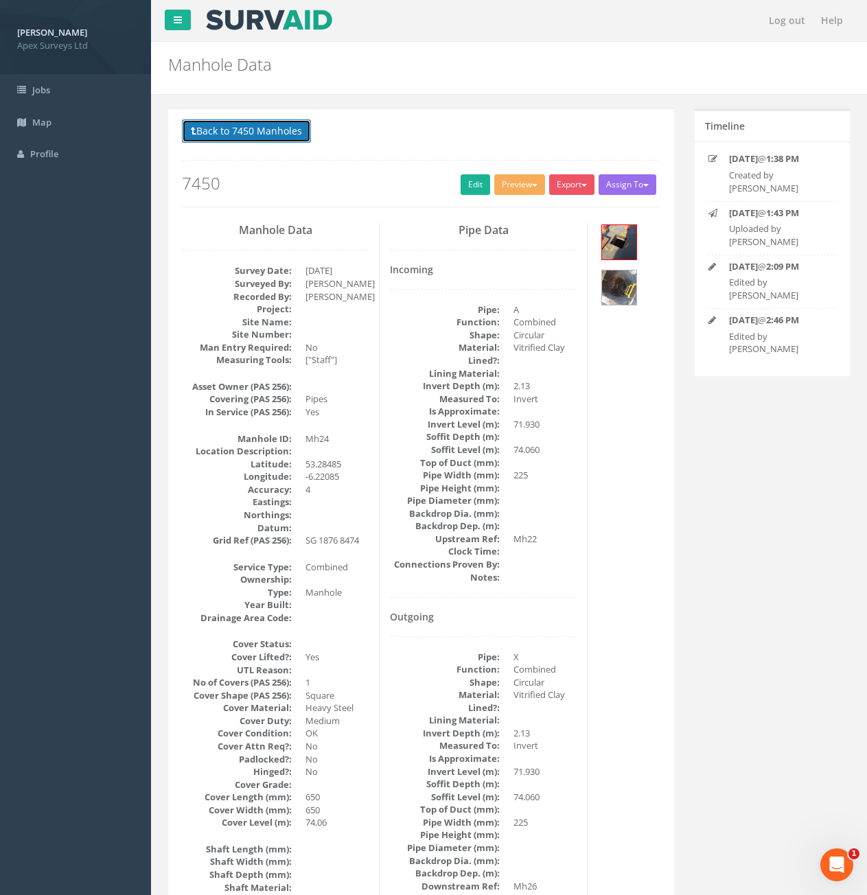
click at [264, 127] on button "Back to 7450 Manholes" at bounding box center [246, 130] width 129 height 23
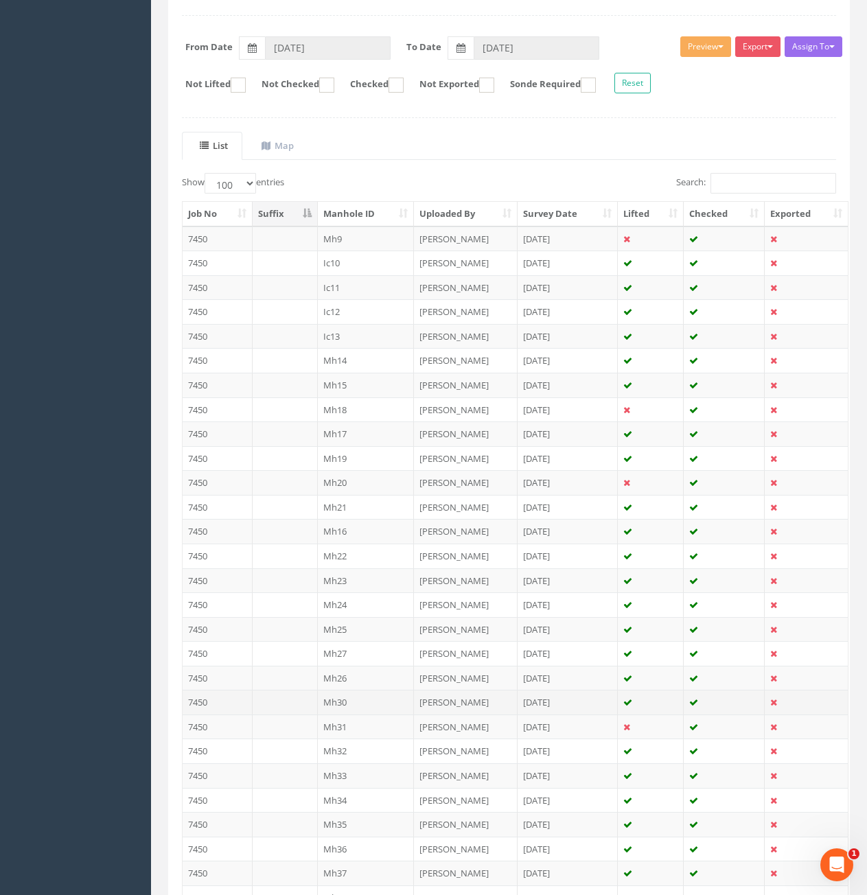
scroll to position [206, 0]
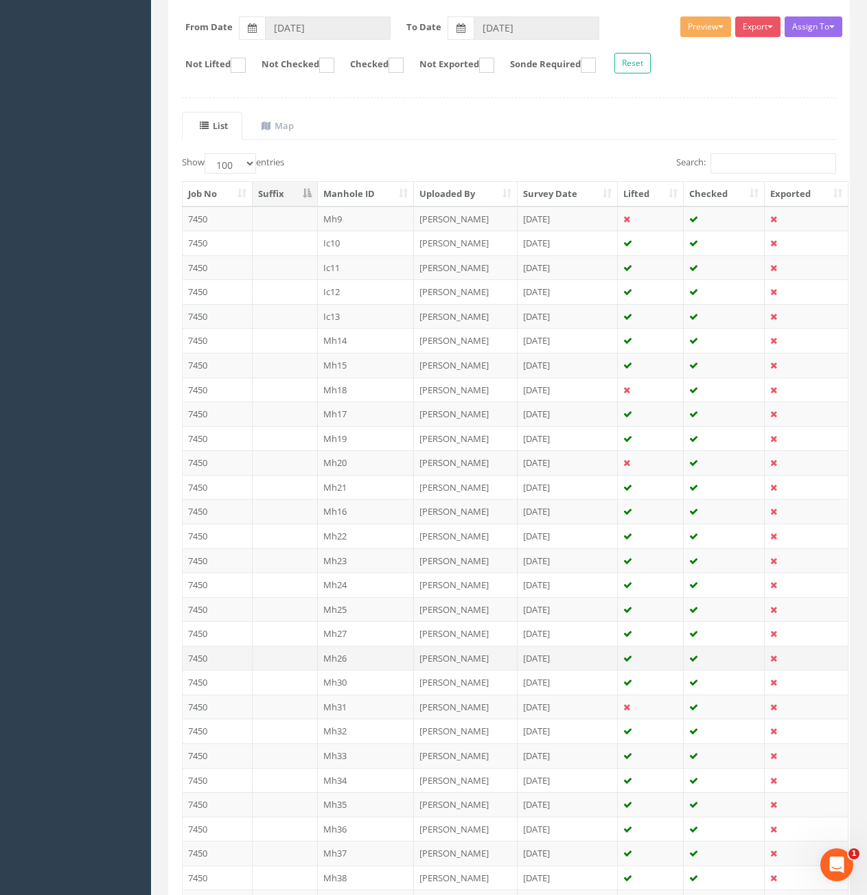
click at [283, 664] on td at bounding box center [285, 658] width 65 height 25
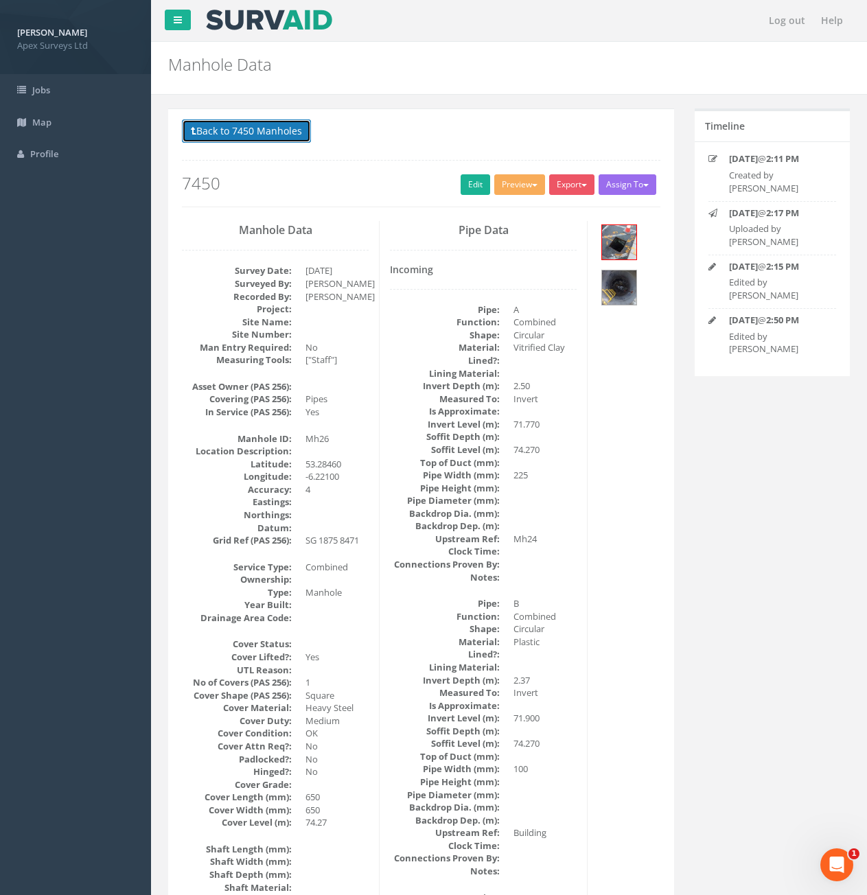
click at [273, 135] on button "Back to 7450 Manholes" at bounding box center [246, 130] width 129 height 23
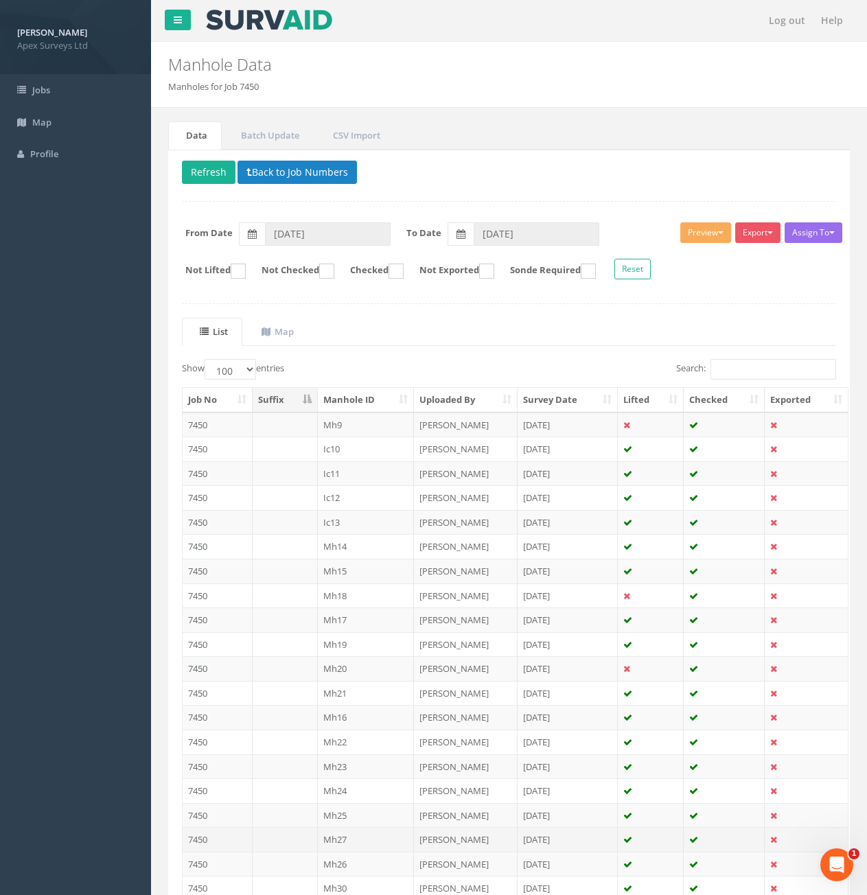
click at [365, 843] on td "Mh27" at bounding box center [366, 839] width 97 height 25
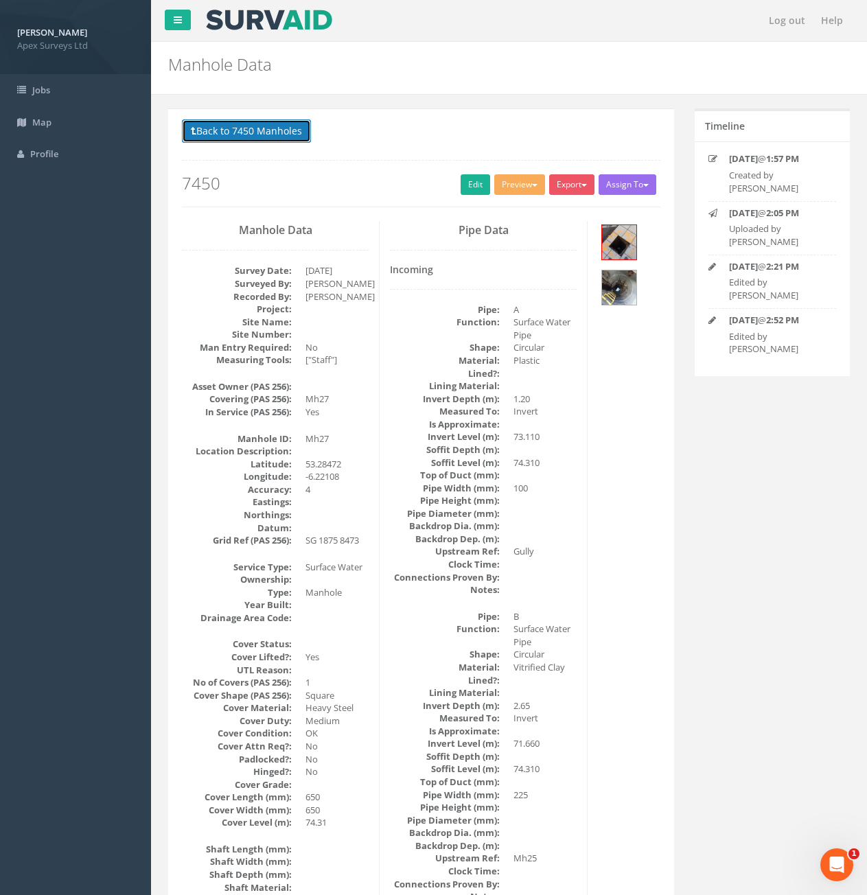
click at [279, 143] on button "Back to 7450 Manholes" at bounding box center [246, 130] width 129 height 23
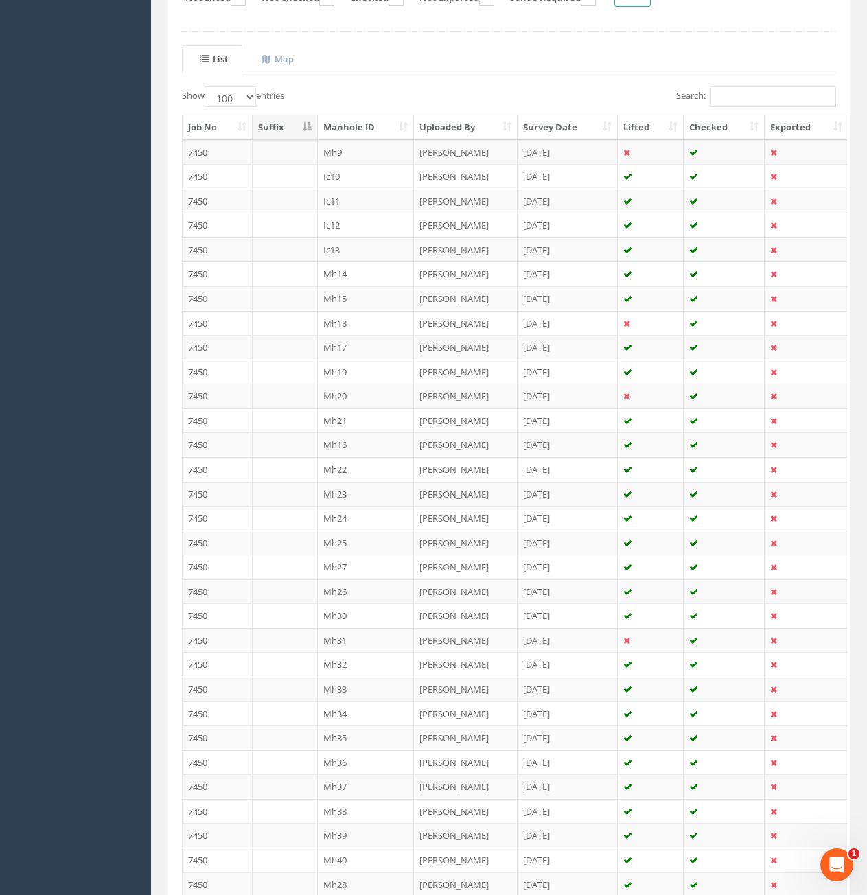
scroll to position [412, 0]
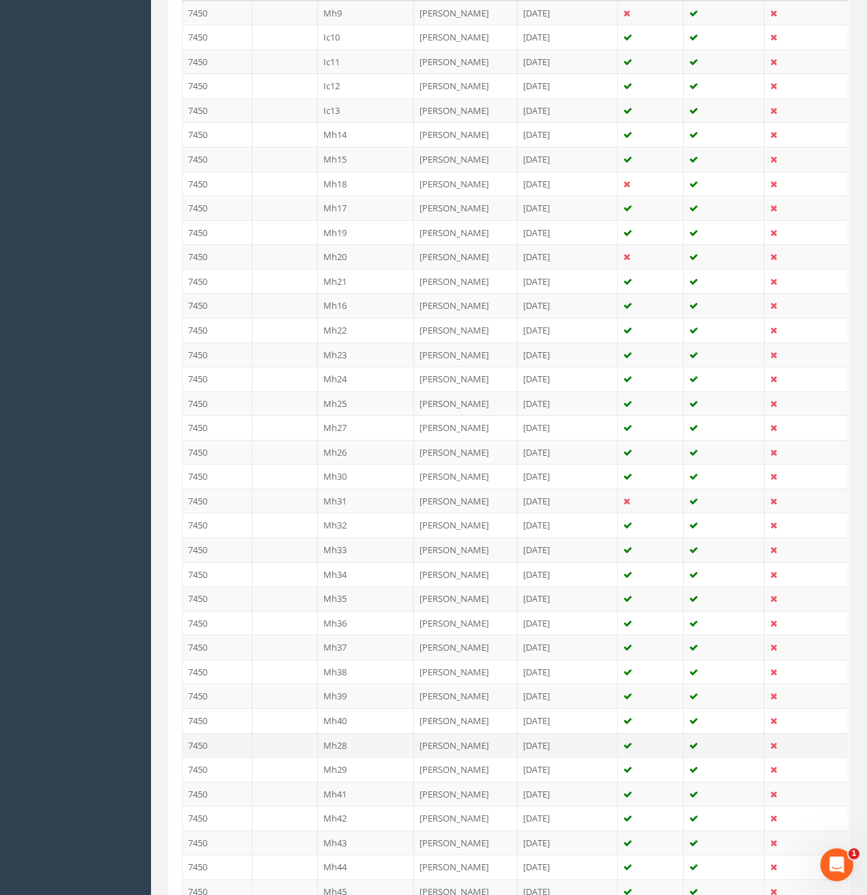
click at [344, 743] on td "Mh28" at bounding box center [366, 745] width 97 height 25
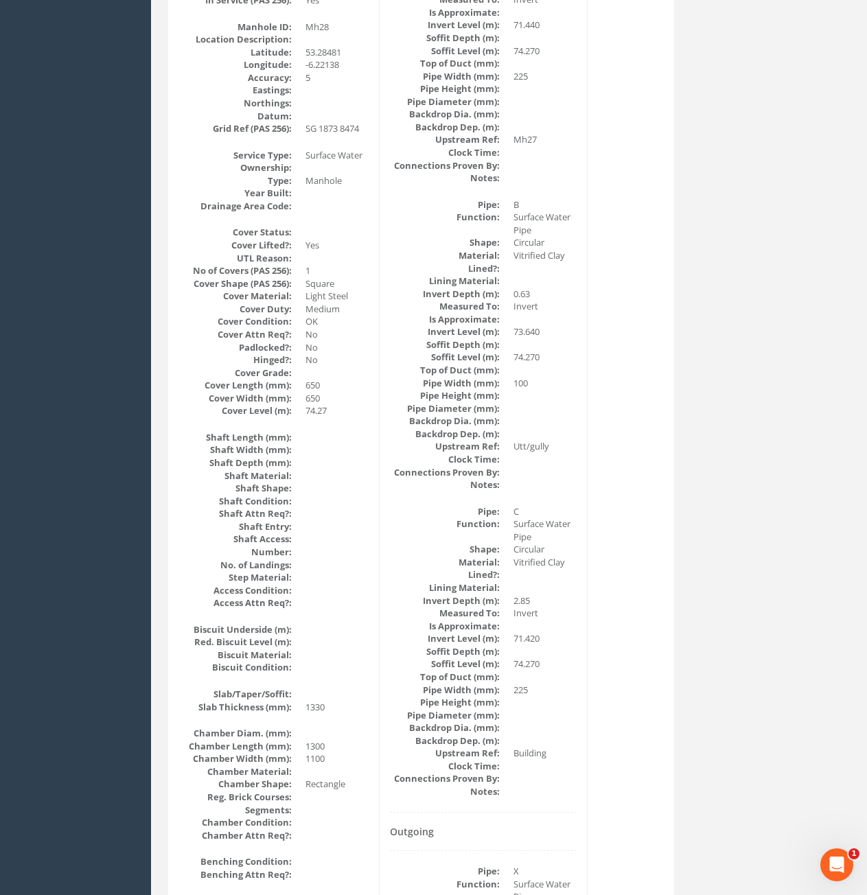
scroll to position [0, 0]
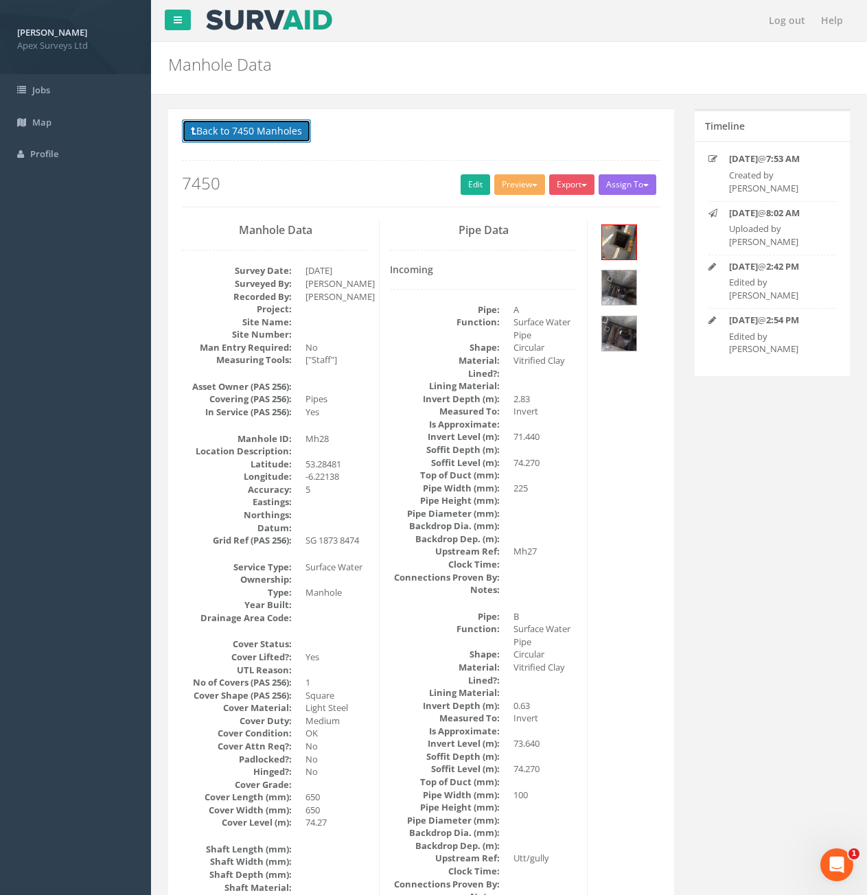
click at [246, 131] on button "Back to 7450 Manholes" at bounding box center [246, 130] width 129 height 23
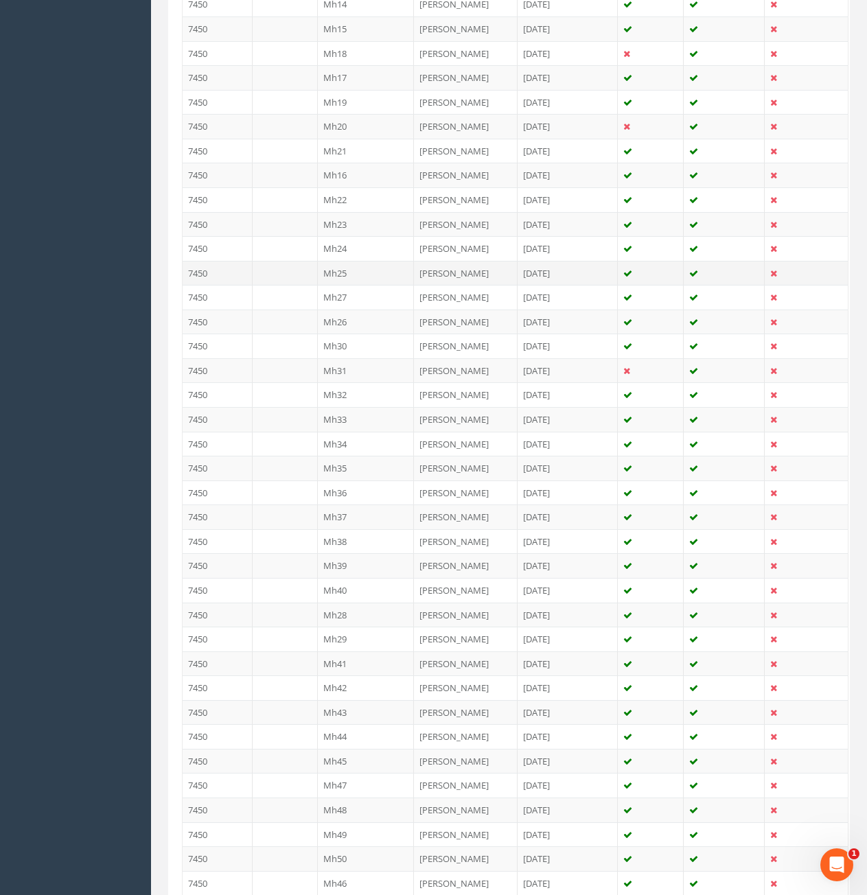
scroll to position [549, 0]
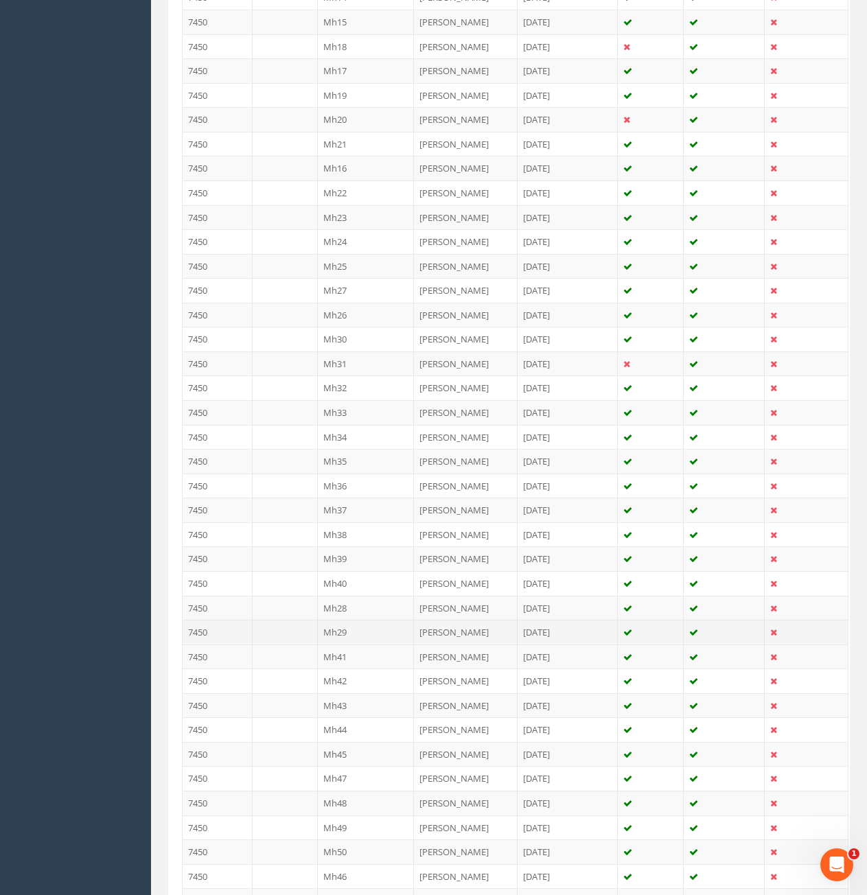
click at [362, 633] on td "Mh29" at bounding box center [366, 632] width 97 height 25
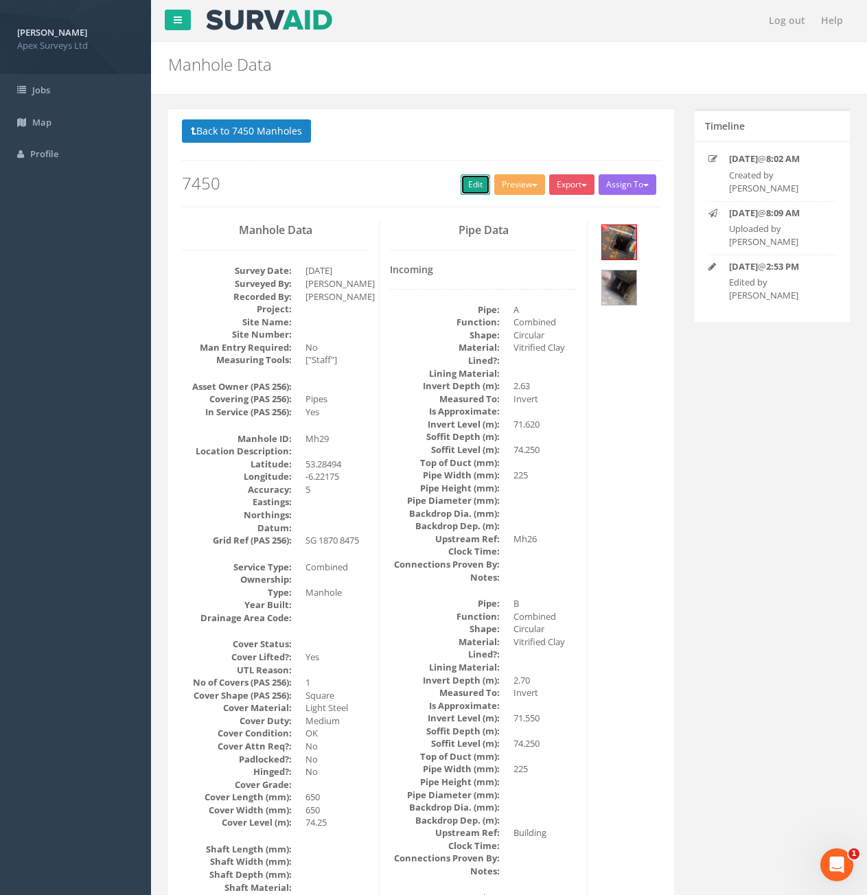
click at [467, 187] on link "Edit" at bounding box center [476, 184] width 30 height 21
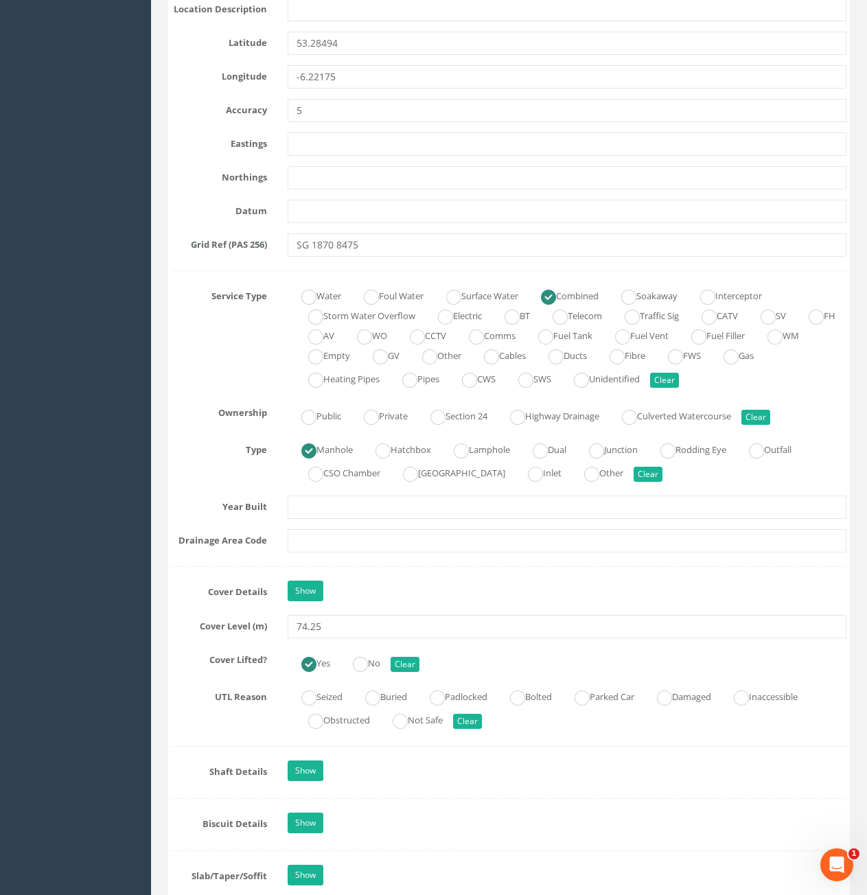
scroll to position [755, 0]
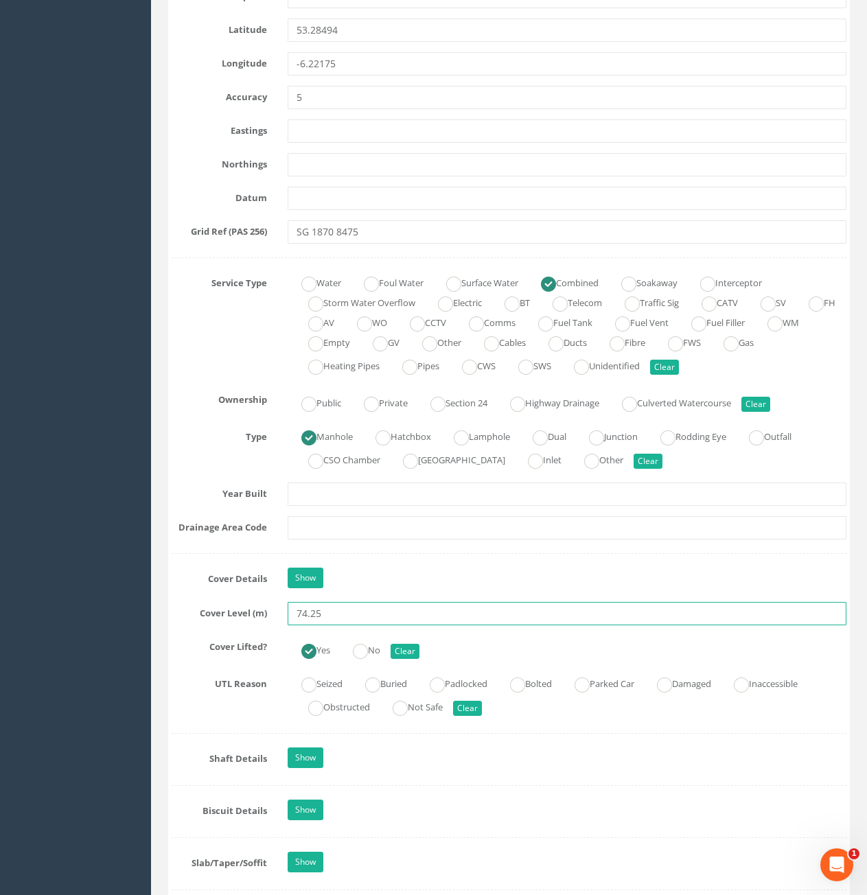
drag, startPoint x: 319, startPoint y: 614, endPoint x: 331, endPoint y: 615, distance: 11.7
click at [331, 615] on input "74.25" at bounding box center [567, 613] width 559 height 23
type input "74.28"
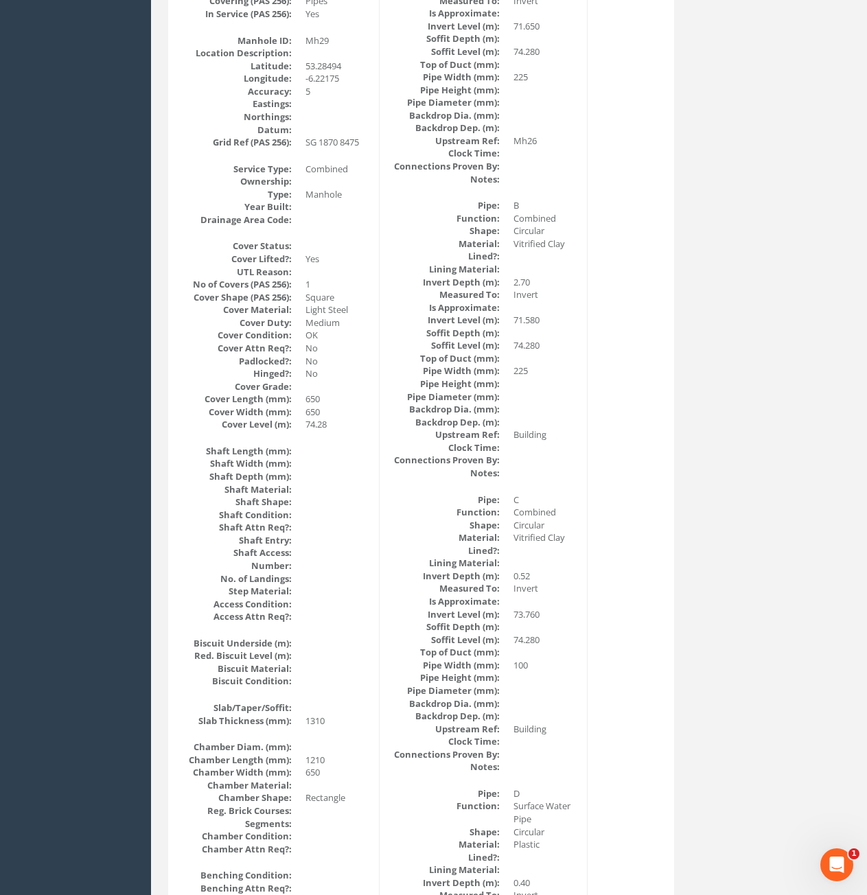
scroll to position [0, 0]
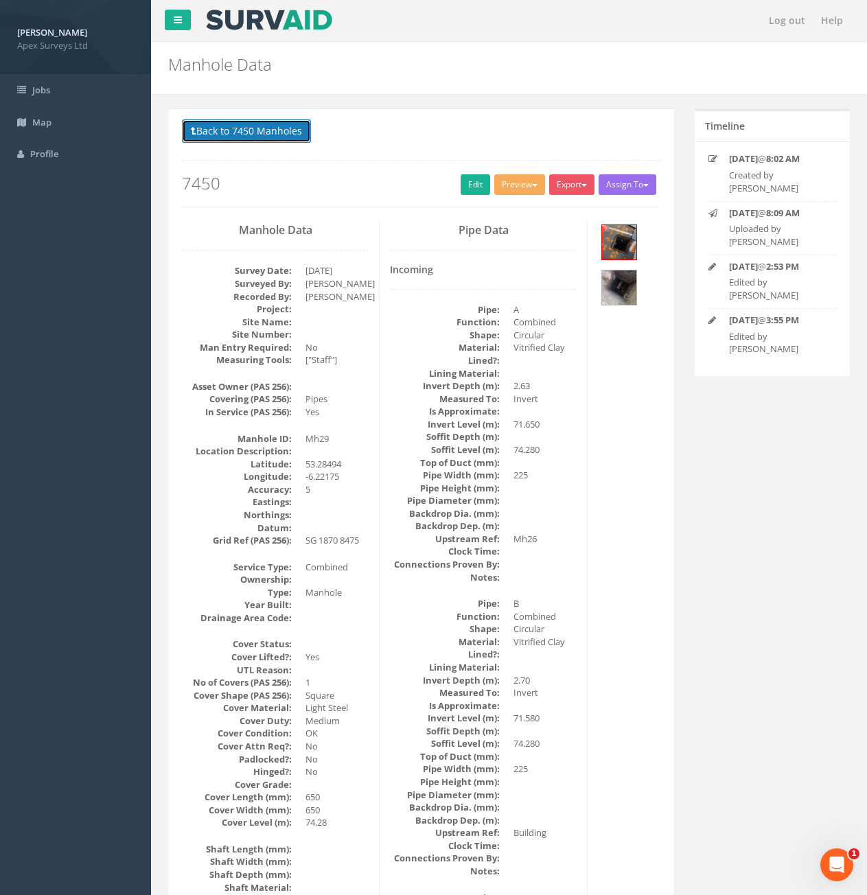
drag, startPoint x: 261, startPoint y: 137, endPoint x: 280, endPoint y: 148, distance: 21.8
click at [261, 137] on button "Back to 7450 Manholes" at bounding box center [246, 130] width 129 height 23
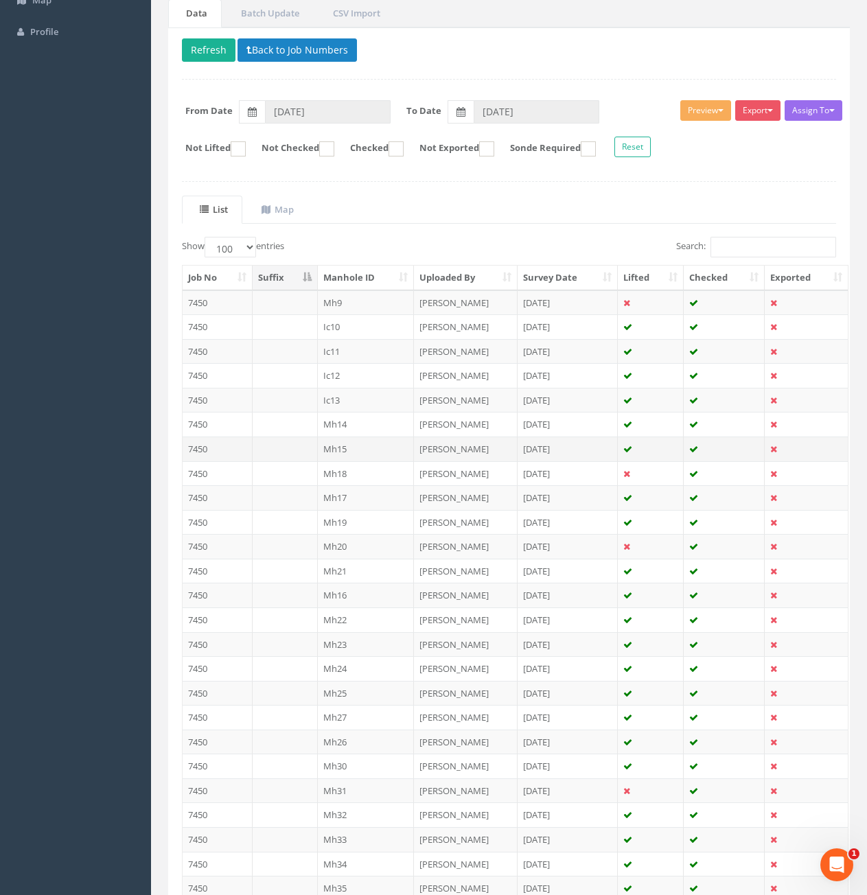
scroll to position [137, 0]
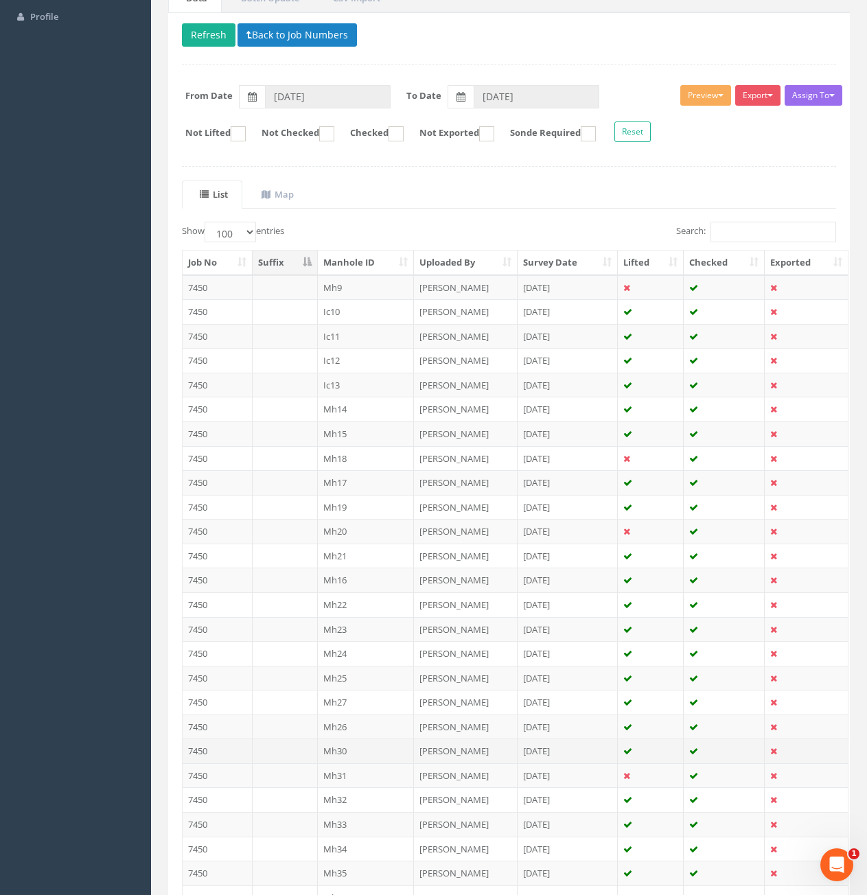
click at [342, 747] on td "Mh30" at bounding box center [366, 751] width 97 height 25
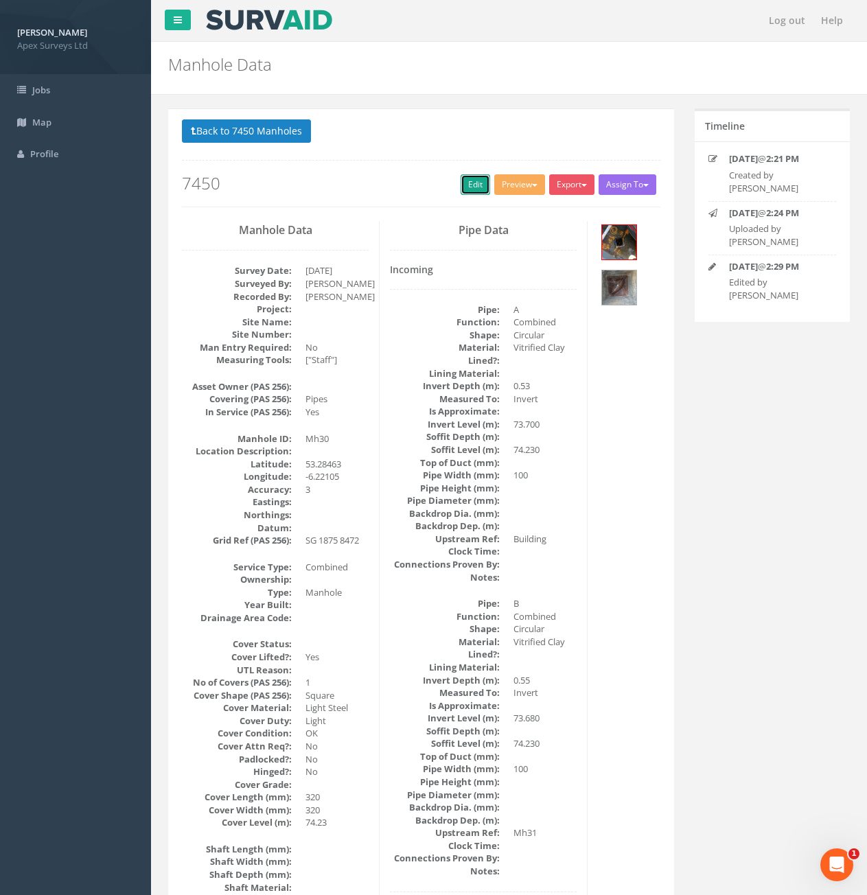
click at [472, 184] on link "Edit" at bounding box center [476, 184] width 30 height 21
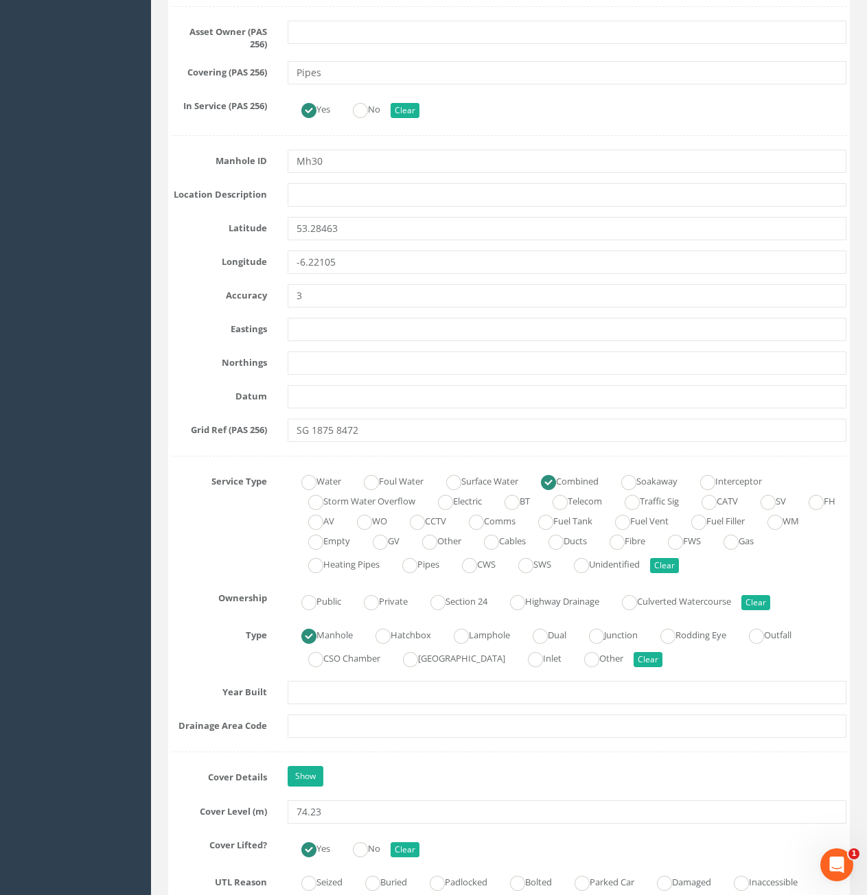
scroll to position [755, 0]
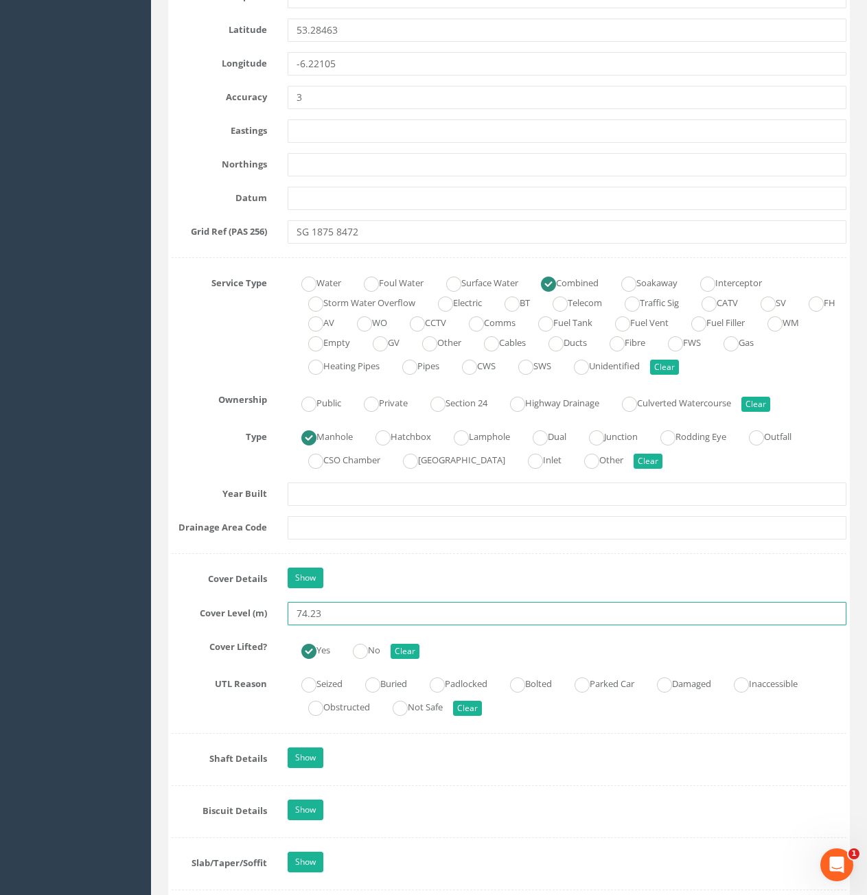
click at [347, 609] on input "74.23" at bounding box center [567, 613] width 559 height 23
type input "74.29"
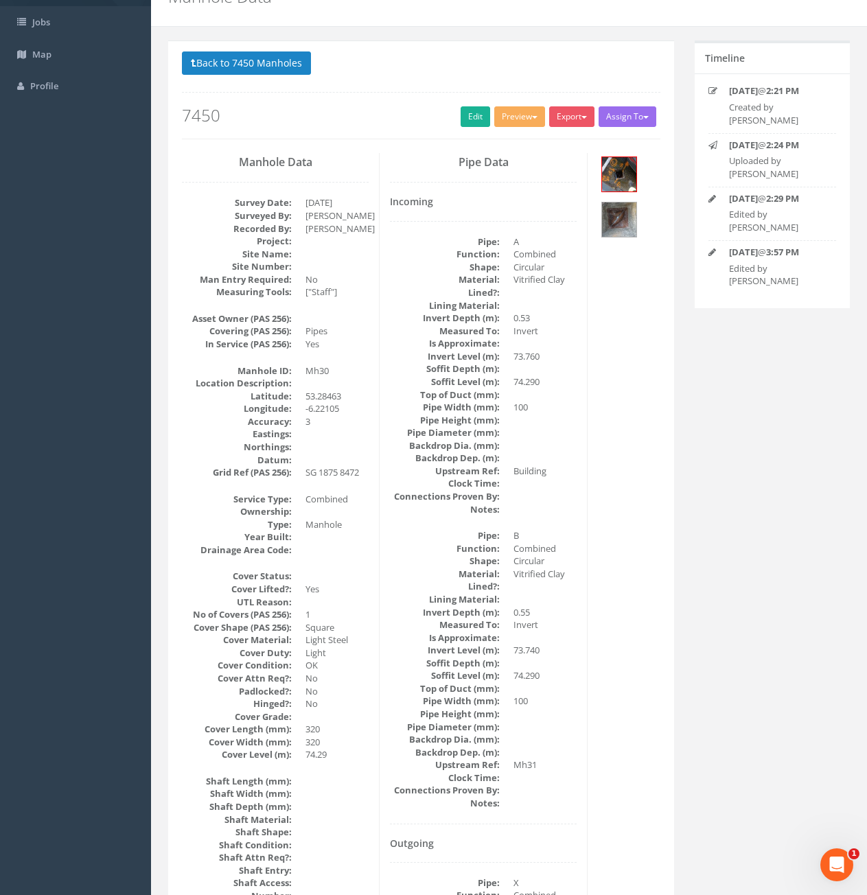
scroll to position [0, 0]
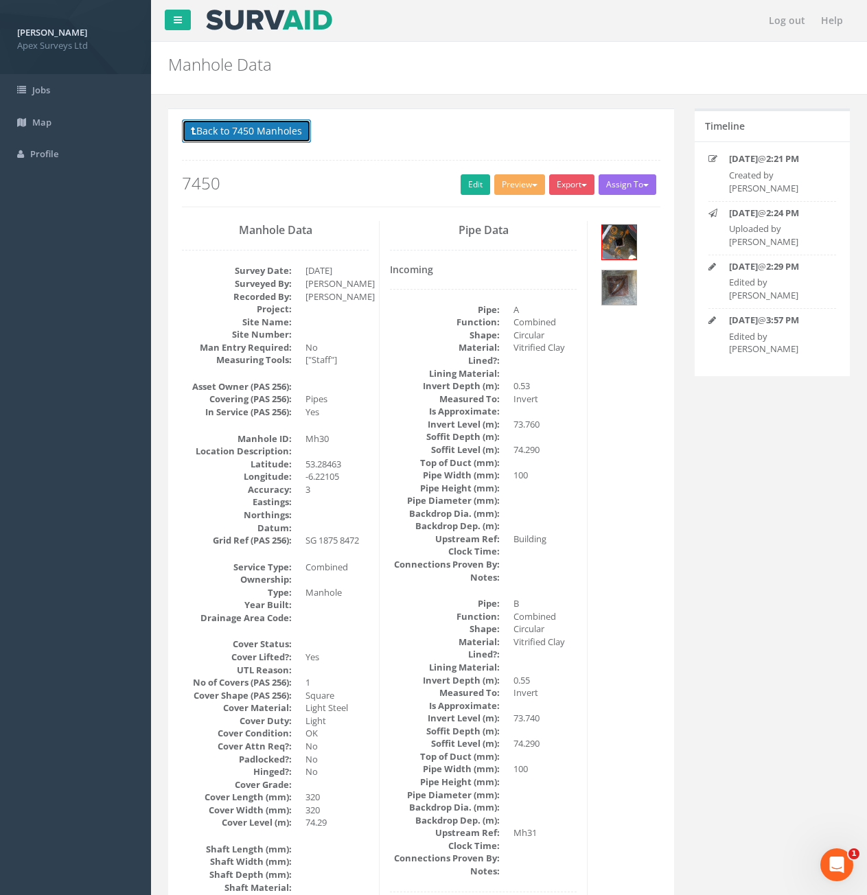
click at [255, 126] on button "Back to 7450 Manholes" at bounding box center [246, 130] width 129 height 23
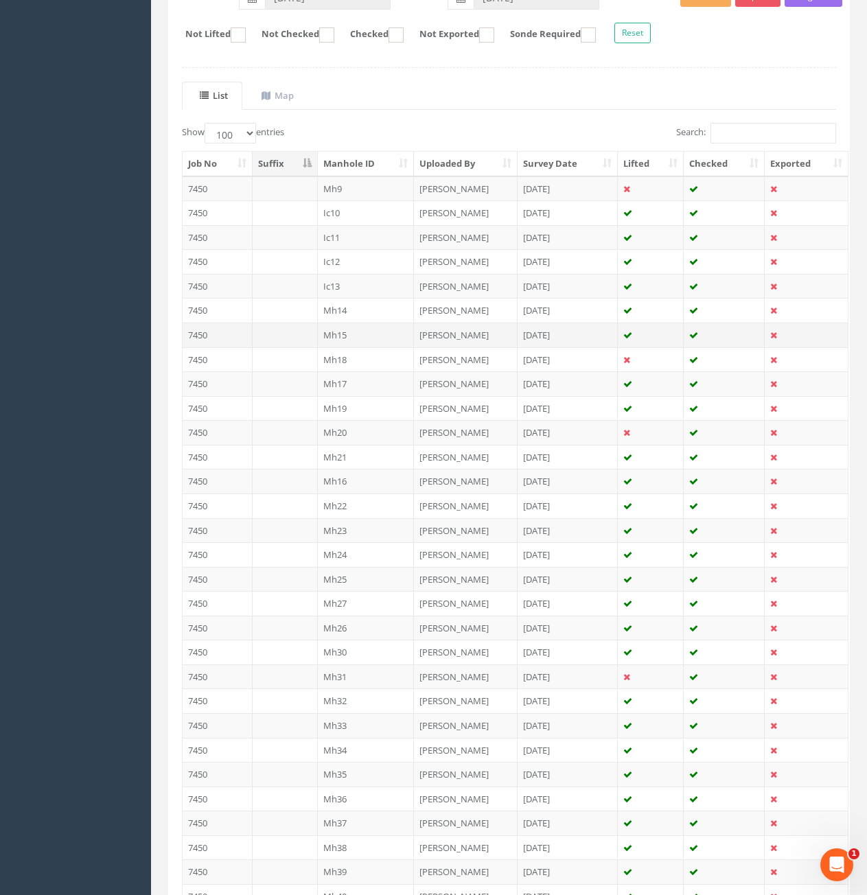
scroll to position [275, 0]
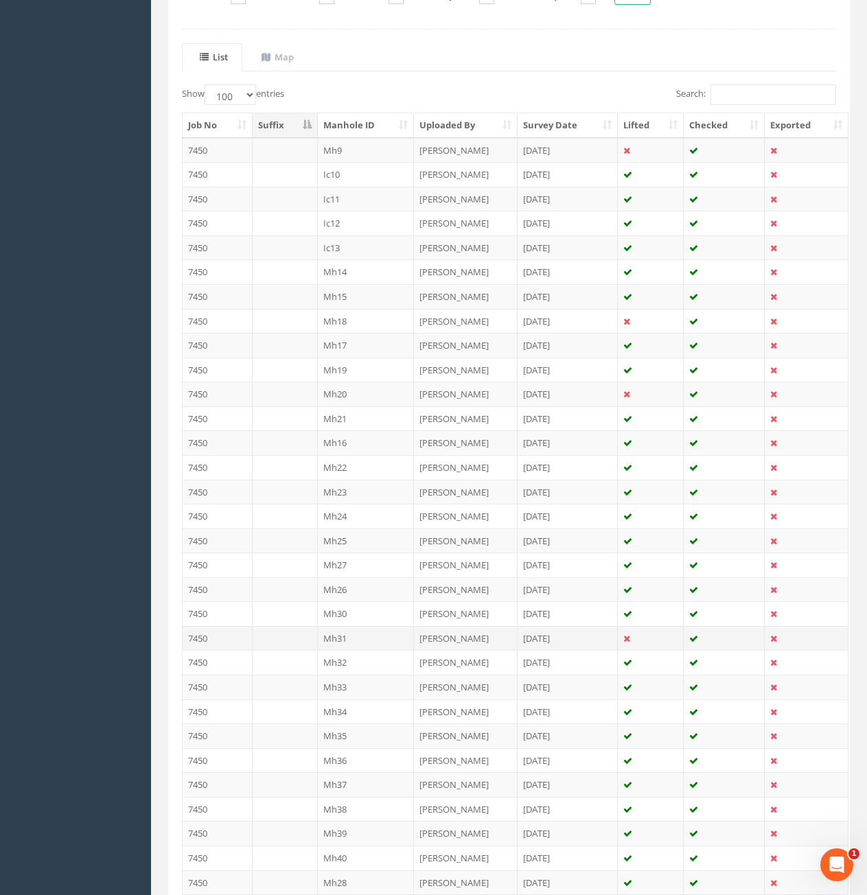
click at [369, 642] on td "Mh31" at bounding box center [366, 638] width 97 height 25
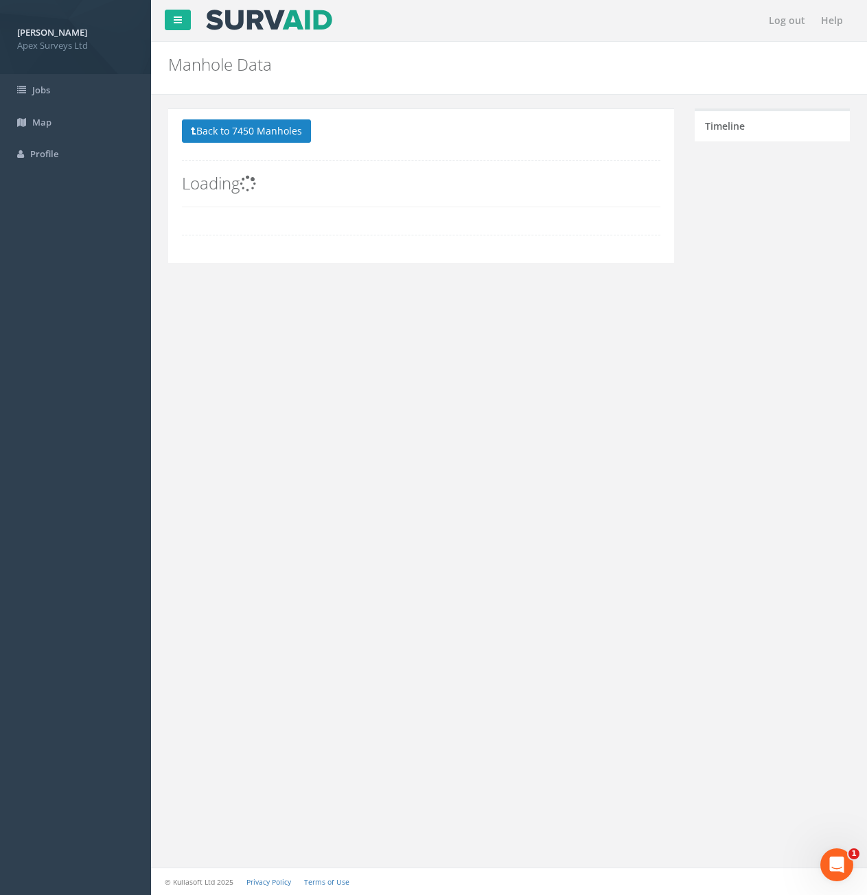
scroll to position [0, 0]
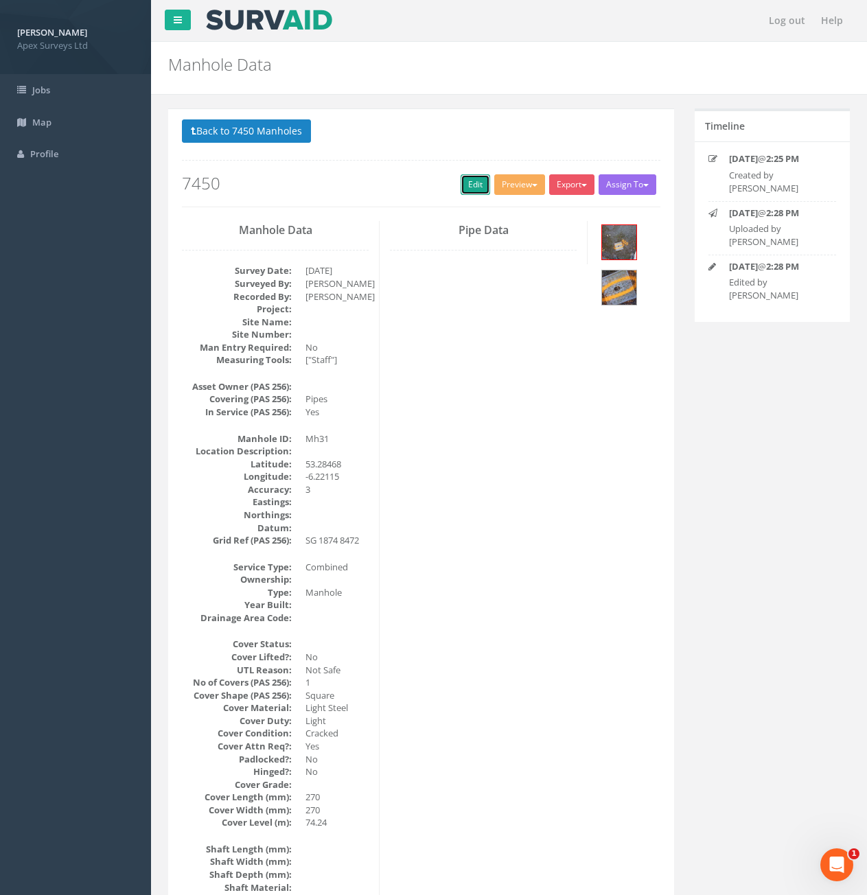
click at [461, 186] on link "Edit" at bounding box center [476, 184] width 30 height 21
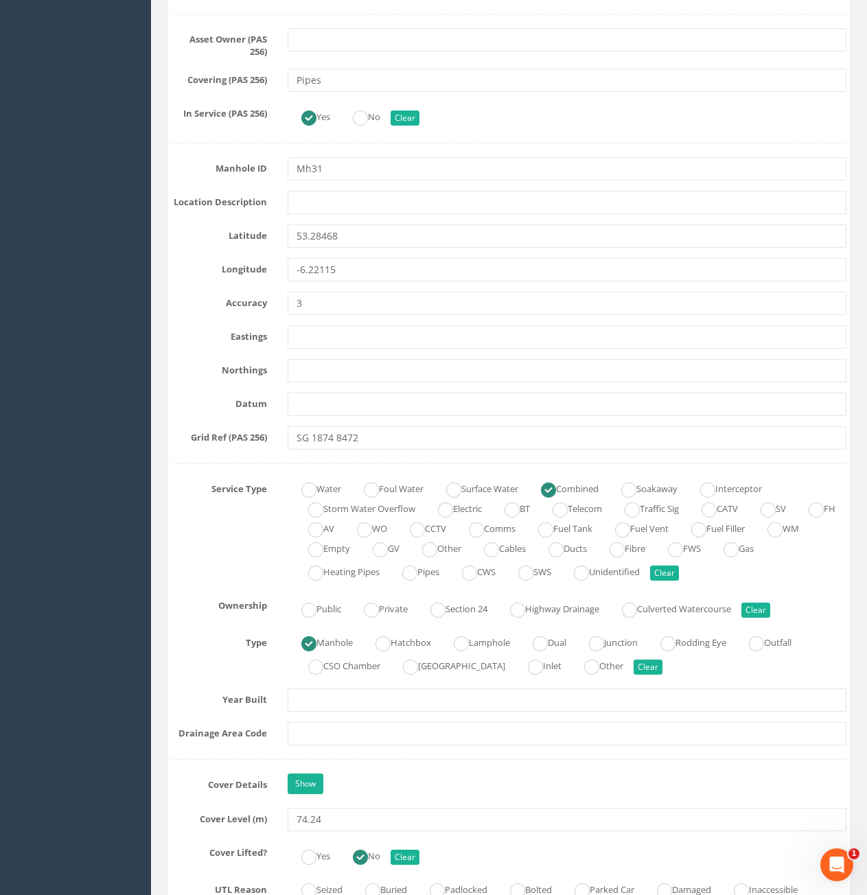
scroll to position [961, 0]
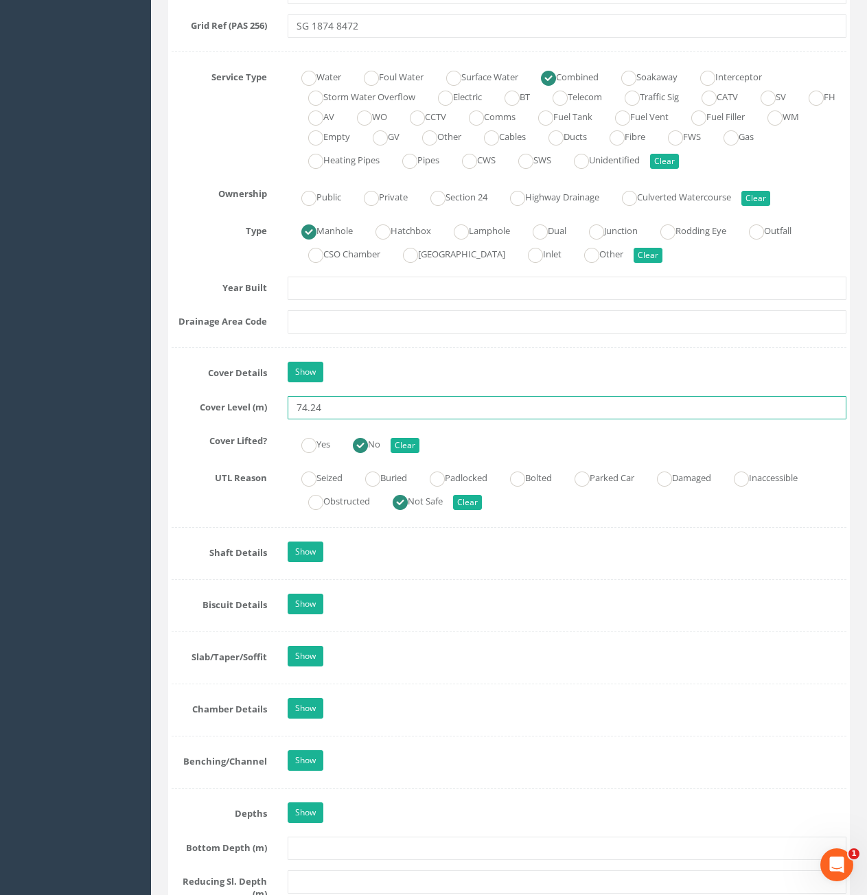
click at [334, 410] on input "74.24" at bounding box center [567, 407] width 559 height 23
type input "74.31"
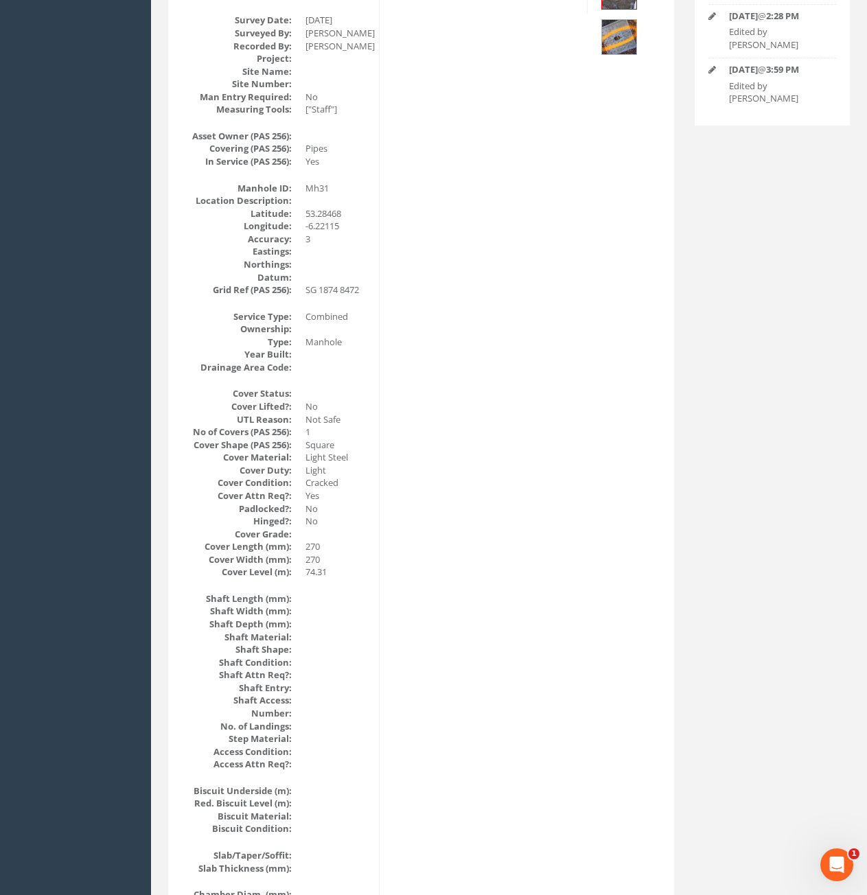
scroll to position [0, 0]
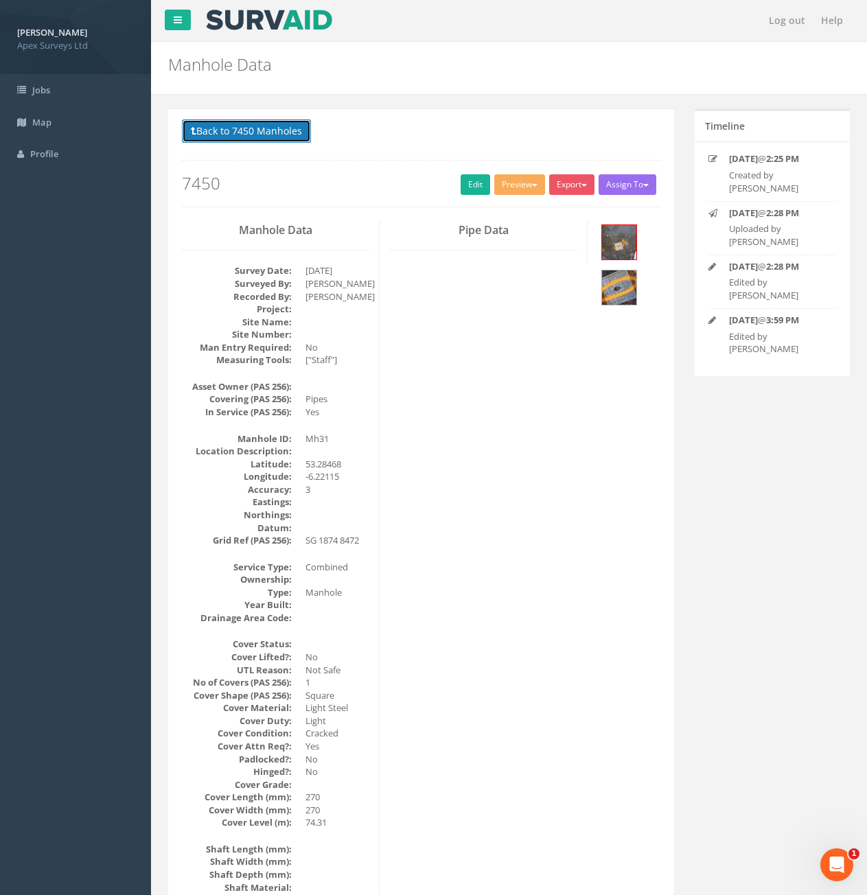
drag, startPoint x: 285, startPoint y: 135, endPoint x: 410, endPoint y: 179, distance: 132.4
click at [285, 135] on button "Back to 7450 Manholes" at bounding box center [246, 130] width 129 height 23
